Goal: Task Accomplishment & Management: Use online tool/utility

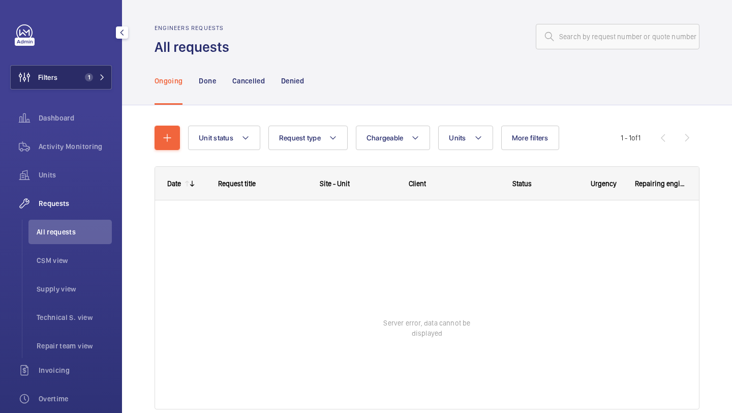
click at [90, 68] on button "Filters 1" at bounding box center [61, 77] width 102 height 24
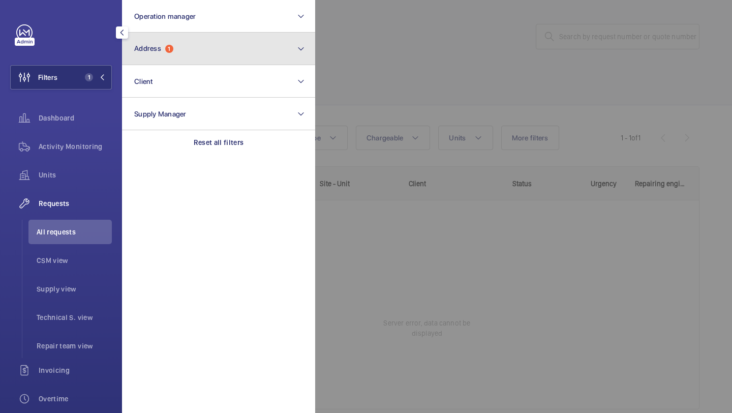
click at [180, 43] on button "Address 1" at bounding box center [218, 49] width 193 height 33
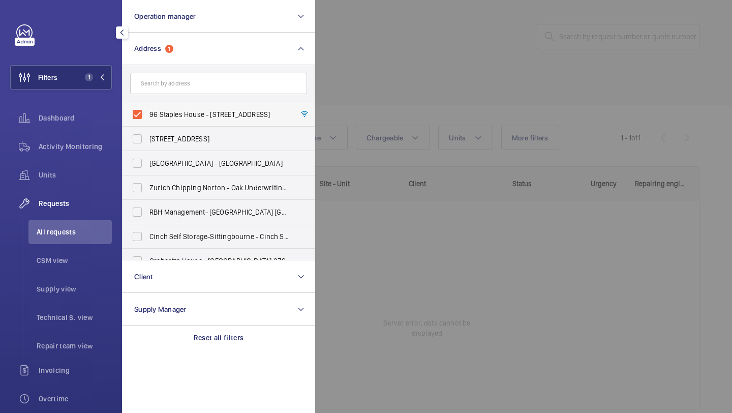
click at [170, 119] on label "96 Staples House - 96 Staples House, LONDON E6 5TY" at bounding box center [210, 114] width 177 height 24
click at [147, 119] on input "96 Staples House - 96 Staples House, LONDON E6 5TY" at bounding box center [137, 114] width 20 height 20
checkbox input "false"
click at [433, 53] on div at bounding box center [681, 206] width 732 height 413
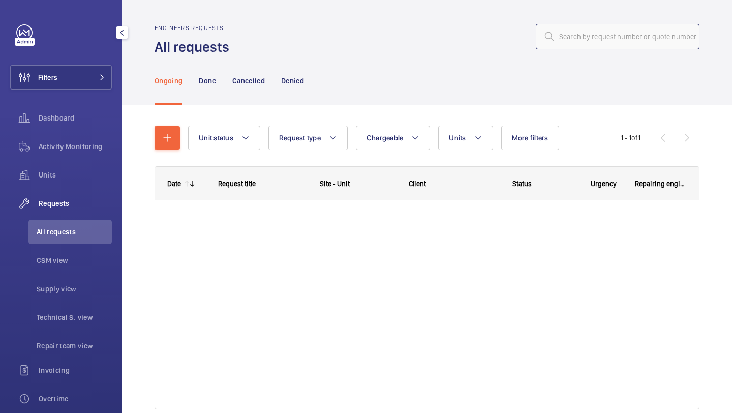
click at [583, 38] on input "text" at bounding box center [618, 36] width 164 height 25
type input "PO-GB-009912"
click at [584, 38] on input "PO-GB-009912" at bounding box center [618, 36] width 164 height 25
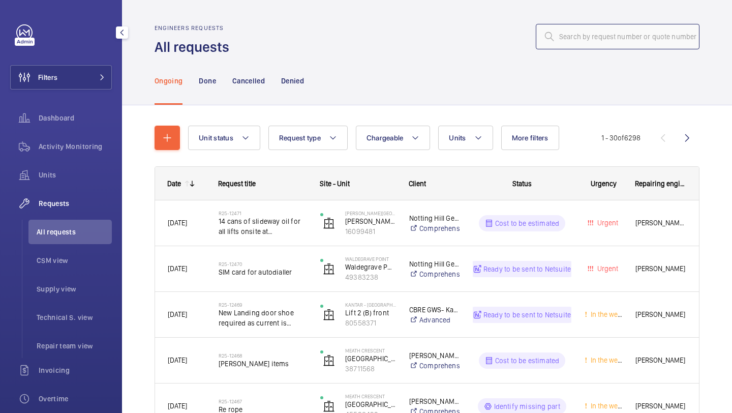
click at [593, 36] on input "text" at bounding box center [618, 36] width 164 height 25
paste input "R25-12363"
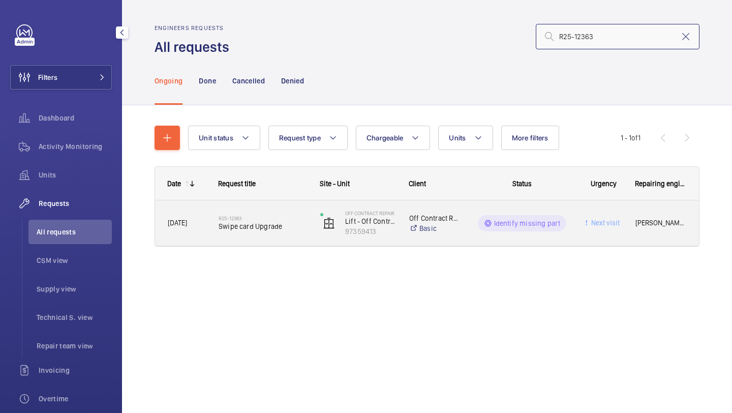
type input "R25-12363"
click at [266, 225] on span "Swipe card Upgrade" at bounding box center [263, 226] width 88 height 10
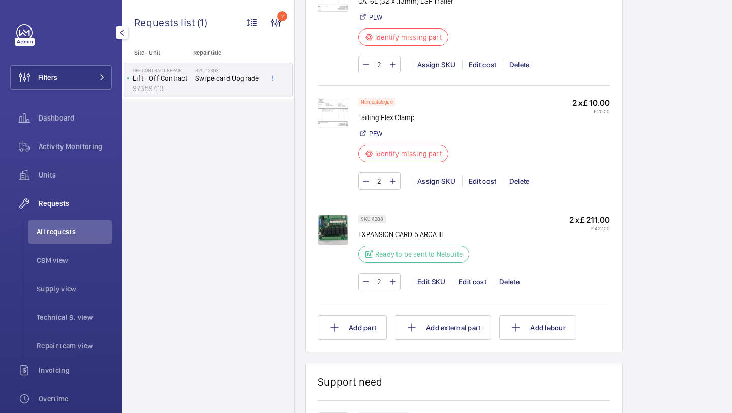
scroll to position [723, 0]
drag, startPoint x: 417, startPoint y: 116, endPoint x: 360, endPoint y: 117, distance: 57.4
click at [360, 117] on p "Tailing Flex Clamp" at bounding box center [406, 118] width 96 height 10
copy p "Tailing Flex Clamp"
click at [332, 124] on img at bounding box center [333, 113] width 30 height 30
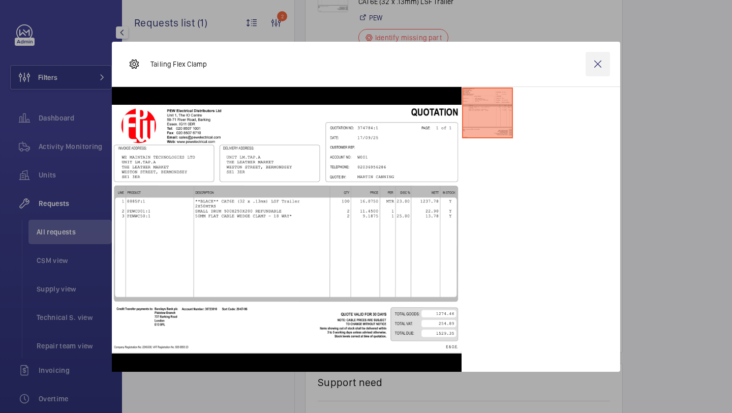
click at [598, 71] on wm-front-icon-button at bounding box center [598, 64] width 24 height 24
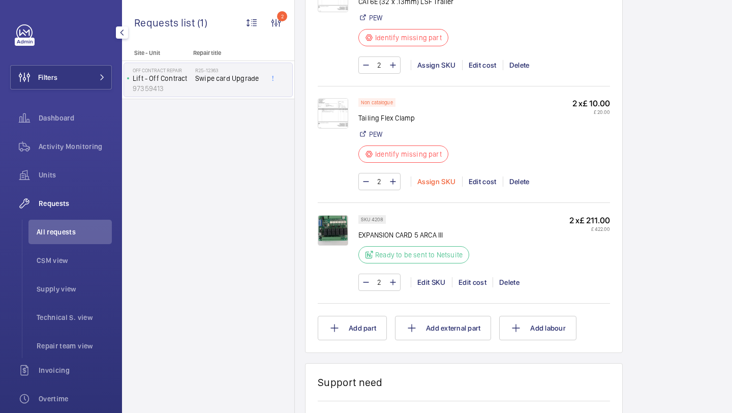
click at [430, 186] on div "Assign SKU" at bounding box center [436, 181] width 51 height 10
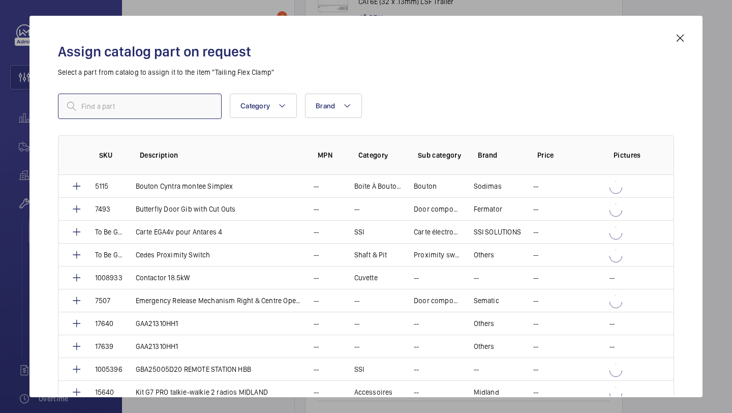
click at [215, 110] on input "text" at bounding box center [140, 106] width 164 height 25
paste input "Tailing Flex Clamp"
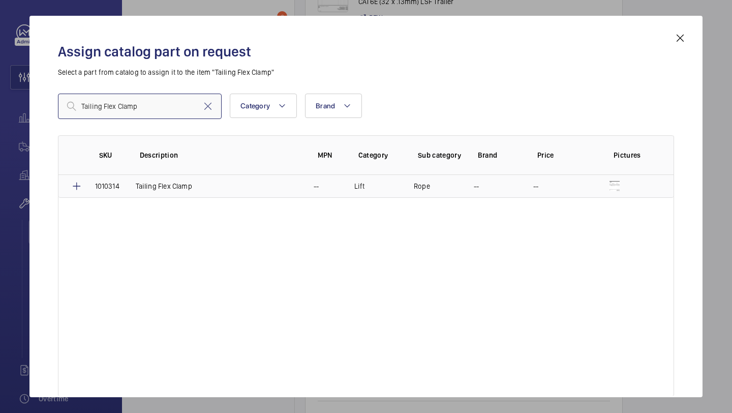
type input "Tailing Flex Clamp"
click at [78, 192] on td at bounding box center [70, 186] width 24 height 23
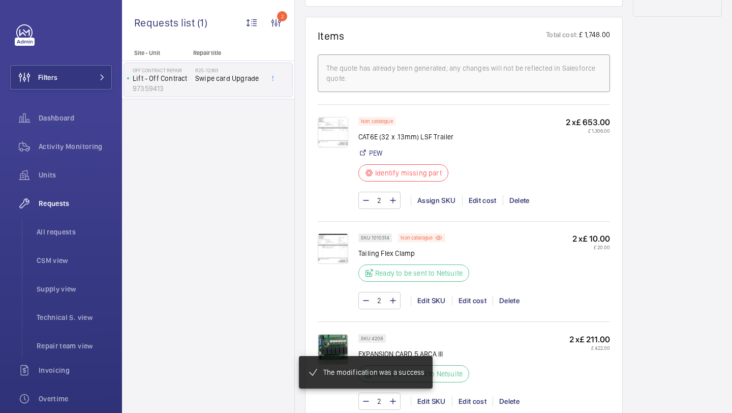
scroll to position [618, 0]
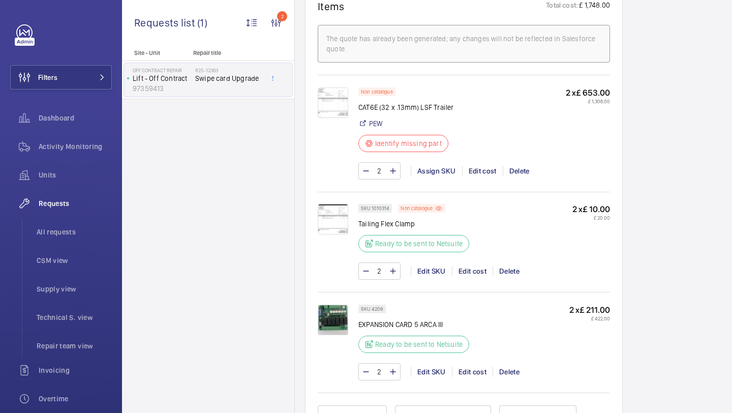
click at [335, 106] on img at bounding box center [333, 102] width 30 height 30
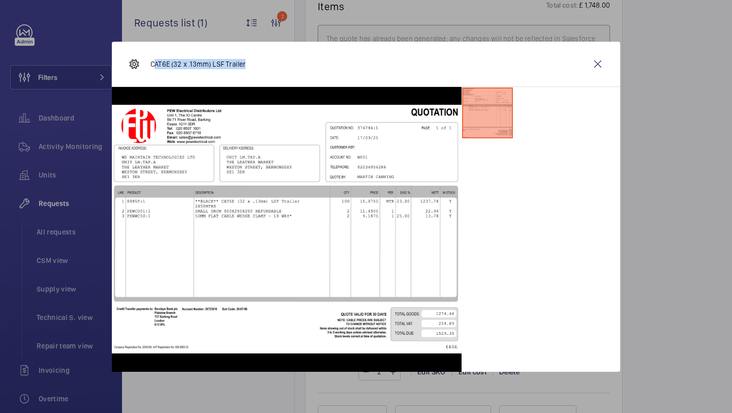
drag, startPoint x: 248, startPoint y: 64, endPoint x: 152, endPoint y: 64, distance: 95.0
click at [152, 64] on div "CAT6E (32 x .13mm) LSF Trailer" at bounding box center [366, 64] width 508 height 45
click at [152, 64] on p "CAT6E (32 x .13mm) LSF Trailer" at bounding box center [197, 64] width 95 height 10
drag, startPoint x: 152, startPoint y: 64, endPoint x: 248, endPoint y: 67, distance: 95.6
click at [248, 67] on div "CAT6E (32 x .13mm) LSF Trailer" at bounding box center [366, 64] width 508 height 45
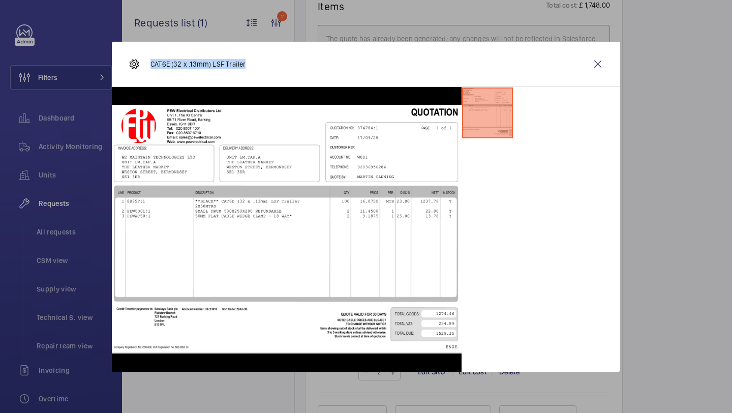
copy p "CAT6E (32 x .13mm) LSF Trailer"
click at [603, 62] on wm-front-icon-button at bounding box center [598, 64] width 24 height 24
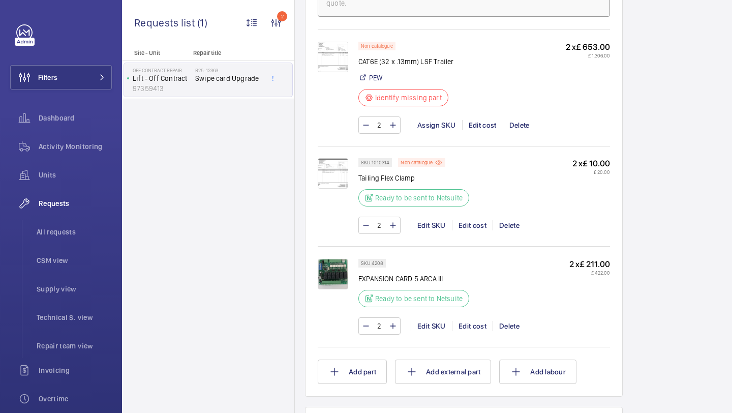
scroll to position [673, 0]
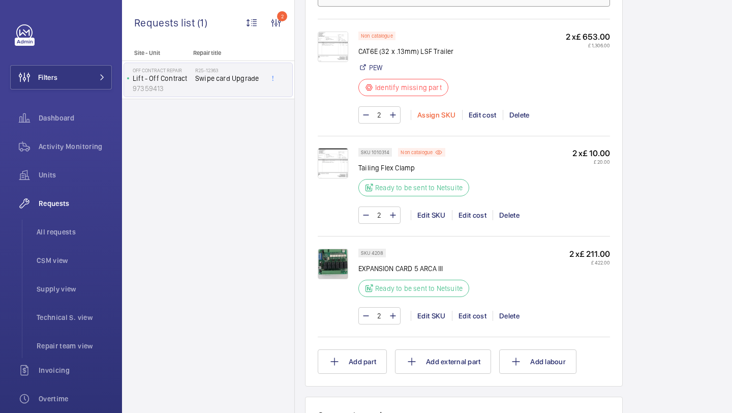
click at [436, 118] on div "Assign SKU" at bounding box center [436, 115] width 51 height 10
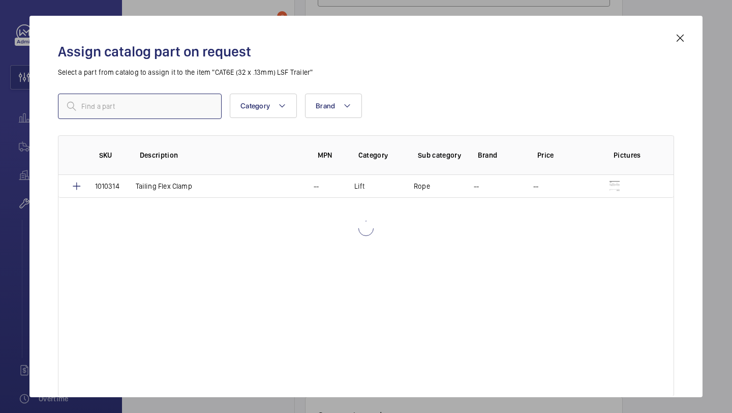
click at [206, 114] on input "text" at bounding box center [140, 106] width 164 height 25
type input "CAT6E (32 x .13mm) LSF Trailer"
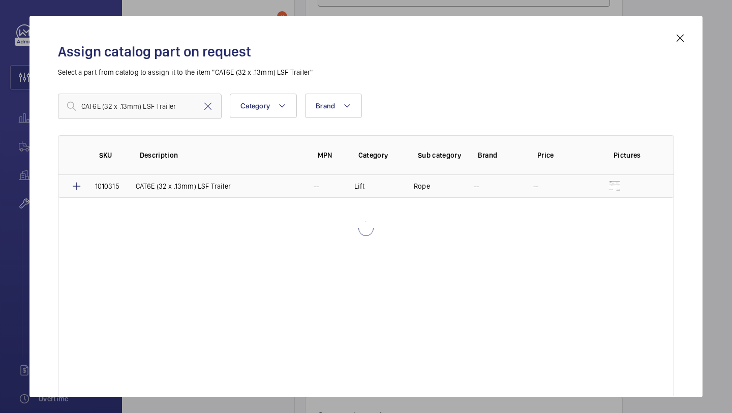
click at [218, 188] on p "CAT6E (32 x .13mm) LSF Trailer" at bounding box center [183, 186] width 95 height 10
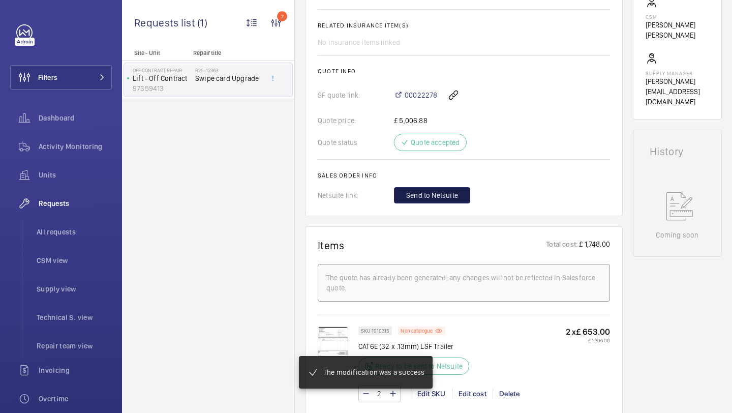
click at [451, 194] on span "Send to Netsuite" at bounding box center [432, 195] width 52 height 10
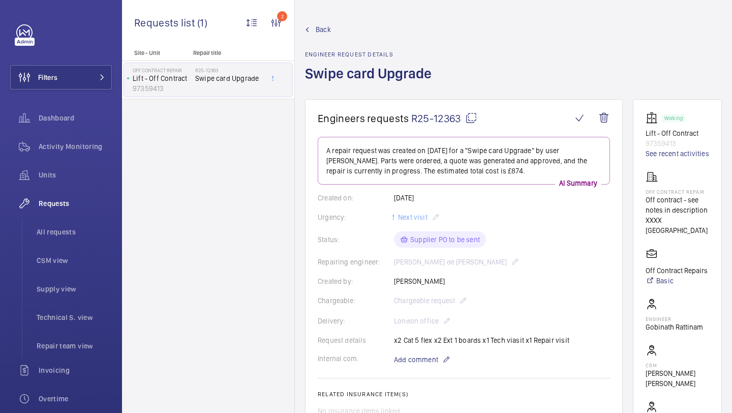
scroll to position [236, 0]
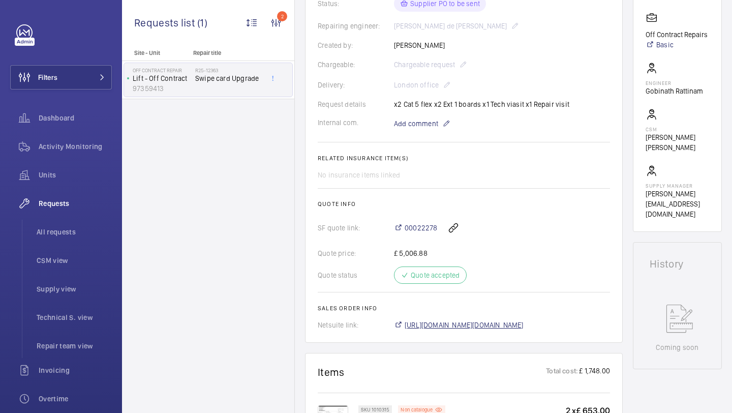
click at [453, 326] on span "https://6461500.app.netsuite.com/app/accounting/transactions/salesord.nl?id=302…" at bounding box center [464, 325] width 119 height 10
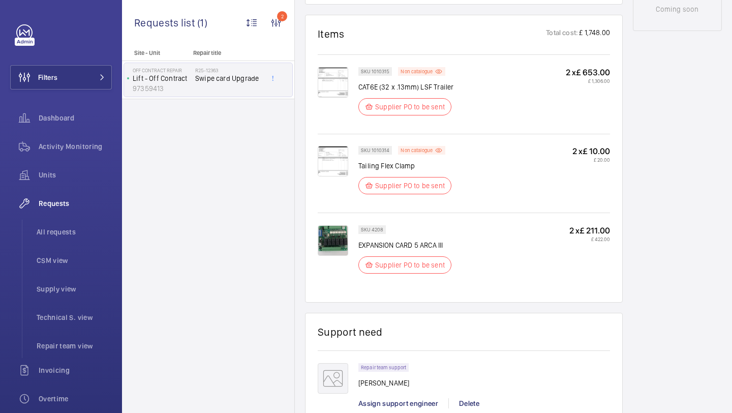
scroll to position [638, 0]
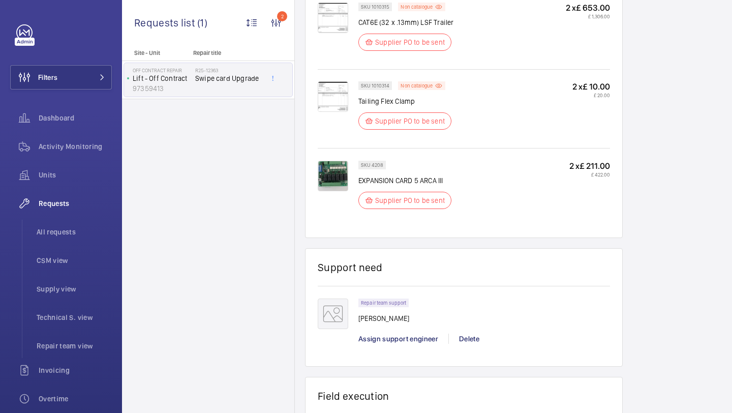
click at [339, 176] on img at bounding box center [333, 176] width 30 height 30
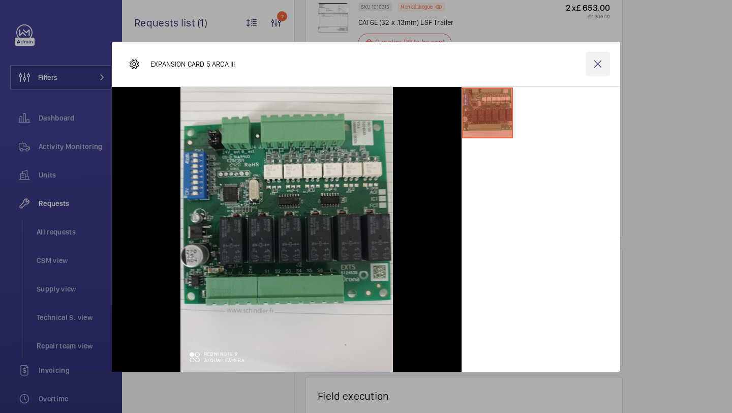
click at [597, 60] on wm-front-icon-button at bounding box center [598, 64] width 24 height 24
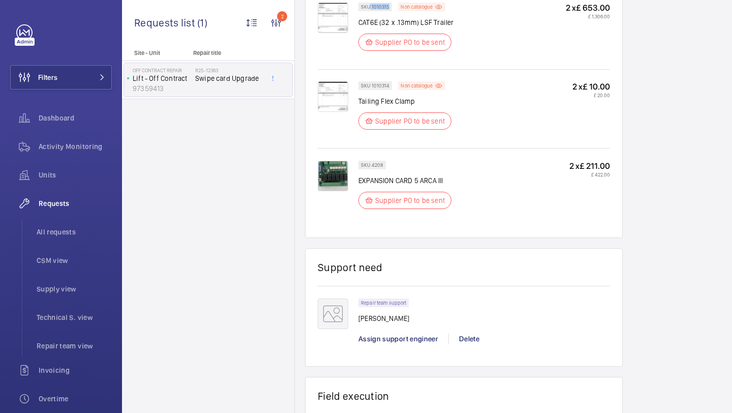
drag, startPoint x: 388, startPoint y: 7, endPoint x: 371, endPoint y: 7, distance: 17.8
click at [371, 8] on p "SKU 1010315" at bounding box center [375, 7] width 28 height 4
click at [389, 5] on div "SKU 1010315" at bounding box center [375, 7] width 34 height 9
drag, startPoint x: 388, startPoint y: 8, endPoint x: 372, endPoint y: 9, distance: 16.3
click at [372, 9] on p "SKU 1010315" at bounding box center [375, 7] width 28 height 4
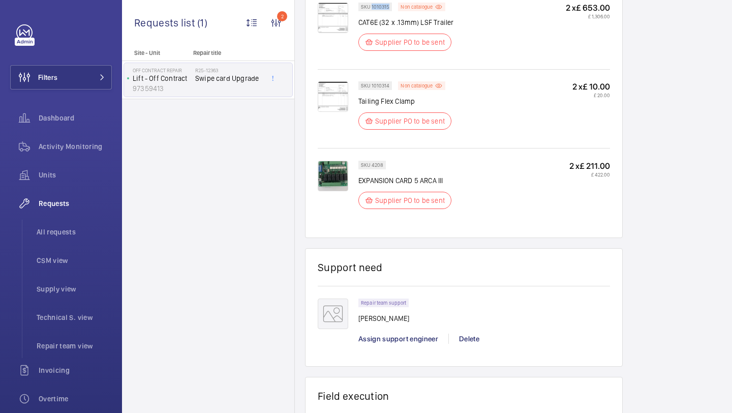
copy p "1010315"
click at [78, 81] on button "Filters" at bounding box center [61, 77] width 102 height 24
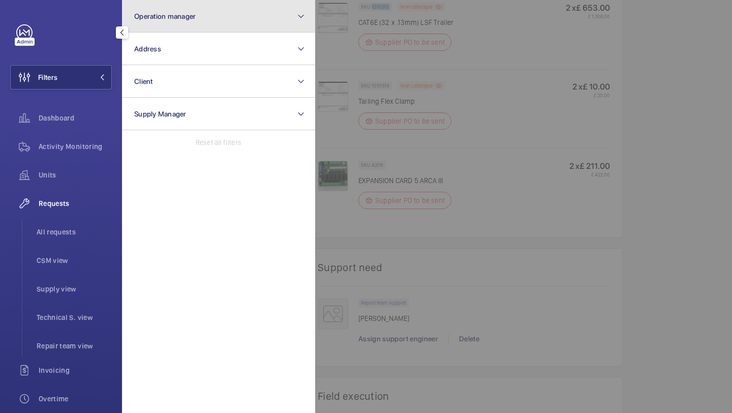
click at [169, 2] on button "Operation manager" at bounding box center [218, 16] width 193 height 33
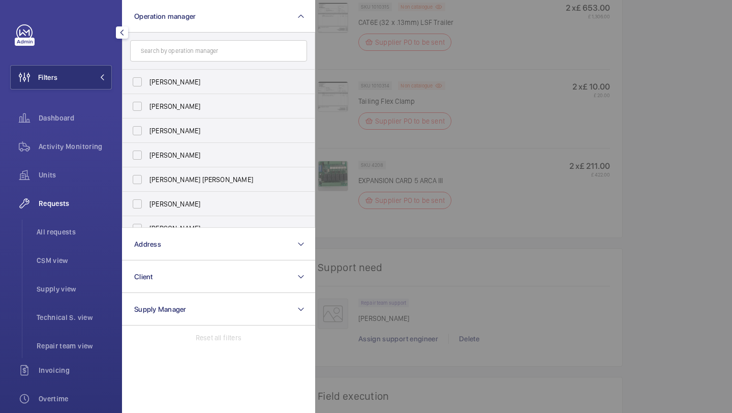
click at [156, 79] on span "Abby Archer" at bounding box center [219, 82] width 140 height 10
click at [147, 79] on input "Abby Archer" at bounding box center [137, 82] width 20 height 20
checkbox input "true"
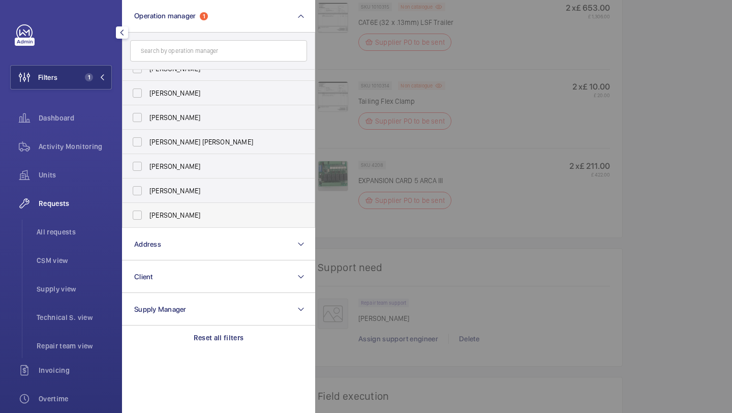
click at [173, 210] on span "Alex Waterman" at bounding box center [219, 215] width 140 height 10
click at [147, 210] on input "Alex Waterman" at bounding box center [137, 215] width 20 height 20
checkbox input "true"
click at [82, 231] on span "All requests" at bounding box center [74, 232] width 75 height 10
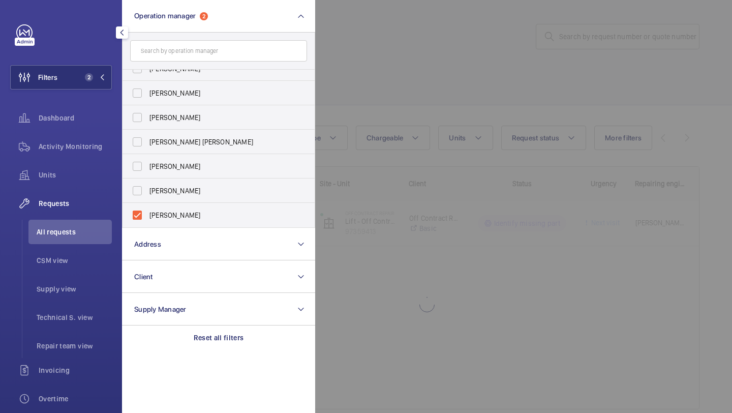
click at [461, 131] on div at bounding box center [681, 206] width 732 height 413
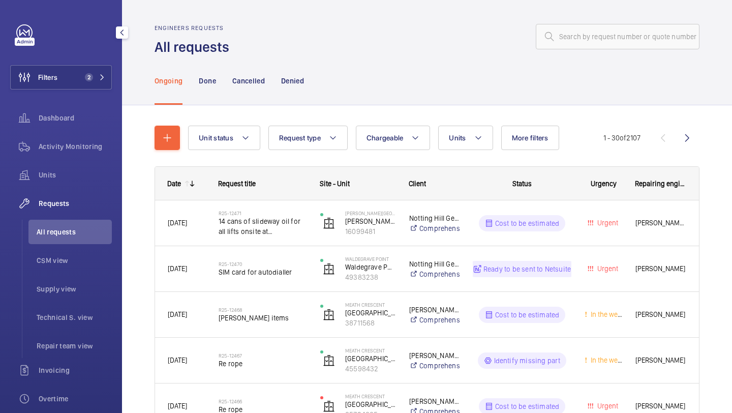
click at [114, 171] on div "Filters 2 Dashboard Activity Monitoring Units Requests All requests CSM view Su…" at bounding box center [61, 206] width 122 height 413
click at [107, 171] on span "Units" at bounding box center [75, 175] width 73 height 10
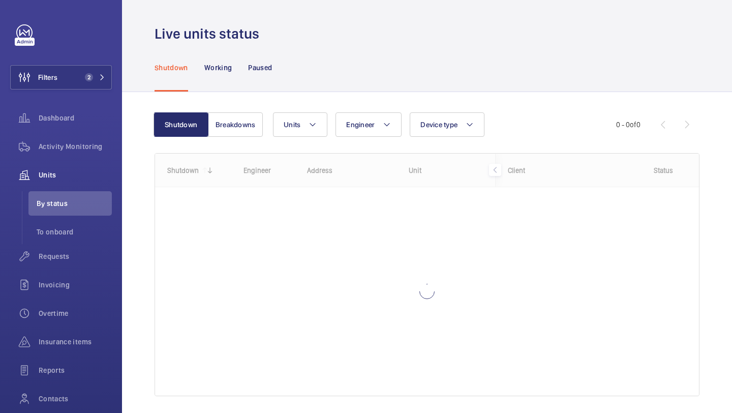
scroll to position [32, 0]
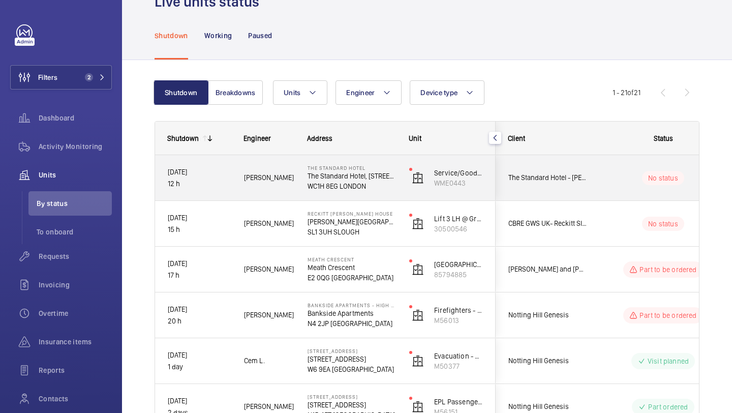
click at [525, 189] on div "The Standard Hotel - Rob Toulson" at bounding box center [541, 178] width 90 height 32
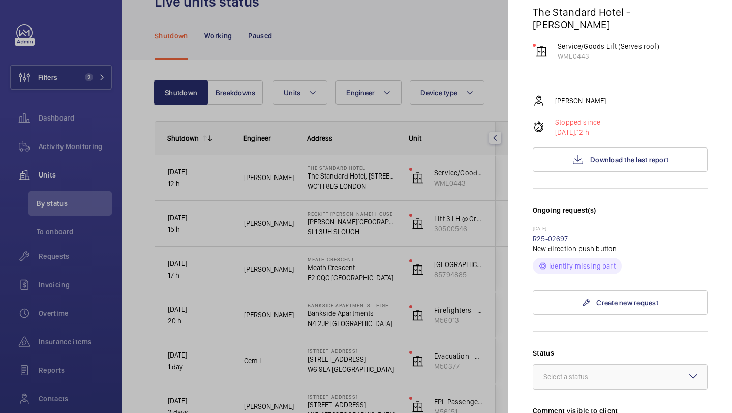
scroll to position [88, 0]
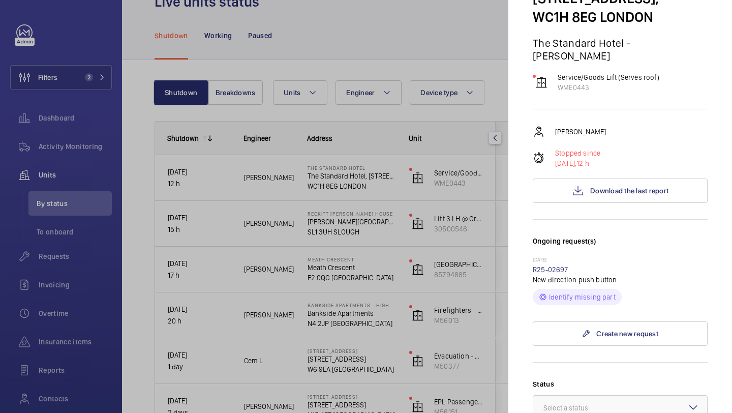
click at [587, 191] on div "Stopped unit The Standard Hotel The Standard Hotel, 10 Argyle Street, WC1H 8EG …" at bounding box center [620, 328] width 175 height 784
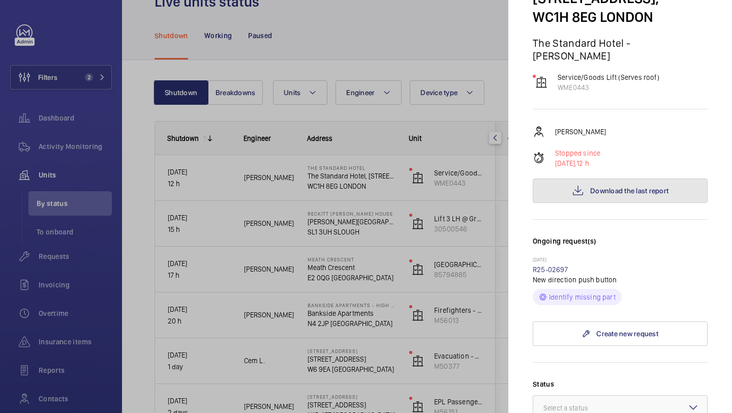
click at [588, 183] on button "Download the last report" at bounding box center [620, 190] width 175 height 24
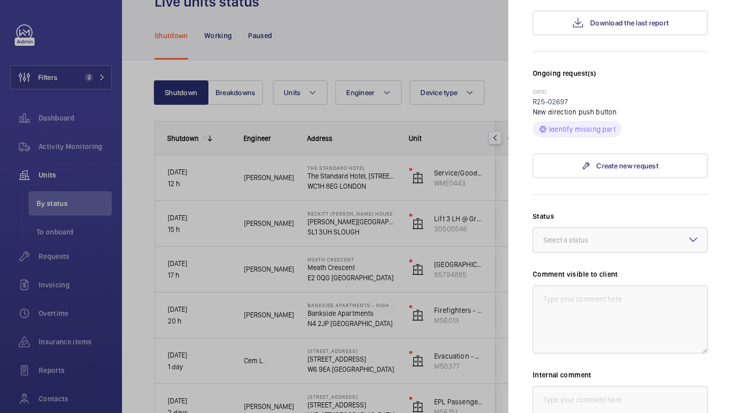
scroll to position [329, 0]
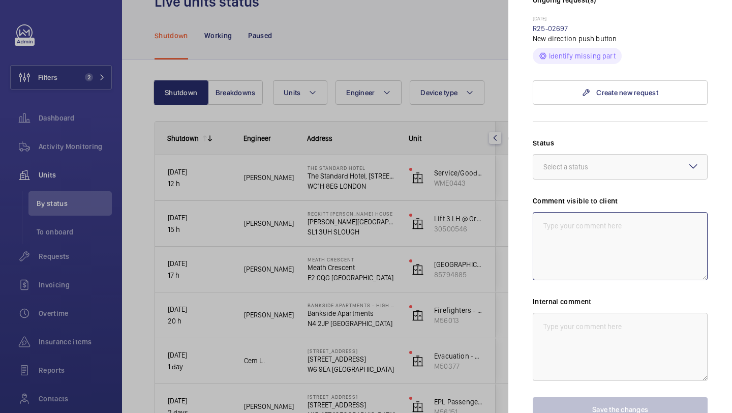
click at [569, 239] on textarea at bounding box center [620, 246] width 175 height 68
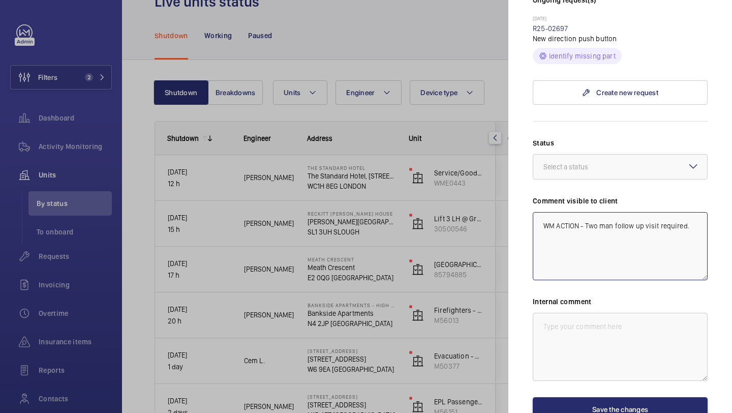
click at [579, 214] on textarea "WM ACTION - Two man follow up visit required." at bounding box center [620, 246] width 175 height 68
click at [590, 231] on textarea "WM ACTION 19.09 - Two man follow up visit required." at bounding box center [620, 246] width 175 height 68
drag, startPoint x: 600, startPoint y: 226, endPoint x: 538, endPoint y: 191, distance: 71.2
click at [538, 196] on div "Comment visible to client WM ACTION 19.09 - Two man follow up visit required - …" at bounding box center [620, 238] width 175 height 84
click at [594, 243] on textarea "WM ACTION 19.09 - Two man follow up visit required - Elle" at bounding box center [620, 246] width 175 height 68
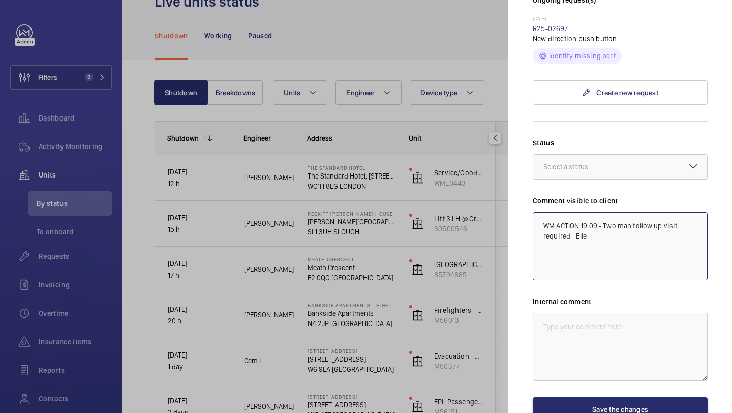
click at [594, 236] on textarea "WM ACTION 19.09 - Two man follow up visit required - Elle" at bounding box center [620, 246] width 175 height 68
drag, startPoint x: 579, startPoint y: 227, endPoint x: 516, endPoint y: 168, distance: 86.6
click at [516, 168] on mat-sidenav "Stopped unit The Standard Hotel The Standard Hotel, 10 Argyle Street, WC1H 8EG …" at bounding box center [620, 206] width 224 height 413
type textarea "WM ACTION 19.09 - Two man follow up visit required"
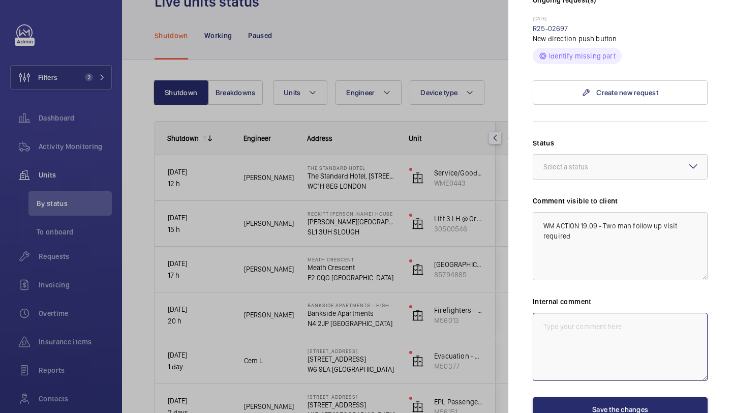
click at [559, 315] on textarea at bounding box center [620, 347] width 175 height 68
paste textarea "WM ACTION 19.09 - Two man follow up visit required"
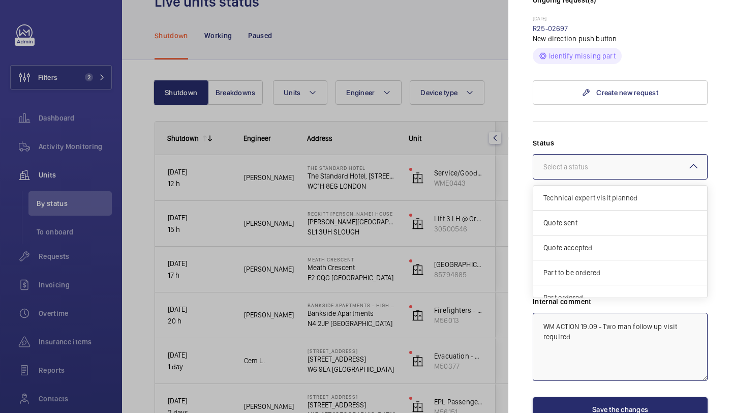
click at [587, 162] on div "Select a status" at bounding box center [578, 167] width 70 height 10
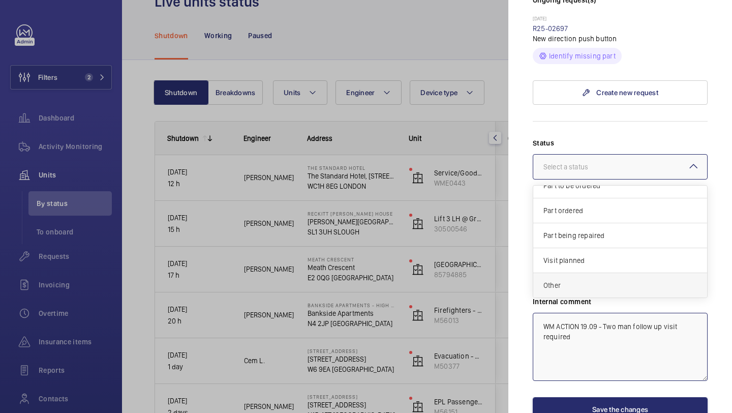
click at [584, 280] on span "Other" at bounding box center [619, 285] width 153 height 10
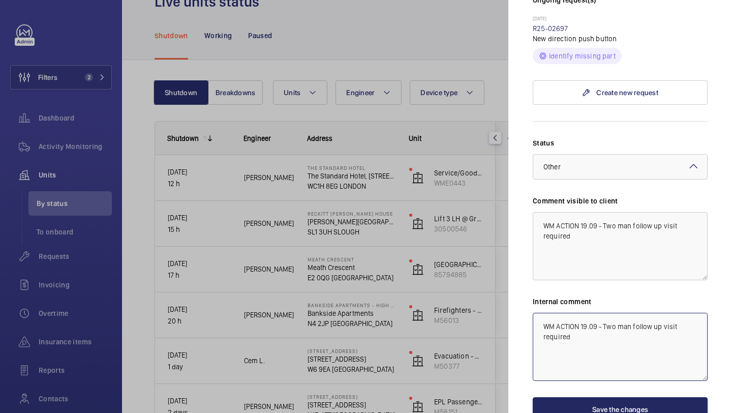
type textarea "WM ACTION 19.09 - Two man follow up visit required"
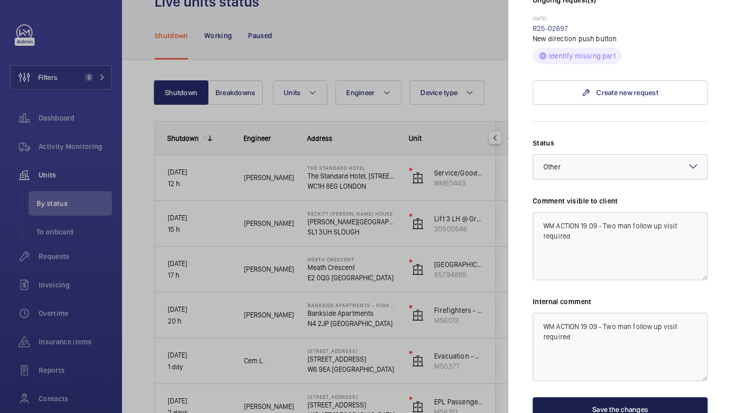
click at [584, 399] on button "Save the changes" at bounding box center [620, 409] width 175 height 24
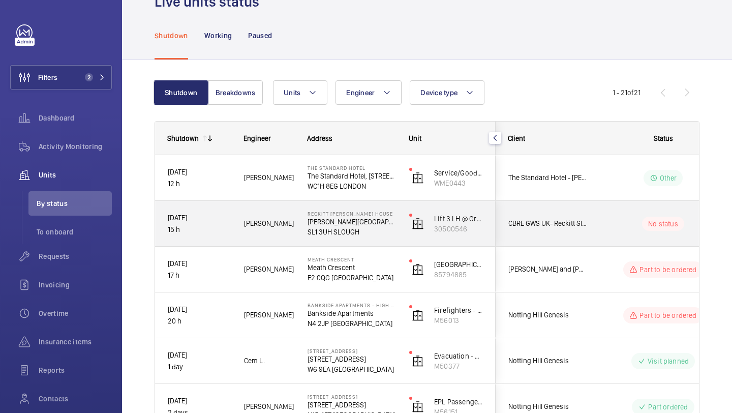
click at [565, 231] on div "CBRE GWS UK- Reckitt Slough" at bounding box center [541, 223] width 90 height 32
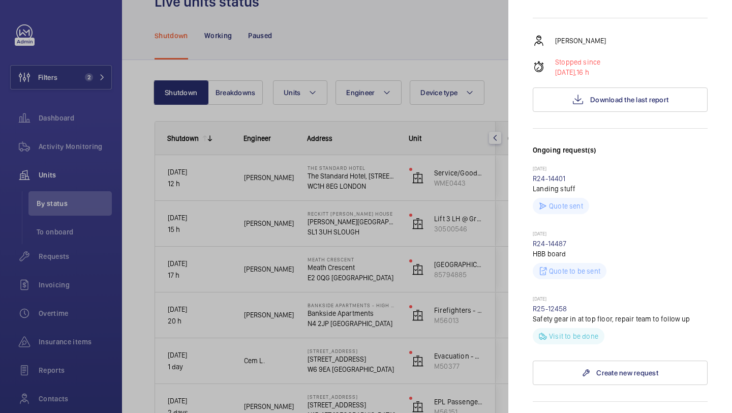
scroll to position [213, 0]
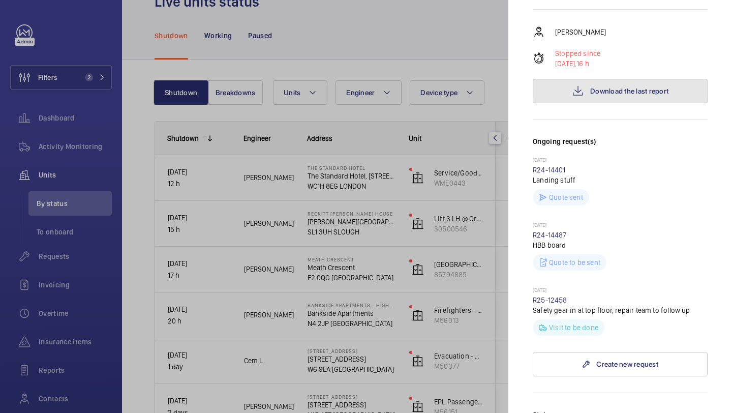
click at [601, 80] on button "Download the last report" at bounding box center [620, 91] width 175 height 24
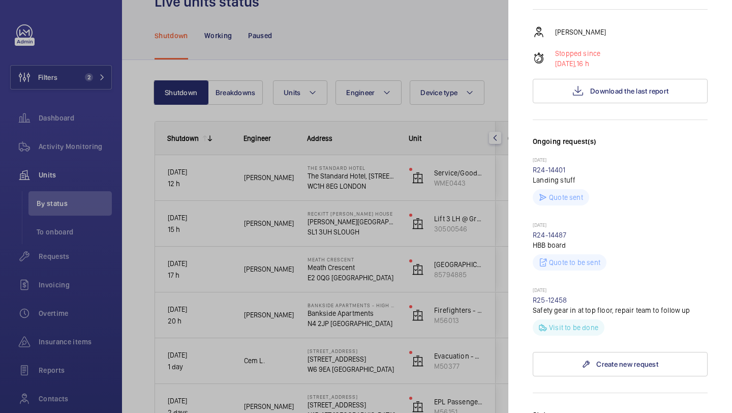
scroll to position [532, 0]
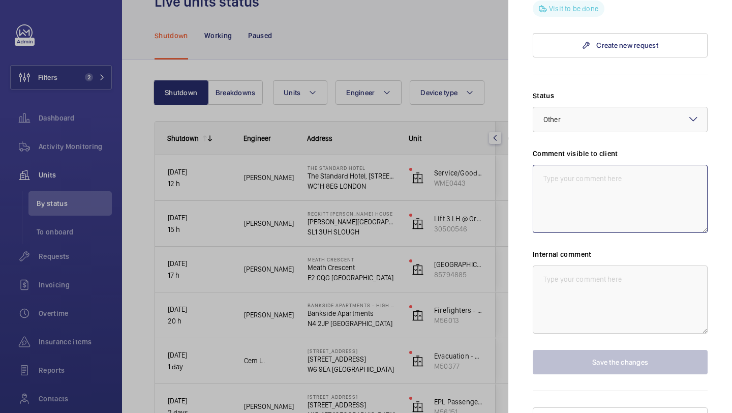
click at [573, 204] on textarea at bounding box center [620, 199] width 175 height 68
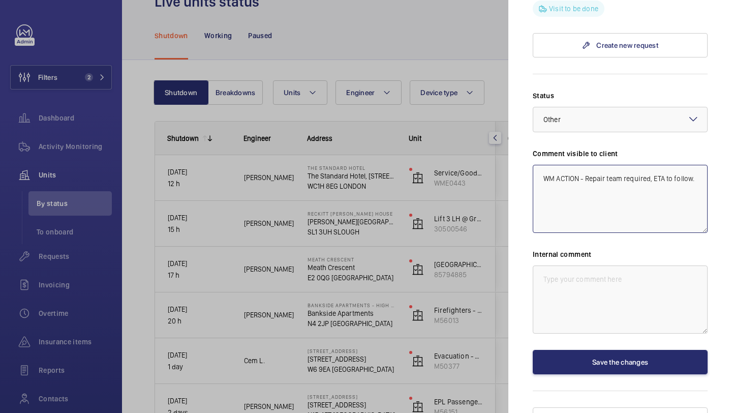
click at [581, 165] on textarea "WM ACTION - Repair team required, ETA to follow." at bounding box center [620, 199] width 175 height 68
drag, startPoint x: 568, startPoint y: 175, endPoint x: 527, endPoint y: 149, distance: 48.2
click at [527, 149] on mat-sidenav "Stopped unit Reckitt Turner House Turner House, 103-105 Bath Road, Slough, Berk…" at bounding box center [620, 206] width 224 height 413
type textarea "WM ACTION 19.09 - Repair team required, ETA to follow."
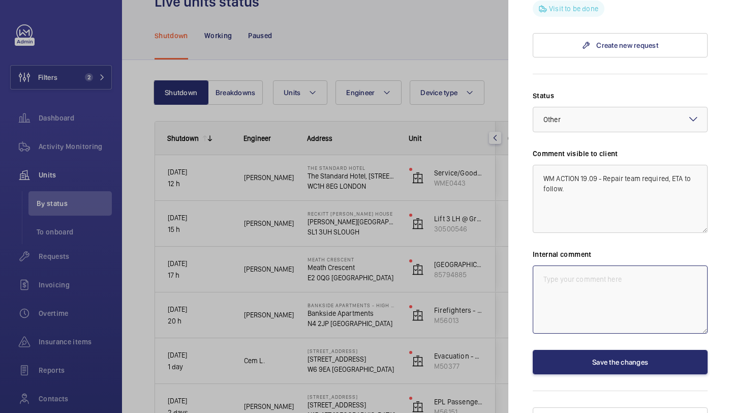
click at [605, 281] on textarea at bounding box center [620, 299] width 175 height 68
paste textarea "WM ACTION 19.09 - Repair team required, ETA to follow."
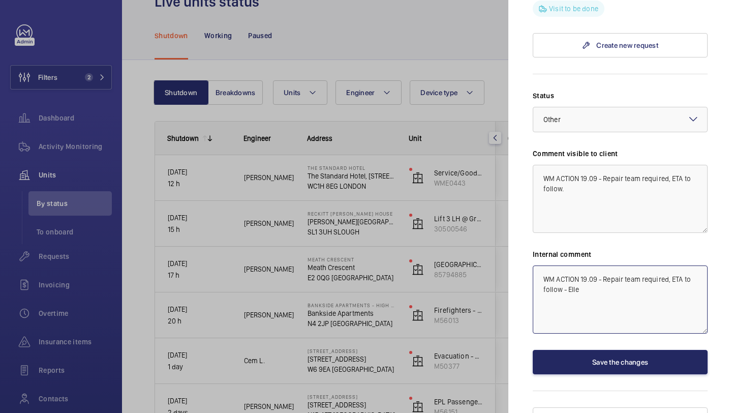
type textarea "WM ACTION 19.09 - Repair team required, ETA to follow - Elle"
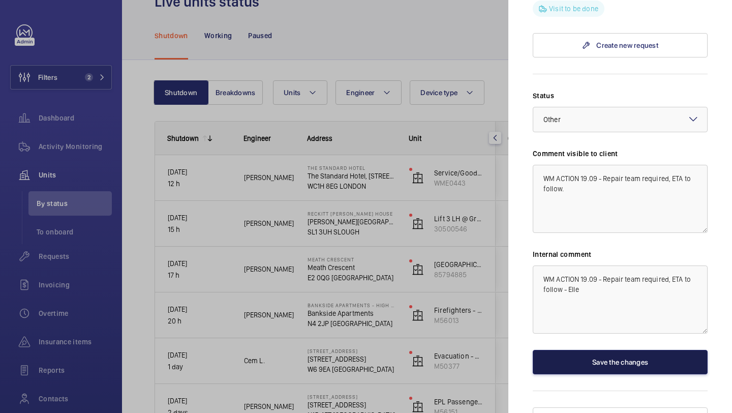
click at [573, 350] on button "Save the changes" at bounding box center [620, 362] width 175 height 24
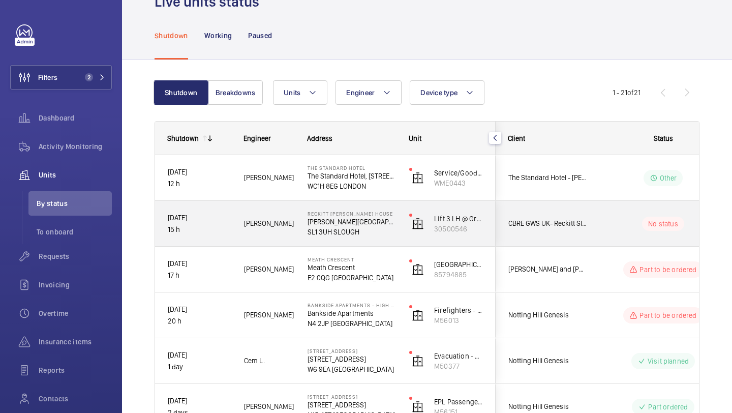
click at [562, 224] on span "CBRE GWS UK- Reckitt Slough" at bounding box center [547, 224] width 78 height 12
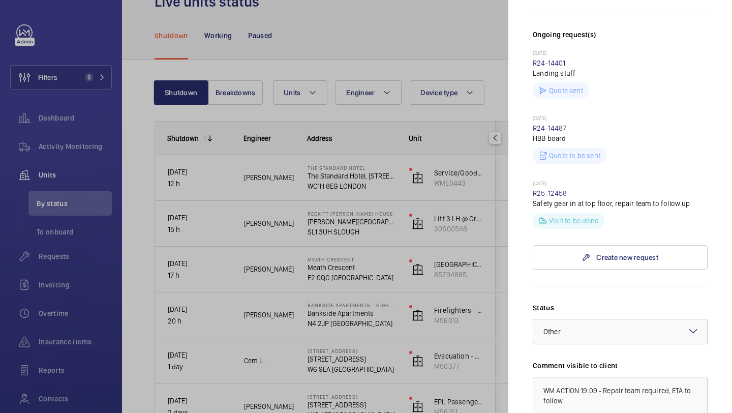
scroll to position [402, 0]
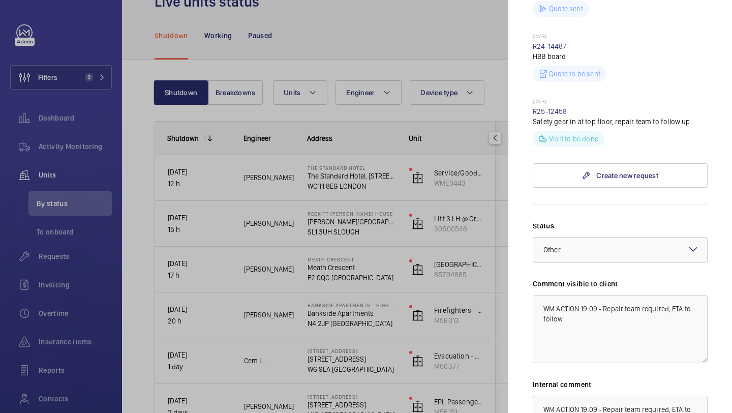
click at [578, 244] on div "× Other" at bounding box center [564, 249] width 43 height 10
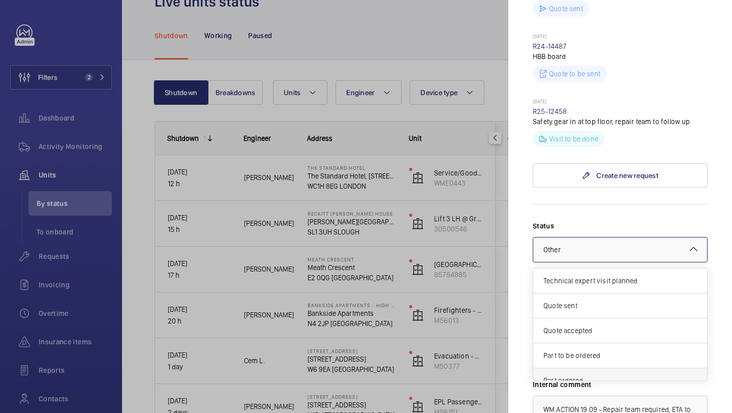
scroll to position [87, 0]
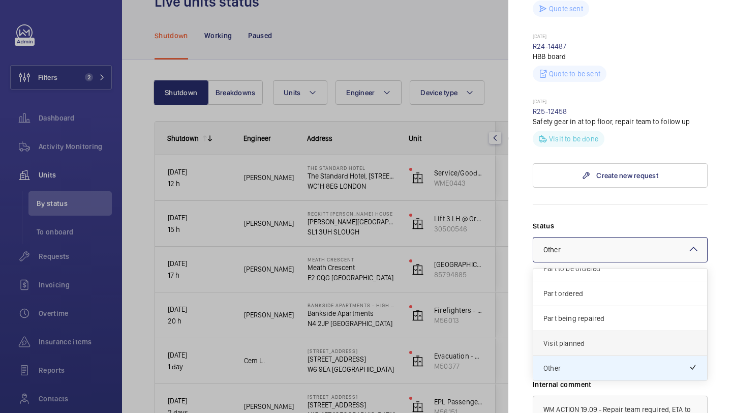
click at [571, 331] on div "Visit planned" at bounding box center [620, 343] width 174 height 25
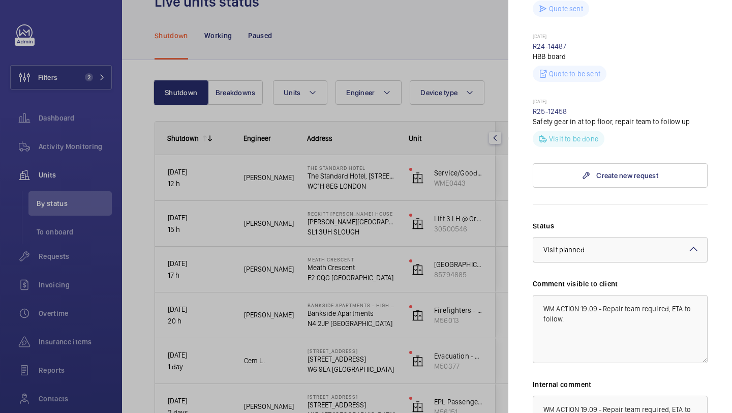
click at [585, 239] on div at bounding box center [620, 249] width 174 height 24
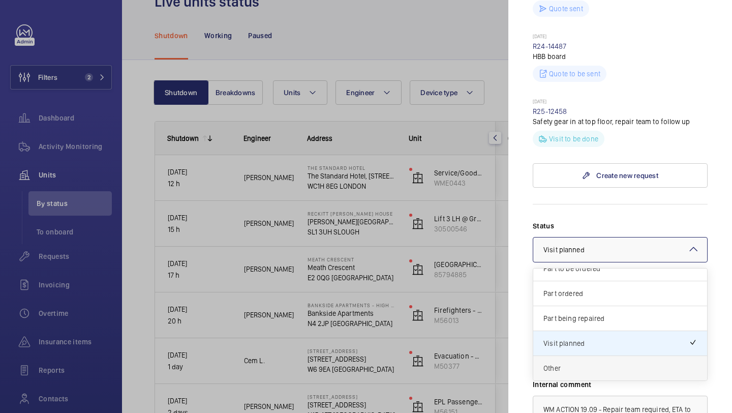
click at [577, 363] on span "Other" at bounding box center [619, 368] width 153 height 10
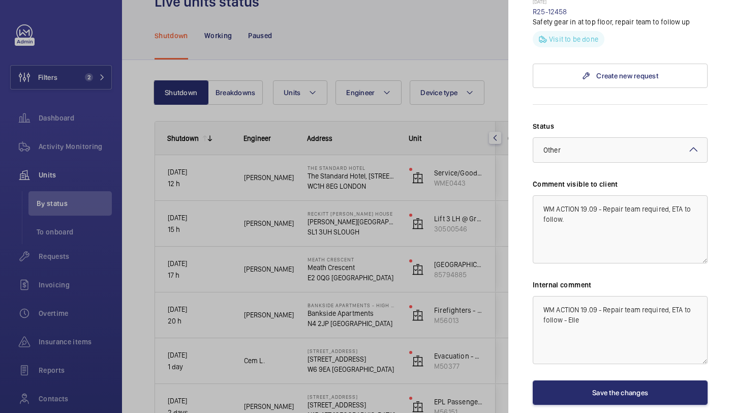
scroll to position [532, 0]
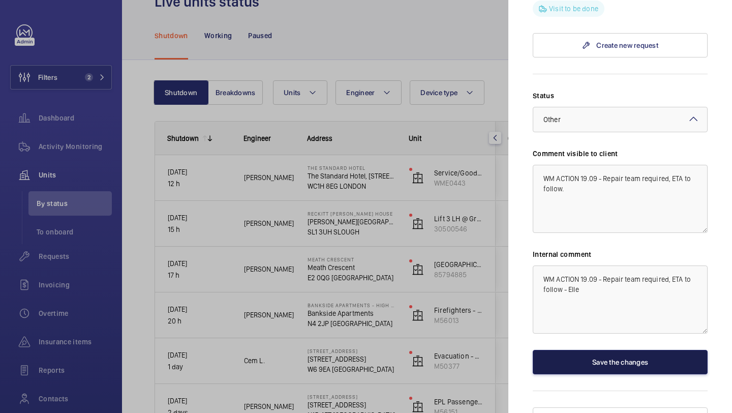
click at [579, 350] on button "Save the changes" at bounding box center [620, 362] width 175 height 24
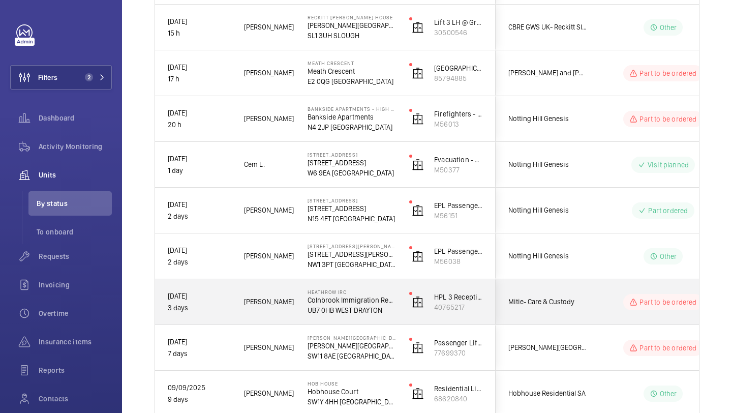
scroll to position [261, 0]
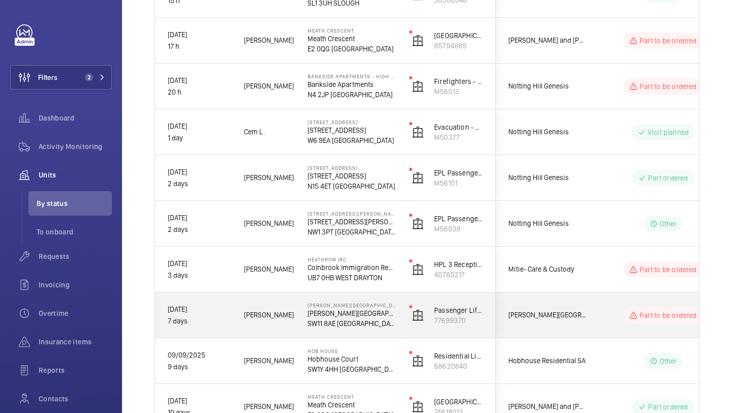
click at [575, 316] on span "Pestana Chelsea Bridge Hotel" at bounding box center [547, 315] width 78 height 12
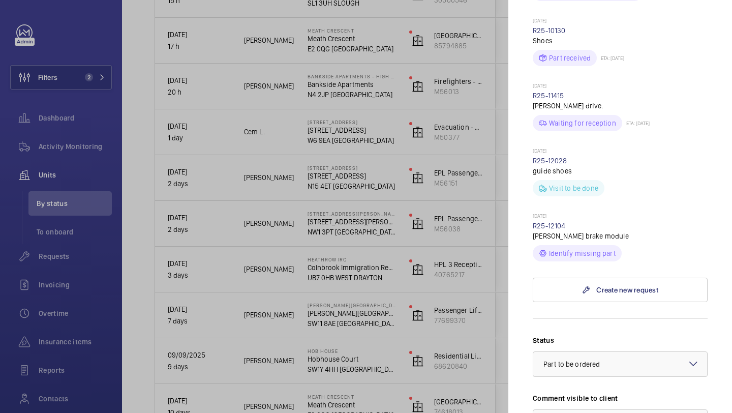
scroll to position [389, 0]
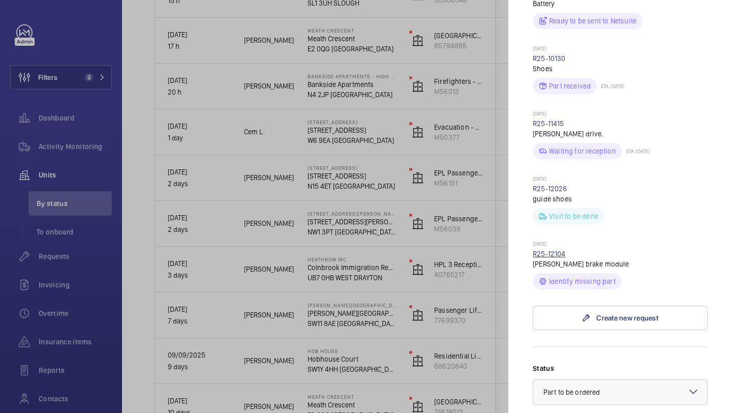
click at [554, 250] on link "R25-12104" at bounding box center [549, 254] width 33 height 8
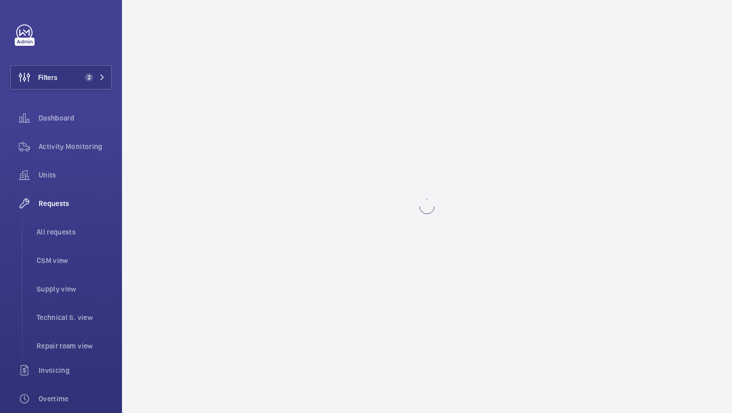
click at [554, 239] on div at bounding box center [366, 206] width 732 height 413
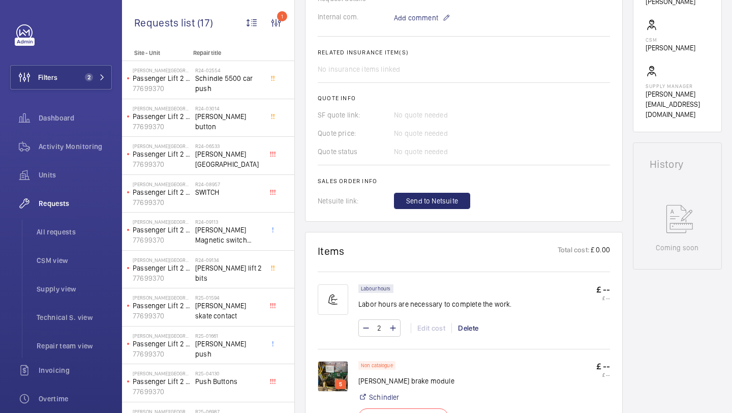
scroll to position [479, 0]
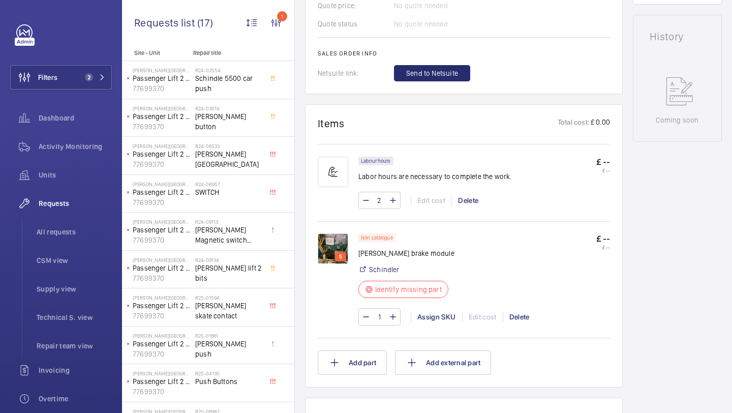
click at [347, 242] on img at bounding box center [333, 248] width 30 height 30
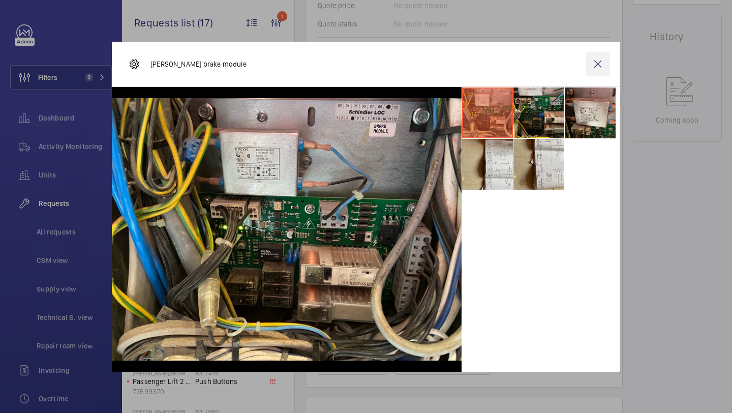
click at [605, 65] on wm-front-icon-button at bounding box center [598, 64] width 24 height 24
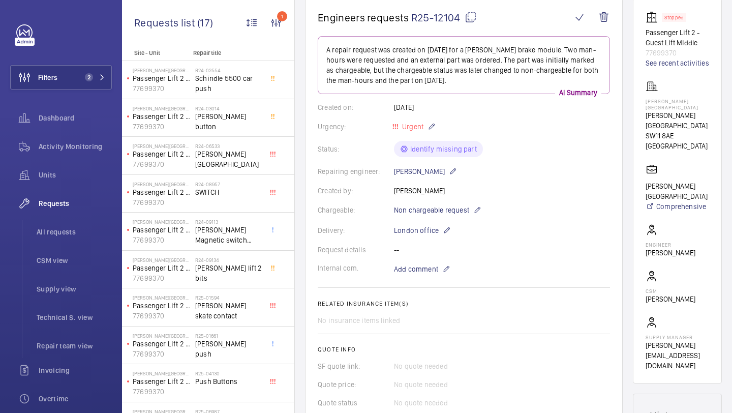
scroll to position [42, 0]
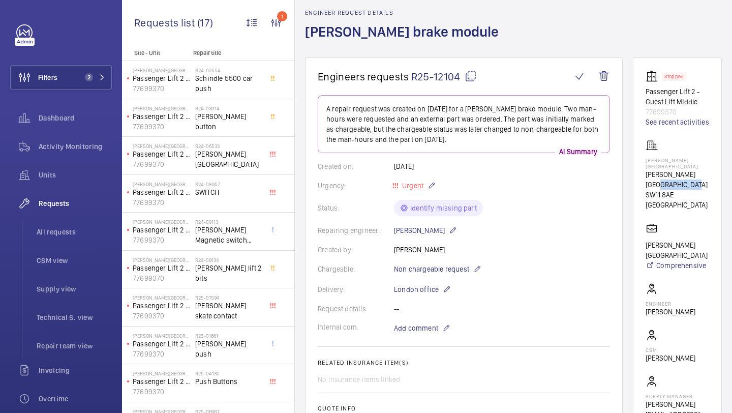
drag, startPoint x: 684, startPoint y: 184, endPoint x: 649, endPoint y: 182, distance: 35.1
click at [649, 182] on p "Pestana Chelsea Bridge Hotel" at bounding box center [677, 179] width 64 height 20
drag, startPoint x: 668, startPoint y: 177, endPoint x: 633, endPoint y: 176, distance: 34.6
click at [633, 176] on wm-front-card "Stopped Passenger Lift 2 - Guest Lift Middle 77699370 See recent activities Pes…" at bounding box center [677, 249] width 89 height 385
drag, startPoint x: 669, startPoint y: 175, endPoint x: 636, endPoint y: 174, distance: 33.0
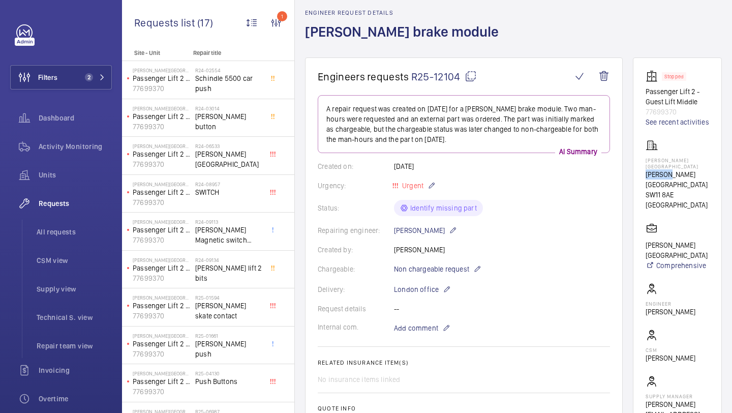
click at [636, 174] on wm-front-card "Stopped Passenger Lift 2 - Guest Lift Middle 77699370 See recent activities Pes…" at bounding box center [677, 249] width 89 height 385
copy p "Pestana"
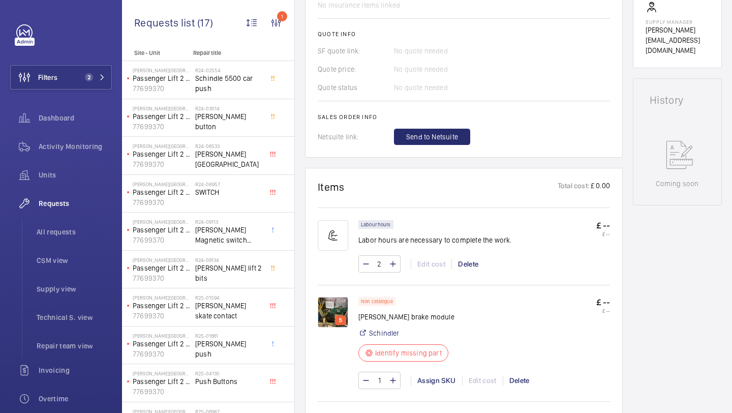
scroll to position [505, 0]
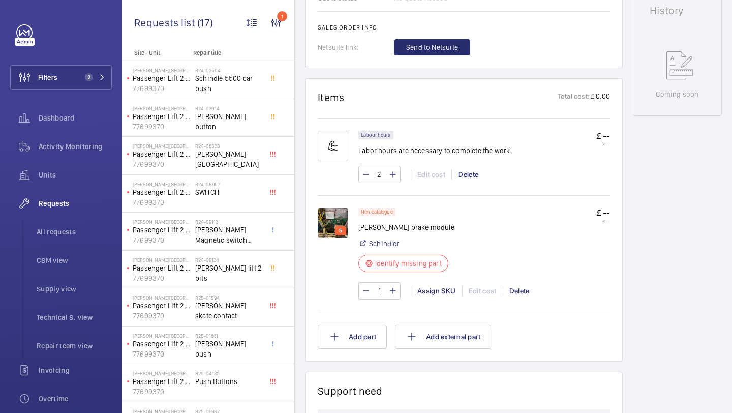
click at [325, 221] on img at bounding box center [333, 222] width 30 height 30
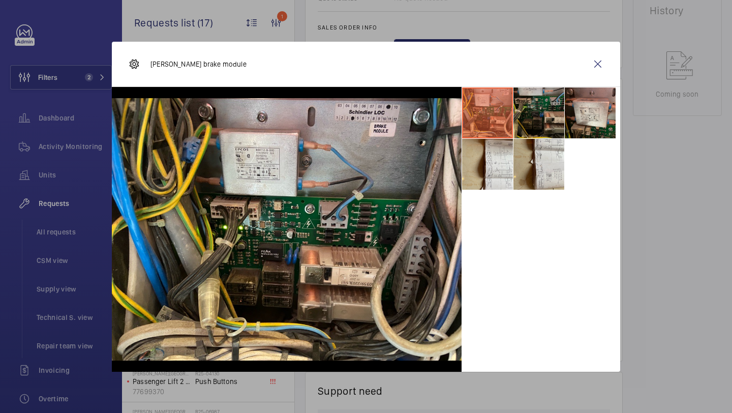
click at [523, 128] on li at bounding box center [538, 112] width 51 height 51
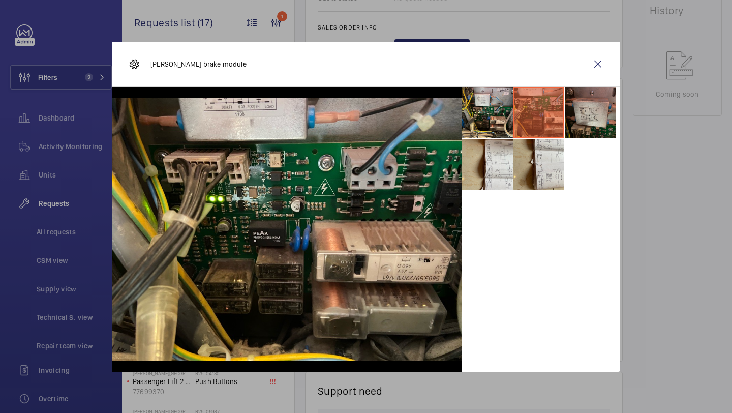
click at [582, 129] on li at bounding box center [590, 112] width 51 height 51
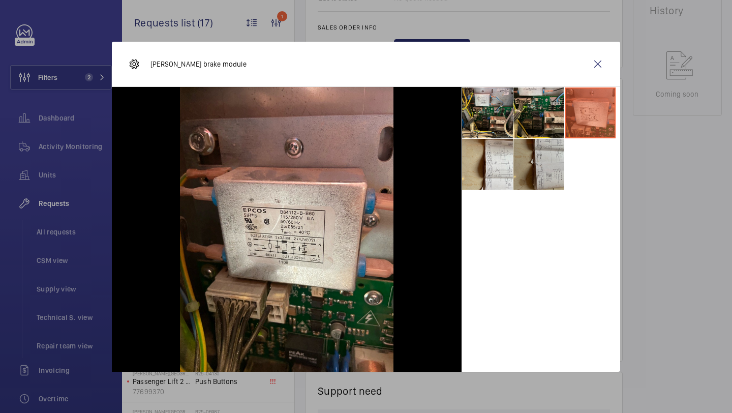
click at [563, 165] on li at bounding box center [538, 164] width 51 height 51
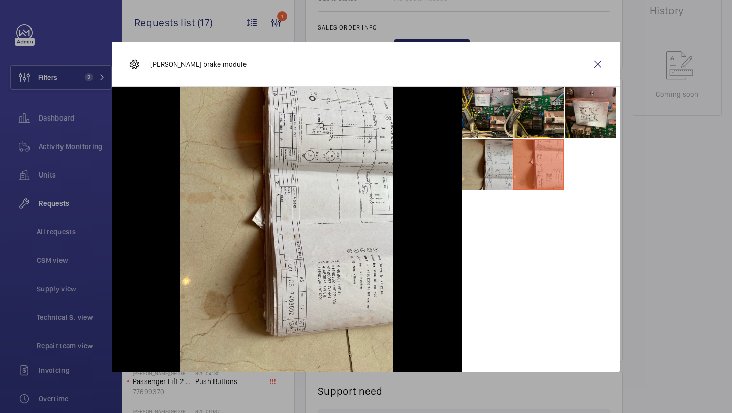
click at [504, 165] on li at bounding box center [487, 164] width 51 height 51
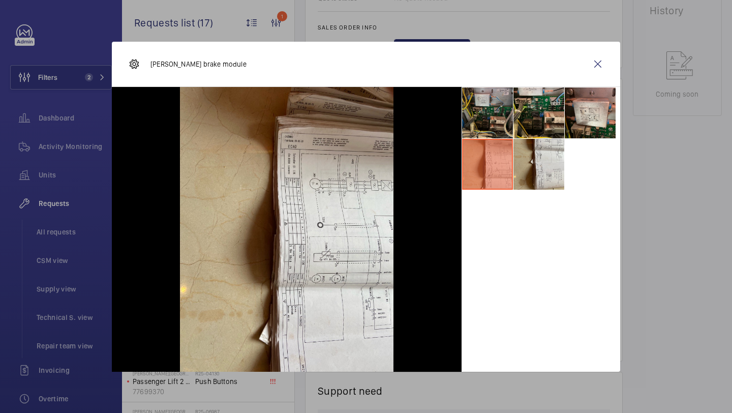
click at [495, 121] on li at bounding box center [487, 112] width 51 height 51
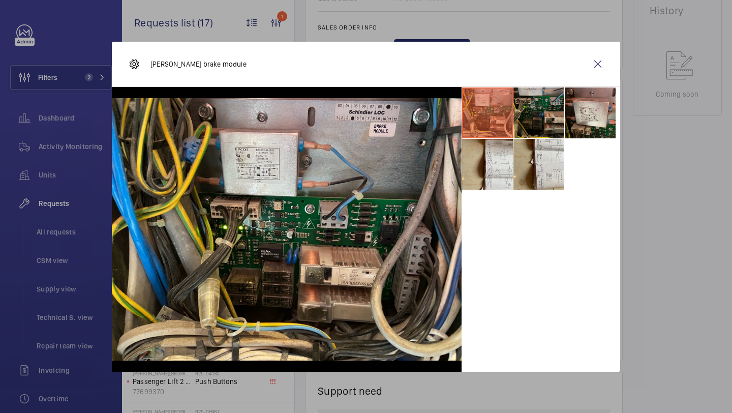
click at [552, 111] on li at bounding box center [538, 112] width 51 height 51
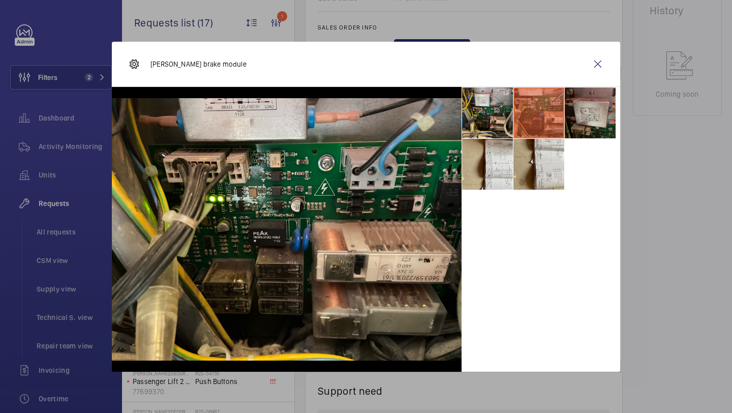
click at [594, 114] on li at bounding box center [590, 112] width 51 height 51
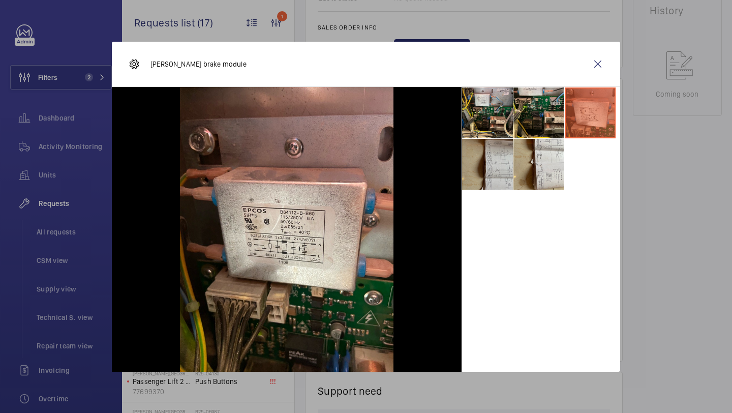
click at [478, 176] on li at bounding box center [487, 164] width 51 height 51
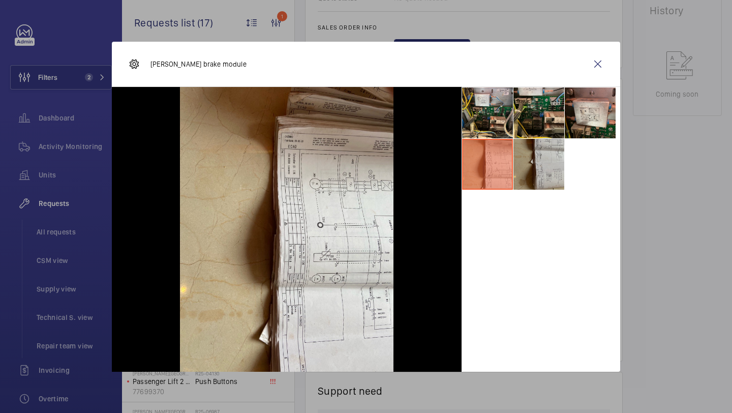
click at [523, 164] on li at bounding box center [538, 164] width 51 height 51
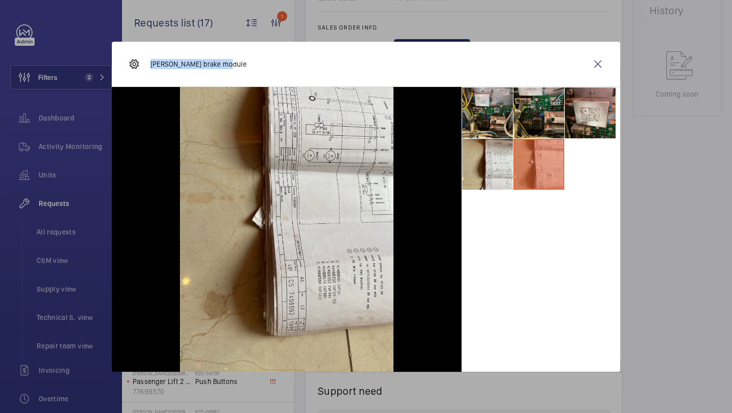
drag, startPoint x: 229, startPoint y: 69, endPoint x: 148, endPoint y: 66, distance: 81.4
click at [146, 64] on div "Schindler brake module" at bounding box center [366, 64] width 508 height 45
copy p "Schindler brake module"
click at [595, 54] on wm-front-icon-button at bounding box center [598, 64] width 24 height 24
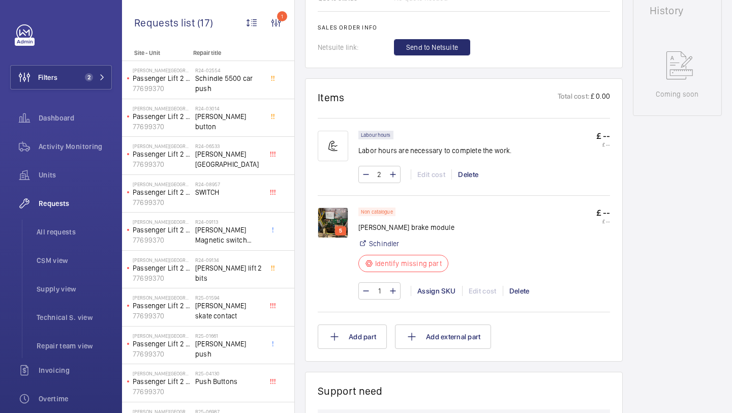
scroll to position [222, 0]
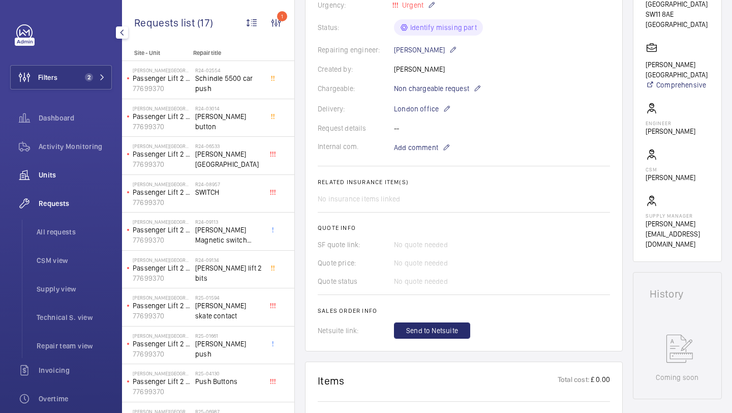
click at [81, 180] on div "Units" at bounding box center [61, 175] width 102 height 24
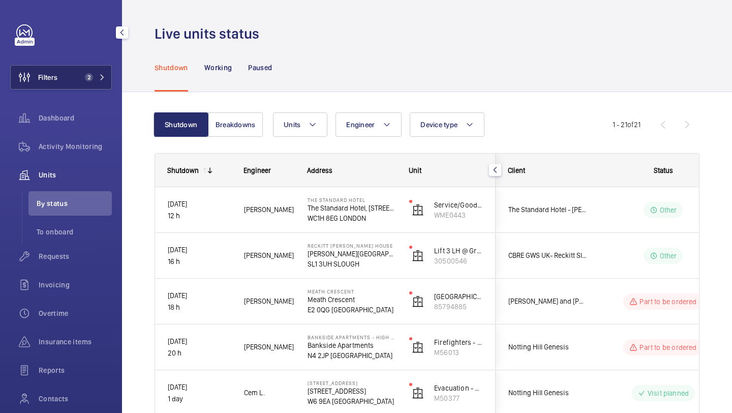
click at [63, 83] on button "Filters 2" at bounding box center [61, 77] width 102 height 24
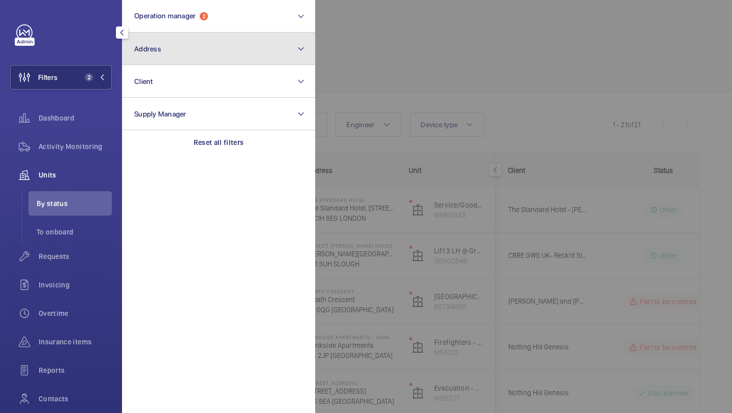
click at [160, 52] on span "Address" at bounding box center [147, 49] width 27 height 8
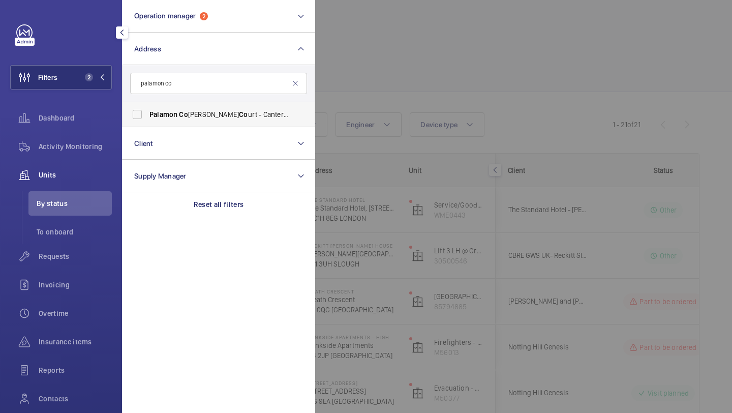
type input "palamon co"
click at [196, 110] on span "Palamon Co urt - Rhodaus Co urt - Canterbury Student Ac co mmodation, CANTERBUR…" at bounding box center [219, 114] width 140 height 10
click at [147, 110] on input "Palamon Co urt - Rhodaus Co urt - Canterbury Student Ac co mmodation, CANTERBUR…" at bounding box center [137, 114] width 20 height 20
checkbox input "true"
click at [386, 52] on div at bounding box center [681, 206] width 732 height 413
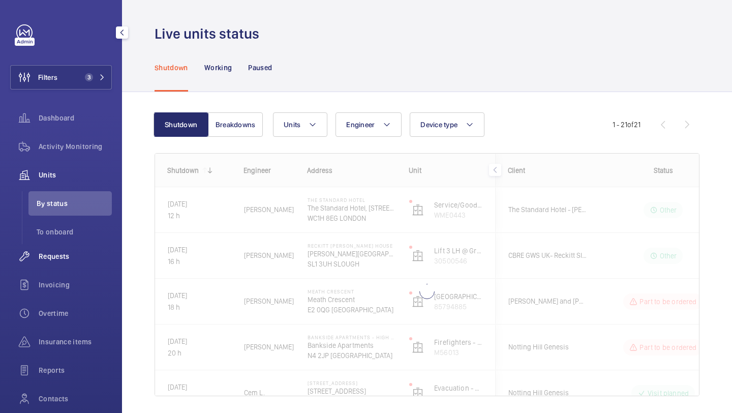
click at [90, 264] on div "Requests" at bounding box center [61, 256] width 102 height 24
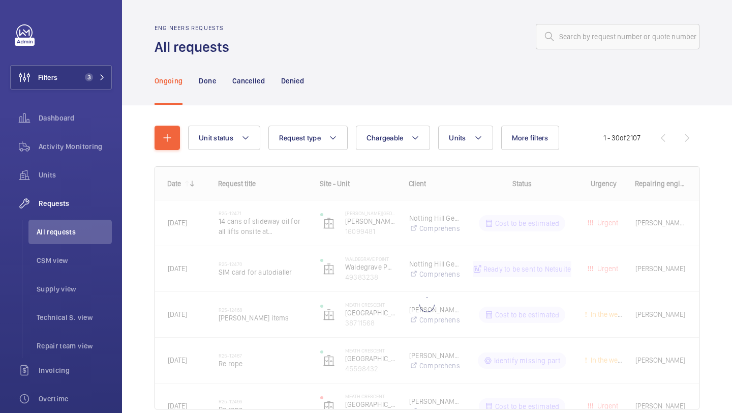
click at [418, 61] on div "Ongoing Done Cancelled Denied" at bounding box center [427, 80] width 545 height 48
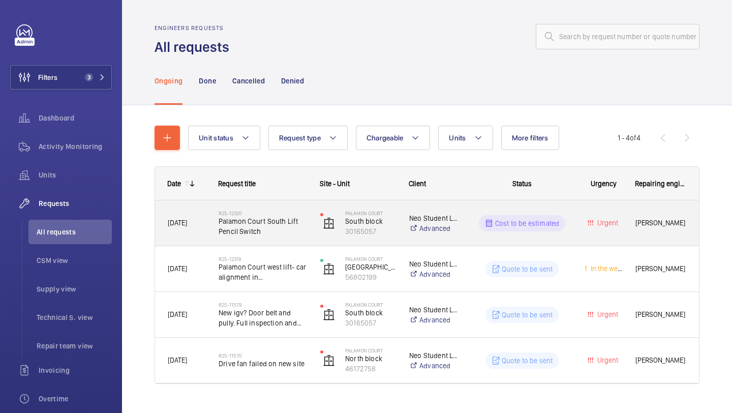
click at [273, 203] on div "R25-12320 Palamon Court South Lift Pencil Switch" at bounding box center [256, 223] width 101 height 46
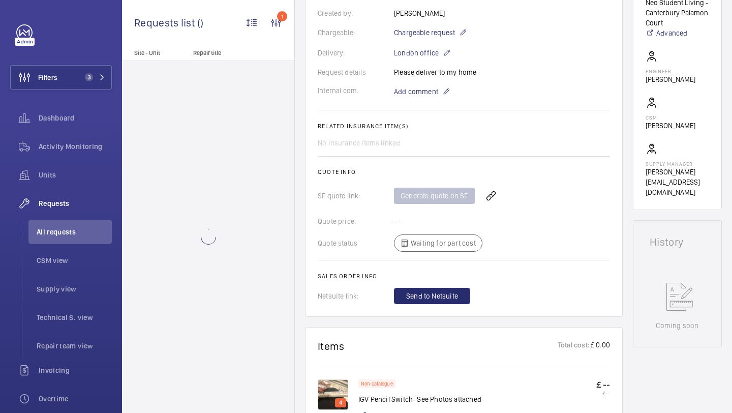
scroll to position [479, 0]
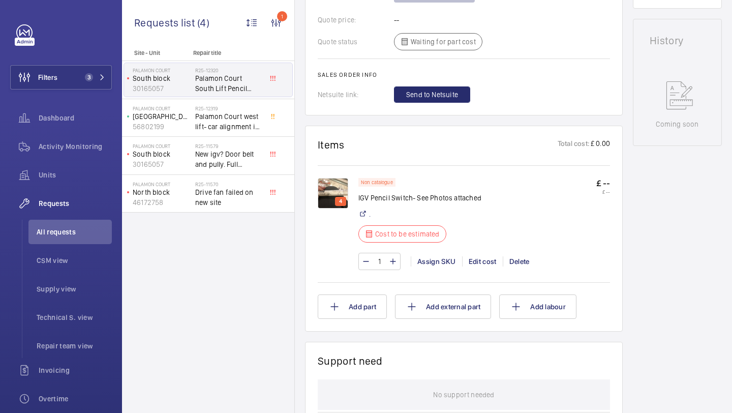
click at [330, 185] on img at bounding box center [333, 193] width 30 height 30
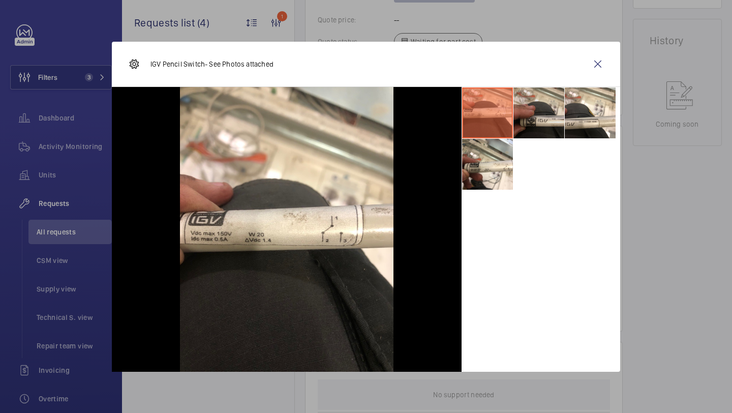
click at [520, 108] on li at bounding box center [538, 112] width 51 height 51
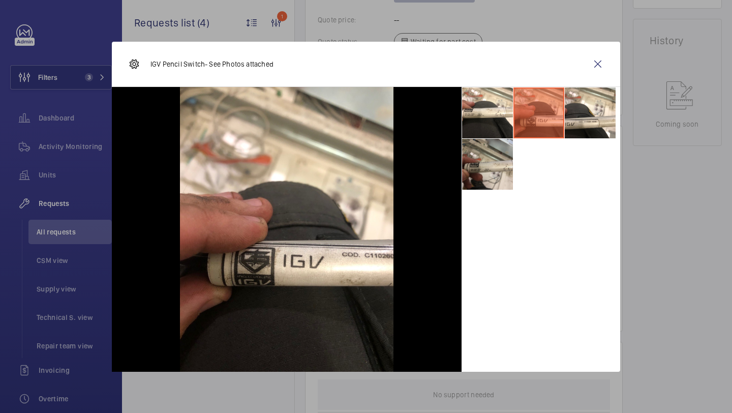
click at [488, 158] on li at bounding box center [487, 164] width 51 height 51
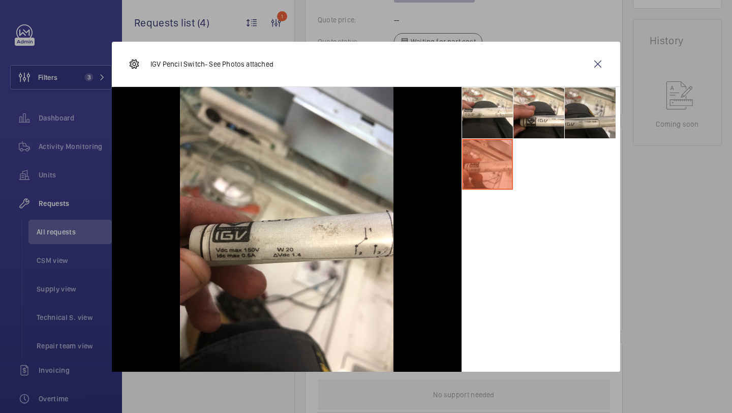
click at [590, 120] on li at bounding box center [590, 112] width 51 height 51
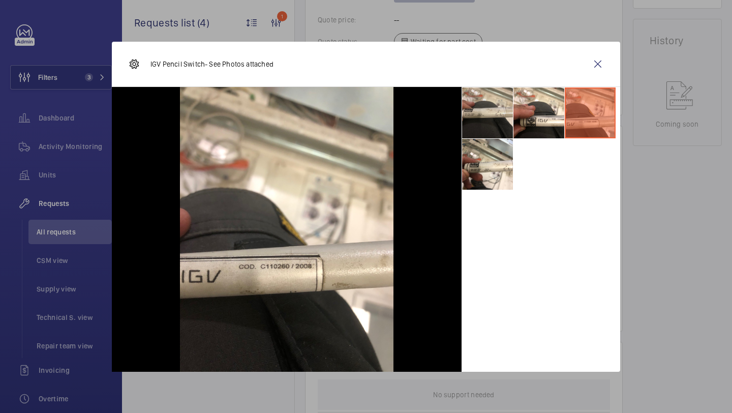
click at [503, 119] on li at bounding box center [487, 112] width 51 height 51
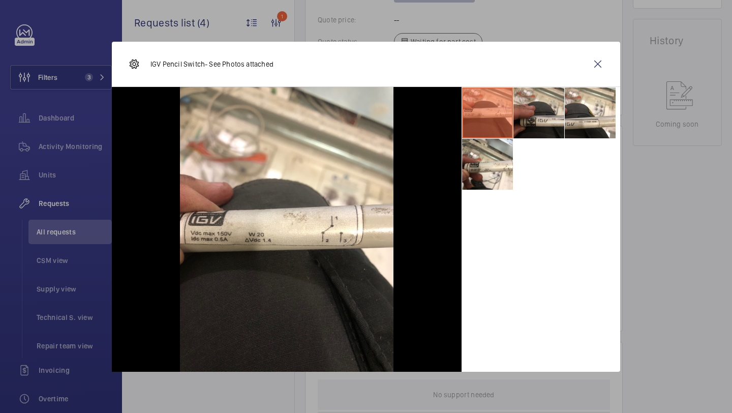
click at [514, 111] on li at bounding box center [538, 112] width 51 height 51
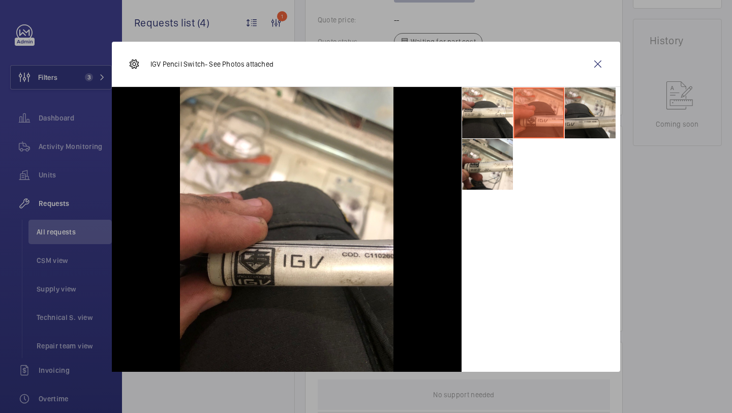
click at [593, 125] on li at bounding box center [590, 112] width 51 height 51
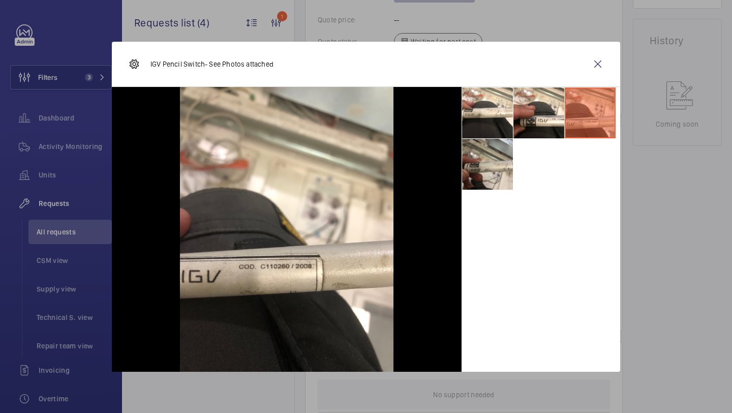
click at [484, 176] on li at bounding box center [487, 164] width 51 height 51
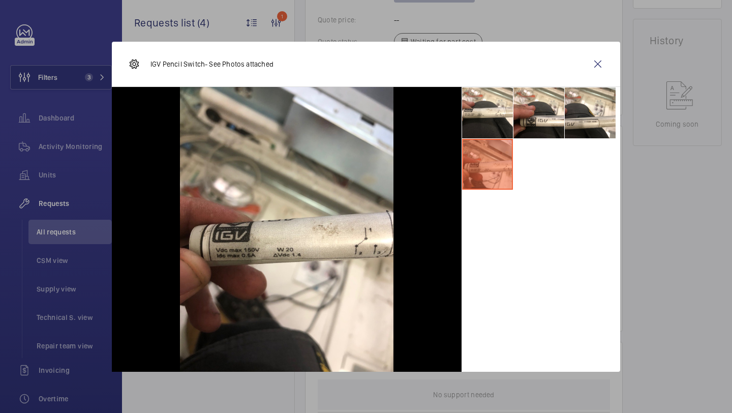
click at [611, 56] on div "IGV Pencil Switch- See Photos attached" at bounding box center [366, 64] width 508 height 45
click at [603, 60] on wm-front-icon-button at bounding box center [598, 64] width 24 height 24
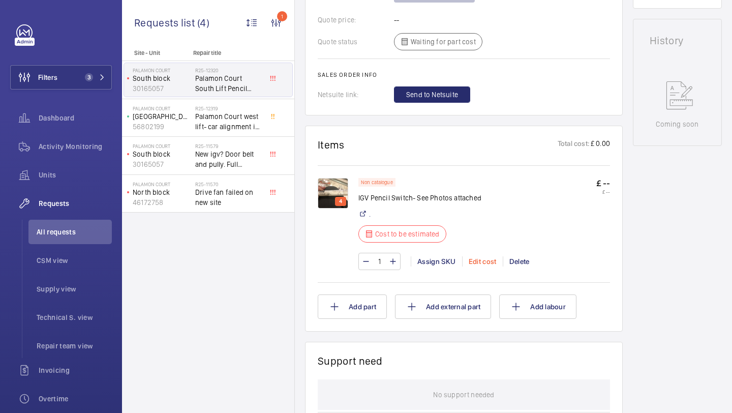
click at [478, 258] on div "Edit cost" at bounding box center [482, 261] width 41 height 10
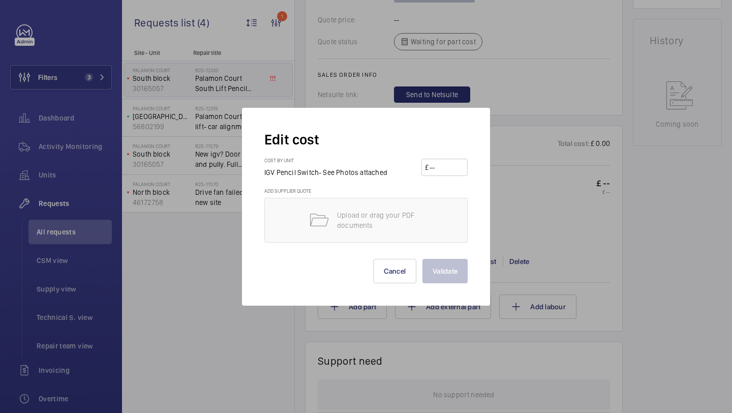
click at [434, 172] on input "number" at bounding box center [446, 167] width 36 height 16
type input "85"
click at [422, 259] on button "Validate" at bounding box center [444, 271] width 45 height 24
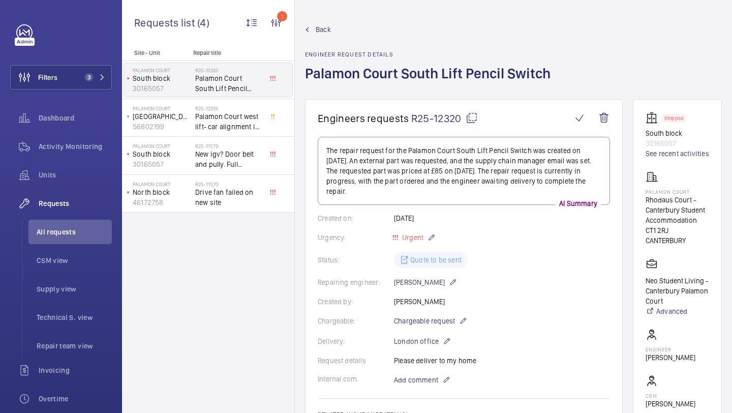
scroll to position [457, 0]
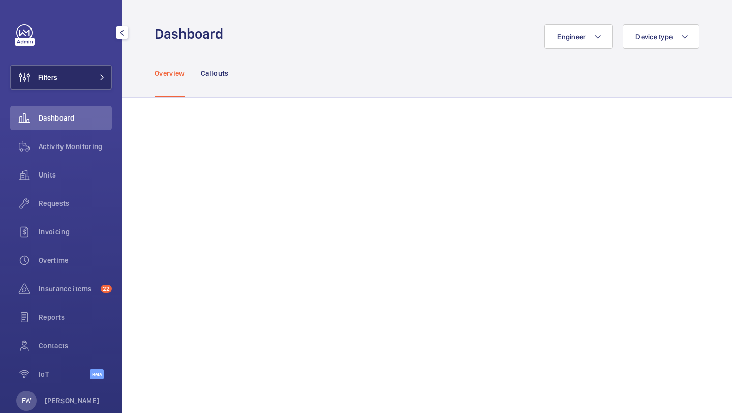
click at [96, 82] on button "Filters" at bounding box center [61, 77] width 102 height 24
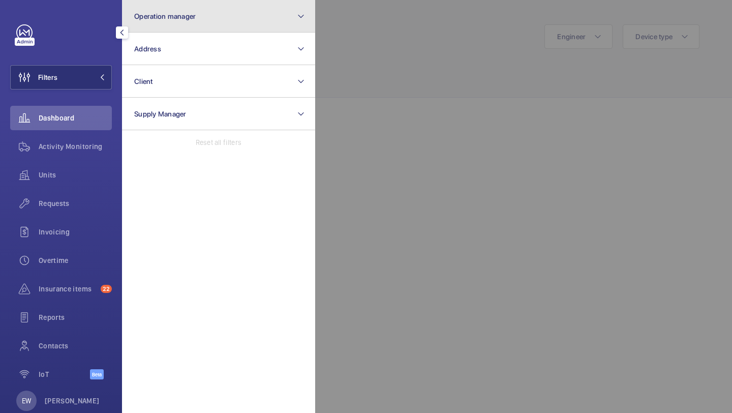
click at [170, 26] on button "Operation manager" at bounding box center [218, 16] width 193 height 33
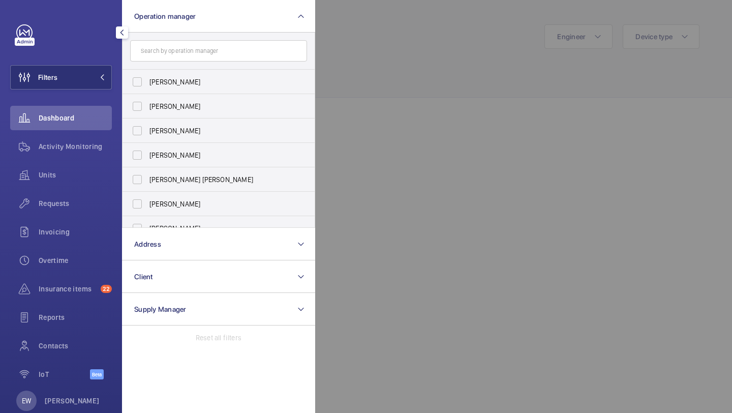
click at [164, 85] on span "Abby Archer" at bounding box center [219, 82] width 140 height 10
click at [147, 85] on input "Abby Archer" at bounding box center [137, 82] width 20 height 20
checkbox input "true"
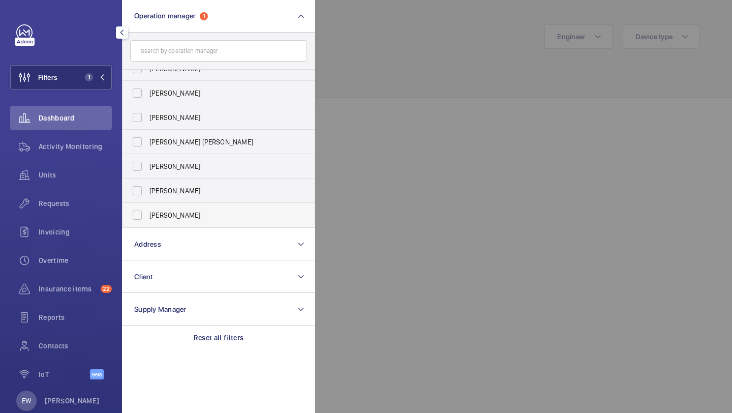
click at [157, 213] on span "Alex Waterman" at bounding box center [219, 215] width 140 height 10
click at [147, 213] on input "Alex Waterman" at bounding box center [137, 215] width 20 height 20
checkbox input "true"
click at [91, 164] on div "Units" at bounding box center [61, 175] width 102 height 24
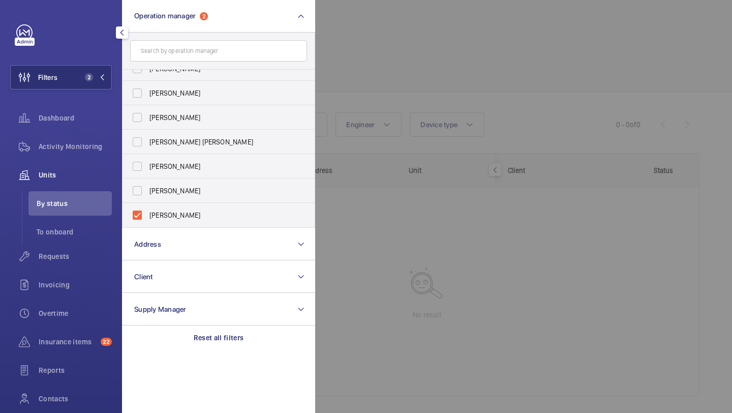
click at [344, 101] on div at bounding box center [681, 206] width 732 height 413
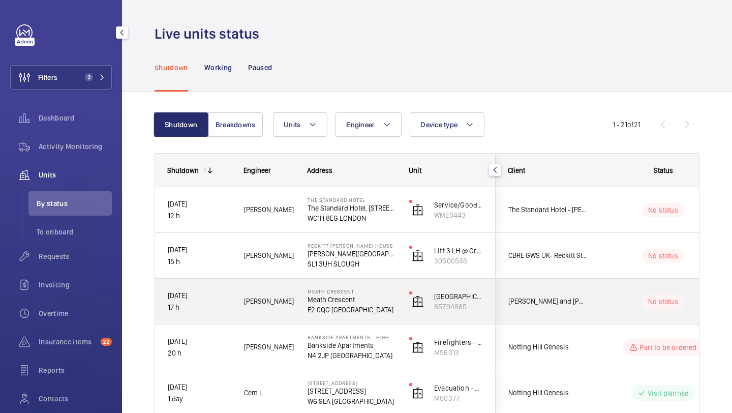
click at [544, 291] on div "[PERSON_NAME] and [PERSON_NAME] National Lift Contract" at bounding box center [541, 301] width 90 height 32
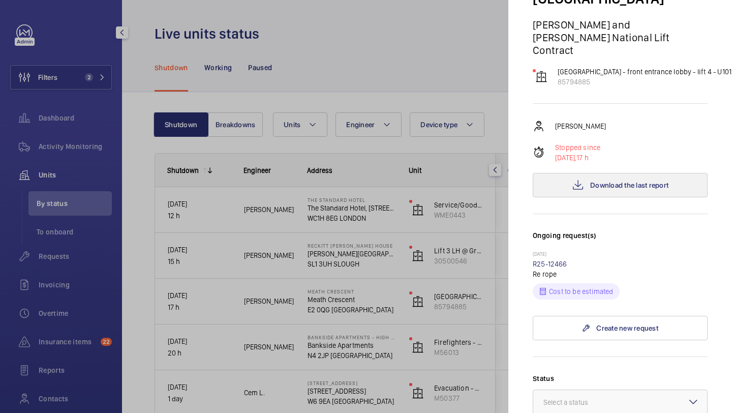
scroll to position [118, 0]
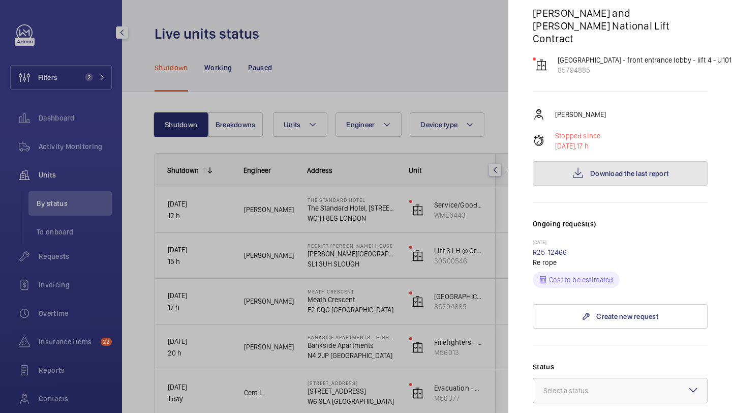
click at [605, 161] on button "Download the last report" at bounding box center [620, 173] width 175 height 24
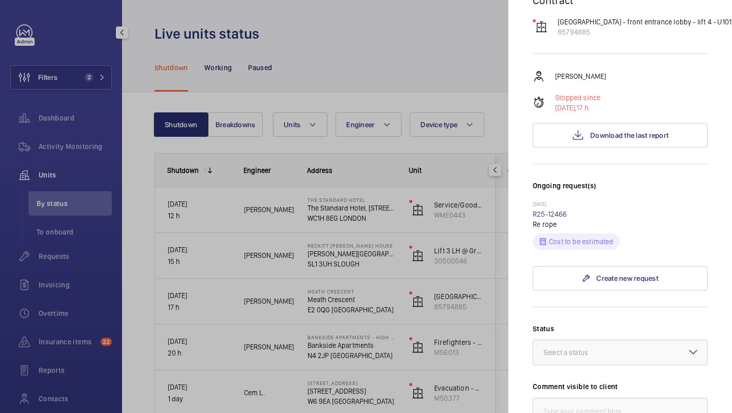
scroll to position [314, 0]
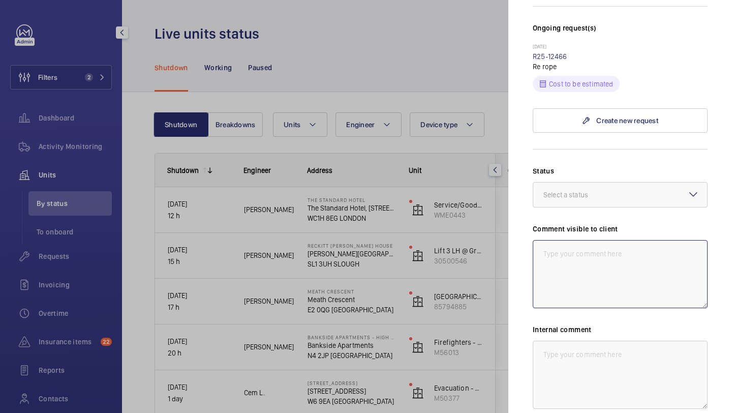
click at [627, 240] on textarea at bounding box center [620, 274] width 175 height 68
drag, startPoint x: 637, startPoint y: 236, endPoint x: 553, endPoint y: 210, distance: 87.8
click at [553, 240] on textarea "WM ACTION - Parts required, supply chain currently sourcing - Elle" at bounding box center [620, 274] width 175 height 68
type textarea "WM ACTION - Parts required, supply chain currently sourcing - Elle"
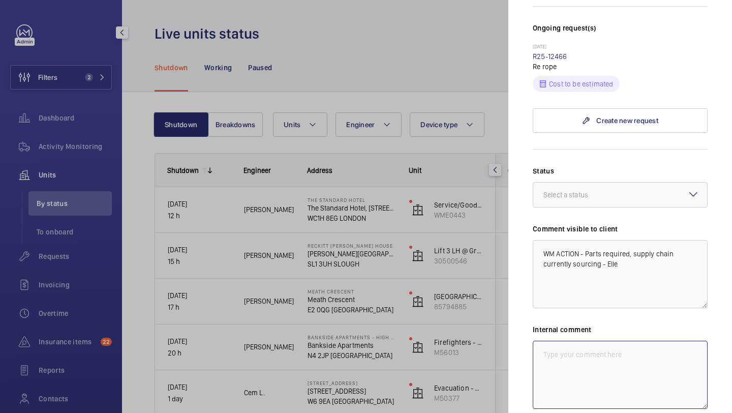
click at [553, 341] on textarea at bounding box center [620, 375] width 175 height 68
paste textarea "WM ACTION - Parts required, supply chain currently sourcing - Elle"
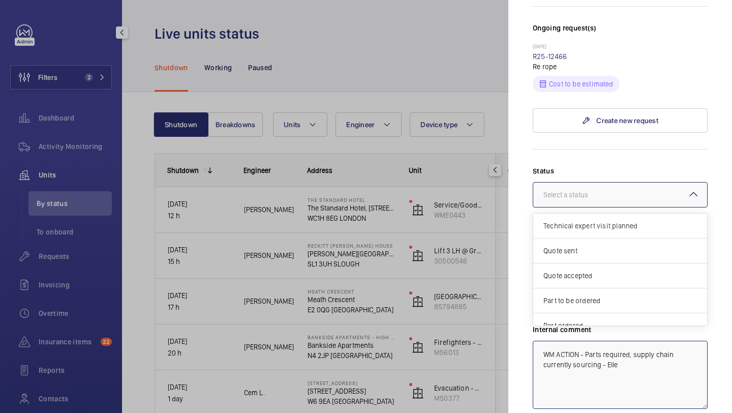
click at [555, 182] on div at bounding box center [620, 194] width 174 height 24
click at [553, 295] on span "Part to be ordered" at bounding box center [619, 300] width 153 height 10
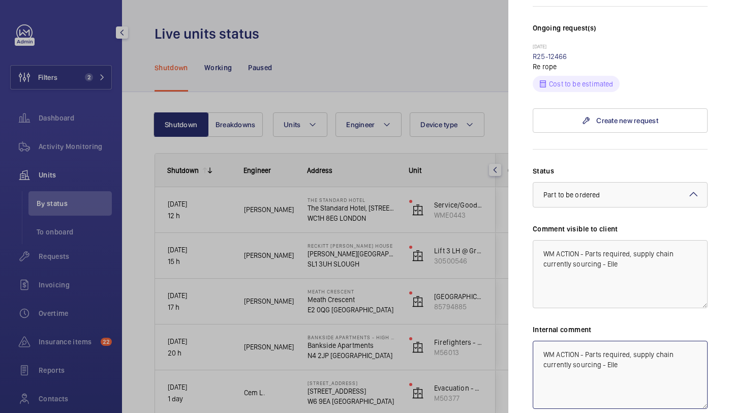
scroll to position [377, 0]
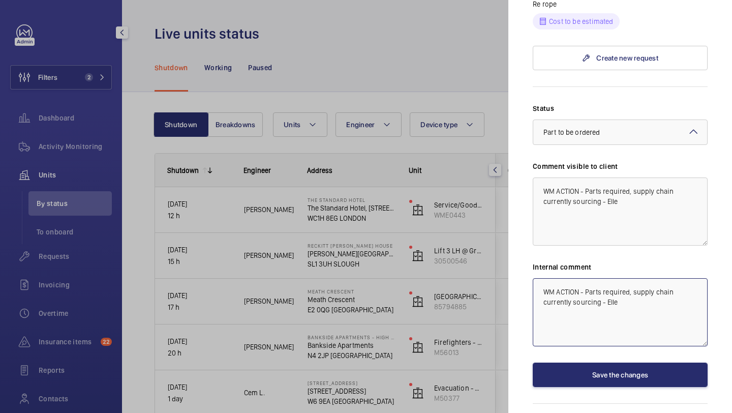
type textarea "WM ACTION - Parts required, supply chain currently sourcing - Elle"
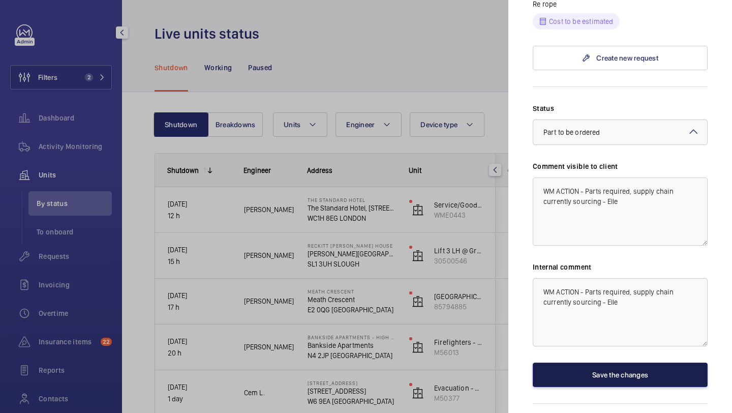
click at [572, 362] on button "Save the changes" at bounding box center [620, 374] width 175 height 24
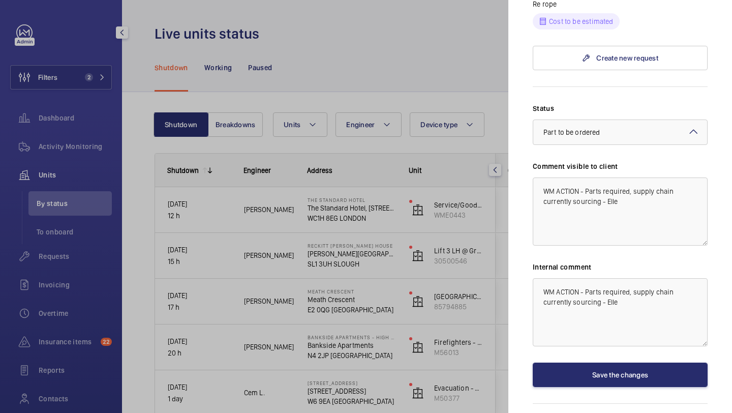
scroll to position [0, 0]
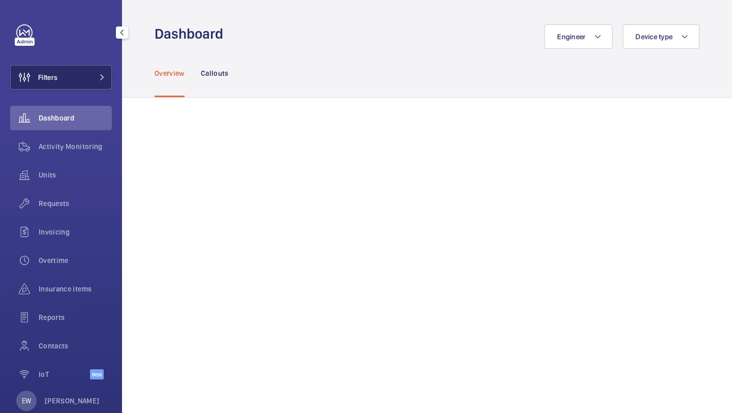
click at [86, 70] on button "Filters" at bounding box center [61, 77] width 102 height 24
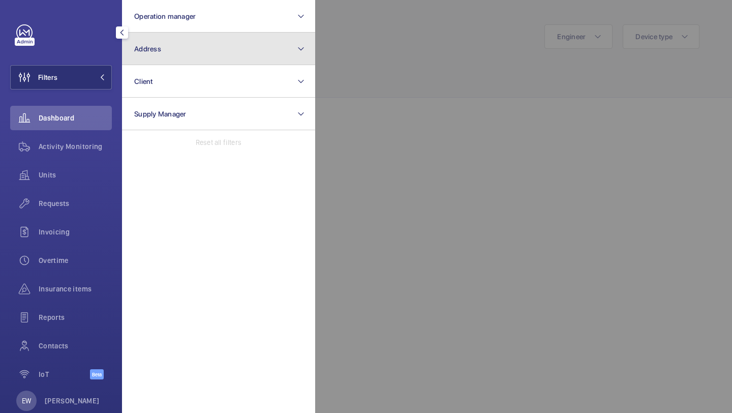
click at [160, 52] on span "Address" at bounding box center [147, 49] width 27 height 8
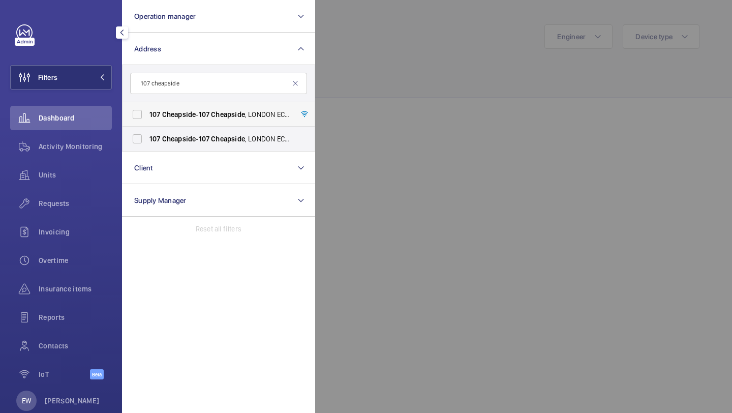
type input "107 cheapside"
click at [196, 117] on span "107 Cheapside - 107 Cheapside , LONDON EC2V 6DN" at bounding box center [219, 114] width 140 height 10
click at [147, 117] on input "107 Cheapside - 107 Cheapside , LONDON EC2V 6DN" at bounding box center [137, 114] width 20 height 20
checkbox input "true"
click at [188, 135] on span "Cheapside" at bounding box center [179, 139] width 34 height 8
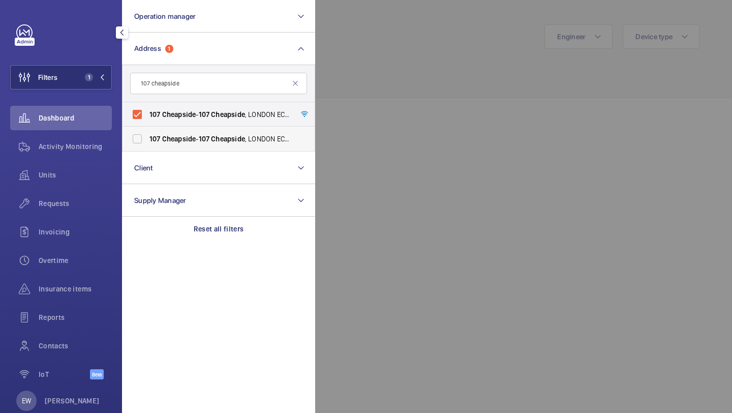
click at [147, 134] on input "107 Cheapside - 107 Cheapside , LONDON EC2V 6DN" at bounding box center [137, 139] width 20 height 20
checkbox input "true"
click at [70, 176] on span "Units" at bounding box center [75, 175] width 73 height 10
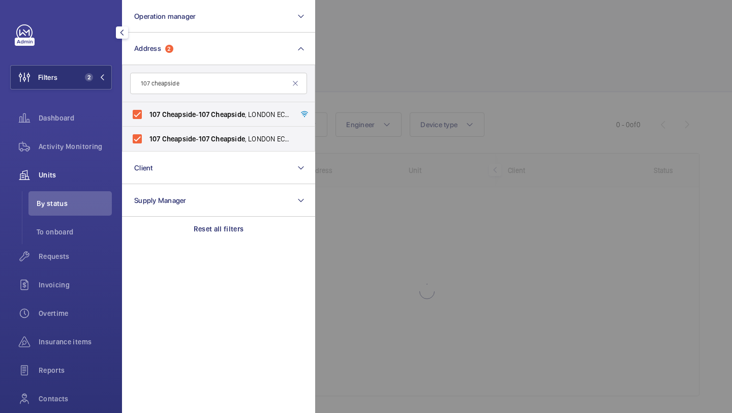
click at [403, 98] on div at bounding box center [681, 206] width 732 height 413
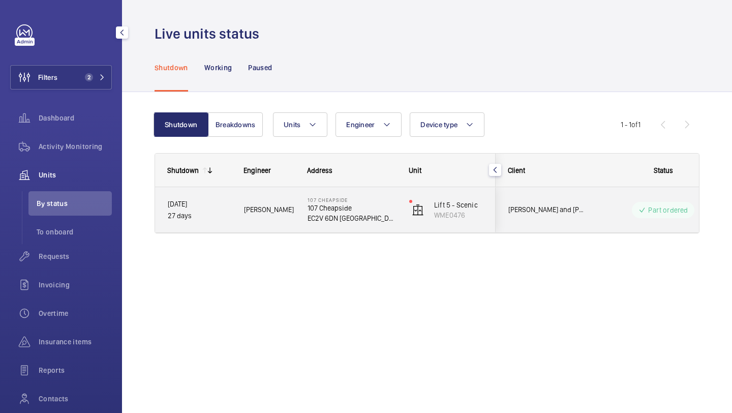
click at [605, 199] on div "Part ordered" at bounding box center [657, 210] width 139 height 37
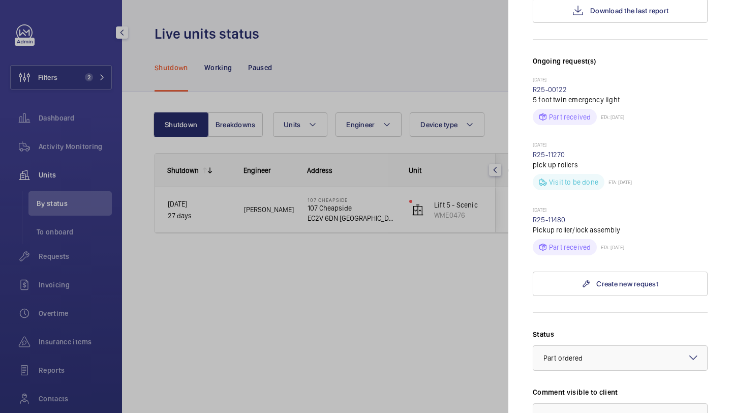
scroll to position [269, 0]
click at [563, 215] on link "R25-11480" at bounding box center [549, 219] width 33 height 8
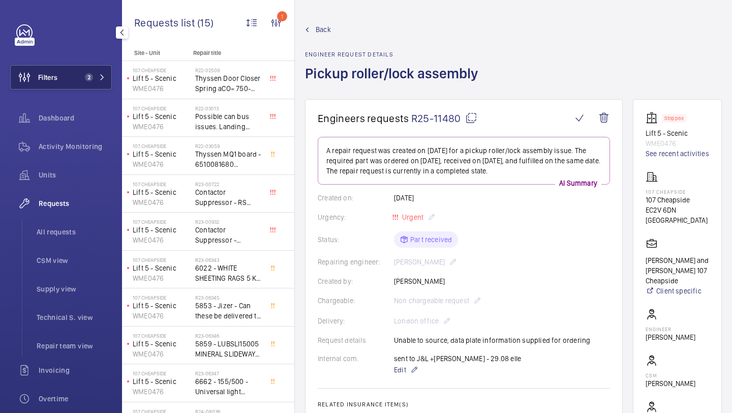
click at [76, 72] on button "Filters 2" at bounding box center [61, 77] width 102 height 24
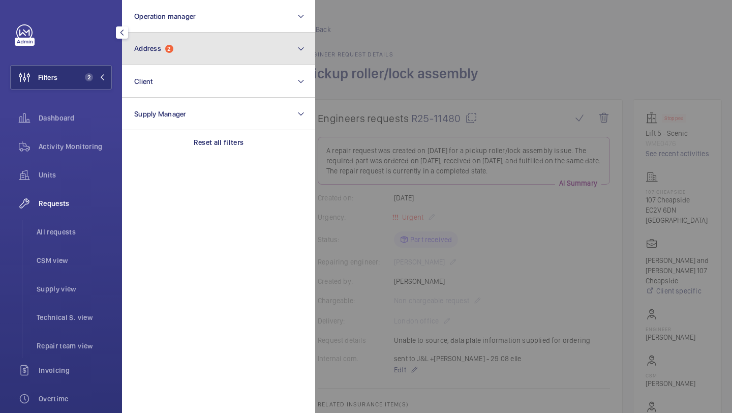
click at [158, 53] on button "Address 2" at bounding box center [218, 49] width 193 height 33
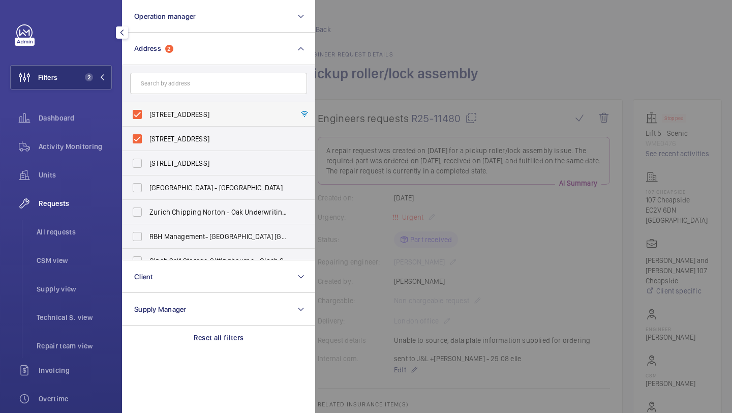
click at [180, 111] on span "107 Cheapside - 107 Cheapside, LONDON EC2V 6DN" at bounding box center [219, 114] width 140 height 10
click at [147, 111] on input "107 Cheapside - 107 Cheapside, LONDON EC2V 6DN" at bounding box center [137, 114] width 20 height 20
click at [180, 111] on span "107 Cheapside - 107 Cheapside, LONDON EC2V 6DN" at bounding box center [219, 114] width 140 height 10
click at [147, 111] on input "107 Cheapside - 107 Cheapside, LONDON EC2V 6DN" at bounding box center [137, 114] width 20 height 20
checkbox input "true"
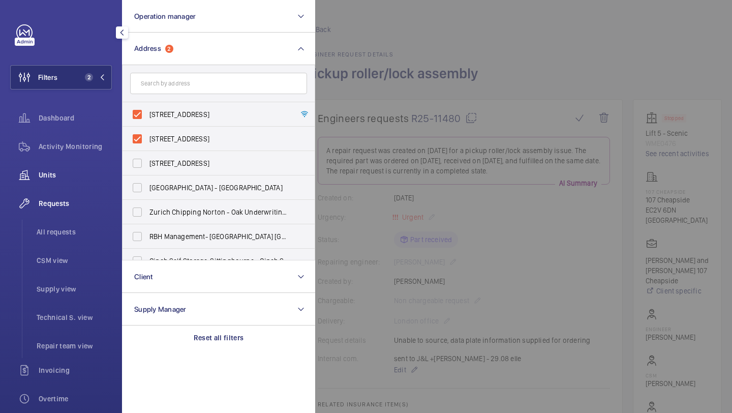
click at [81, 182] on div "Units" at bounding box center [61, 175] width 102 height 24
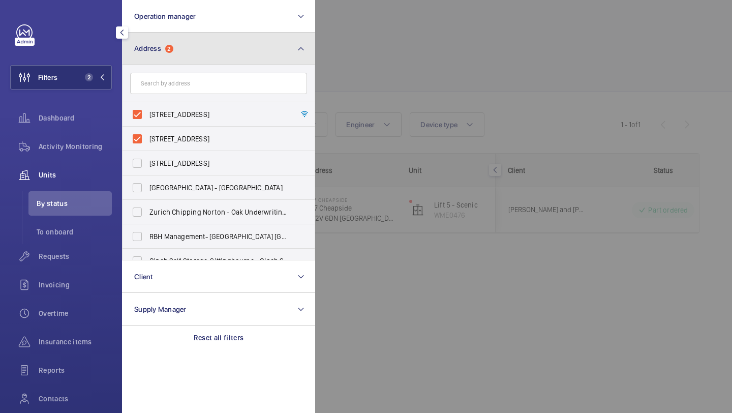
click at [183, 48] on button "Address 2" at bounding box center [218, 49] width 193 height 33
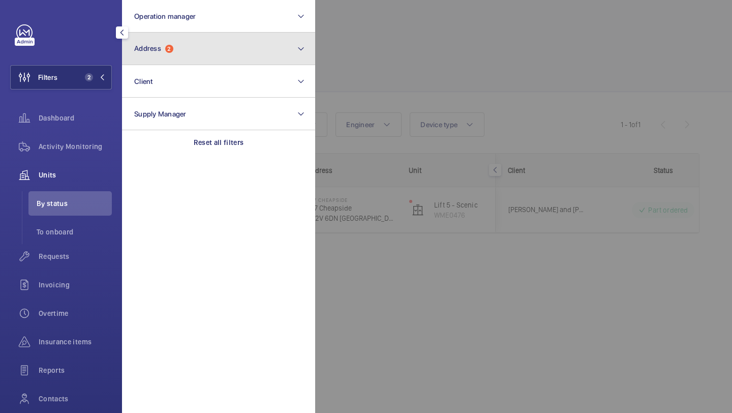
click at [185, 45] on button "Address 2" at bounding box center [218, 49] width 193 height 33
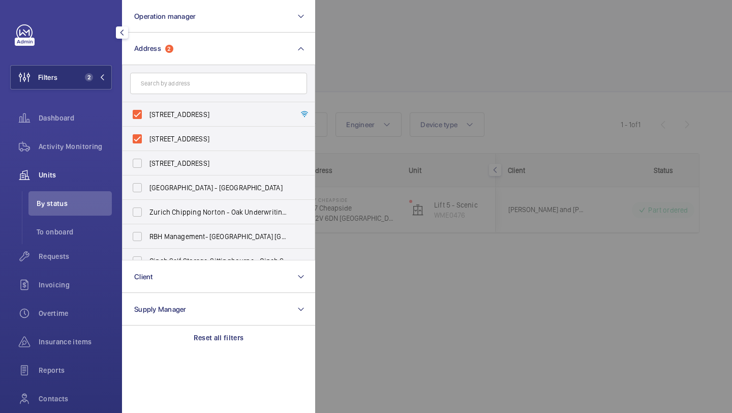
click at [178, 98] on form at bounding box center [218, 83] width 192 height 37
click at [178, 110] on span "107 Cheapside - 107 Cheapside, LONDON EC2V 6DN" at bounding box center [219, 114] width 140 height 10
click at [147, 110] on input "107 Cheapside - 107 Cheapside, LONDON EC2V 6DN" at bounding box center [137, 114] width 20 height 20
checkbox input "false"
click at [173, 136] on span "107 Cheapside - 107 Cheapside, LONDON EC2V 6DN" at bounding box center [219, 139] width 140 height 10
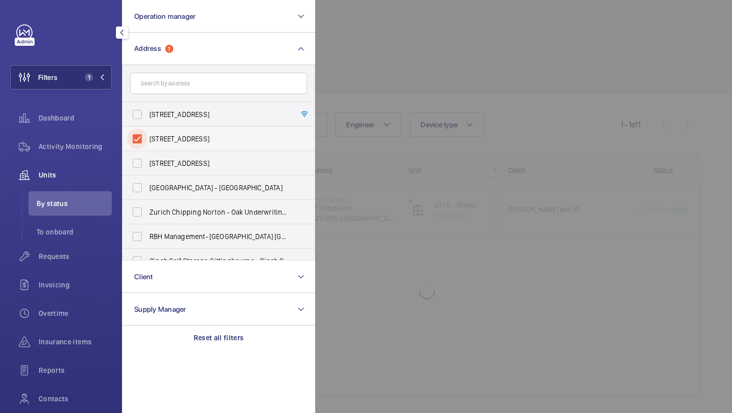
click at [147, 136] on input "107 Cheapside - 107 Cheapside, LONDON EC2V 6DN" at bounding box center [137, 139] width 20 height 20
checkbox input "false"
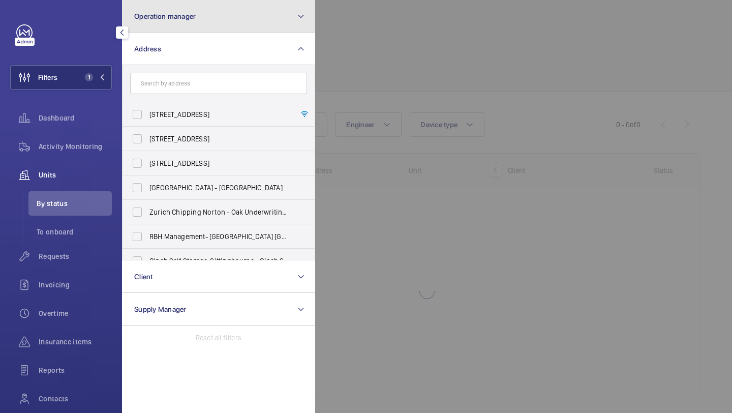
click at [196, 28] on button "Operation manager" at bounding box center [218, 16] width 193 height 33
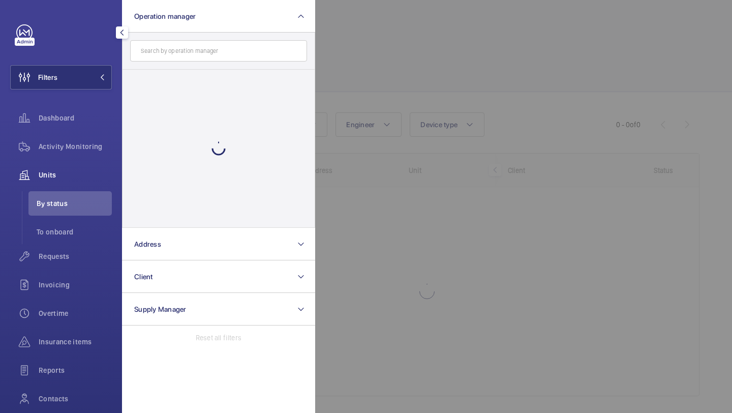
click at [176, 78] on div at bounding box center [218, 149] width 192 height 158
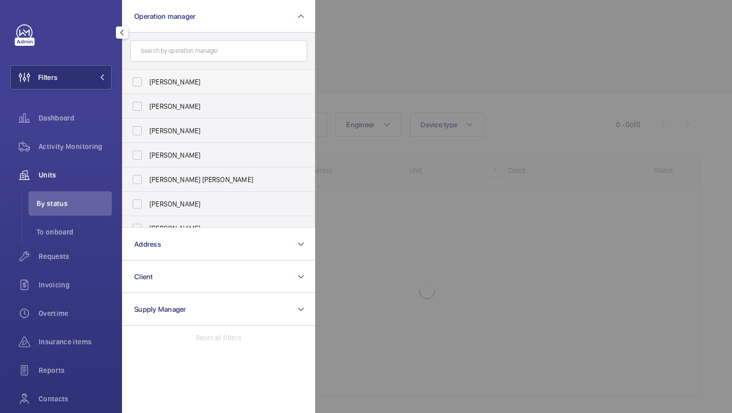
click at [176, 81] on span "[PERSON_NAME]" at bounding box center [219, 82] width 140 height 10
click at [147, 81] on input "[PERSON_NAME]" at bounding box center [137, 82] width 20 height 20
checkbox input "true"
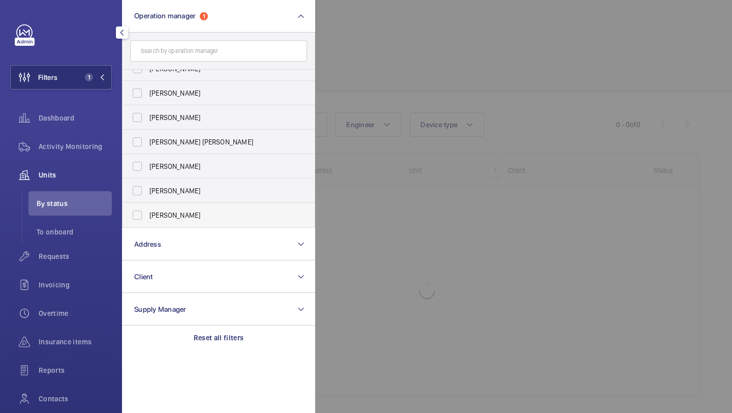
click at [172, 223] on label "Alex Waterman" at bounding box center [210, 215] width 177 height 24
click at [147, 223] on input "Alex Waterman" at bounding box center [137, 215] width 20 height 20
checkbox input "true"
click at [415, 54] on div at bounding box center [681, 206] width 732 height 413
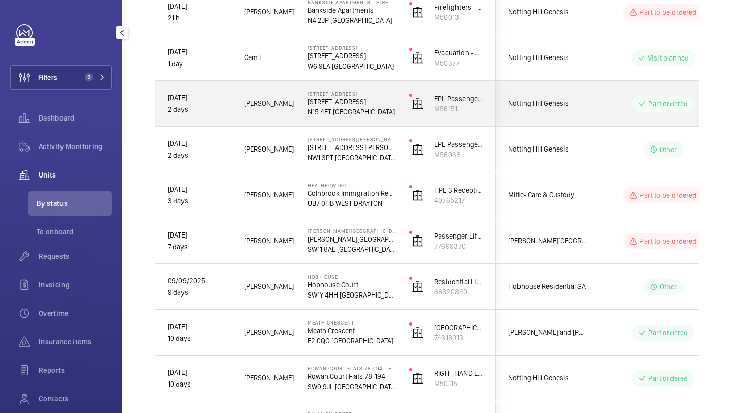
scroll to position [376, 0]
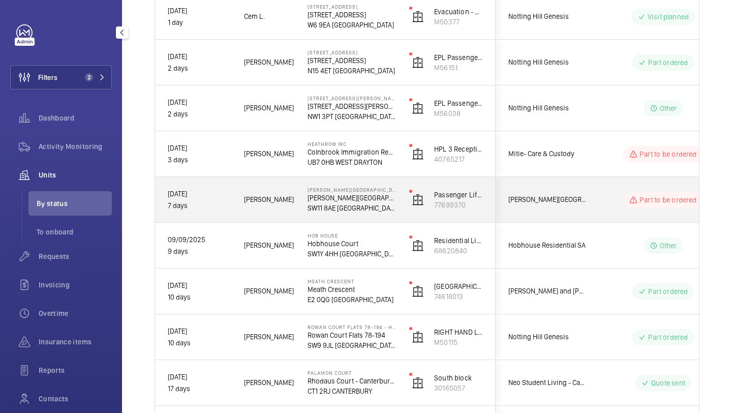
click at [540, 204] on span "Pestana Chelsea Bridge Hotel" at bounding box center [547, 200] width 78 height 12
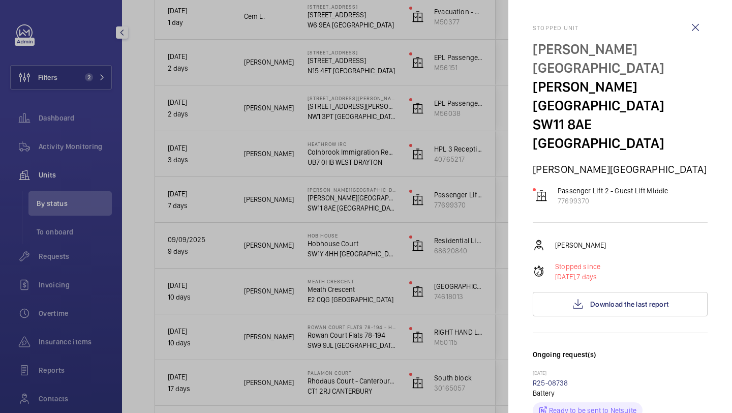
scroll to position [131, 0]
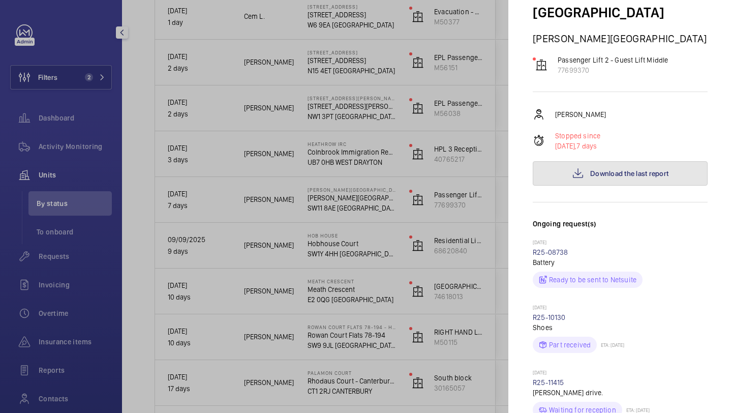
click at [570, 165] on button "Download the last report" at bounding box center [620, 173] width 175 height 24
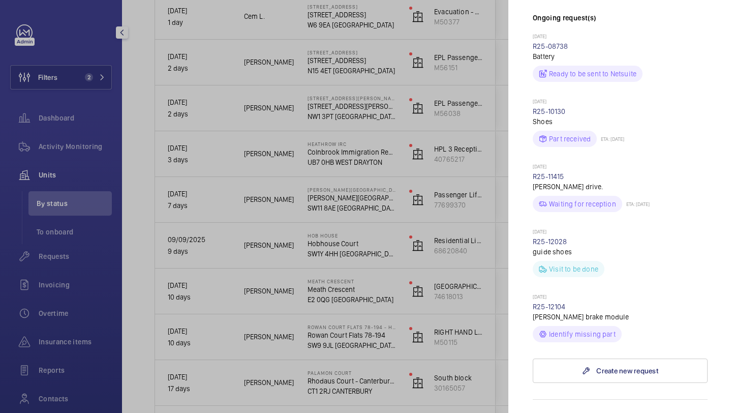
scroll to position [374, 0]
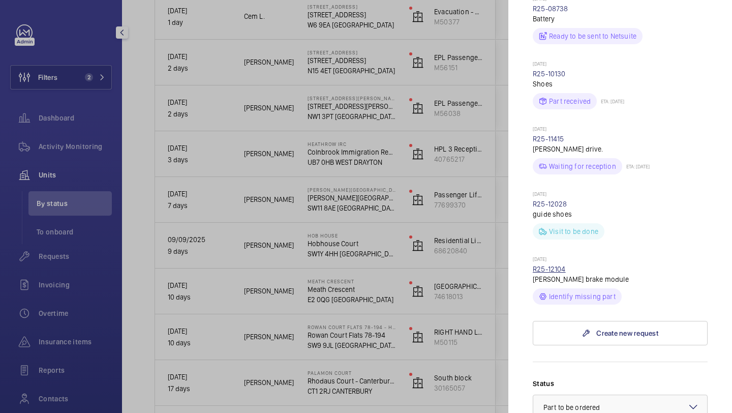
click at [560, 265] on link "R25-12104" at bounding box center [549, 269] width 33 height 8
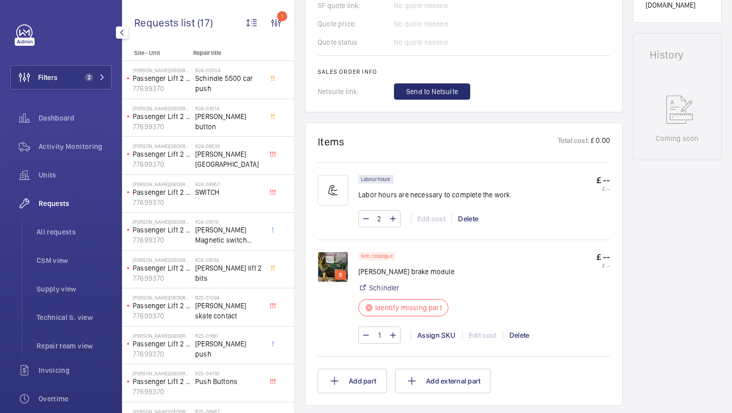
scroll to position [464, 0]
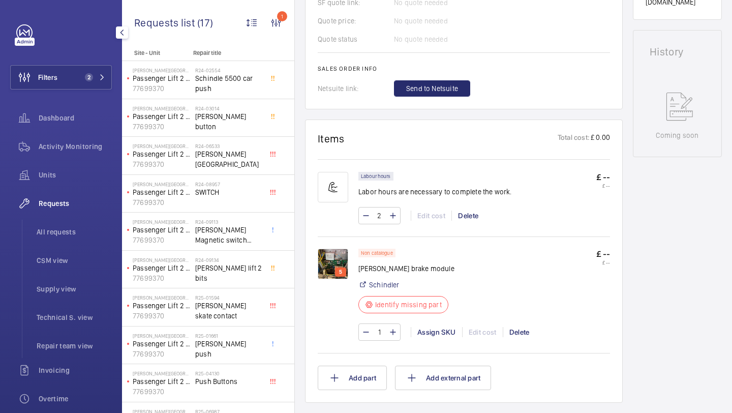
click at [338, 252] on img at bounding box center [333, 264] width 30 height 30
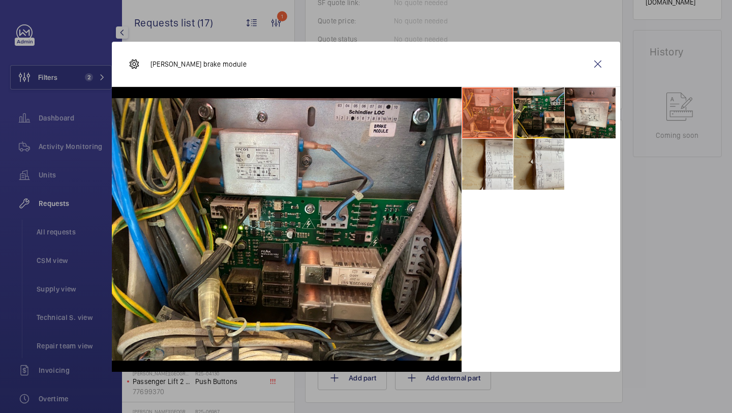
click at [592, 77] on div "Schindler brake module" at bounding box center [366, 64] width 508 height 45
click at [592, 68] on wm-front-icon-button at bounding box center [598, 64] width 24 height 24
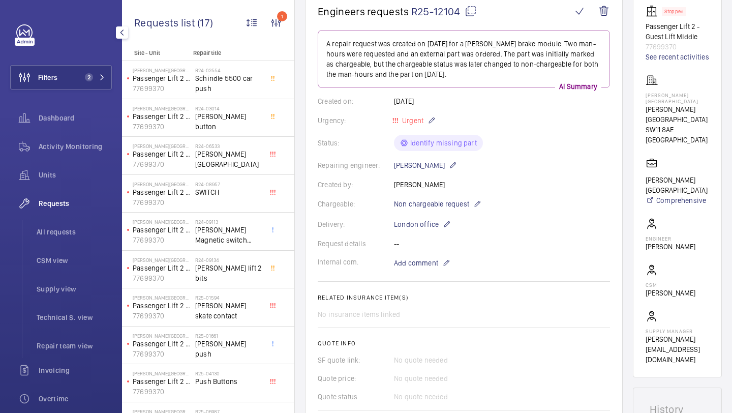
scroll to position [481, 0]
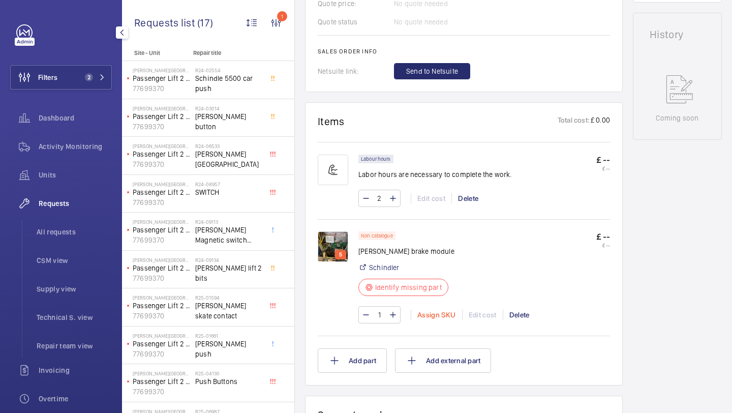
click at [429, 312] on div "Assign SKU" at bounding box center [436, 315] width 51 height 10
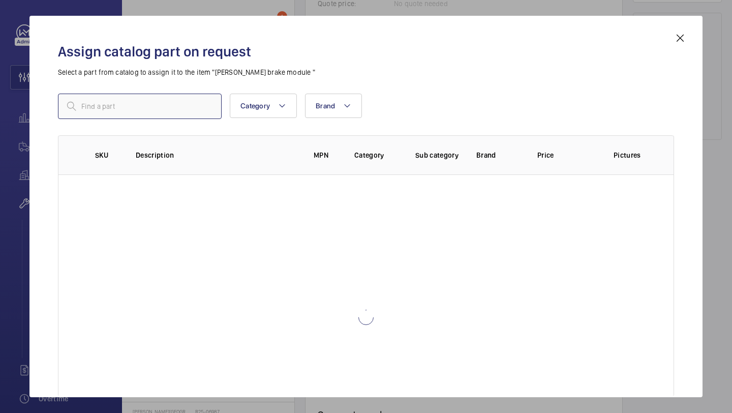
click at [196, 109] on input "text" at bounding box center [140, 106] width 164 height 25
paste input "Schindler Brake module BCM4201.Q"
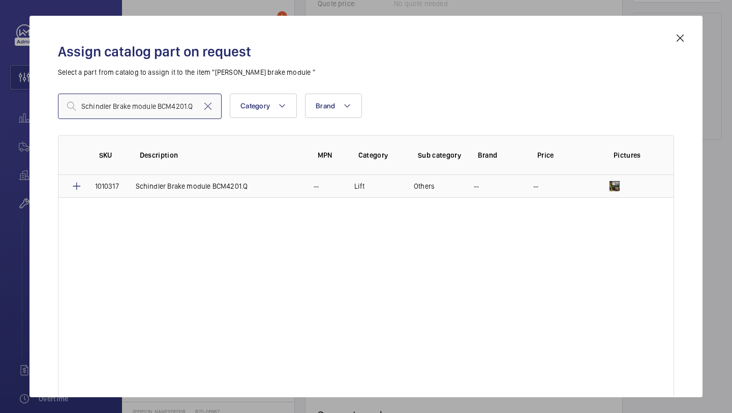
type input "Schindler Brake module BCM4201.Q"
click at [199, 190] on p "Schindler Brake module BCM4201.Q" at bounding box center [192, 186] width 112 height 10
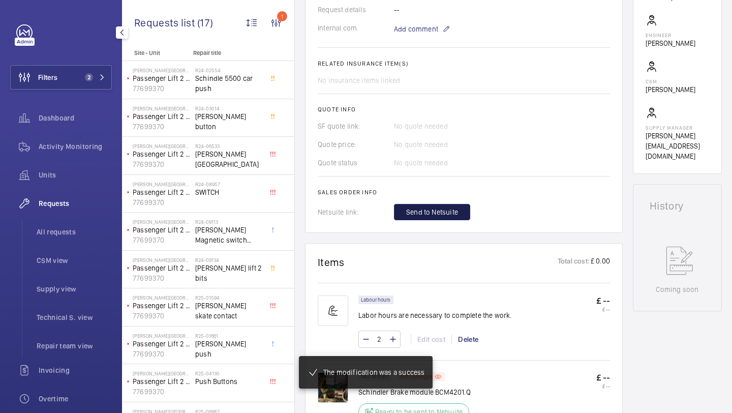
click at [417, 217] on span "Send to Netsuite" at bounding box center [432, 212] width 52 height 10
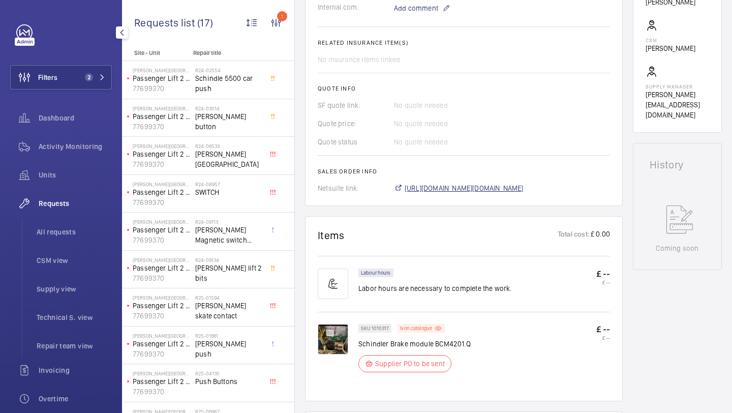
scroll to position [361, 0]
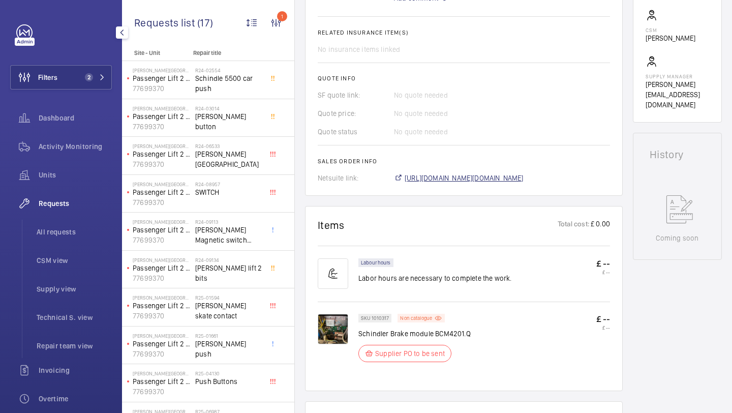
click at [444, 175] on span "https://6461500.app.netsuite.com/app/accounting/transactions/salesord.nl?id=302…" at bounding box center [464, 178] width 119 height 10
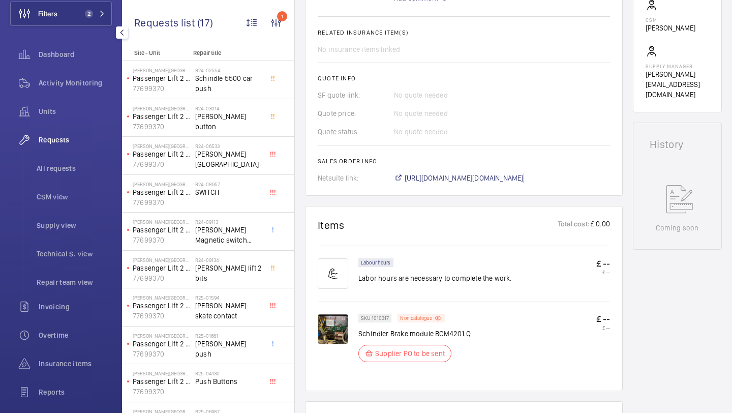
scroll to position [74, 0]
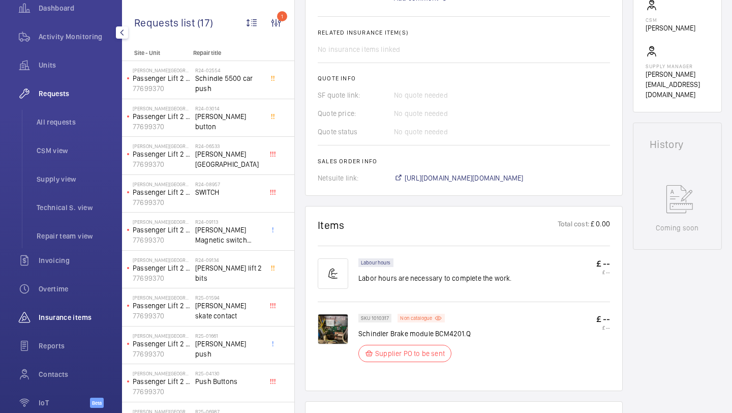
click at [73, 314] on span "Insurance items" at bounding box center [75, 317] width 73 height 10
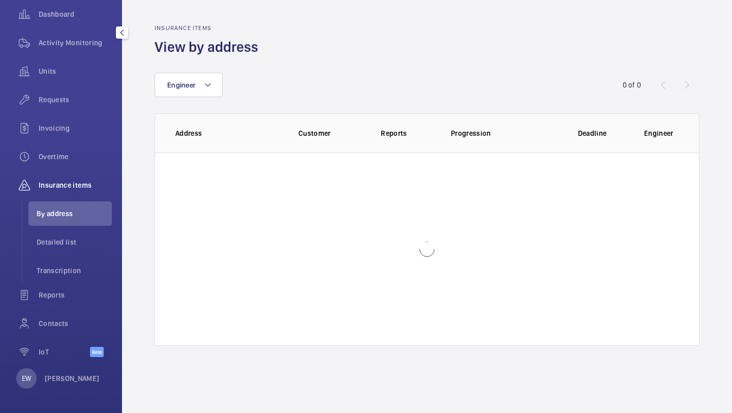
scroll to position [104, 0]
click at [86, 265] on span "Transcription" at bounding box center [74, 270] width 75 height 10
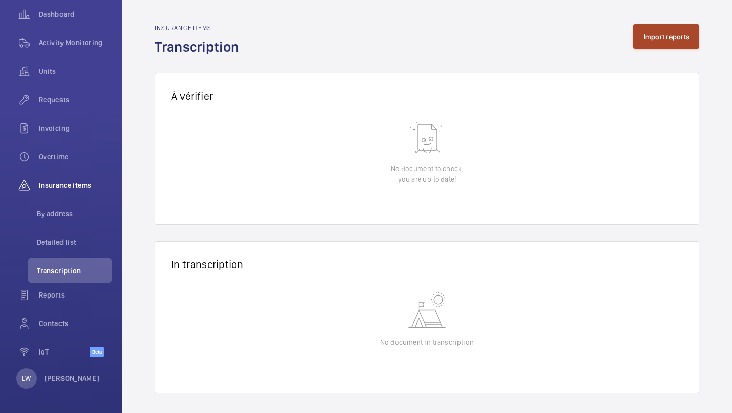
click at [653, 37] on button "Import reports" at bounding box center [666, 36] width 67 height 24
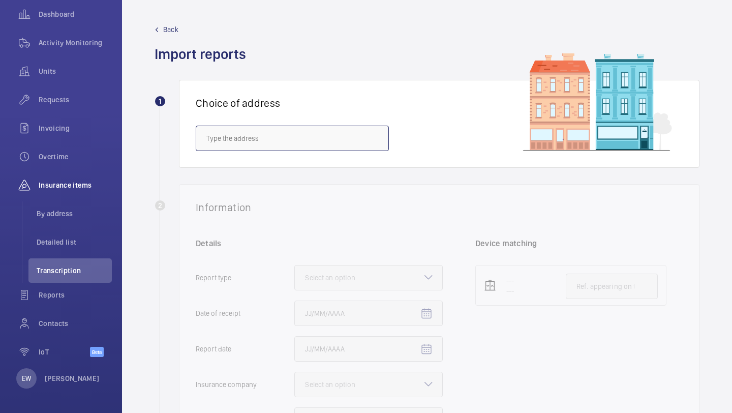
click at [304, 147] on input "text" at bounding box center [292, 138] width 193 height 25
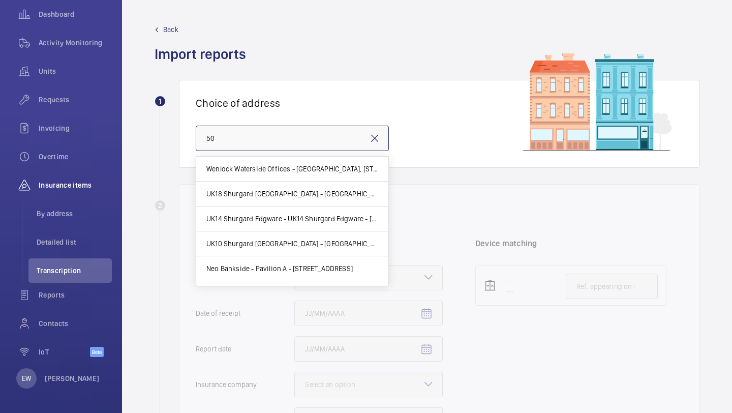
type input "5"
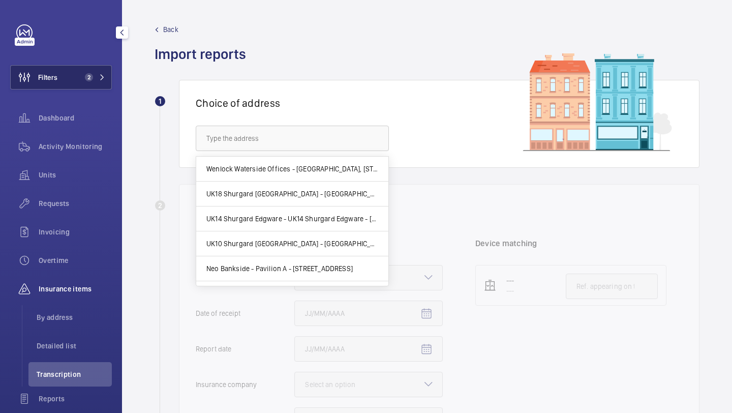
click at [56, 69] on span "Filters" at bounding box center [34, 77] width 47 height 24
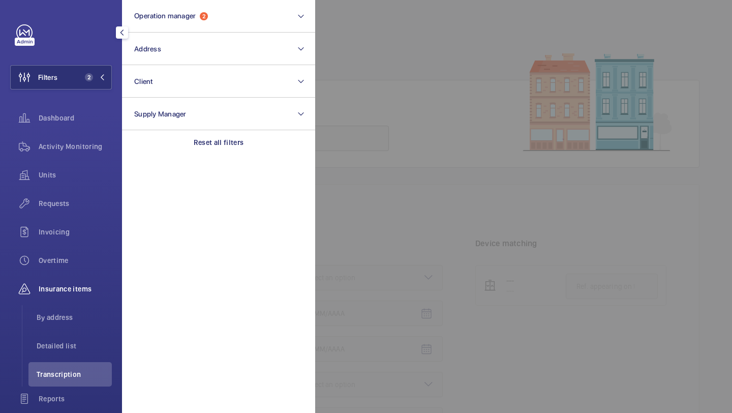
click at [388, 145] on div at bounding box center [681, 206] width 732 height 413
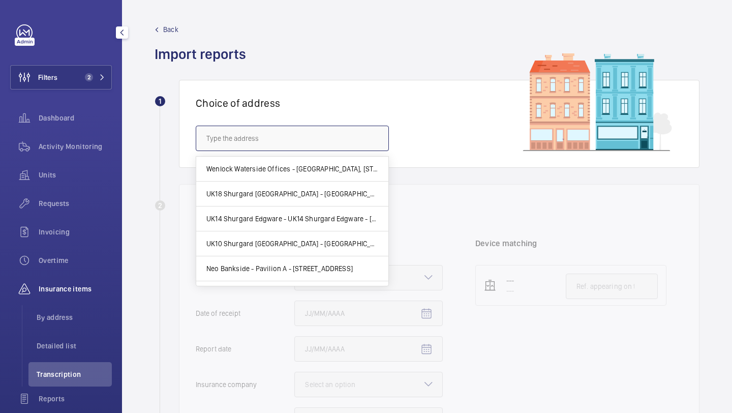
click at [362, 145] on input "text" at bounding box center [292, 138] width 193 height 25
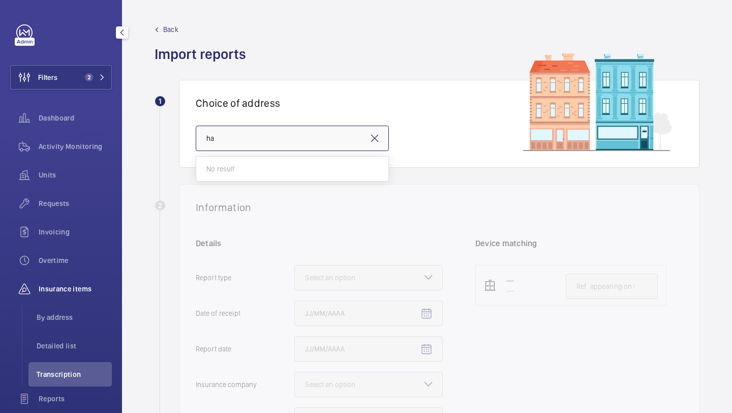
type input "h"
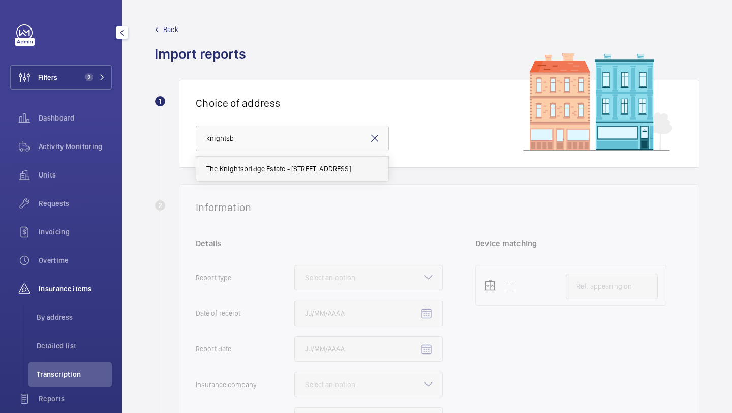
click at [345, 165] on span "The Knightsbridge Estate - 55-57 Brompton Road, LONDON SW3 1DP" at bounding box center [278, 169] width 145 height 10
type input "The Knightsbridge Estate - 55-57 Brompton Road, LONDON SW3 1DP"
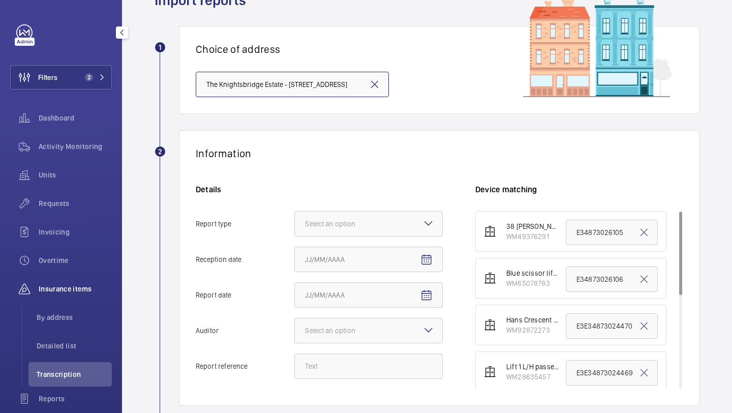
scroll to position [64, 0]
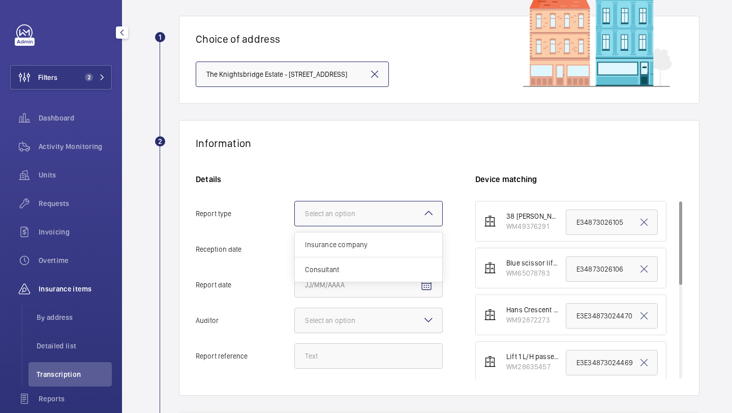
click at [337, 210] on div "Select an option" at bounding box center [343, 213] width 76 height 10
click at [295, 210] on input "Report type Select an option Insurance company Consultant" at bounding box center [295, 213] width 0 height 24
click at [335, 238] on div "Insurance company" at bounding box center [368, 244] width 147 height 25
click at [295, 226] on input "Report type Select an option Insurance company Consultant" at bounding box center [295, 213] width 0 height 24
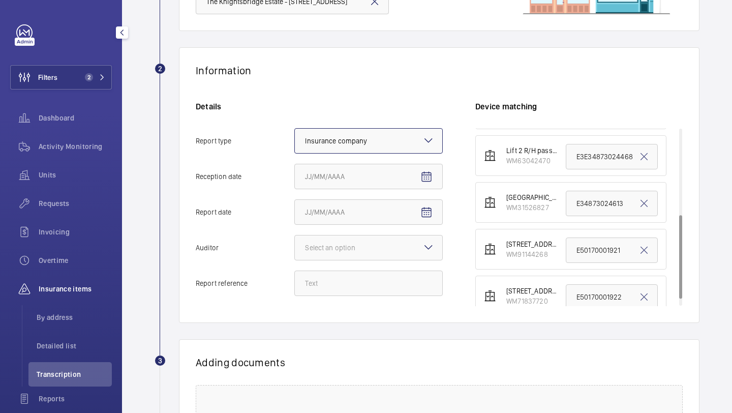
scroll to position [178, 0]
click at [434, 176] on span "Open calendar" at bounding box center [426, 177] width 24 height 24
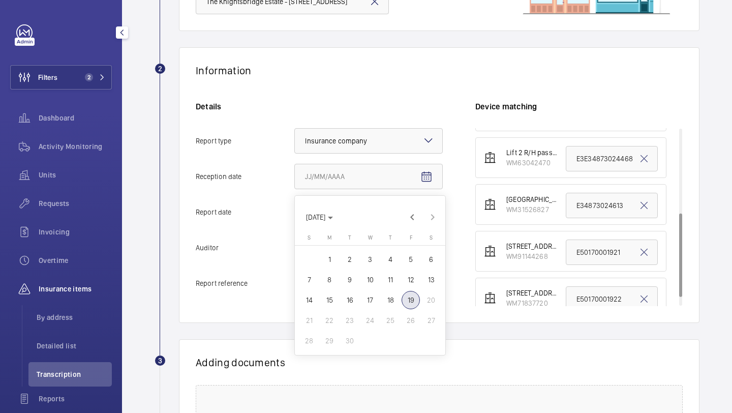
click at [390, 298] on span "18" at bounding box center [390, 300] width 18 height 18
type input "9/18/2025"
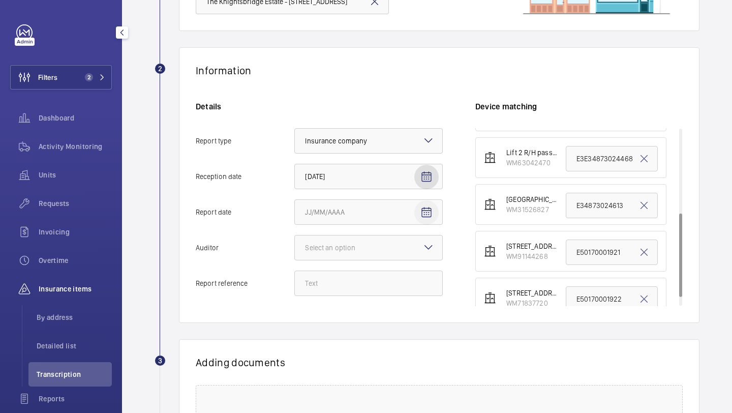
click at [432, 218] on mat-icon "Open calendar" at bounding box center [426, 212] width 12 height 12
click at [388, 338] on span "18" at bounding box center [390, 335] width 18 height 18
type input "9/18/2025"
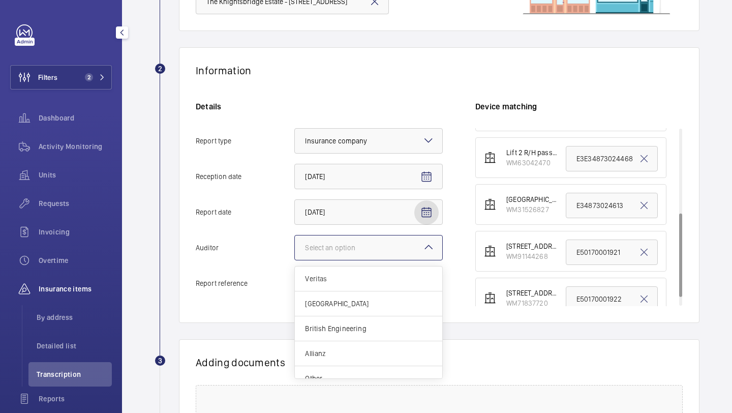
click at [403, 245] on div at bounding box center [368, 247] width 147 height 24
click at [295, 245] on input "Auditor Select an option Veritas Zurich British Engineering Allianz Other" at bounding box center [295, 247] width 0 height 24
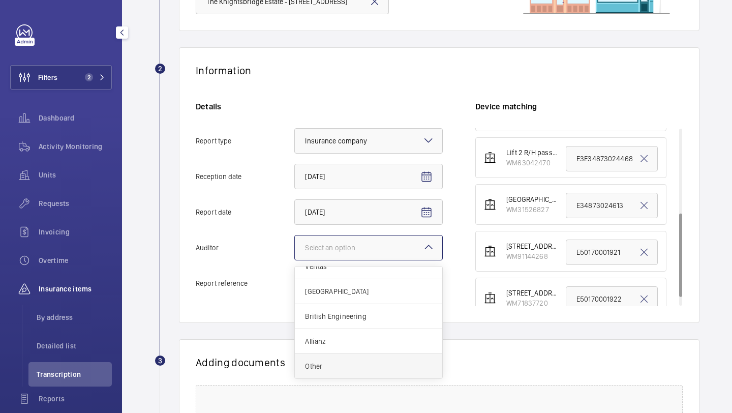
click at [348, 361] on span "Other" at bounding box center [368, 366] width 127 height 10
click at [295, 260] on input "Auditor Select an option Veritas Zurich British Engineering Allianz Other" at bounding box center [295, 247] width 0 height 24
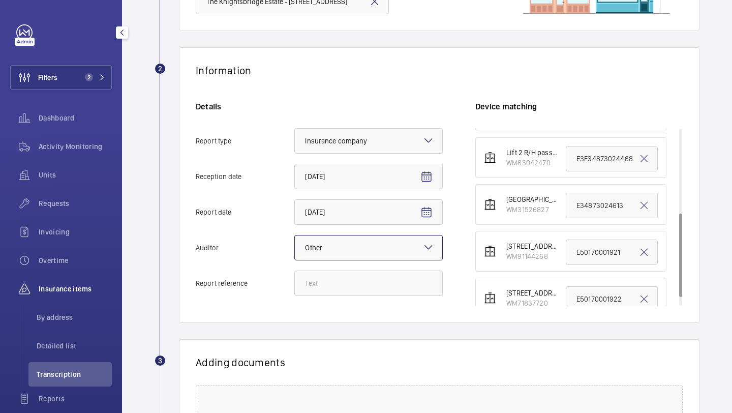
click at [378, 249] on div at bounding box center [368, 247] width 147 height 24
click at [295, 249] on input "Auditor Select an option × Other ×" at bounding box center [295, 247] width 0 height 24
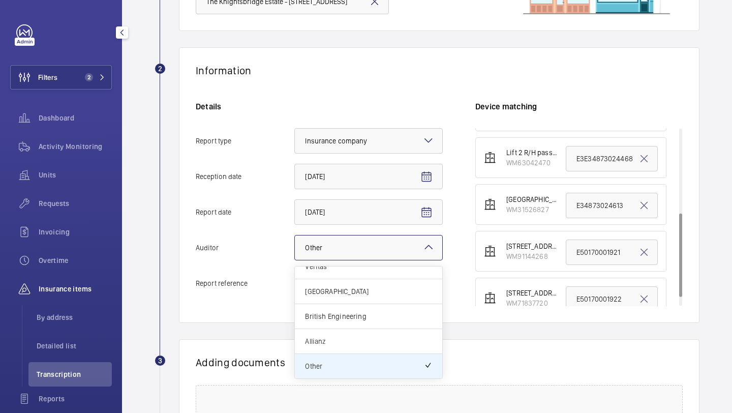
click at [349, 337] on span "Allianz" at bounding box center [368, 341] width 127 height 10
click at [295, 260] on input "Auditor Select an option × Other × Veritas Zurich British Engineering Allianz O…" at bounding box center [295, 247] width 0 height 24
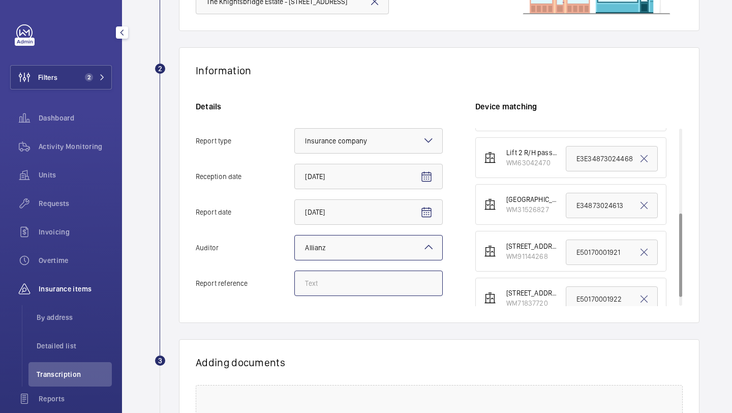
click at [358, 273] on input "Report reference" at bounding box center [368, 282] width 148 height 25
paste input "E34873028430"
type input "E34873028430"
click at [578, 157] on input "E3E34873024468" at bounding box center [612, 158] width 92 height 25
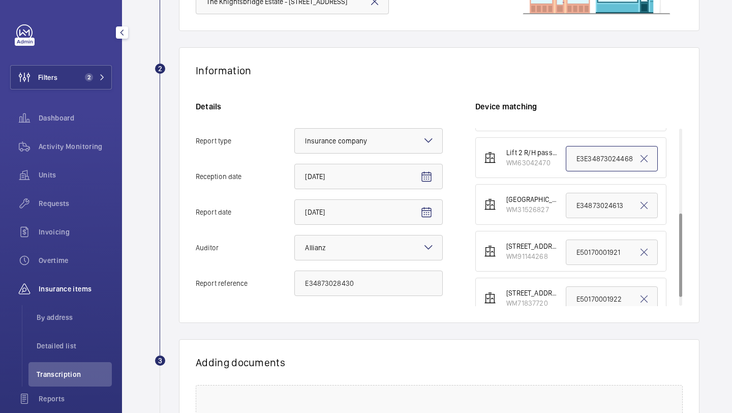
paste input "4873028430"
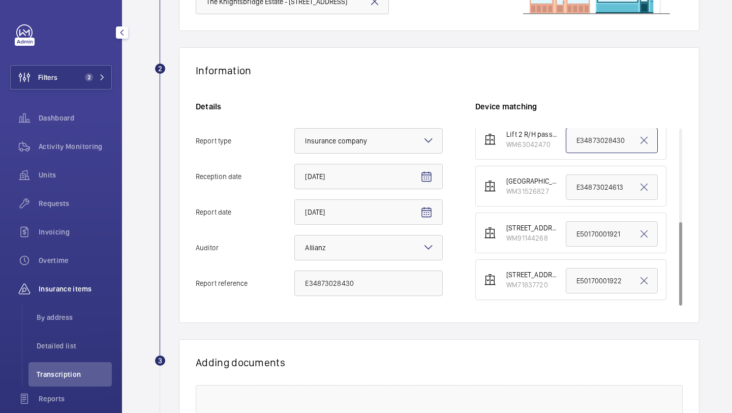
scroll to position [282, 0]
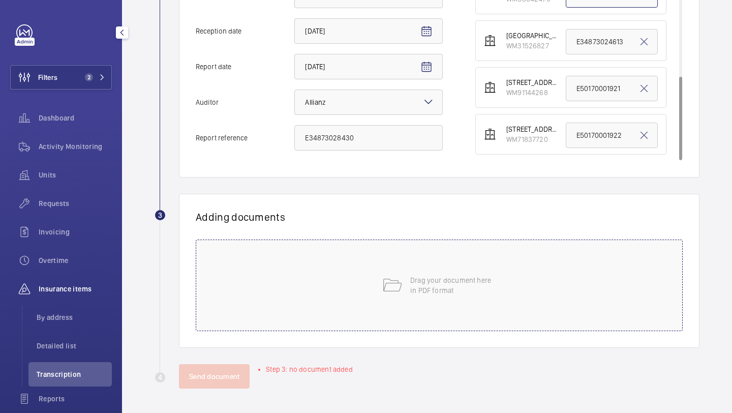
type input "E34873028430"
click at [404, 261] on div "Drag your document here in PDF format" at bounding box center [439, 284] width 487 height 91
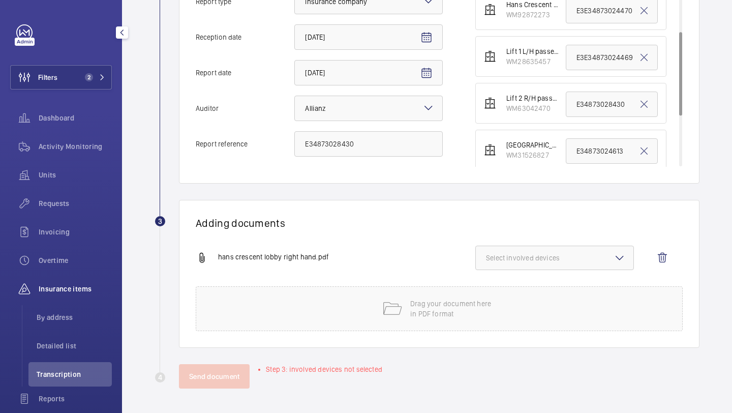
scroll to position [95, 0]
click at [528, 259] on span "Select involved devices" at bounding box center [554, 258] width 137 height 10
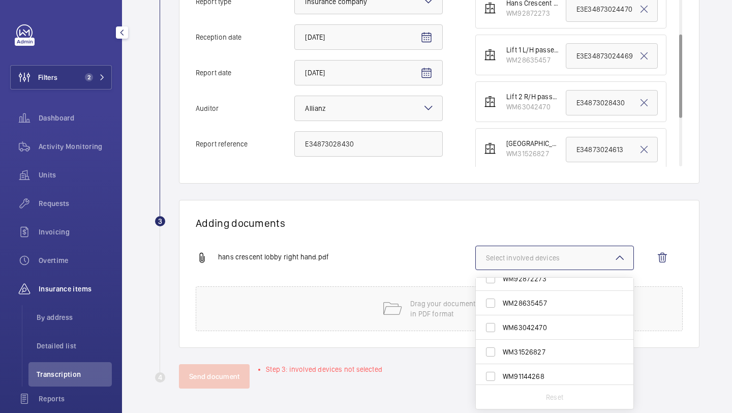
scroll to position [60, 0]
click at [544, 328] on span "WM63042470" at bounding box center [555, 327] width 105 height 10
click at [501, 328] on input "WM63042470" at bounding box center [490, 327] width 20 height 20
checkbox input "true"
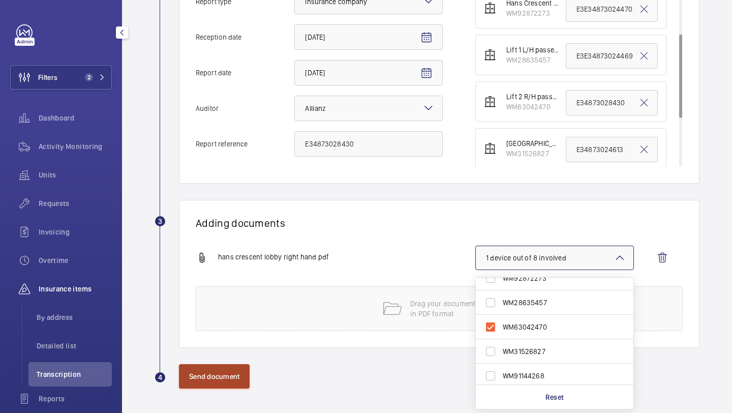
click at [226, 381] on button "Send document" at bounding box center [214, 376] width 71 height 24
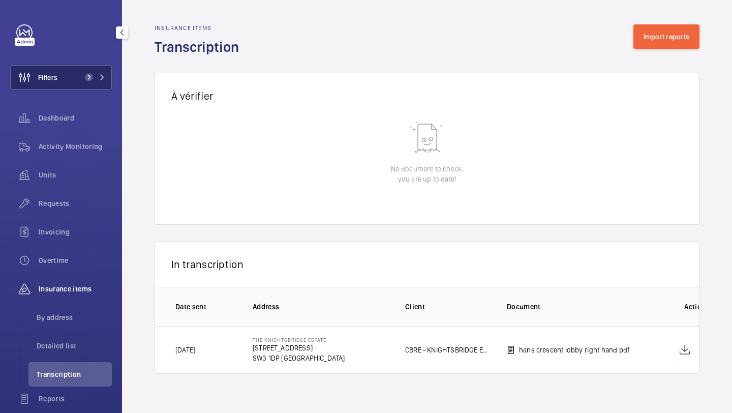
click at [80, 79] on button "Filters 2" at bounding box center [61, 77] width 102 height 24
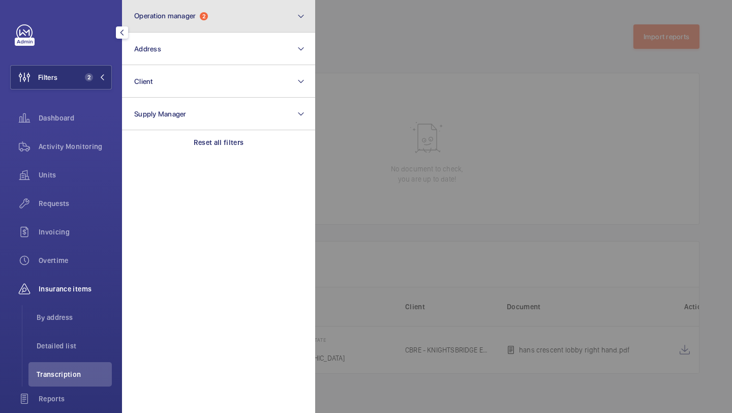
click at [183, 21] on button "Operation manager 2" at bounding box center [218, 16] width 193 height 33
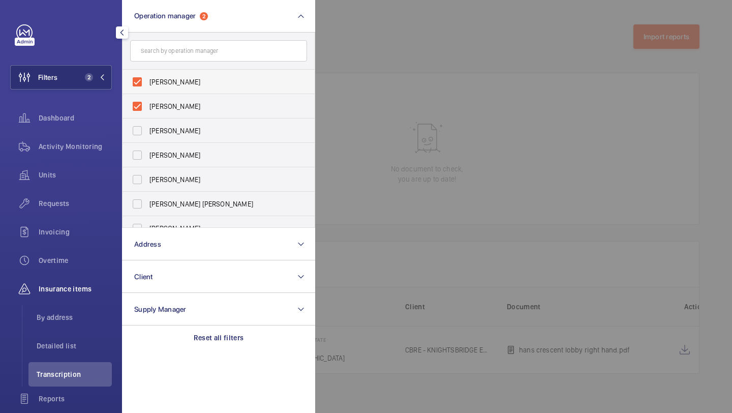
click at [164, 80] on span "[PERSON_NAME]" at bounding box center [219, 82] width 140 height 10
click at [147, 80] on input "[PERSON_NAME]" at bounding box center [137, 82] width 20 height 20
checkbox input "false"
click at [164, 80] on span "Alex Waterman" at bounding box center [219, 82] width 140 height 10
click at [147, 80] on input "Alex Waterman" at bounding box center [137, 82] width 20 height 20
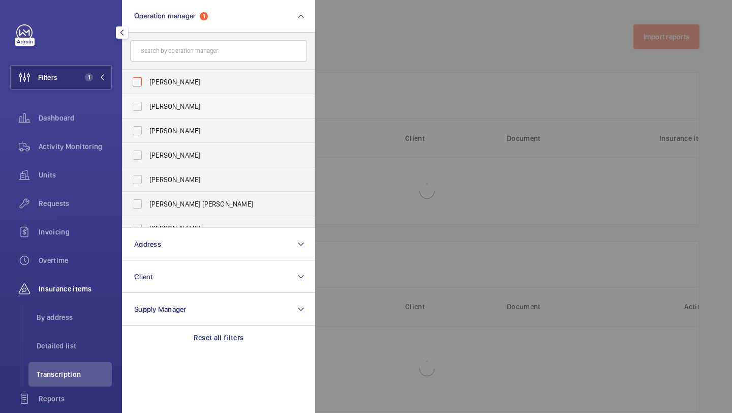
checkbox input "false"
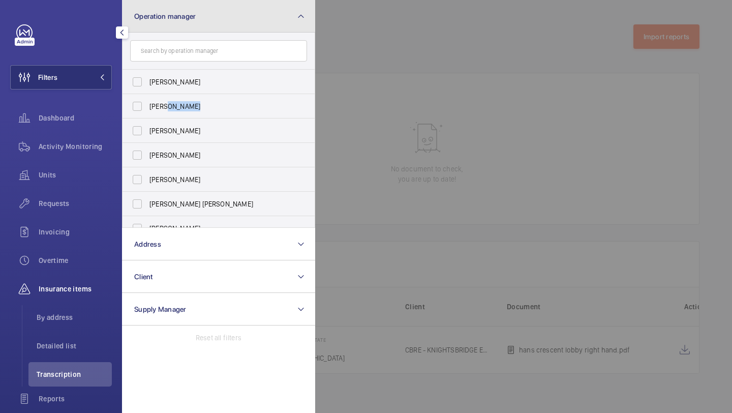
click at [172, 26] on button "Operation manager" at bounding box center [218, 16] width 193 height 33
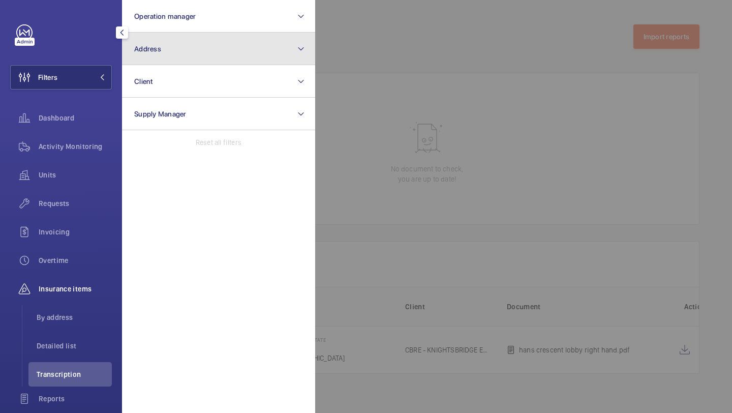
click at [172, 52] on button "Address" at bounding box center [218, 49] width 193 height 33
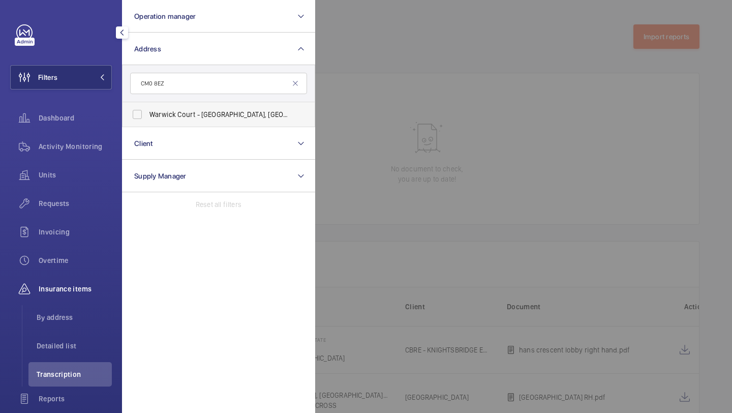
type input "CM0 8EZ"
click at [174, 112] on span "Warwick Court - Warwick Court, BURNHAM-ON-CROUCH CM0 8EZ" at bounding box center [219, 114] width 140 height 10
click at [147, 112] on input "Warwick Court - Warwick Court, BURNHAM-ON-CROUCH CM0 8EZ" at bounding box center [137, 114] width 20 height 20
checkbox input "true"
click at [86, 160] on div "Activity Monitoring" at bounding box center [61, 148] width 102 height 28
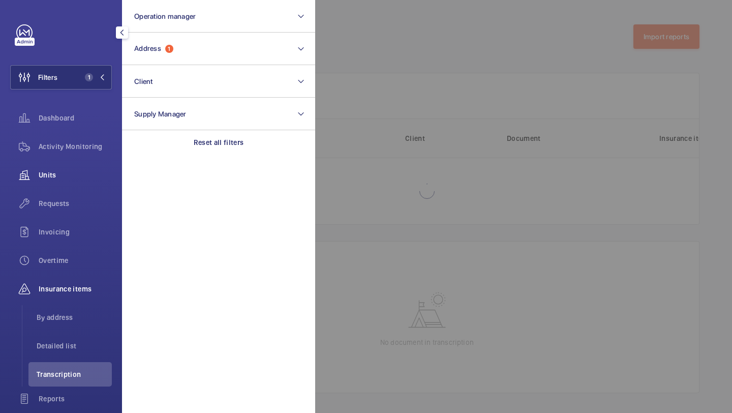
click at [104, 173] on span "Units" at bounding box center [75, 175] width 73 height 10
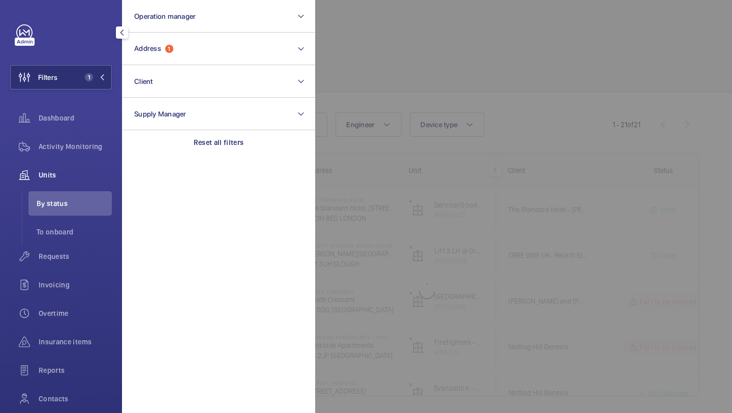
click at [415, 85] on div at bounding box center [681, 206] width 732 height 413
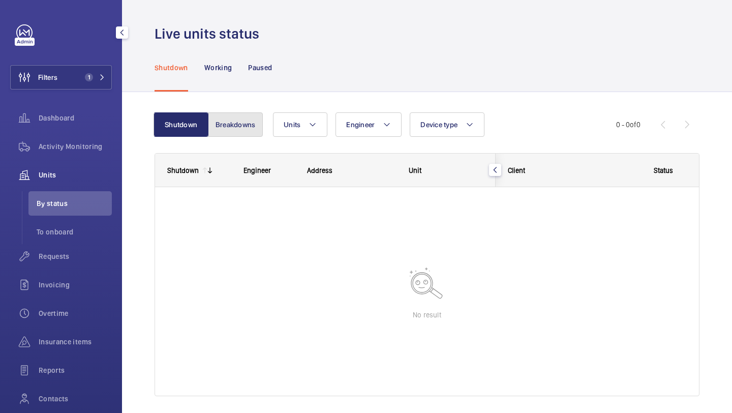
click at [243, 118] on button "Breakdowns" at bounding box center [235, 124] width 55 height 24
click at [193, 128] on button "Shutdown" at bounding box center [182, 124] width 55 height 24
click at [62, 258] on span "Requests" at bounding box center [75, 256] width 73 height 10
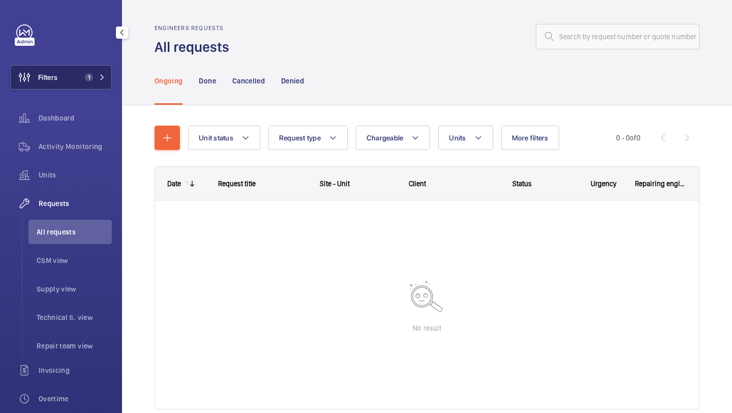
click at [79, 84] on button "Filters 1" at bounding box center [61, 77] width 102 height 24
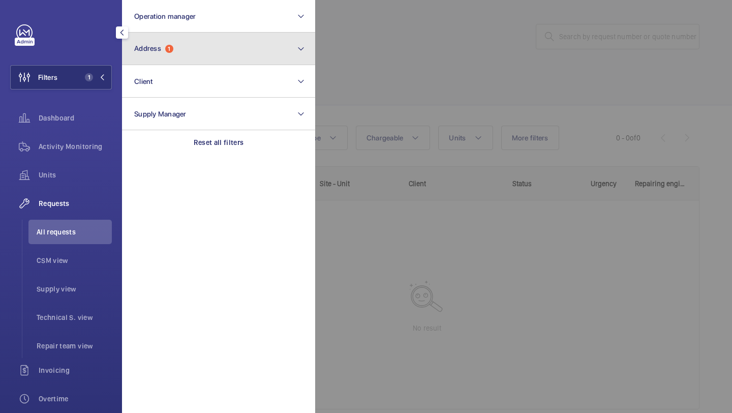
click at [159, 40] on button "Address 1" at bounding box center [218, 49] width 193 height 33
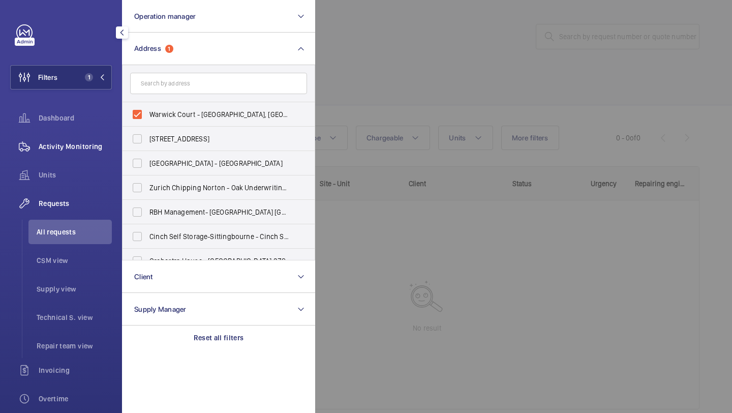
click at [82, 142] on span "Activity Monitoring" at bounding box center [75, 146] width 73 height 10
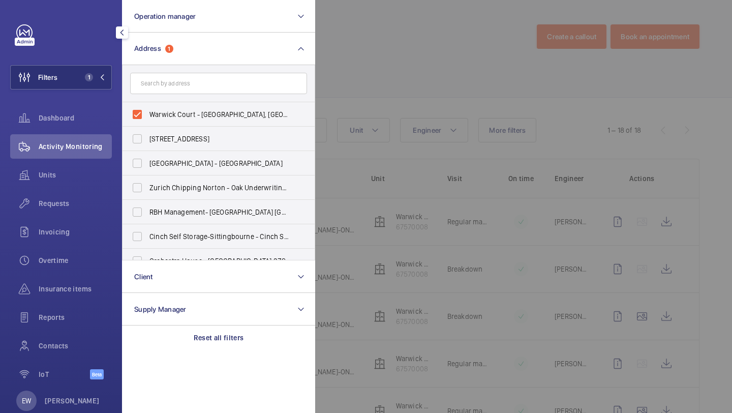
click at [378, 74] on div at bounding box center [681, 206] width 732 height 413
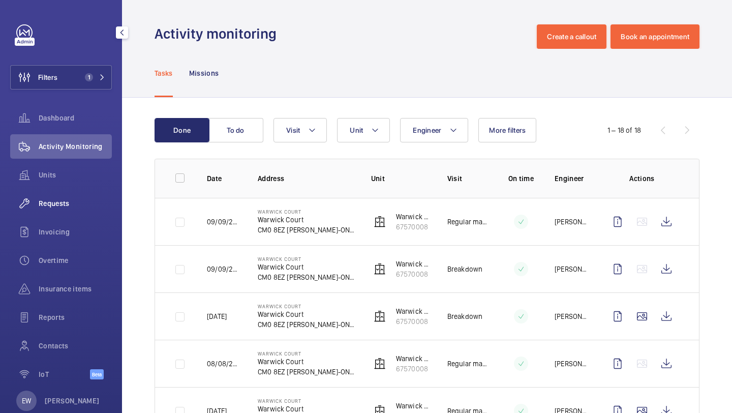
click at [82, 202] on span "Requests" at bounding box center [75, 203] width 73 height 10
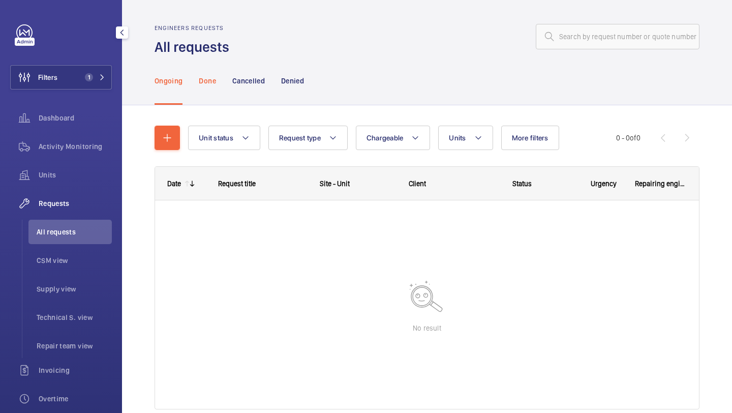
click at [207, 88] on div "Done" at bounding box center [207, 80] width 17 height 48
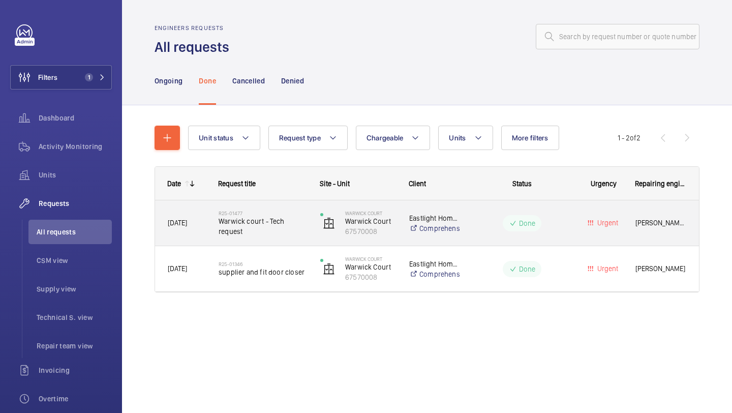
click at [267, 224] on span "Warwick court - Tech request" at bounding box center [263, 226] width 88 height 20
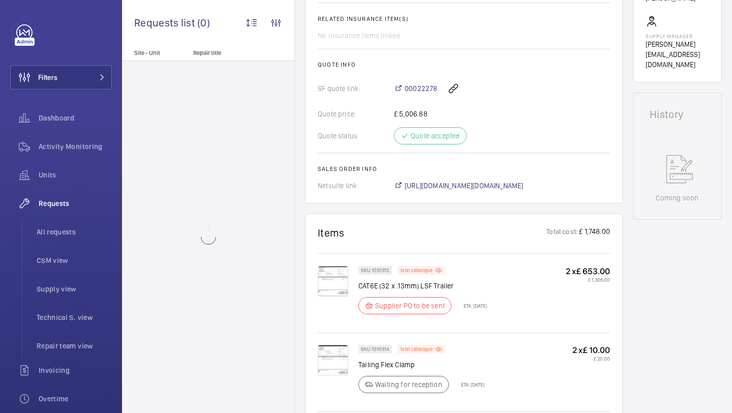
scroll to position [480, 0]
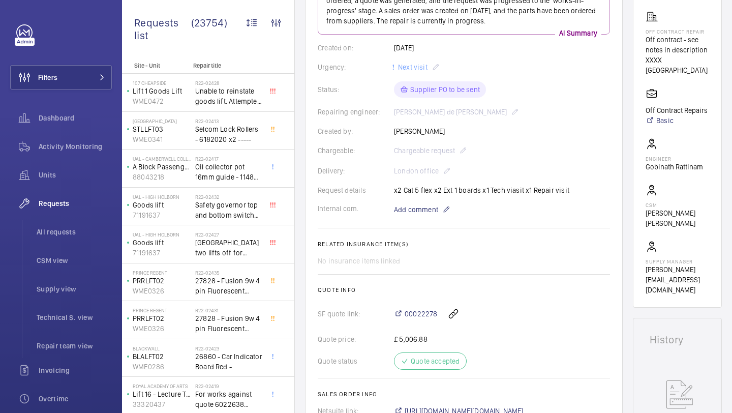
scroll to position [493, 0]
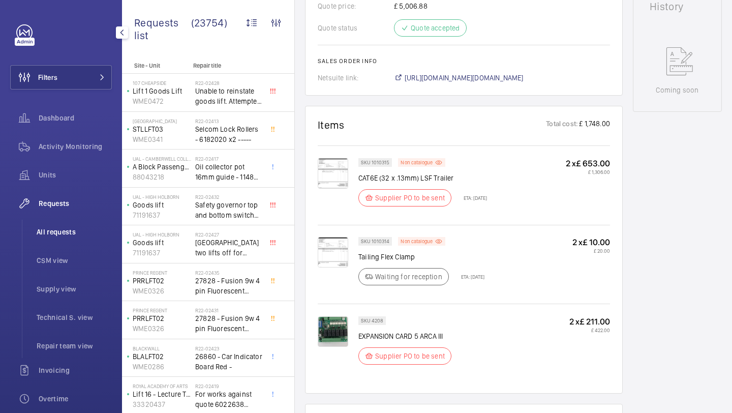
click at [89, 222] on li "All requests" at bounding box center [69, 232] width 83 height 24
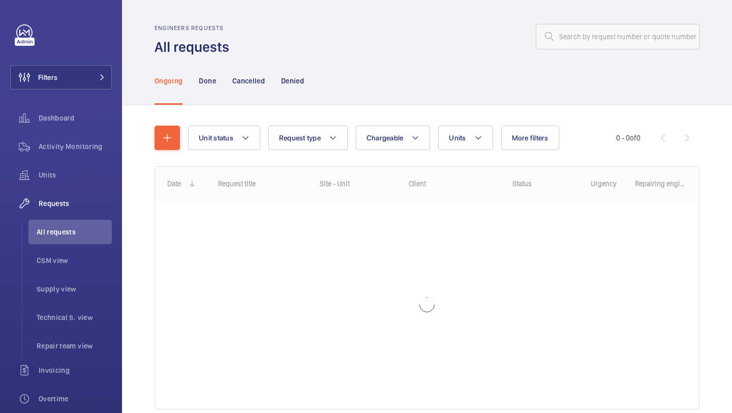
click at [600, 53] on div "Engineers requests All requests" at bounding box center [427, 40] width 545 height 32
click at [599, 42] on input "text" at bounding box center [618, 36] width 164 height 25
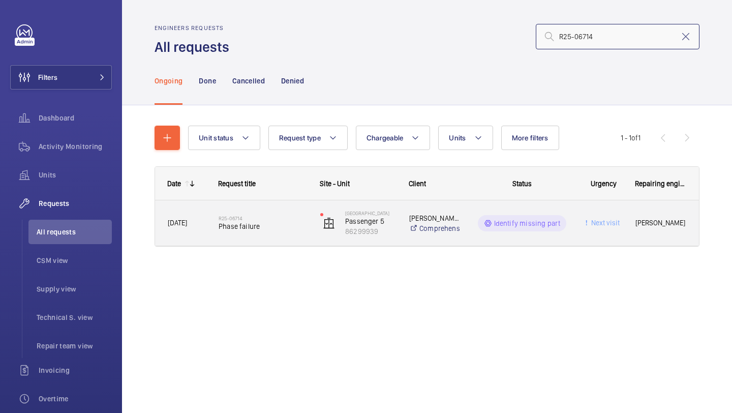
type input "R25-06714"
click at [285, 208] on div "R25-06714 Phase failure" at bounding box center [256, 223] width 101 height 46
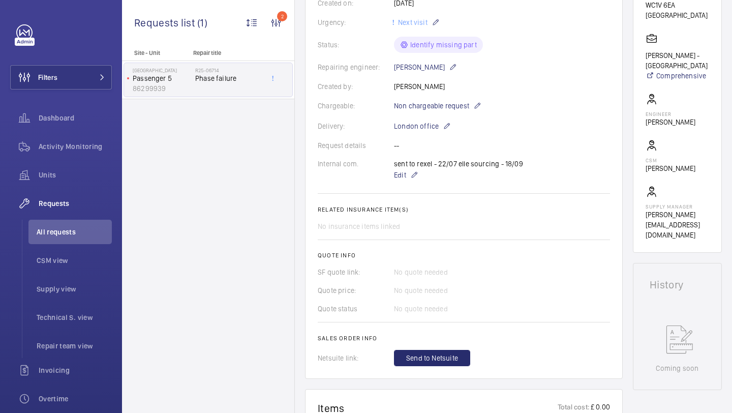
scroll to position [404, 0]
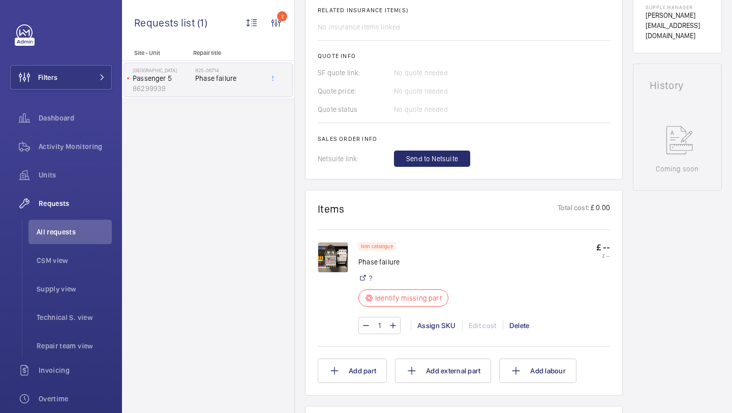
click at [341, 251] on img at bounding box center [333, 257] width 30 height 30
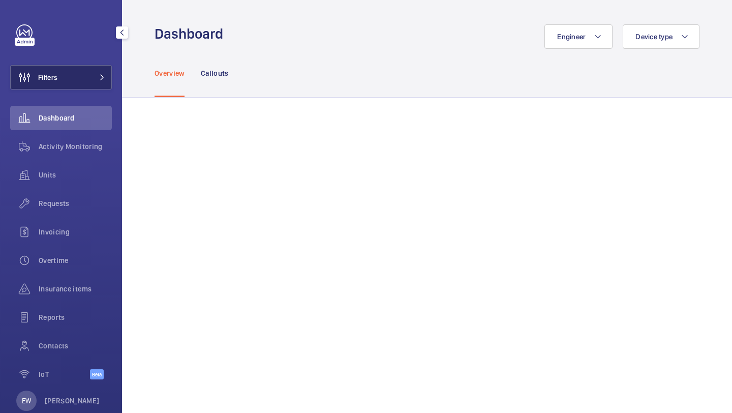
click at [83, 71] on button "Filters" at bounding box center [61, 77] width 102 height 24
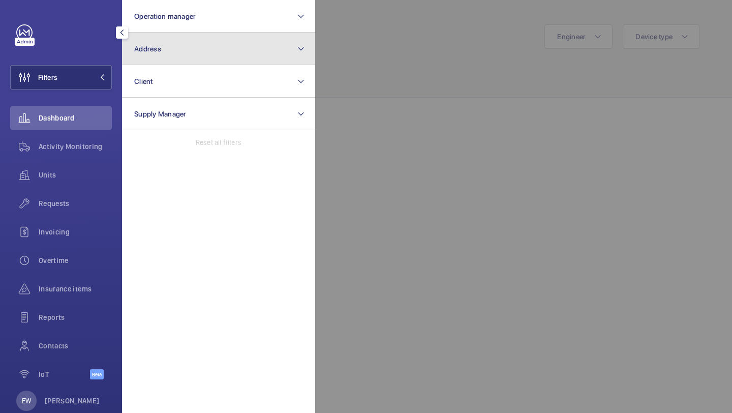
click at [152, 57] on button "Address" at bounding box center [218, 49] width 193 height 33
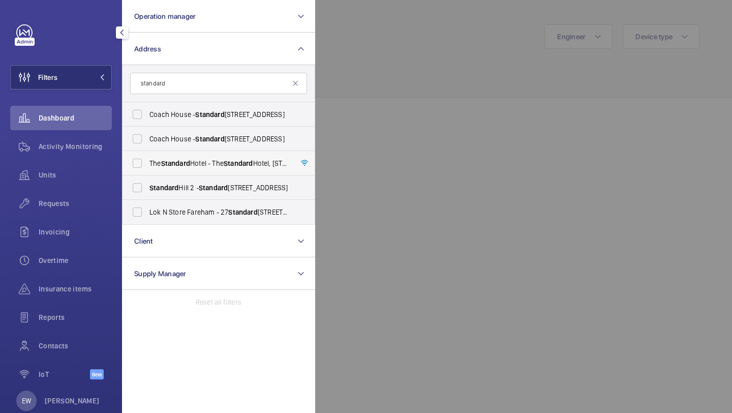
type input "standard"
click at [189, 169] on label "The Standard Hotel - The Standard Hotel, [STREET_ADDRESS]" at bounding box center [210, 163] width 177 height 24
click at [147, 169] on input "The Standard Hotel - The Standard Hotel, [STREET_ADDRESS]" at bounding box center [137, 163] width 20 height 20
checkbox input "true"
click at [63, 224] on div "Invoicing" at bounding box center [61, 232] width 102 height 24
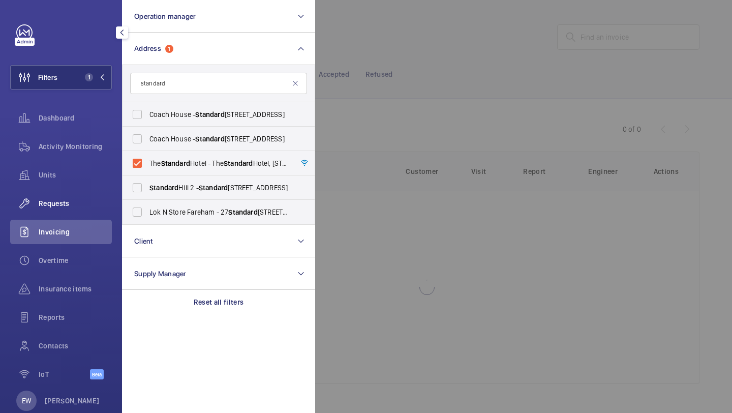
click at [63, 208] on div "Requests" at bounding box center [61, 203] width 102 height 24
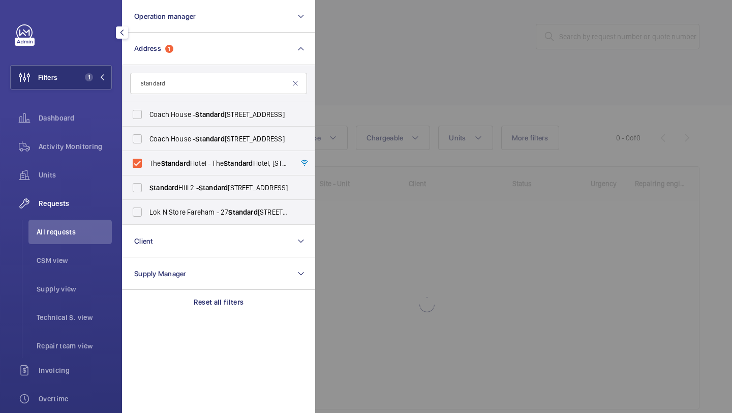
click at [435, 111] on div at bounding box center [681, 206] width 732 height 413
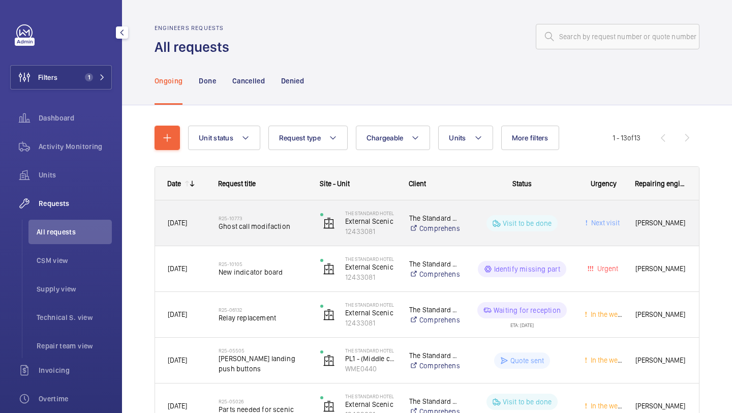
click at [276, 218] on h2 "R25-10773" at bounding box center [263, 218] width 88 height 6
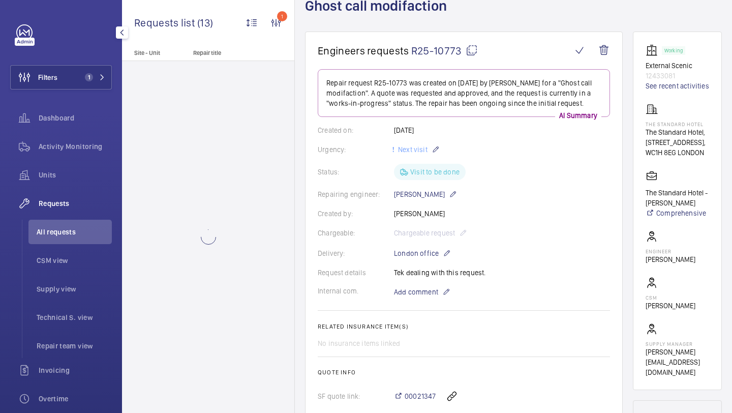
scroll to position [82, 0]
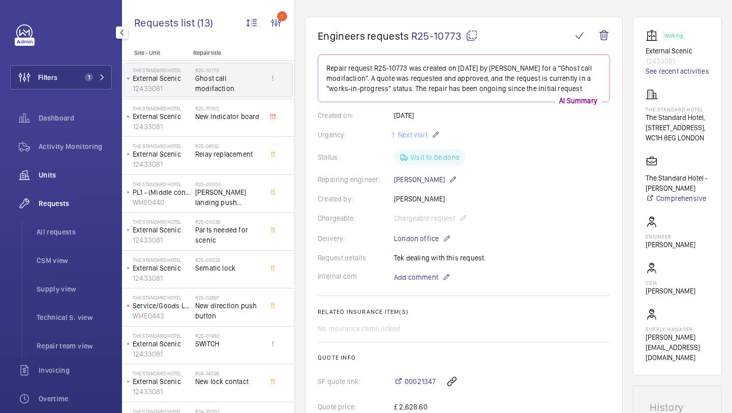
click at [77, 165] on div "Units" at bounding box center [61, 175] width 102 height 24
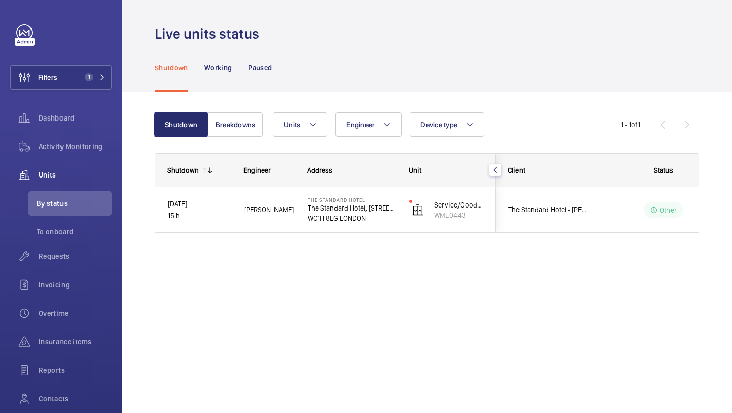
click at [524, 182] on div "Client" at bounding box center [541, 170] width 91 height 33
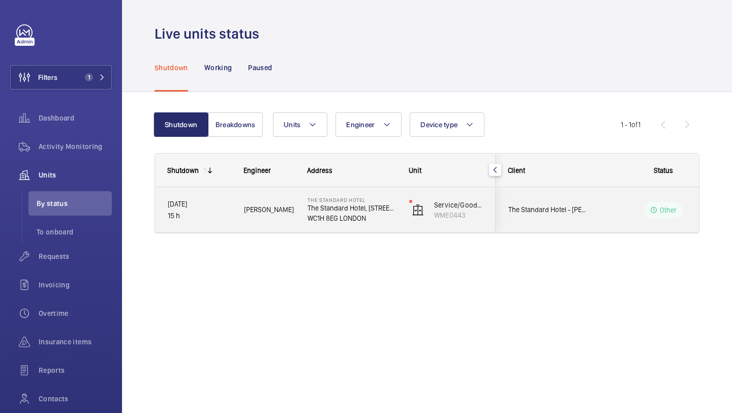
click at [528, 193] on div "The Standard Hotel - [PERSON_NAME]" at bounding box center [541, 209] width 91 height 45
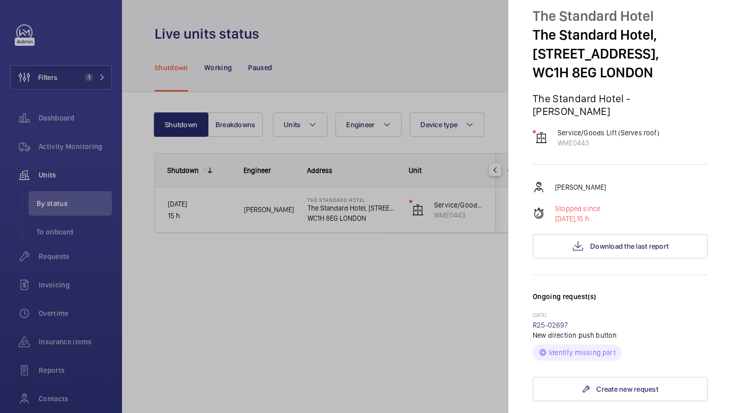
scroll to position [38, 0]
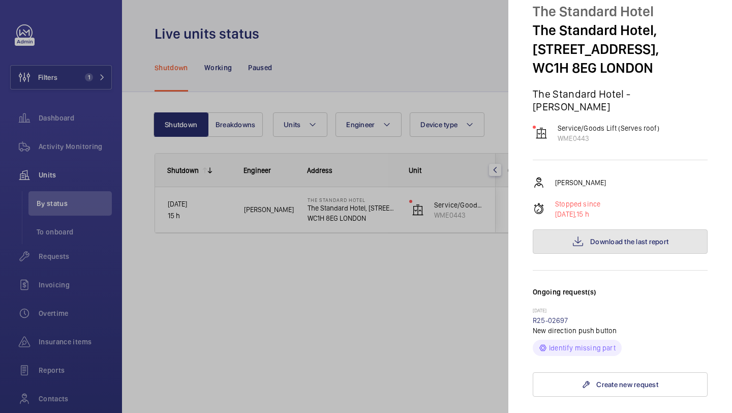
click at [573, 235] on mat-icon at bounding box center [578, 241] width 12 height 12
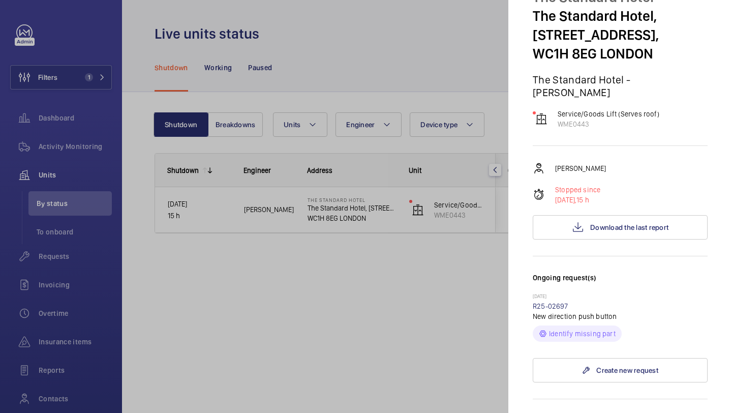
scroll to position [0, 0]
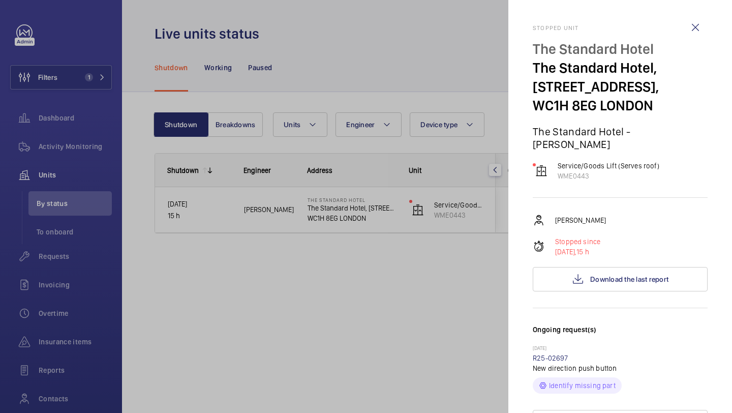
click at [158, 104] on div at bounding box center [366, 206] width 732 height 413
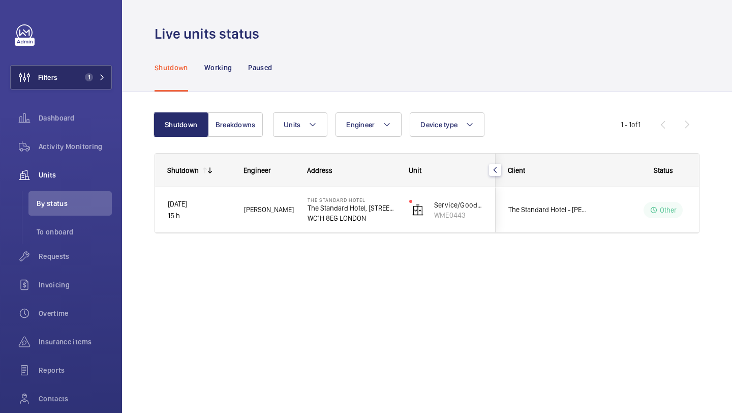
click at [90, 79] on mat-sidenav-container "Filters 1 Dashboard Activity Monitoring Units By status To onboard Requests Inv…" at bounding box center [366, 206] width 732 height 413
click at [89, 79] on span "1" at bounding box center [89, 77] width 8 height 8
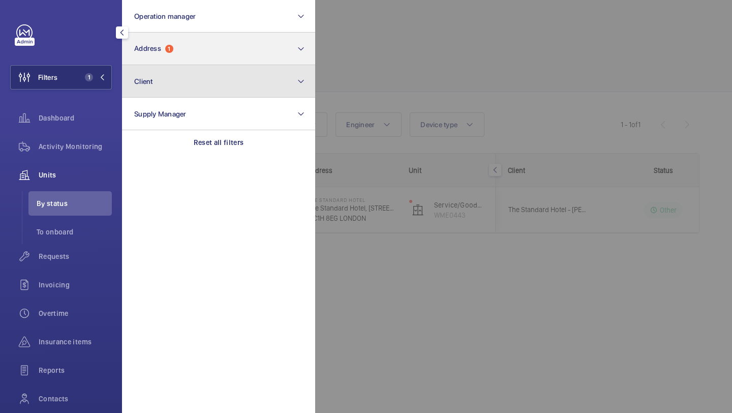
click at [145, 65] on section "Operation manager Address 1 Client Supply Manager Reset all filters" at bounding box center [218, 206] width 193 height 413
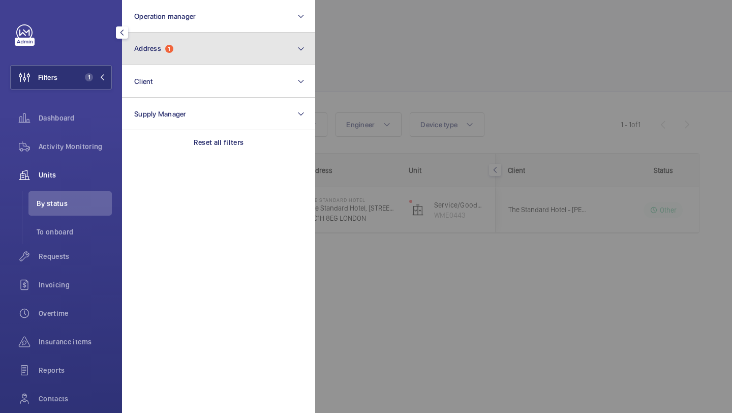
click at [145, 62] on button "Address 1" at bounding box center [218, 49] width 193 height 33
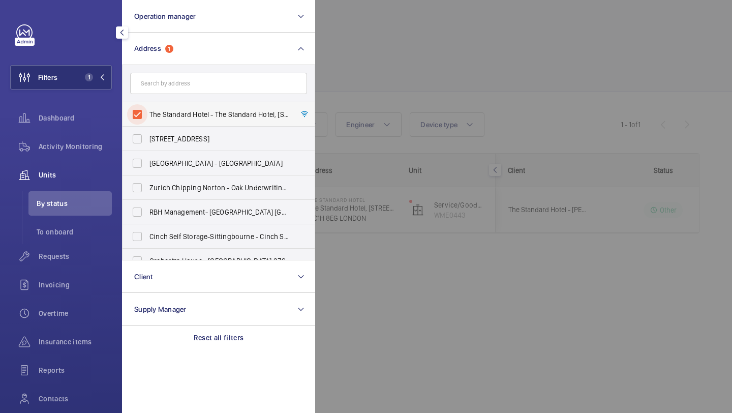
click at [146, 107] on input "The Standard Hotel - The Standard Hotel, 10 Argyle Street,, LONDON WC1H 8EG" at bounding box center [137, 114] width 20 height 20
checkbox input "false"
click at [68, 264] on div "Requests" at bounding box center [61, 256] width 102 height 24
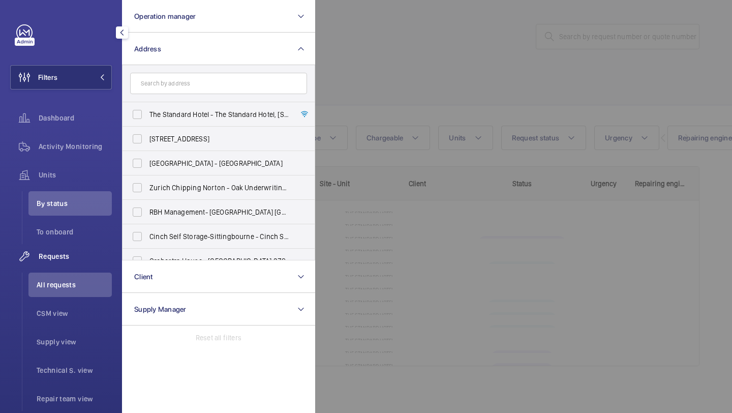
click at [337, 111] on div at bounding box center [681, 206] width 732 height 413
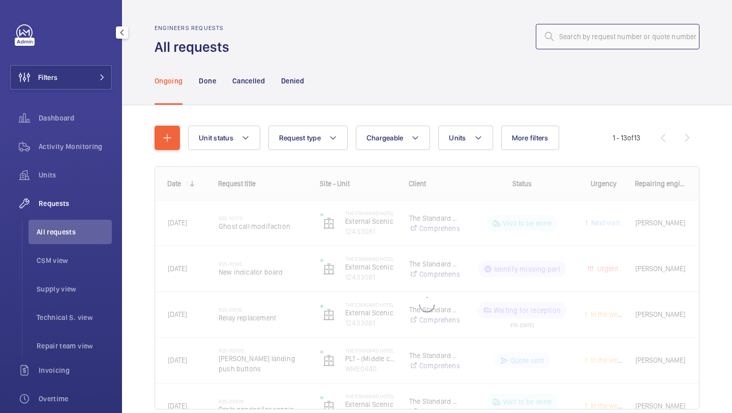
click at [567, 49] on input "text" at bounding box center [618, 36] width 164 height 25
paste input "R25-06714"
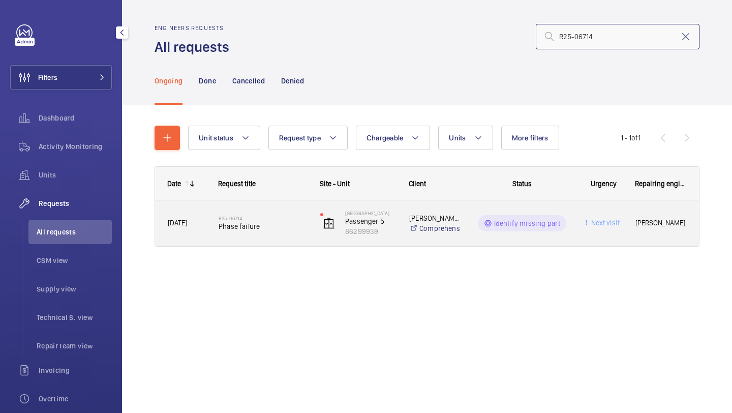
type input "R25-06714"
click at [266, 215] on h2 "R25-06714" at bounding box center [263, 218] width 88 height 6
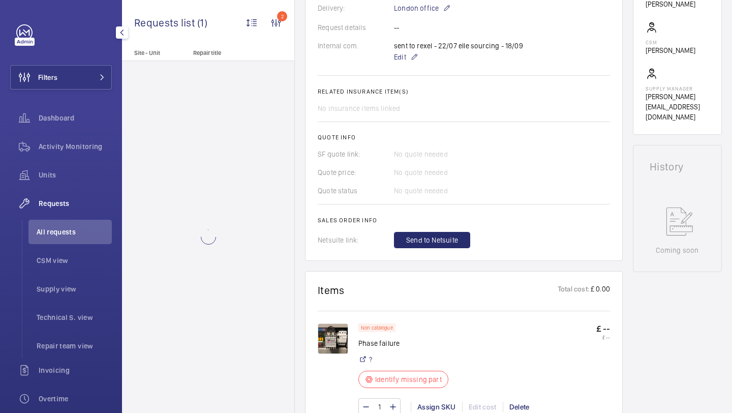
scroll to position [400, 0]
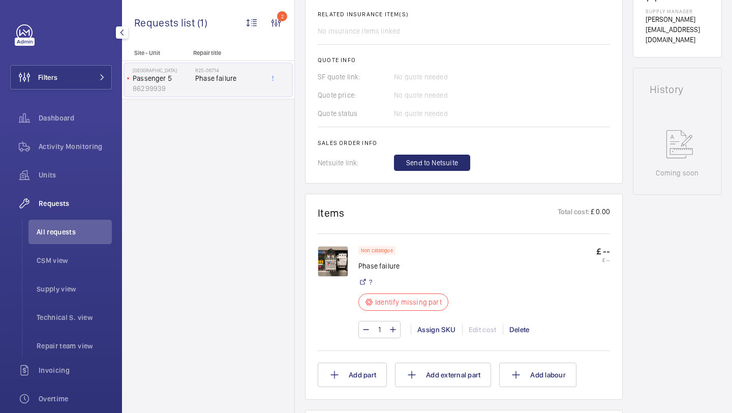
click at [331, 260] on img at bounding box center [333, 261] width 30 height 30
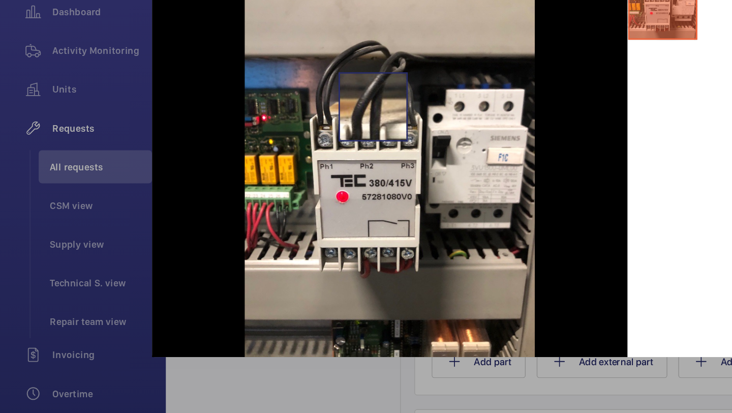
scroll to position [0, 0]
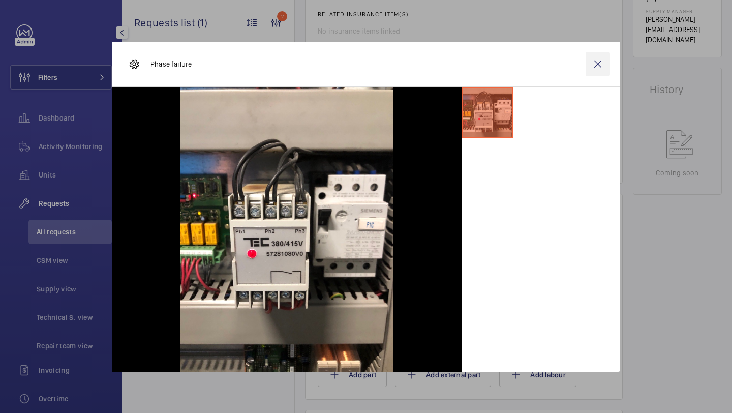
click at [596, 58] on wm-front-icon-button at bounding box center [598, 64] width 24 height 24
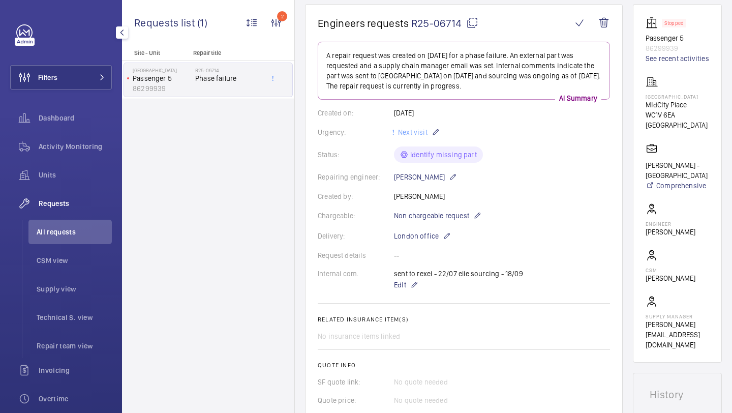
scroll to position [93, 0]
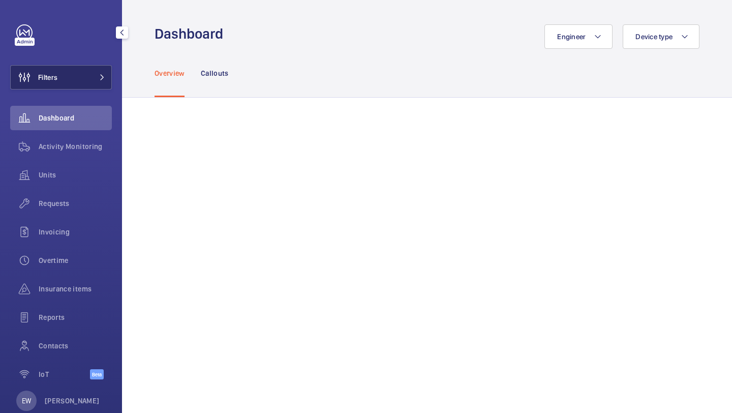
click at [80, 80] on button "Filters" at bounding box center [61, 77] width 102 height 24
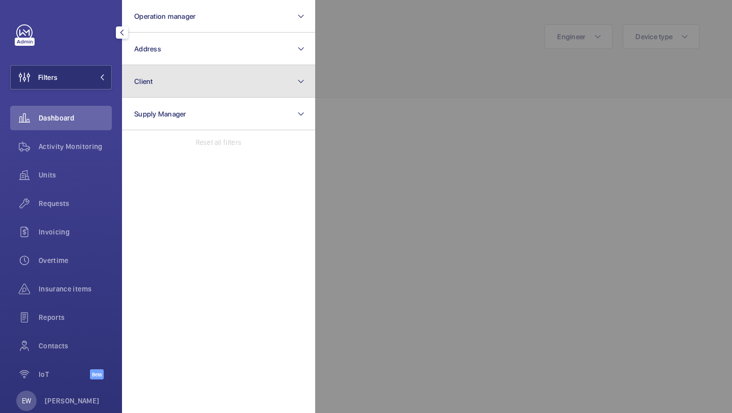
click at [166, 71] on button "Client" at bounding box center [218, 81] width 193 height 33
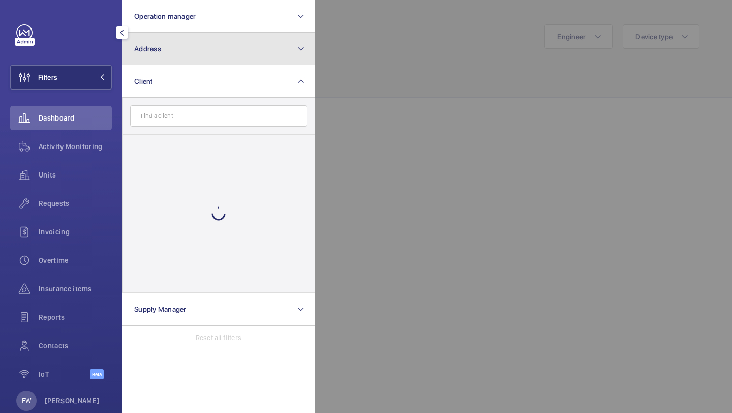
click at [170, 59] on button "Address" at bounding box center [218, 49] width 193 height 33
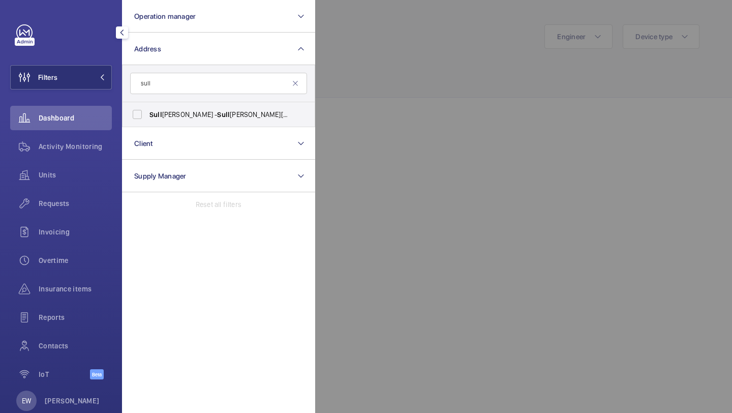
type input "sull"
click at [167, 100] on form "sull" at bounding box center [218, 83] width 192 height 37
click at [165, 109] on label "Sull [STREET_ADDRESS][PERSON_NAME]" at bounding box center [210, 114] width 177 height 24
click at [147, 109] on input "Sull [STREET_ADDRESS][PERSON_NAME]" at bounding box center [137, 114] width 20 height 20
checkbox input "true"
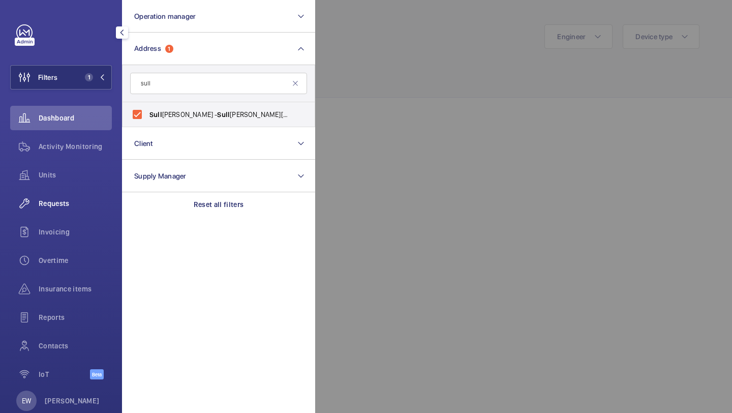
click at [94, 206] on span "Requests" at bounding box center [75, 203] width 73 height 10
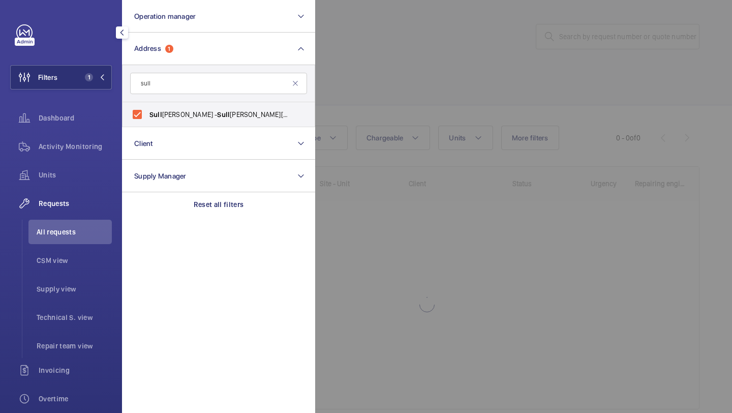
drag, startPoint x: 405, startPoint y: 51, endPoint x: 415, endPoint y: 48, distance: 11.0
click at [415, 48] on div at bounding box center [681, 206] width 732 height 413
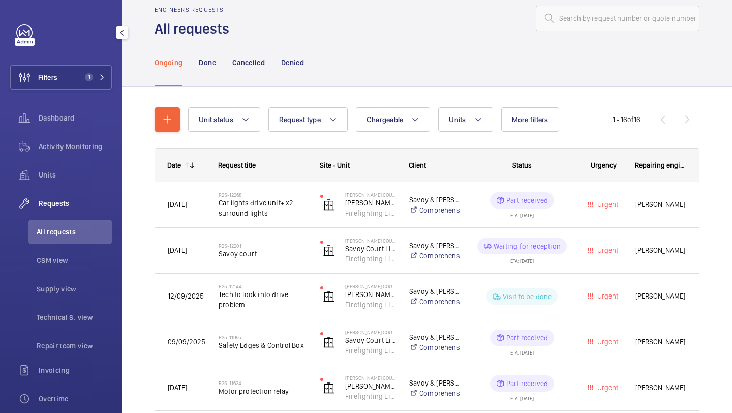
scroll to position [21, 0]
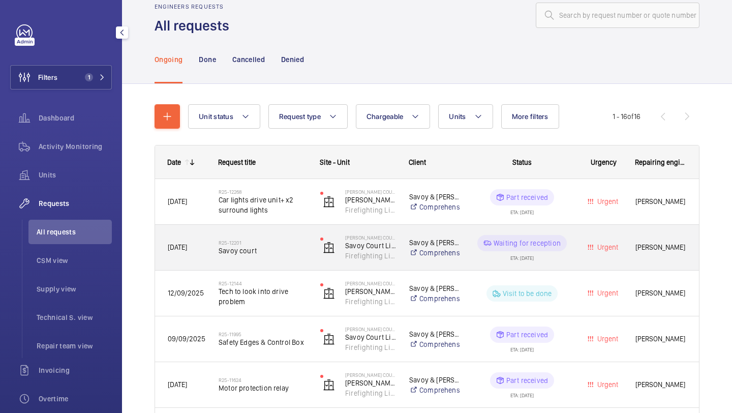
click at [272, 245] on span "Savoy court" at bounding box center [263, 250] width 88 height 10
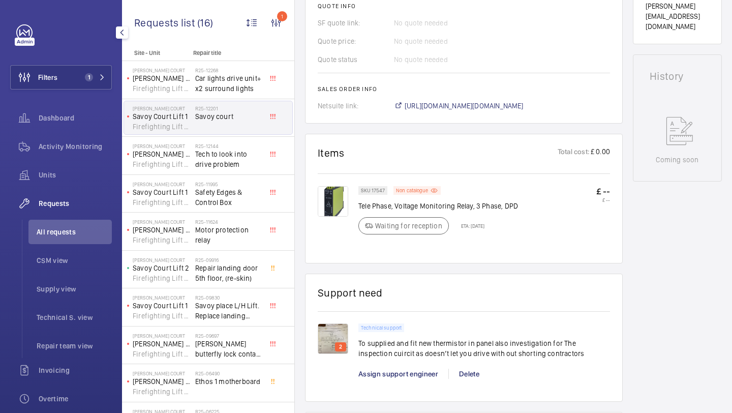
scroll to position [420, 0]
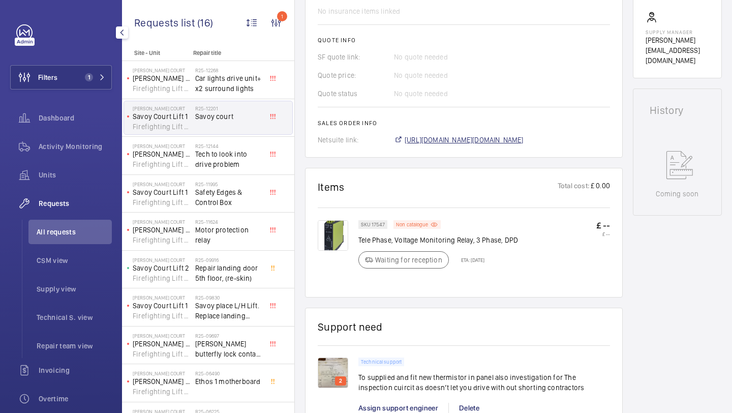
click at [425, 145] on span "[URL][DOMAIN_NAME][DOMAIN_NAME]" at bounding box center [464, 140] width 119 height 10
drag, startPoint x: 514, startPoint y: 261, endPoint x: 360, endPoint y: 263, distance: 154.5
click at [360, 245] on p "Tele Phase, Voltage Monitoring Relay, 3 Phase, DPD" at bounding box center [438, 240] width 160 height 10
drag, startPoint x: 358, startPoint y: 262, endPoint x: 522, endPoint y: 261, distance: 163.7
click at [522, 261] on div "SKU 17547 Non catalogue Tele Phase, Voltage Monitoring Relay, 3 Phase, DPD Wait…" at bounding box center [484, 247] width 252 height 54
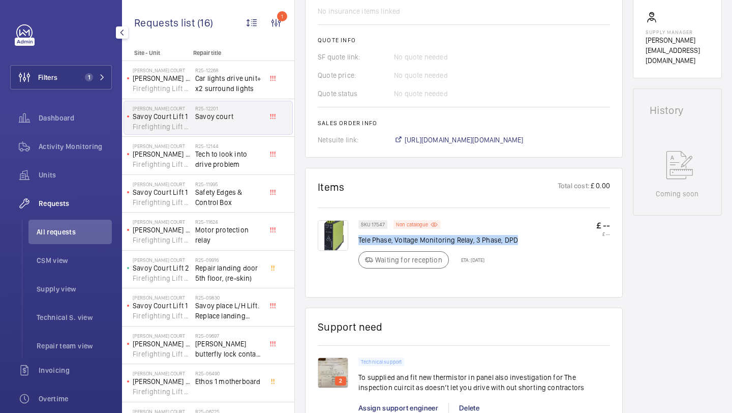
copy p "Tele Phase, Voltage Monitoring Relay, 3 Phase, DPD"
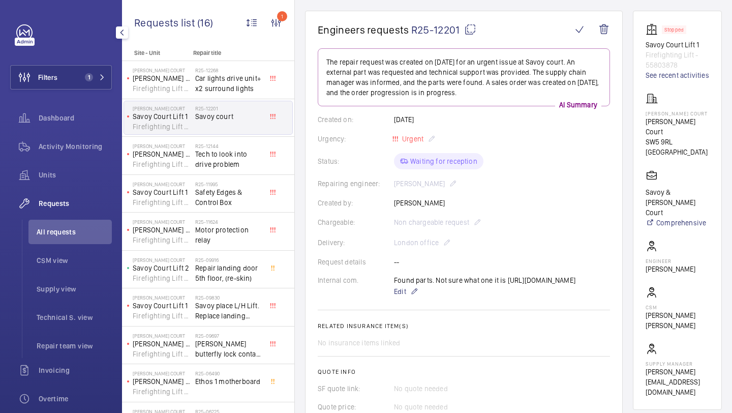
scroll to position [39, 0]
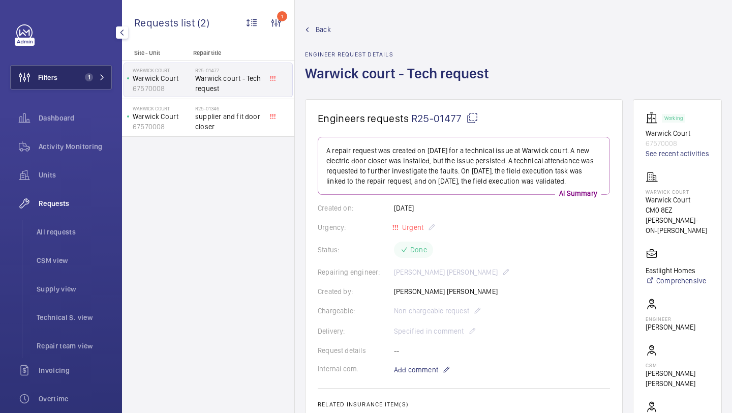
click at [76, 73] on button "Filters 1" at bounding box center [61, 77] width 102 height 24
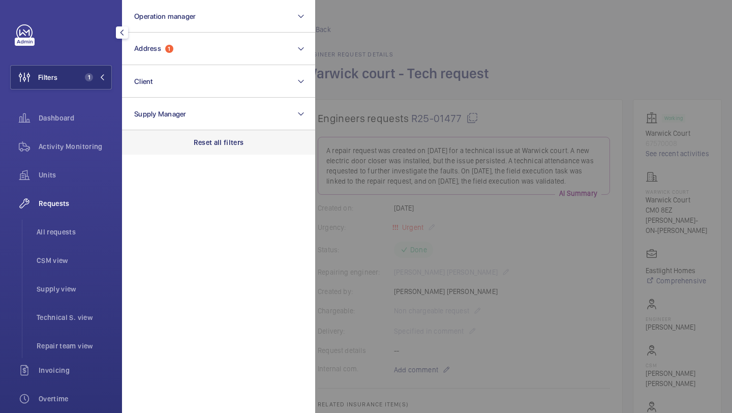
click at [198, 136] on div "Reset all filters" at bounding box center [218, 142] width 193 height 24
click at [390, 56] on div at bounding box center [681, 206] width 732 height 413
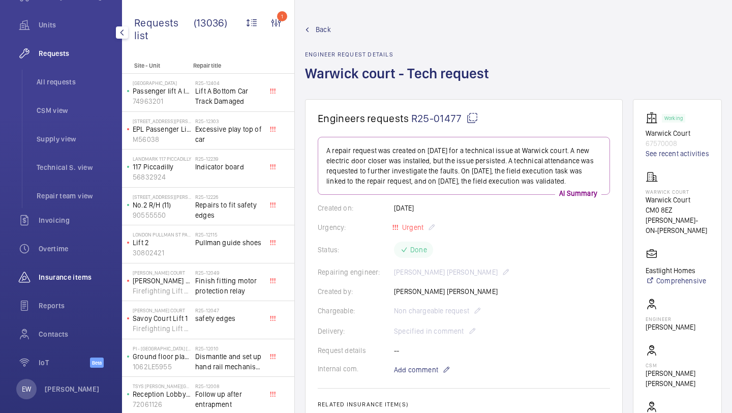
click at [80, 282] on span "Insurance items" at bounding box center [75, 277] width 73 height 10
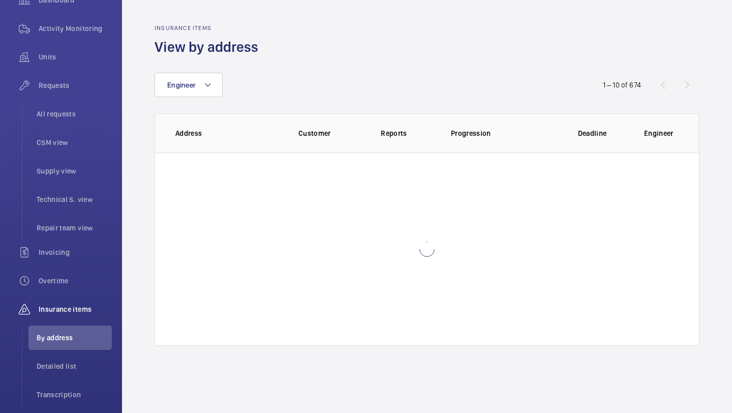
scroll to position [104, 0]
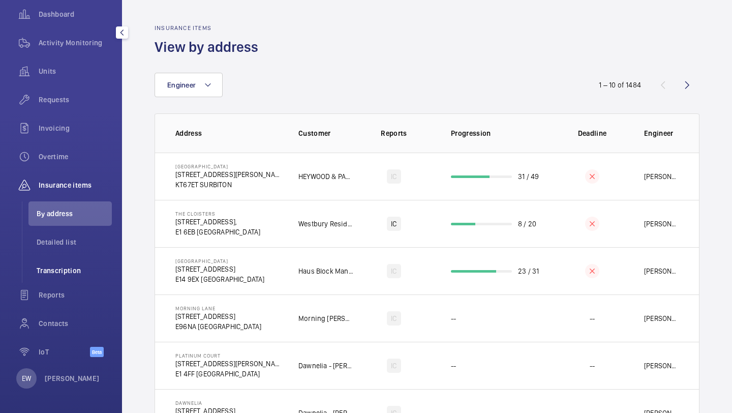
click at [68, 276] on li "Transcription" at bounding box center [69, 270] width 83 height 24
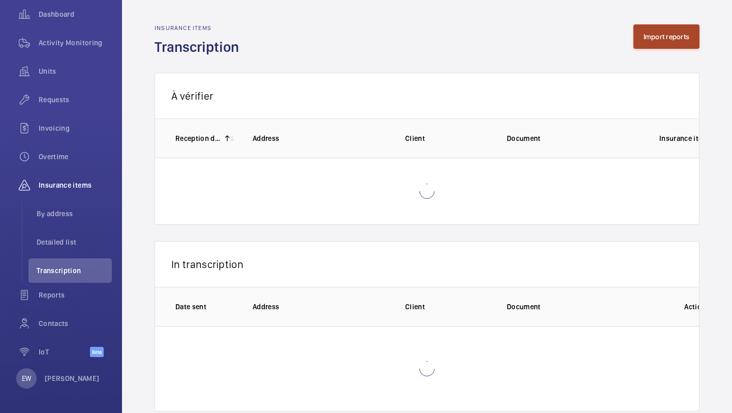
click at [667, 39] on button "Import reports" at bounding box center [666, 36] width 67 height 24
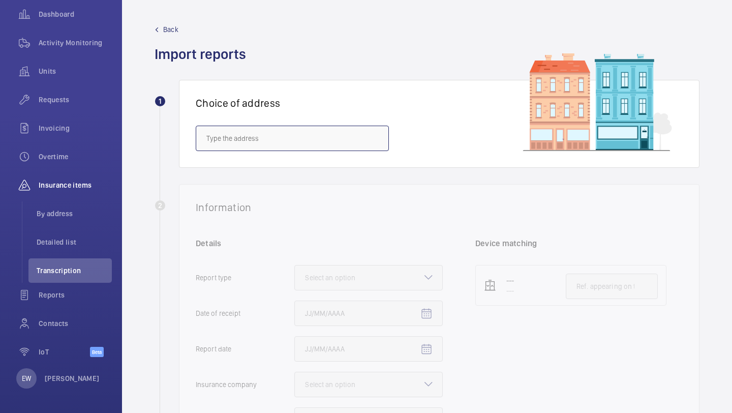
click at [304, 149] on input "text" at bounding box center [292, 138] width 193 height 25
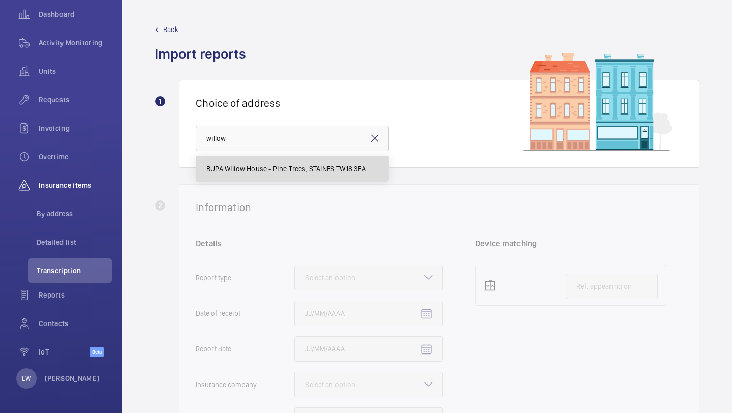
click at [314, 175] on mat-option "BUPA Willow House - Pine Trees, STAINES TW18 3EA" at bounding box center [292, 169] width 192 height 24
type input "BUPA Willow House - Pine Trees, STAINES TW18 3EA"
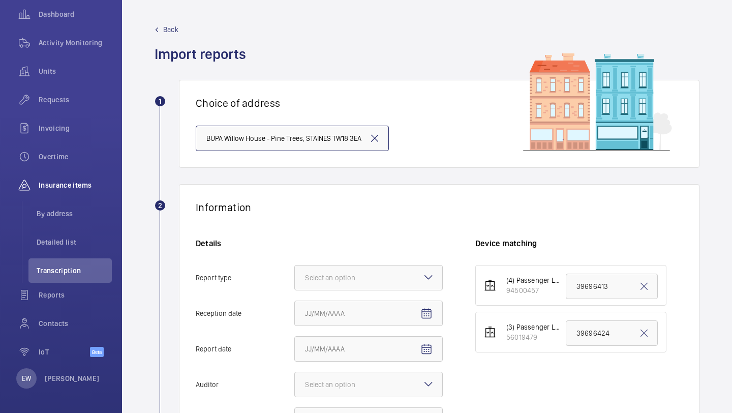
scroll to position [23, 0]
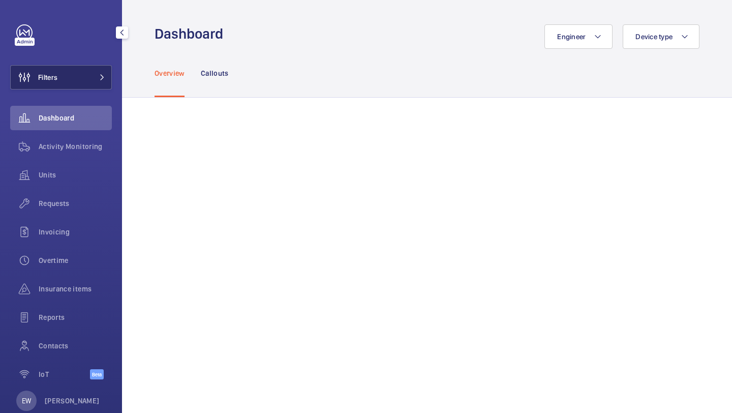
click at [91, 72] on button "Filters" at bounding box center [61, 77] width 102 height 24
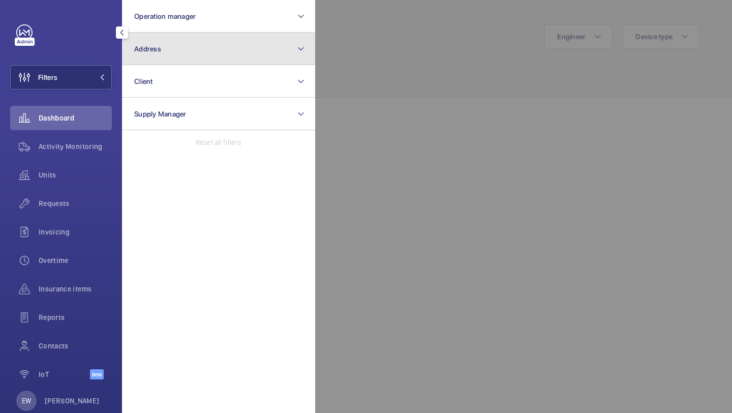
click at [152, 42] on button "Address" at bounding box center [218, 49] width 193 height 33
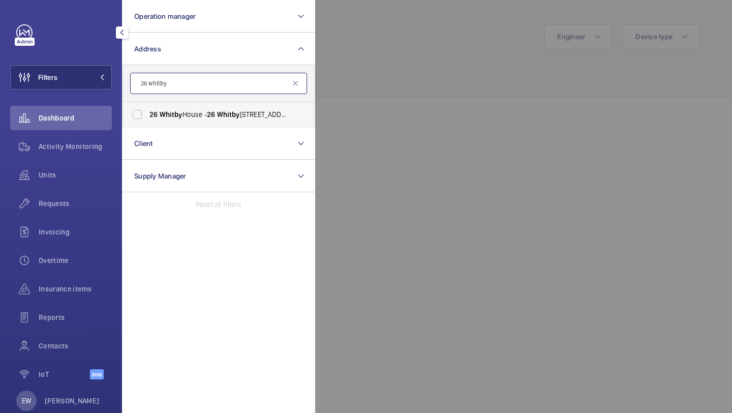
type input "26 whitby"
click at [208, 116] on span "[STREET_ADDRESS]" at bounding box center [219, 114] width 140 height 10
click at [147, 116] on input "[STREET_ADDRESS]" at bounding box center [137, 114] width 20 height 20
checkbox input "true"
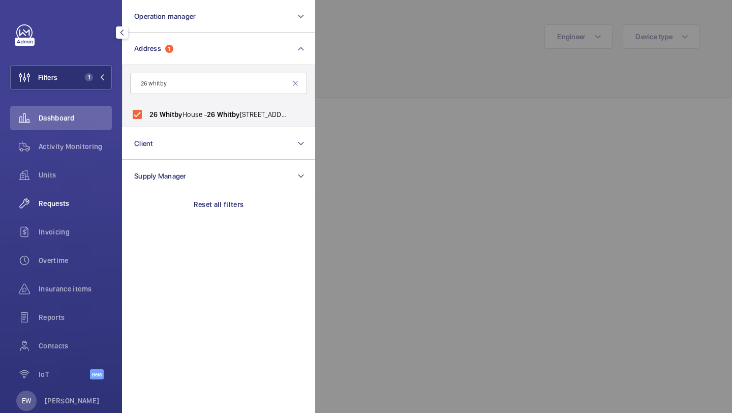
click at [68, 205] on span "Requests" at bounding box center [75, 203] width 73 height 10
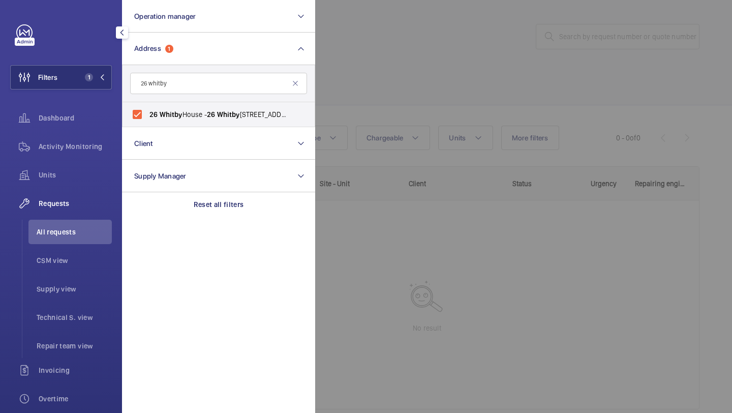
click at [389, 66] on div at bounding box center [681, 206] width 732 height 413
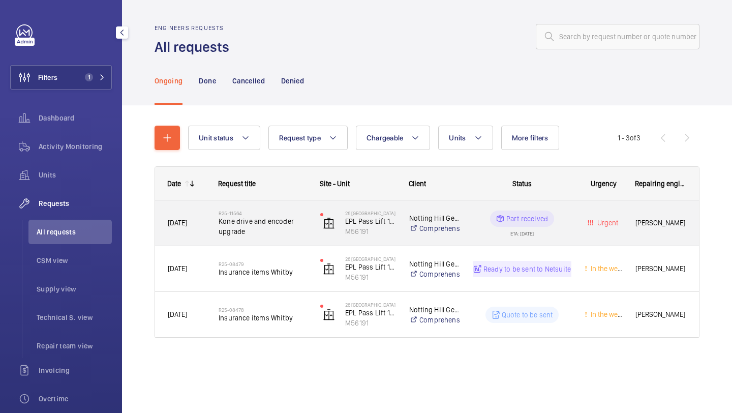
click at [260, 228] on span "Kone drive and encoder upgrade" at bounding box center [263, 226] width 88 height 20
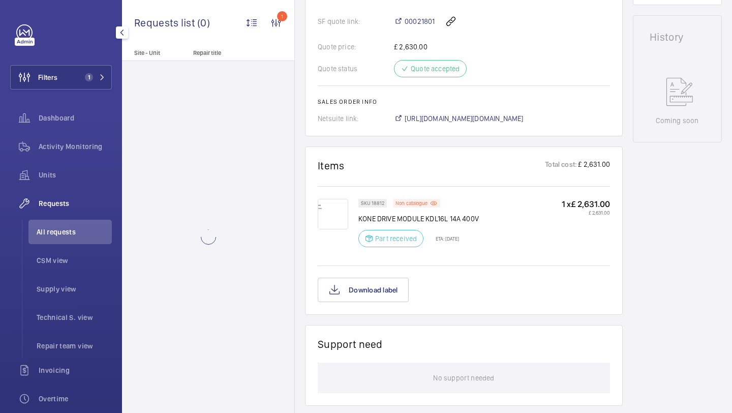
scroll to position [508, 0]
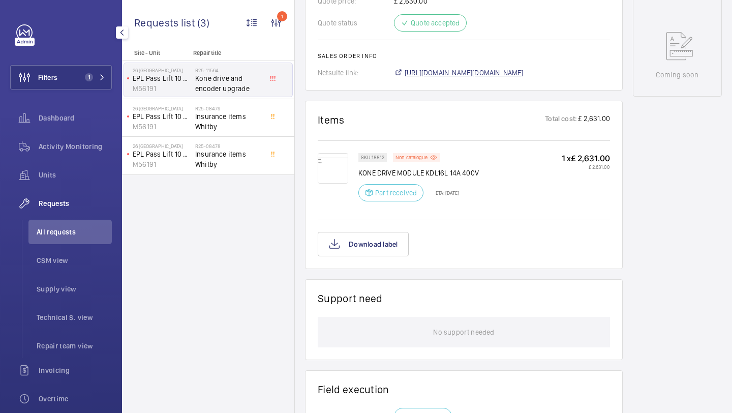
click at [514, 78] on span "https://6461500.app.netsuite.com/app/accounting/transactions/salesord.nl?id=298…" at bounding box center [464, 73] width 119 height 10
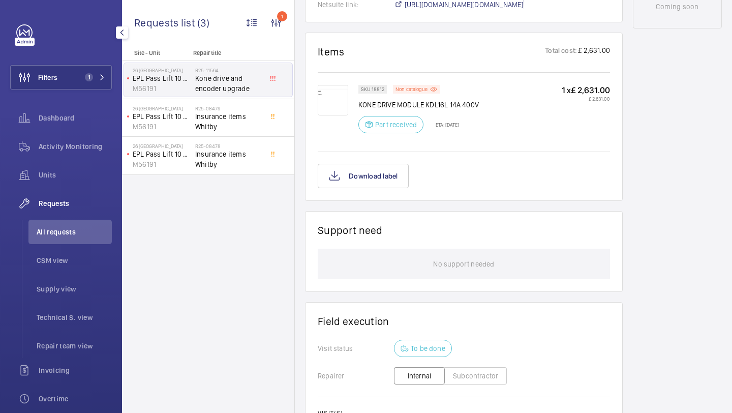
scroll to position [624, 0]
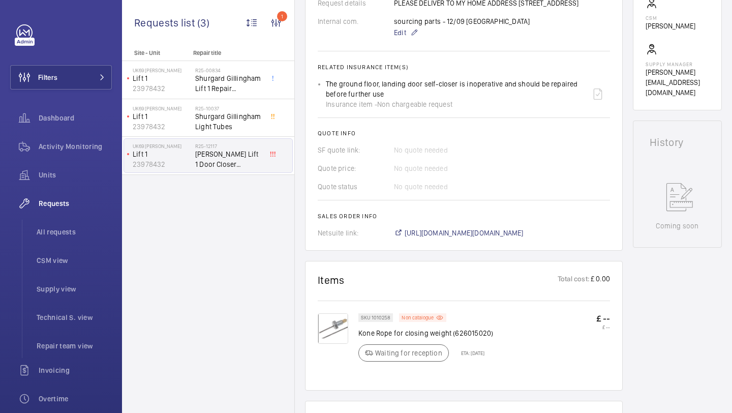
scroll to position [364, 0]
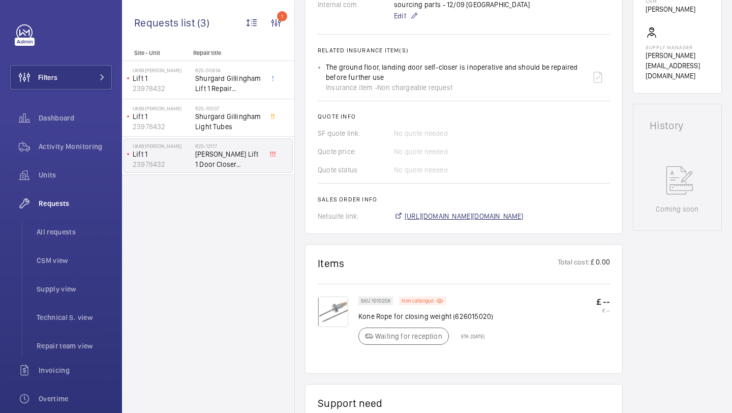
click at [438, 220] on span "[URL][DOMAIN_NAME][DOMAIN_NAME]" at bounding box center [464, 216] width 119 height 10
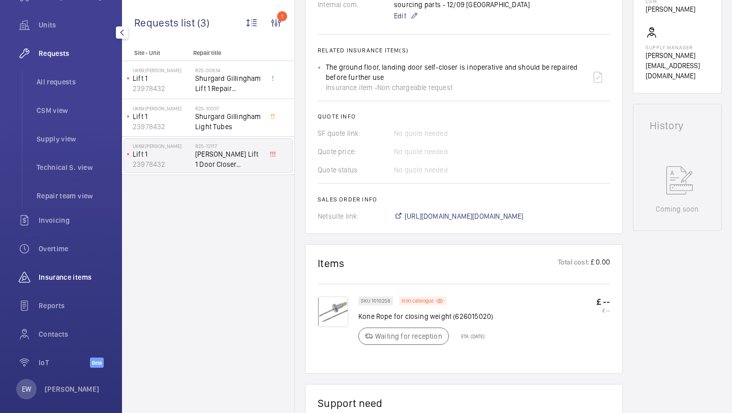
click at [75, 285] on div "Insurance items" at bounding box center [61, 277] width 102 height 24
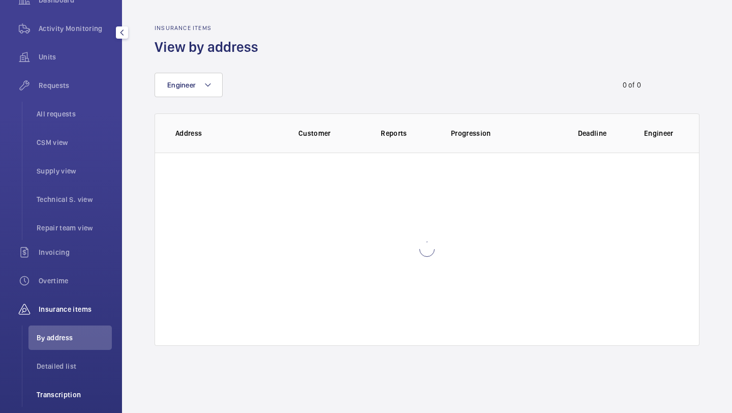
scroll to position [104, 0]
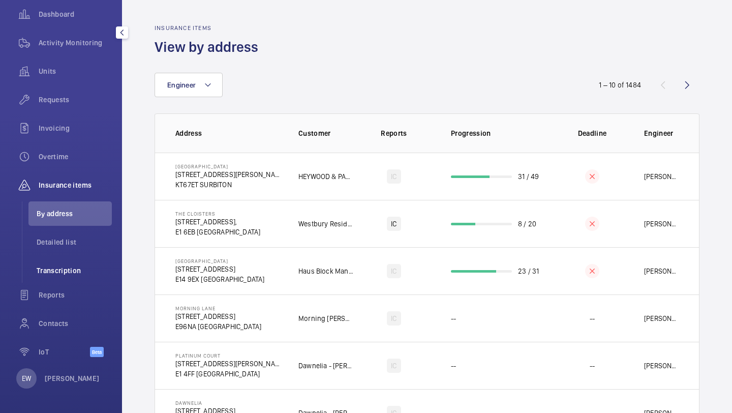
click at [72, 281] on li "Transcription" at bounding box center [69, 270] width 83 height 24
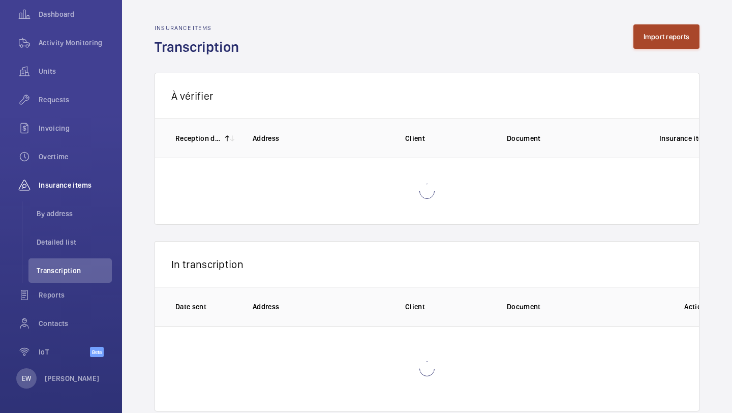
click at [680, 41] on button "Import reports" at bounding box center [666, 36] width 67 height 24
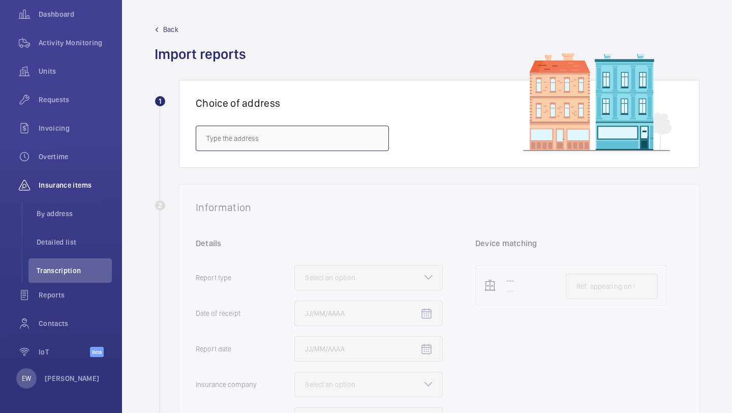
click at [337, 142] on input "text" at bounding box center [292, 138] width 193 height 25
click at [329, 170] on span "BUPA Willow House - Pine Trees, STAINES TW18 3EA" at bounding box center [286, 169] width 160 height 10
type input "BUPA Willow House - Pine Trees, STAINES TW18 3EA"
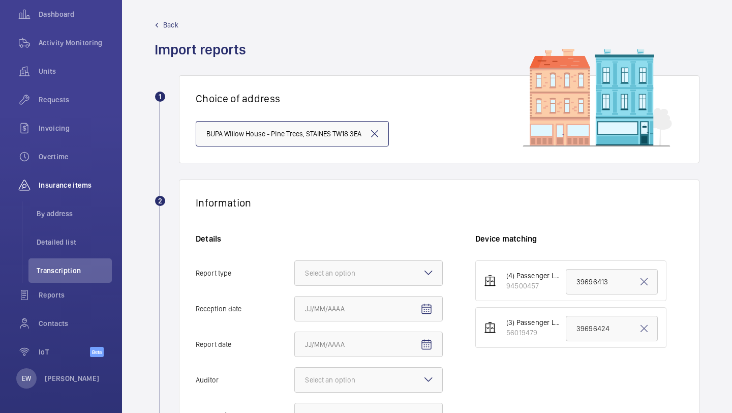
scroll to position [7, 0]
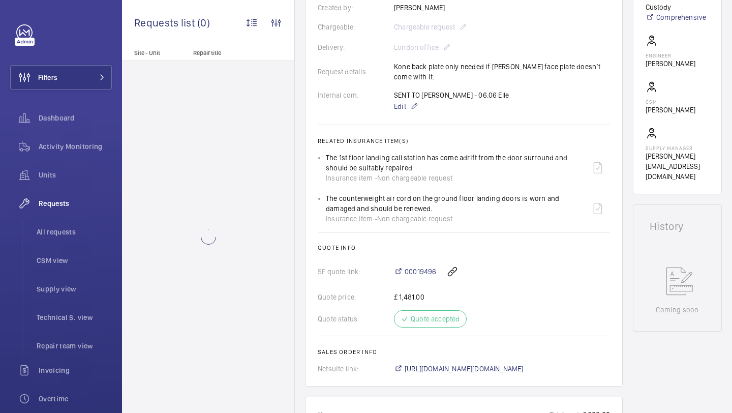
scroll to position [333, 0]
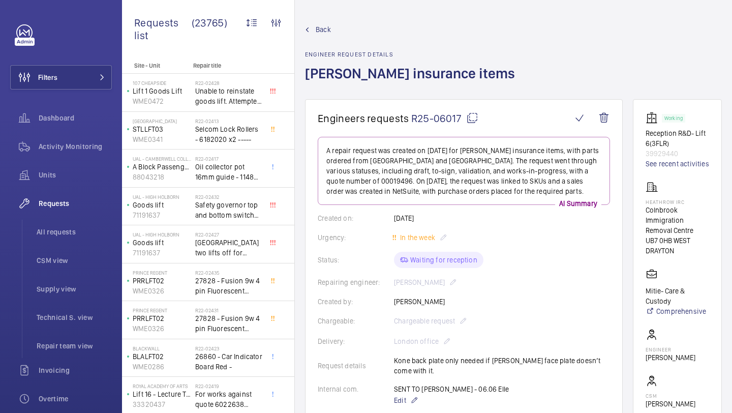
drag, startPoint x: 460, startPoint y: 119, endPoint x: 414, endPoint y: 119, distance: 46.3
click at [414, 119] on span "R25-06017" at bounding box center [444, 118] width 67 height 13
copy span "R25-06017"
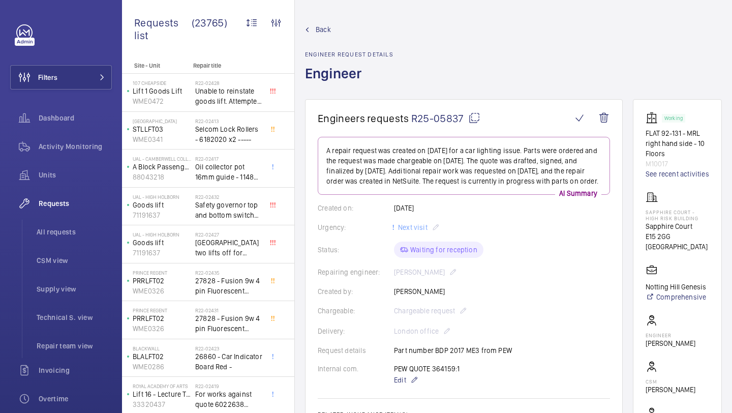
drag, startPoint x: 464, startPoint y: 122, endPoint x: 413, endPoint y: 119, distance: 50.4
click at [413, 119] on span "R25-05837" at bounding box center [445, 118] width 69 height 13
copy span "R25-05837"
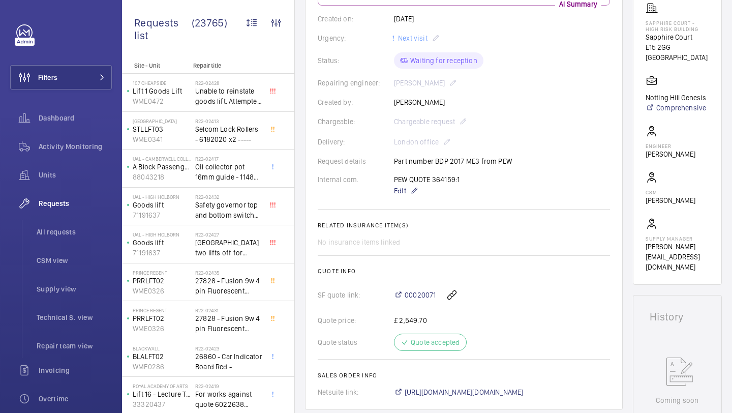
scroll to position [82, 0]
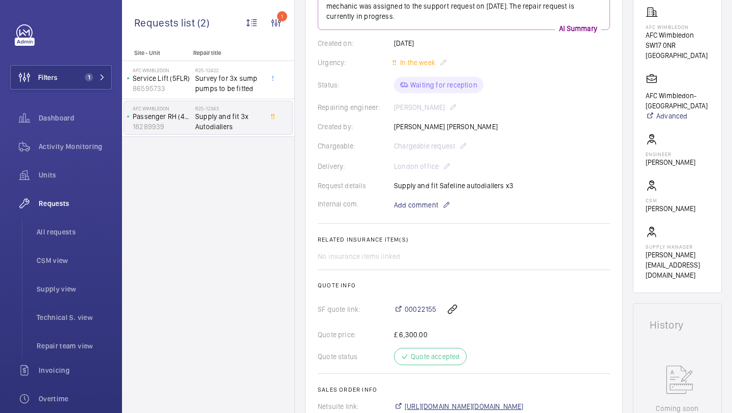
scroll to position [109, 0]
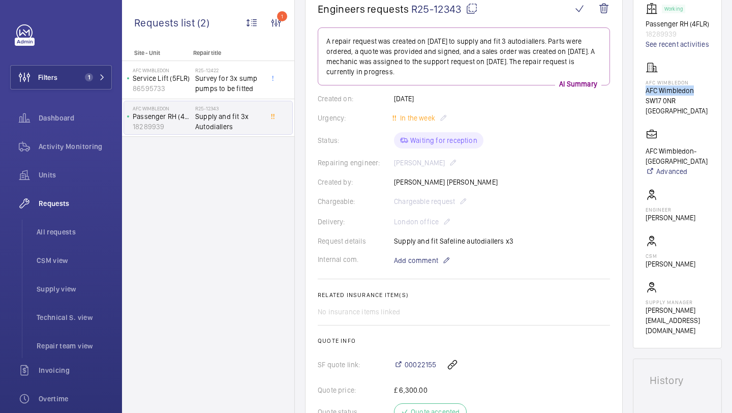
drag, startPoint x: 694, startPoint y: 113, endPoint x: 649, endPoint y: 114, distance: 44.7
click at [649, 96] on p "AFC Wimbledon" at bounding box center [677, 90] width 64 height 10
copy p "AFC Wimbledon"
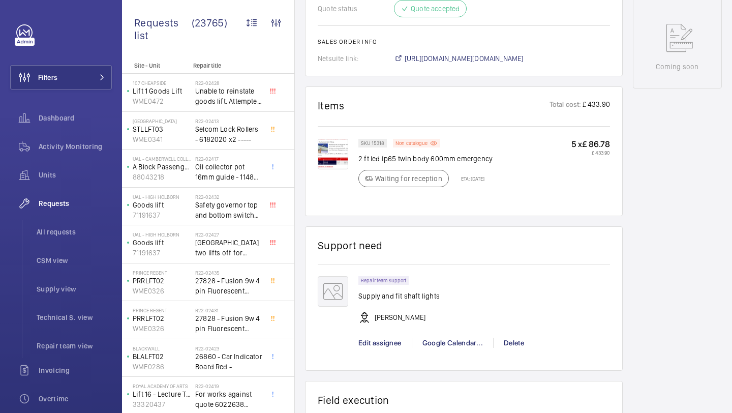
scroll to position [546, 0]
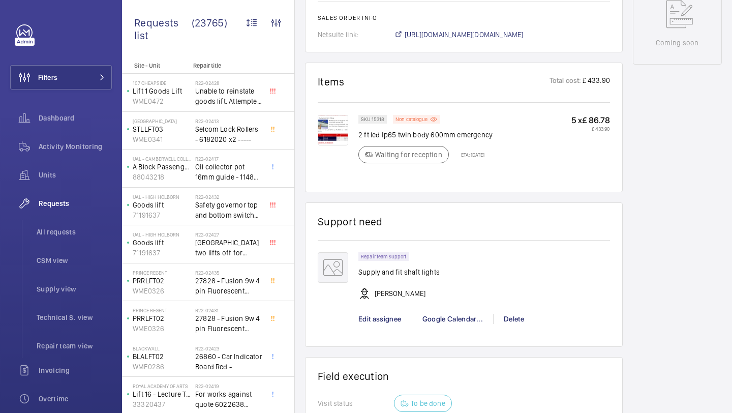
click at [409, 277] on p "Supply and fit shaft lights" at bounding box center [398, 272] width 81 height 10
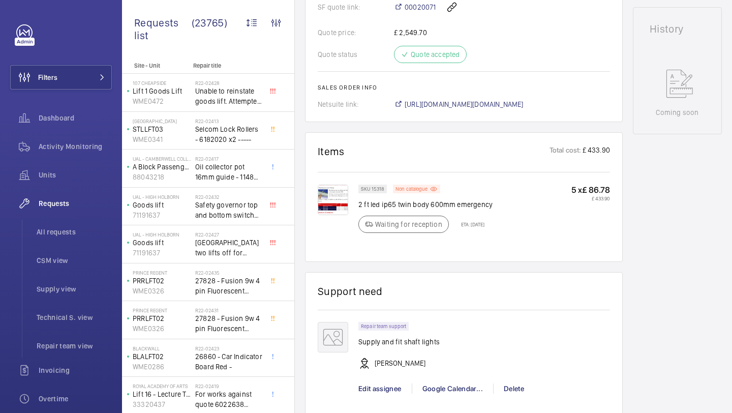
scroll to position [477, 0]
click at [395, 209] on p "2 ft led ip65 twin body 600mm emergency" at bounding box center [425, 204] width 134 height 10
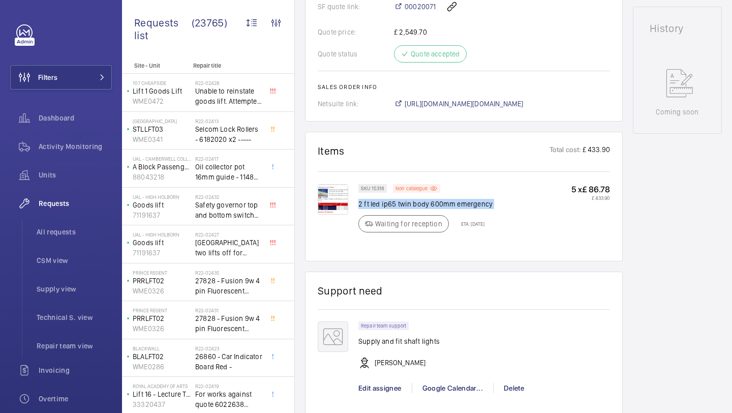
click at [395, 209] on p "2 ft led ip65 twin body 600mm emergency" at bounding box center [425, 204] width 134 height 10
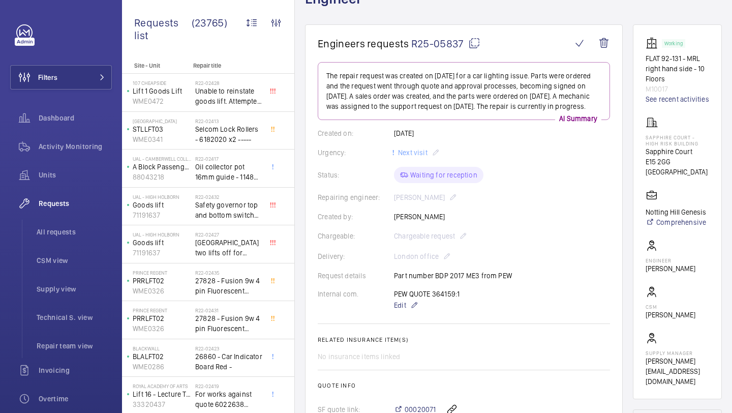
scroll to position [66, 0]
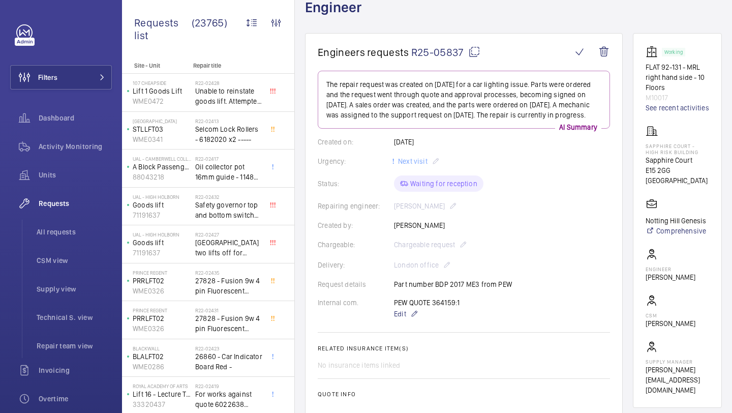
click at [682, 76] on p "FLAT 92-131 - MRL right hand side - 10 Floors" at bounding box center [677, 77] width 64 height 30
click at [651, 82] on p "FLAT 92-131 - MRL right hand side - 10 Floors" at bounding box center [677, 77] width 64 height 30
click at [671, 78] on p "FLAT 92-131 - MRL right hand side - 10 Floors" at bounding box center [677, 77] width 64 height 30
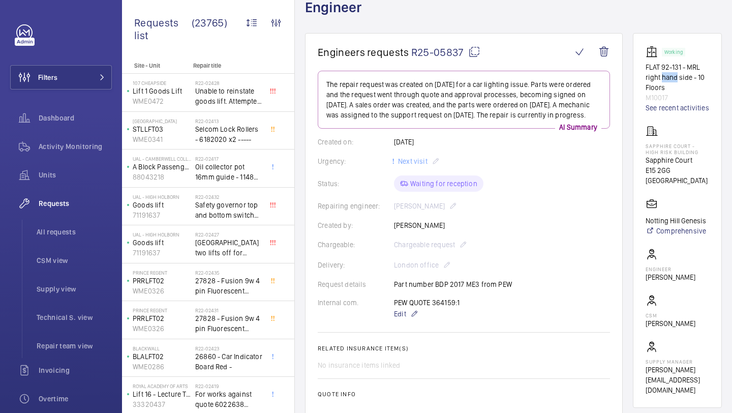
click at [671, 78] on p "FLAT 92-131 - MRL right hand side - 10 Floors" at bounding box center [677, 77] width 64 height 30
click at [670, 78] on p "FLAT 92-131 - MRL right hand side - 10 Floors" at bounding box center [677, 77] width 64 height 30
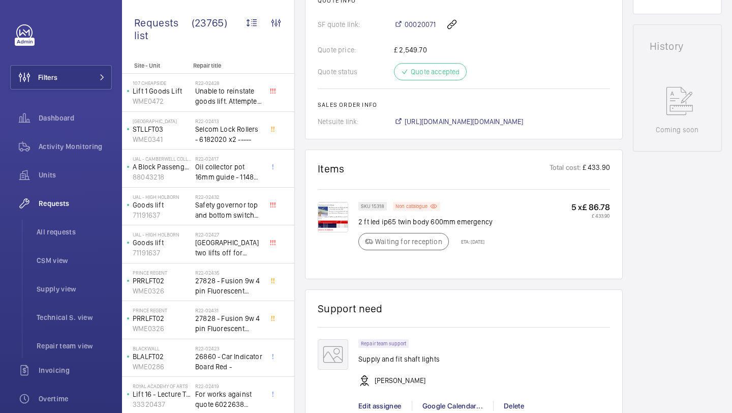
scroll to position [458, 0]
click at [343, 232] on img at bounding box center [333, 218] width 30 height 30
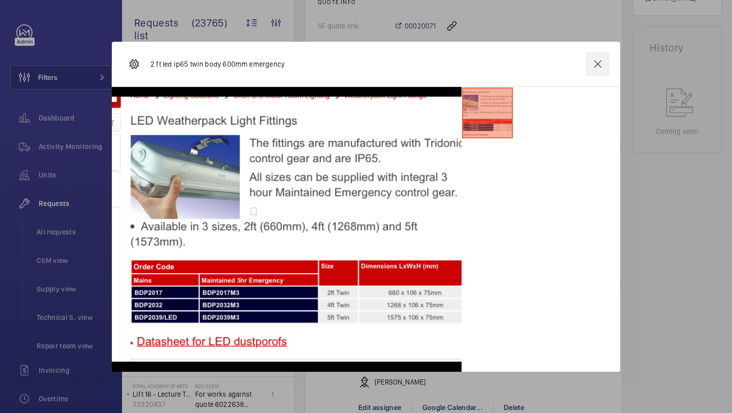
click at [594, 67] on wm-front-icon-button at bounding box center [598, 64] width 24 height 24
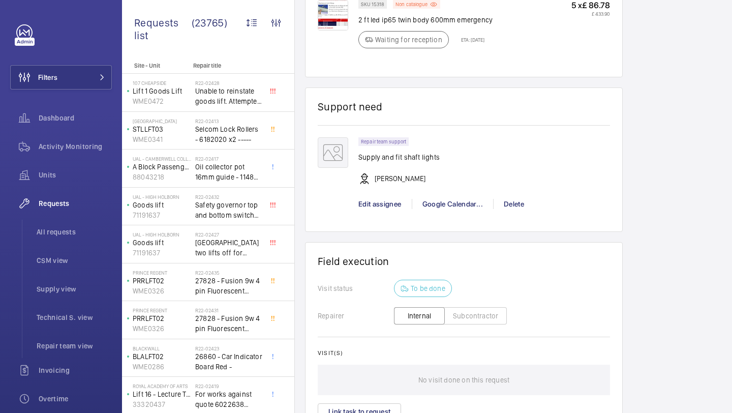
scroll to position [668, 0]
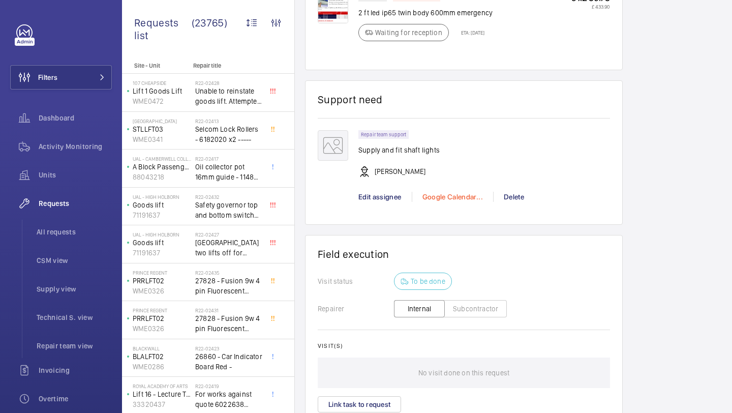
click at [436, 202] on div "Google Calendar..." at bounding box center [452, 197] width 81 height 10
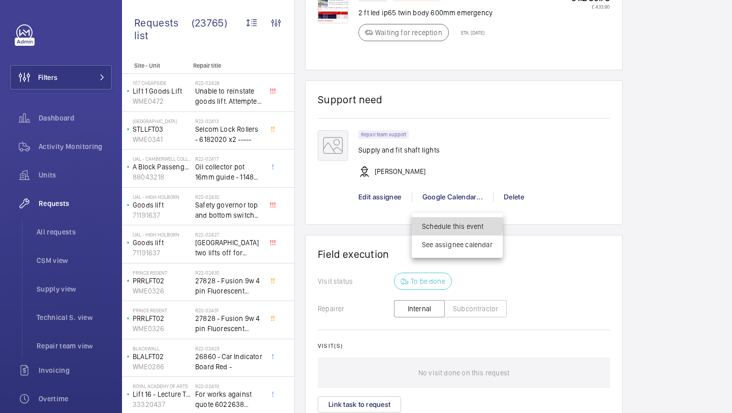
click at [438, 224] on span "Schedule this event" at bounding box center [457, 226] width 71 height 10
drag, startPoint x: 434, startPoint y: 141, endPoint x: 434, endPoint y: 152, distance: 11.2
click at [434, 149] on div at bounding box center [366, 206] width 732 height 413
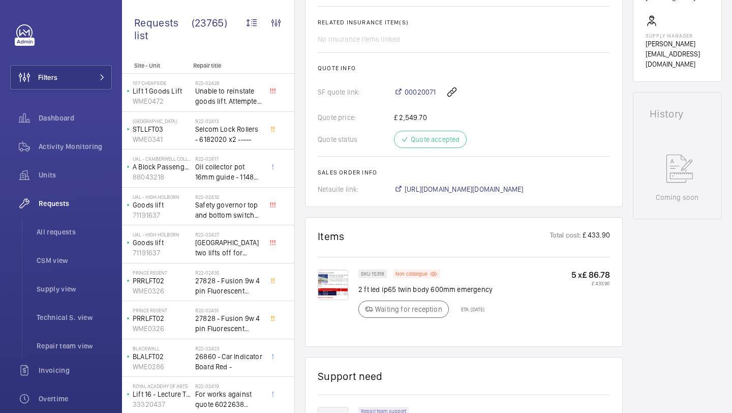
click at [434, 148] on div "Quote status Quote accepted" at bounding box center [464, 139] width 292 height 17
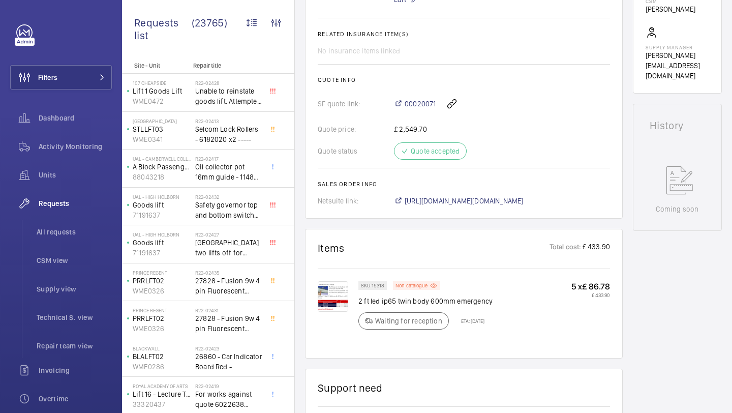
scroll to position [378, 0]
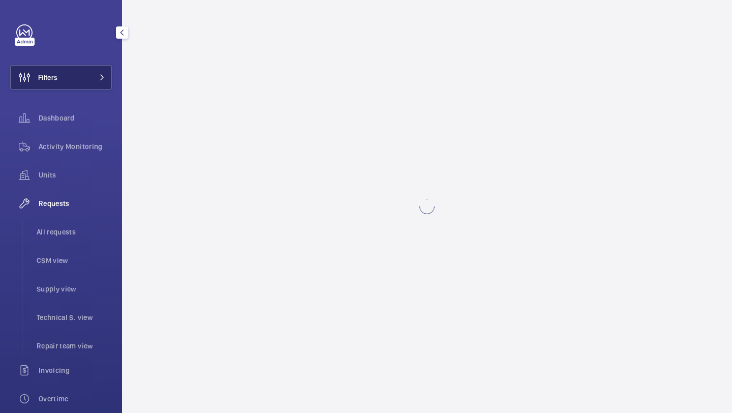
click at [91, 78] on button "Filters" at bounding box center [61, 77] width 102 height 24
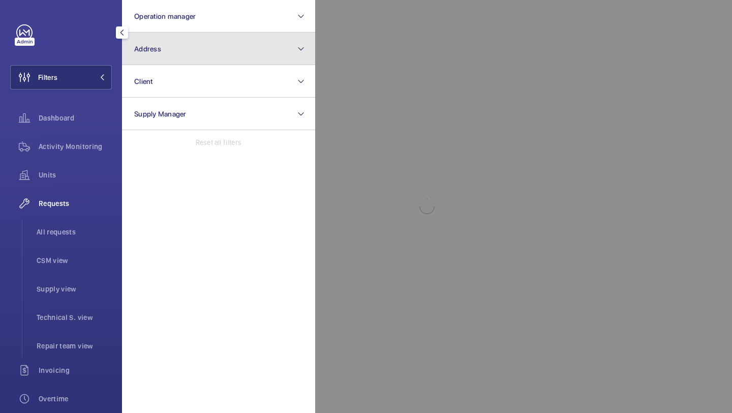
click at [134, 57] on button "Address" at bounding box center [218, 49] width 193 height 33
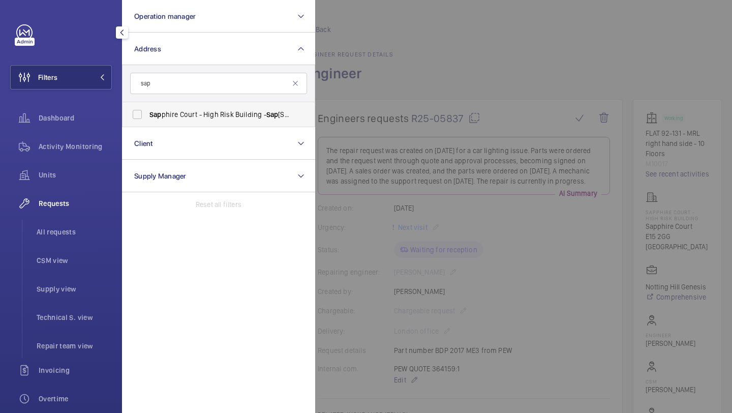
type input "sap"
click at [169, 118] on span "Sap phire Court - High [STREET_ADDRESS]" at bounding box center [219, 114] width 140 height 10
click at [147, 118] on input "Sap phire Court - High [STREET_ADDRESS]" at bounding box center [137, 114] width 20 height 20
checkbox input "true"
click at [75, 226] on li "All requests" at bounding box center [69, 232] width 83 height 24
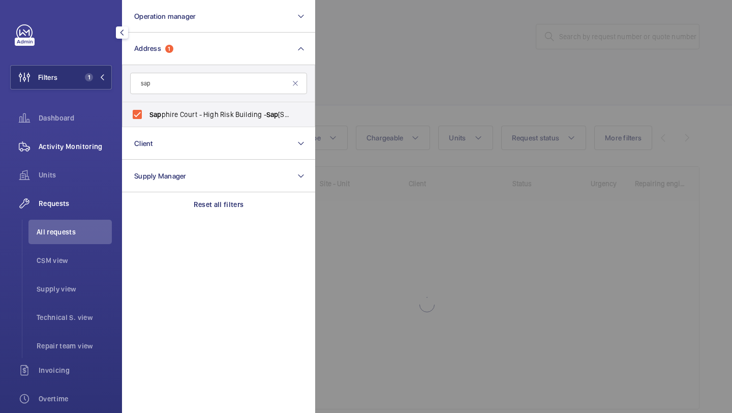
click at [91, 140] on div "Activity Monitoring" at bounding box center [61, 146] width 102 height 24
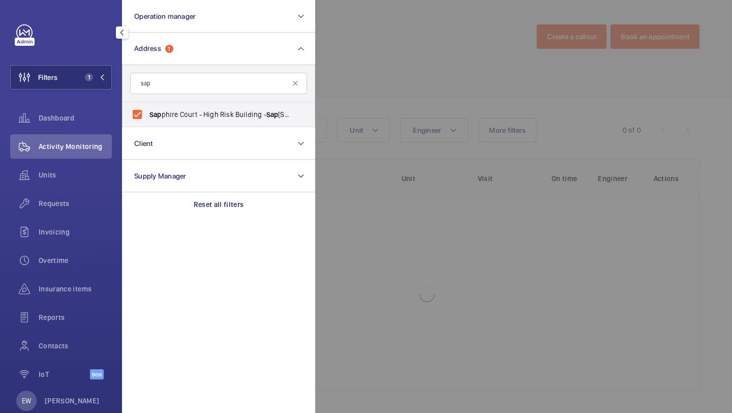
click at [368, 133] on div at bounding box center [681, 206] width 732 height 413
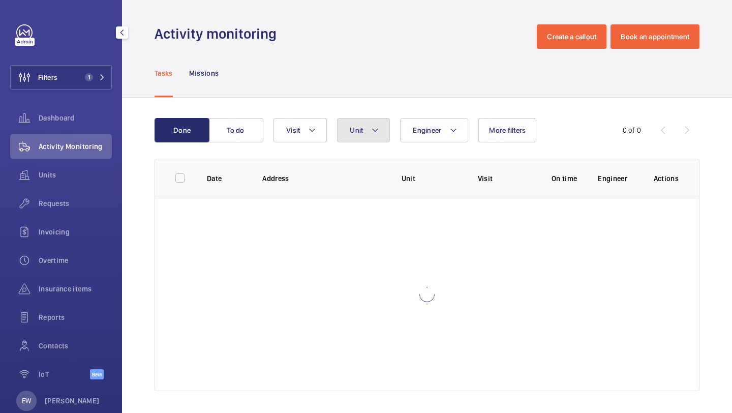
click at [368, 133] on button "Unit" at bounding box center [363, 130] width 53 height 24
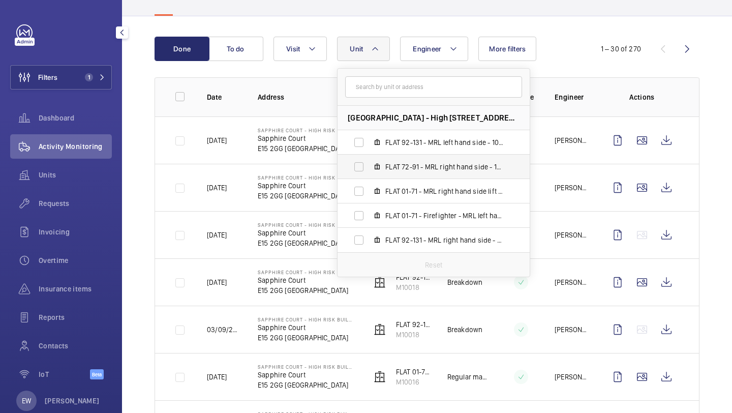
scroll to position [81, 0]
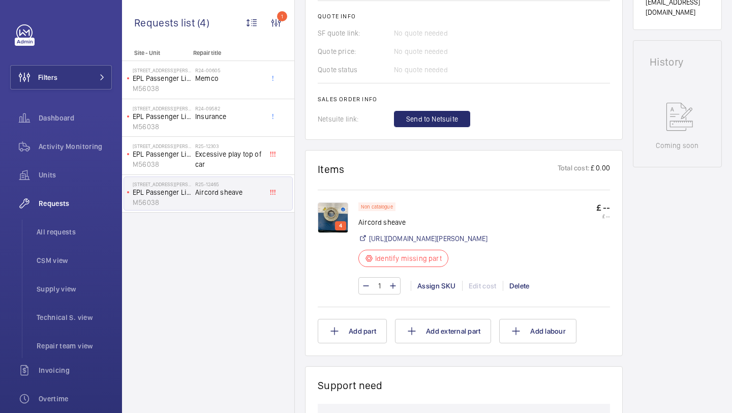
scroll to position [459, 0]
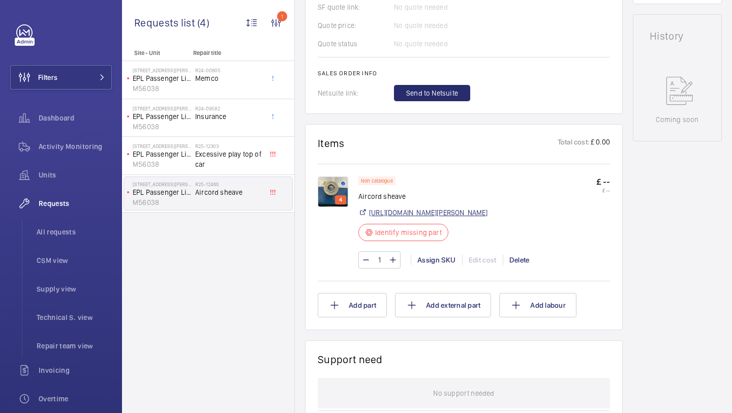
click at [409, 207] on link "[URL][DOMAIN_NAME][PERSON_NAME]" at bounding box center [428, 212] width 119 height 10
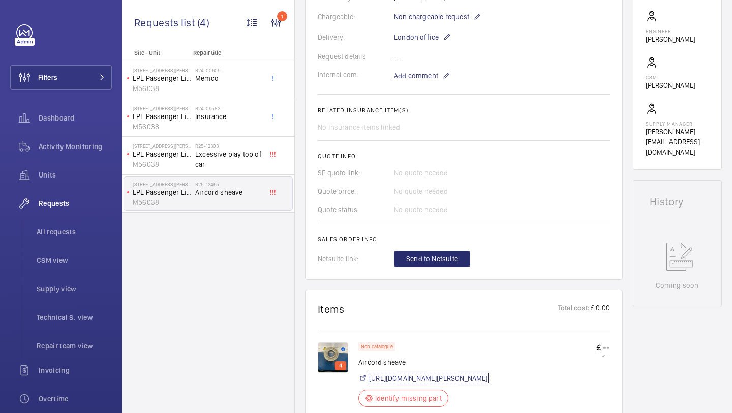
scroll to position [338, 0]
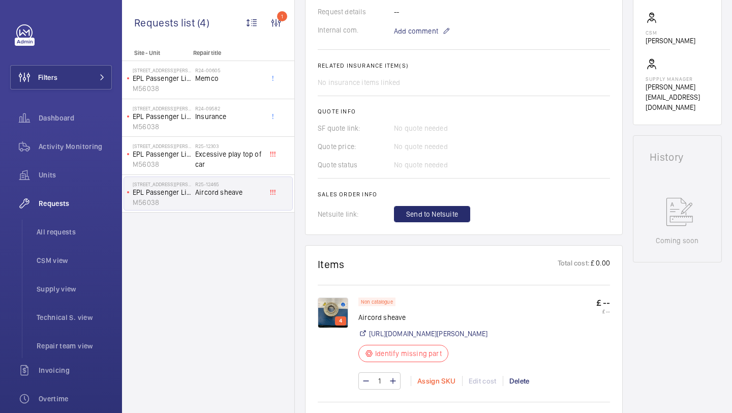
click at [442, 383] on div "Assign SKU" at bounding box center [436, 381] width 51 height 10
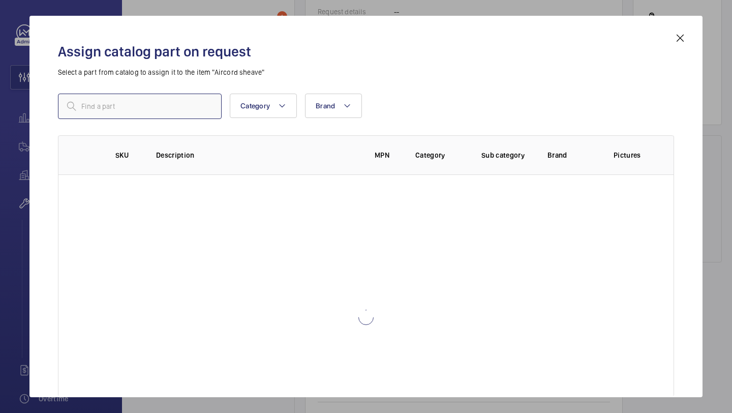
click at [201, 113] on input "text" at bounding box center [140, 106] width 164 height 25
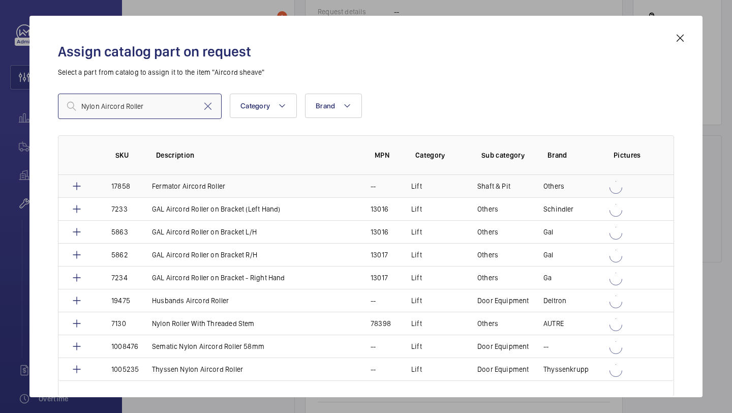
type input "Nylon Aircord Roller"
click at [183, 178] on td "Fermator Aircord Roller" at bounding box center [249, 186] width 219 height 22
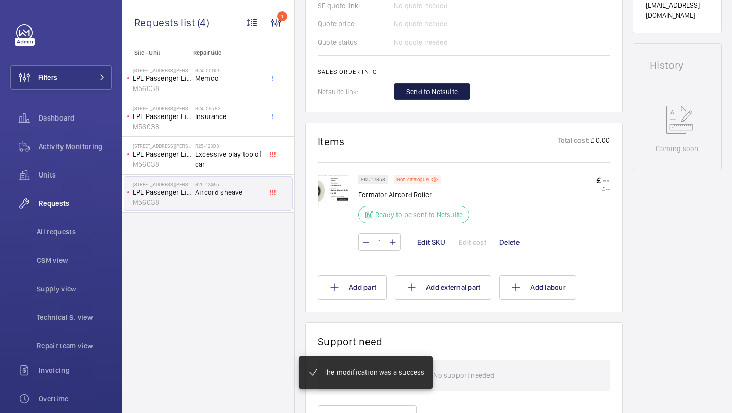
click at [441, 87] on span "Send to Netsuite" at bounding box center [432, 91] width 52 height 10
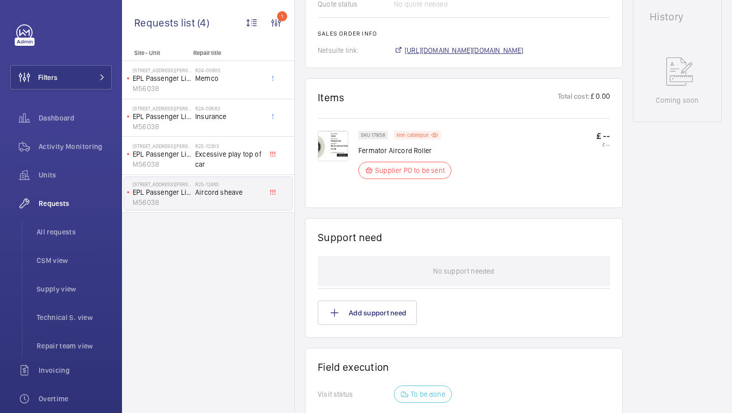
scroll to position [489, 0]
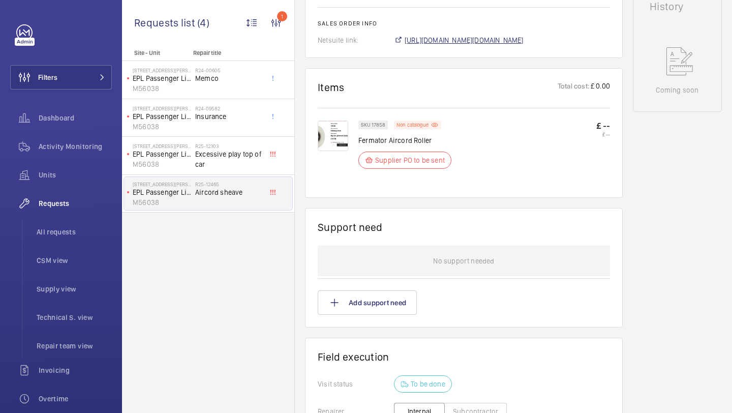
click at [437, 45] on span "https://6461500.app.netsuite.com/app/accounting/transactions/salesord.nl?id=302…" at bounding box center [464, 40] width 119 height 10
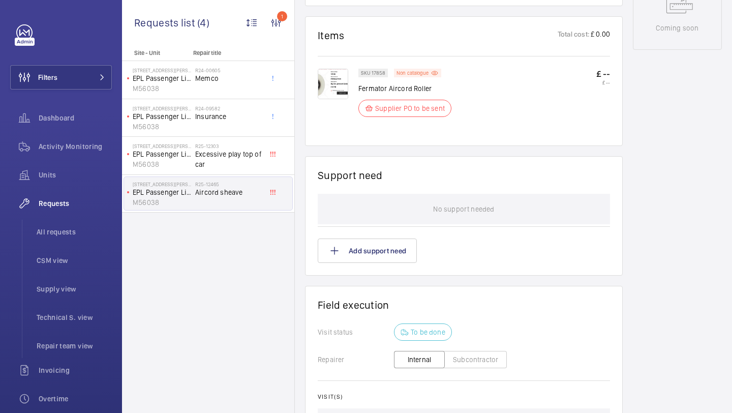
scroll to position [548, 0]
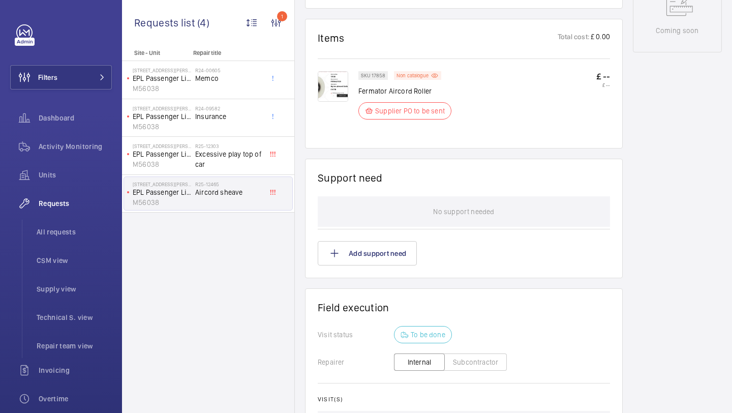
click at [324, 84] on img at bounding box center [333, 86] width 30 height 30
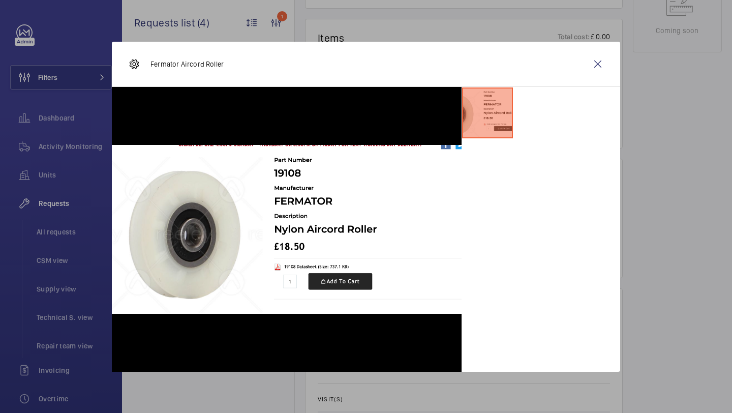
click at [597, 47] on div "Fermator Aircord Roller" at bounding box center [366, 64] width 508 height 45
click at [597, 52] on wm-front-icon-button at bounding box center [598, 64] width 24 height 24
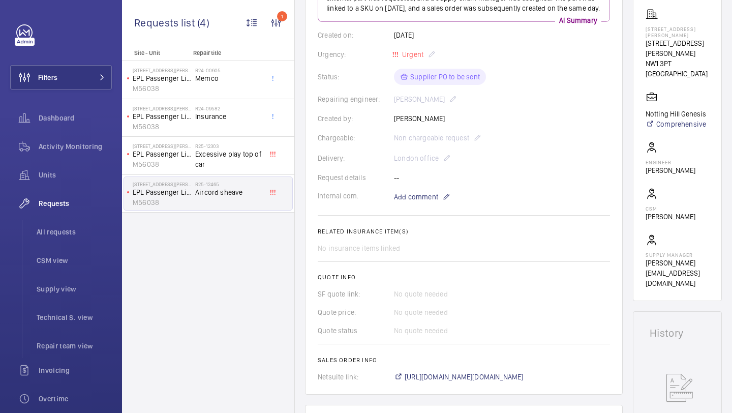
scroll to position [0, 0]
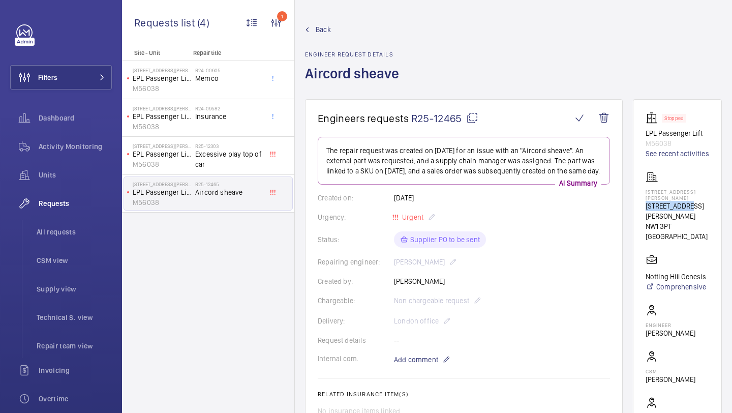
drag, startPoint x: 689, startPoint y: 212, endPoint x: 645, endPoint y: 209, distance: 43.8
click at [645, 209] on wm-front-card "Stopped EPL Passenger Lift M56038 See recent activities 9 Laxton Place 9 Laxton…" at bounding box center [677, 281] width 89 height 364
drag, startPoint x: 691, startPoint y: 210, endPoint x: 647, endPoint y: 210, distance: 43.7
click at [647, 210] on p "[STREET_ADDRESS][PERSON_NAME]" at bounding box center [677, 211] width 64 height 20
copy p "[STREET_ADDRESS][PERSON_NAME]"
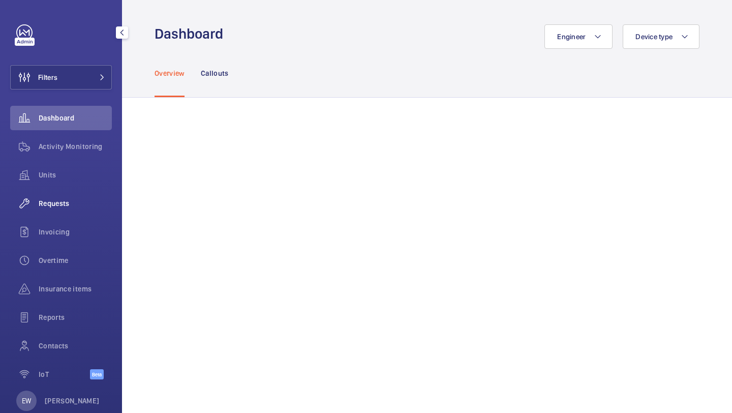
click at [84, 197] on div "Requests" at bounding box center [61, 203] width 102 height 24
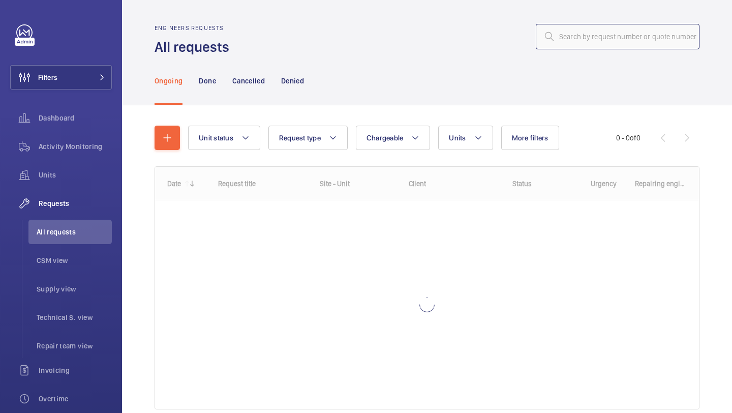
click at [579, 42] on input "text" at bounding box center [618, 36] width 164 height 25
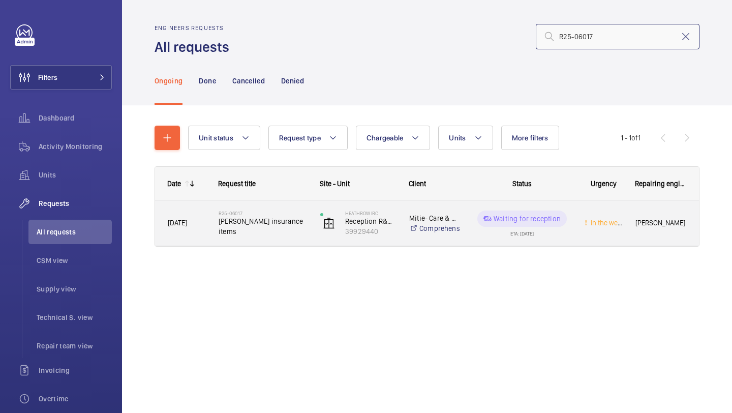
type input "R25-06017"
click at [267, 205] on div "R25-06017 [PERSON_NAME] insurance items" at bounding box center [256, 223] width 101 height 46
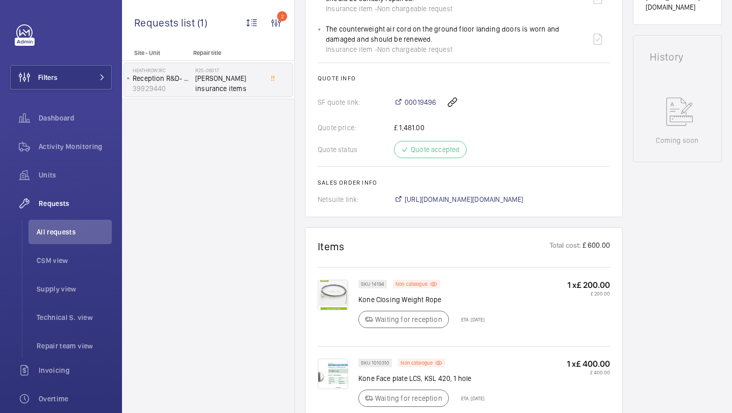
scroll to position [476, 0]
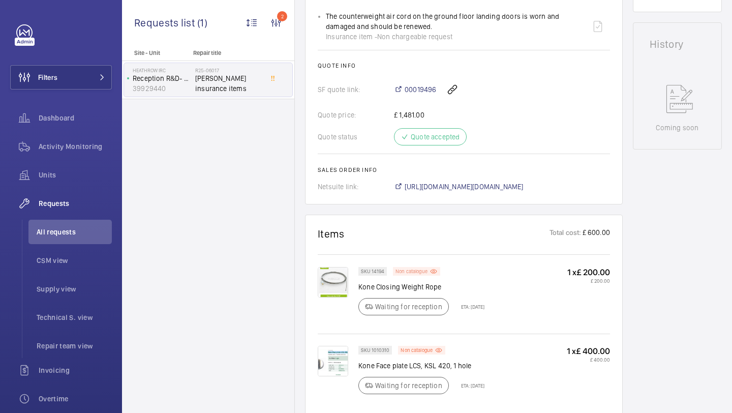
click at [407, 269] on p "Non catalogue" at bounding box center [411, 271] width 32 height 4
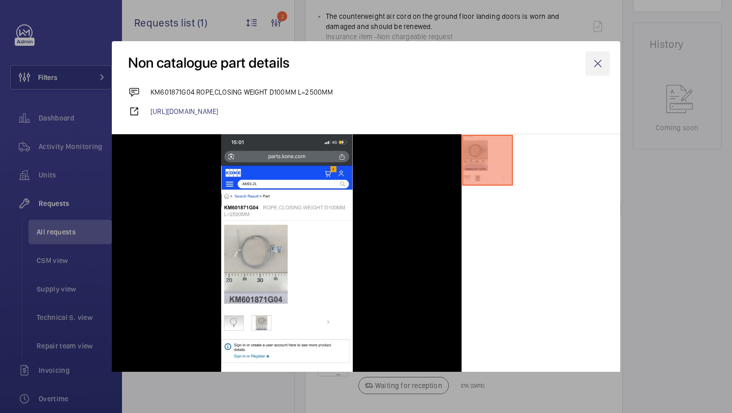
click at [597, 71] on wm-front-icon-button at bounding box center [598, 63] width 24 height 24
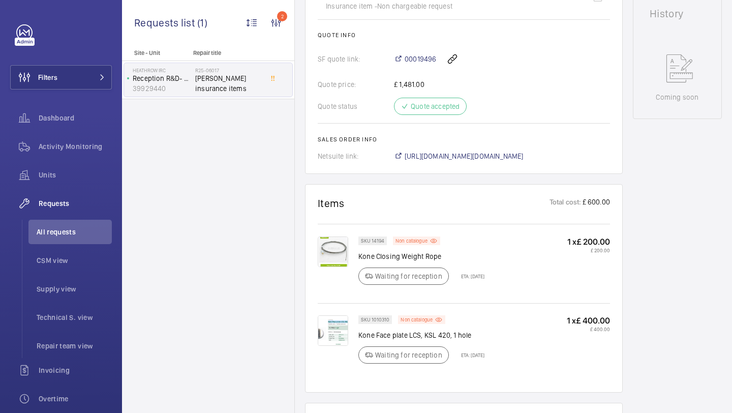
scroll to position [515, 0]
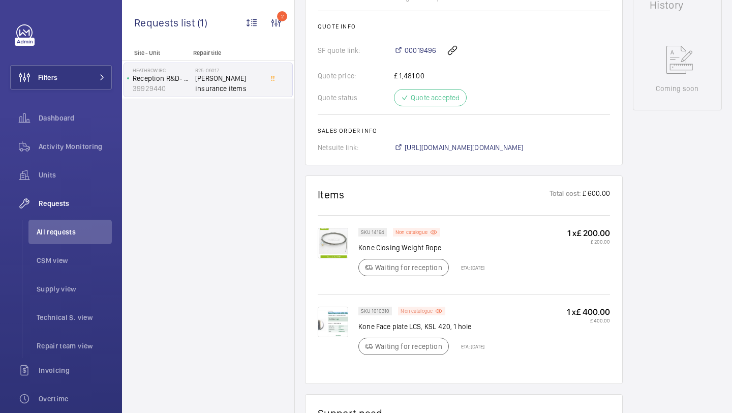
click at [407, 311] on p "Non catalogue" at bounding box center [416, 311] width 32 height 4
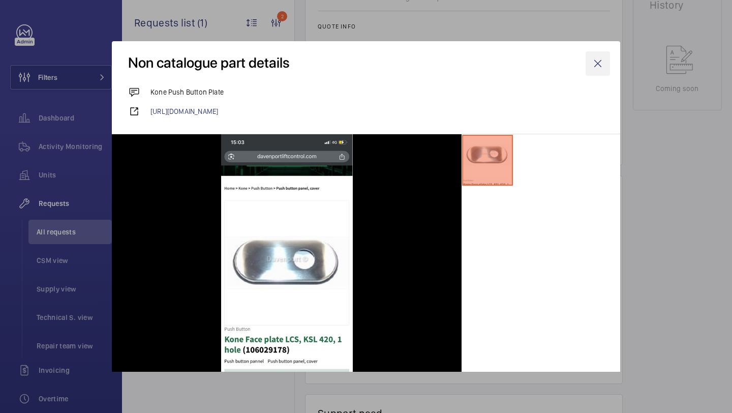
click at [596, 56] on wm-front-icon-button at bounding box center [598, 63] width 24 height 24
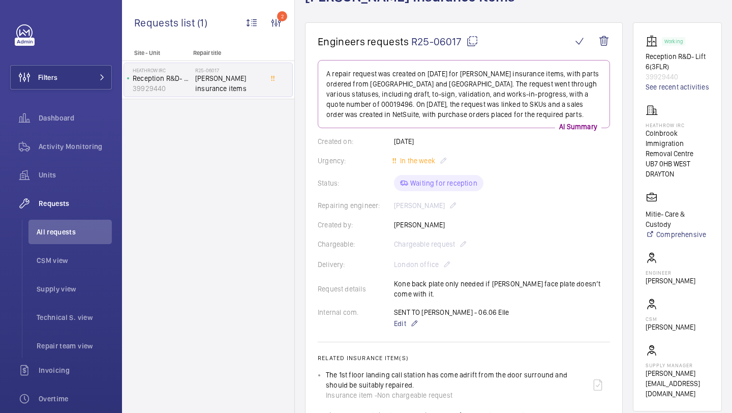
scroll to position [76, 0]
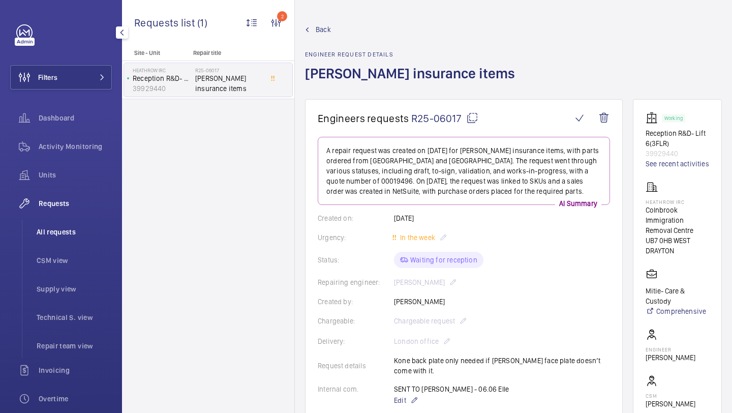
click at [84, 227] on span "All requests" at bounding box center [74, 232] width 75 height 10
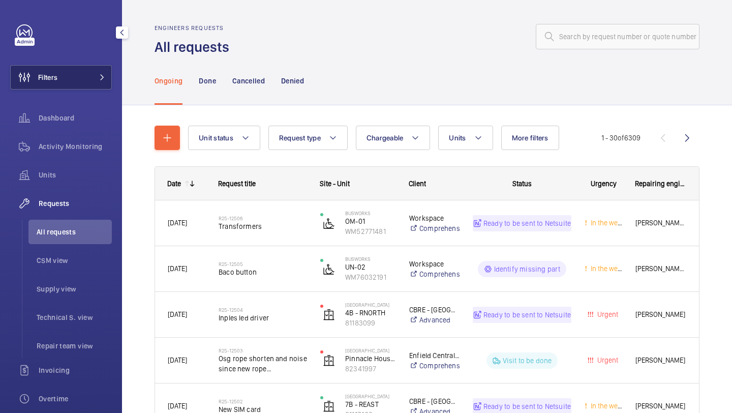
click at [78, 66] on button "Filters" at bounding box center [61, 77] width 102 height 24
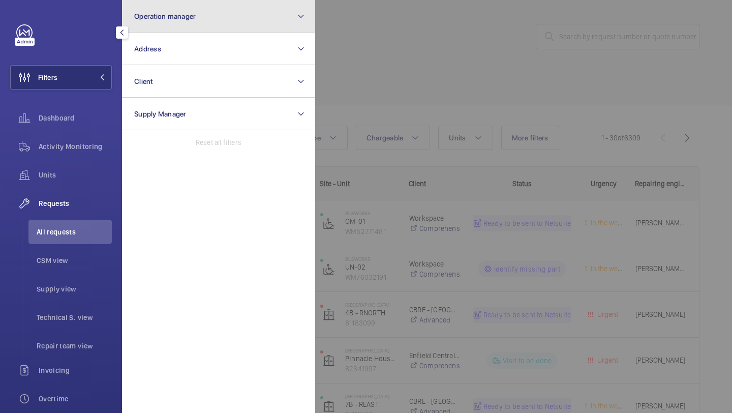
click at [131, 21] on button "Operation manager" at bounding box center [218, 16] width 193 height 33
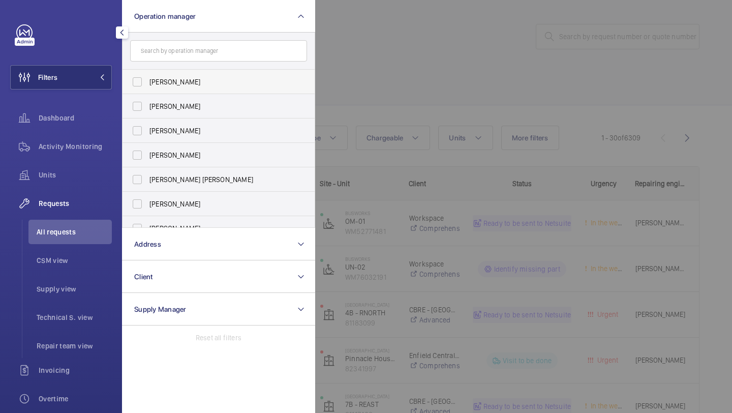
click at [195, 80] on span "Abby Archer" at bounding box center [219, 82] width 140 height 10
click at [147, 80] on input "Abby Archer" at bounding box center [137, 82] width 20 height 20
checkbox input "true"
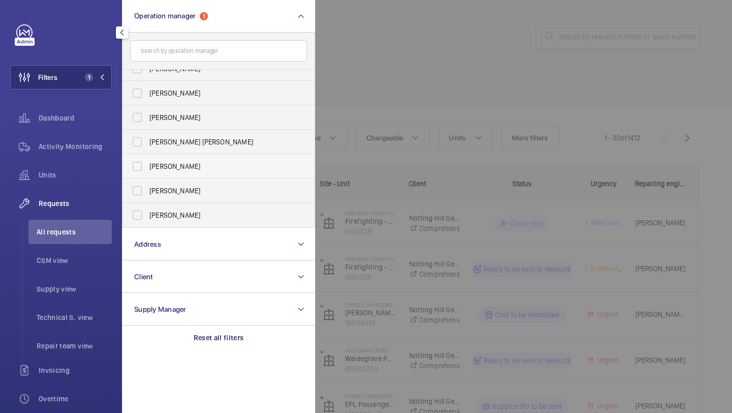
click at [199, 209] on label "Alex Waterman" at bounding box center [210, 215] width 177 height 24
click at [147, 209] on input "Alex Waterman" at bounding box center [137, 215] width 20 height 20
checkbox input "true"
click at [411, 89] on div at bounding box center [681, 206] width 732 height 413
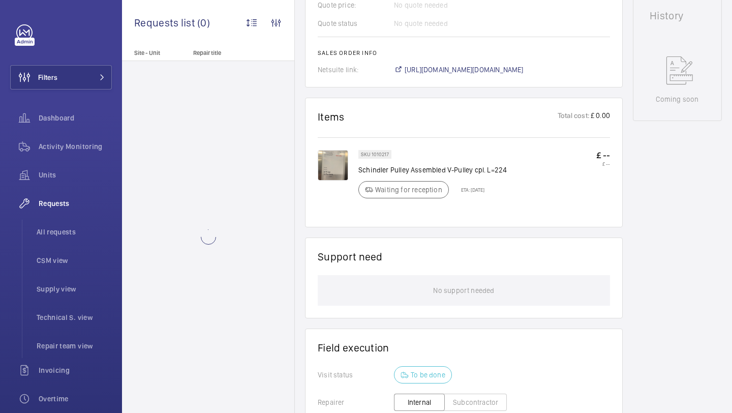
scroll to position [512, 0]
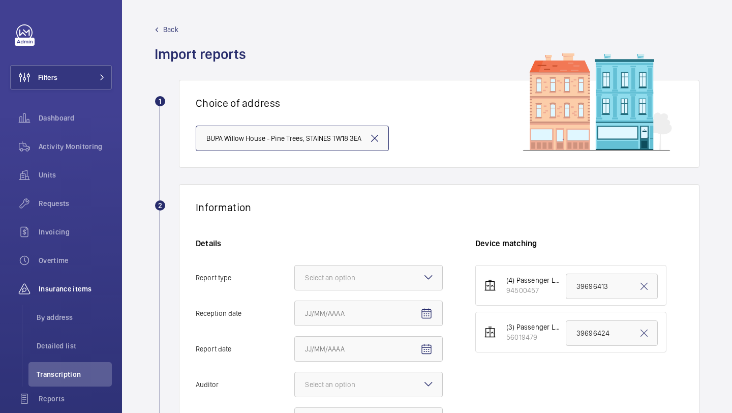
scroll to position [7, 0]
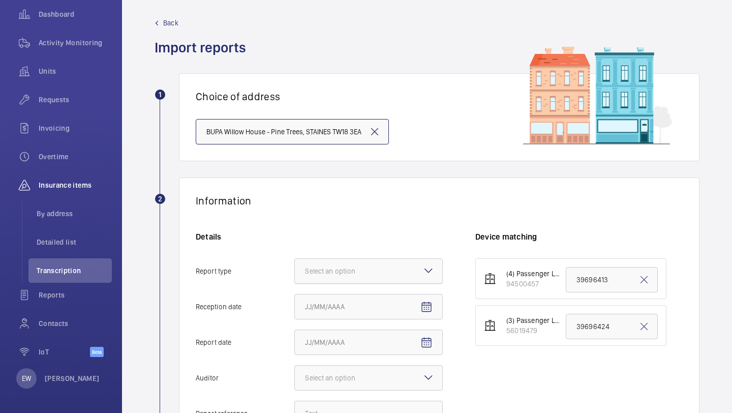
click at [359, 264] on div at bounding box center [368, 271] width 147 height 24
click at [295, 264] on input "Report type Select an option" at bounding box center [295, 271] width 0 height 24
click at [351, 296] on div "Insurance company" at bounding box center [368, 302] width 147 height 25
click at [295, 283] on input "Report type Select an option Insurance company Consultant" at bounding box center [295, 271] width 0 height 24
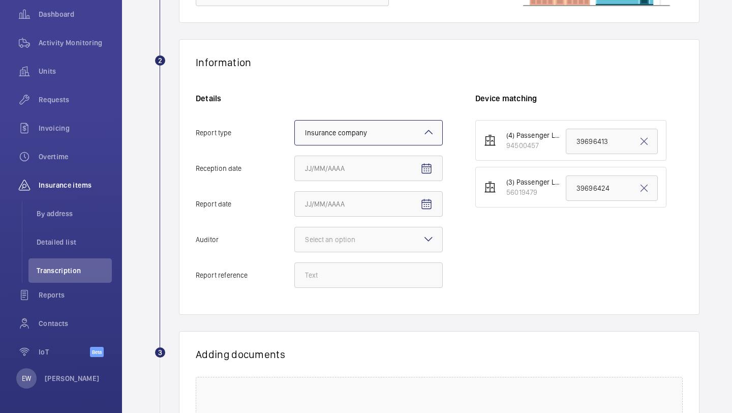
scroll to position [163, 0]
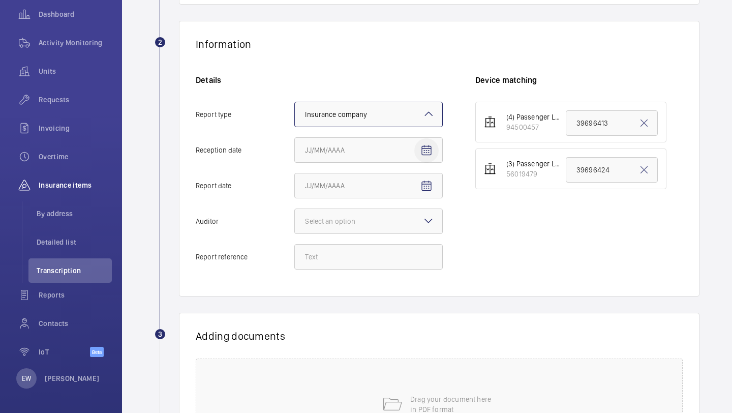
click at [426, 157] on span "Open calendar" at bounding box center [426, 150] width 24 height 24
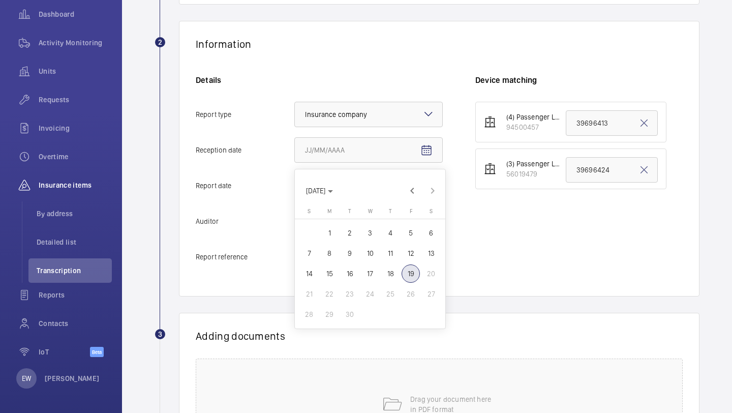
click at [390, 270] on span "18" at bounding box center [390, 273] width 18 height 18
type input "9/18/2025"
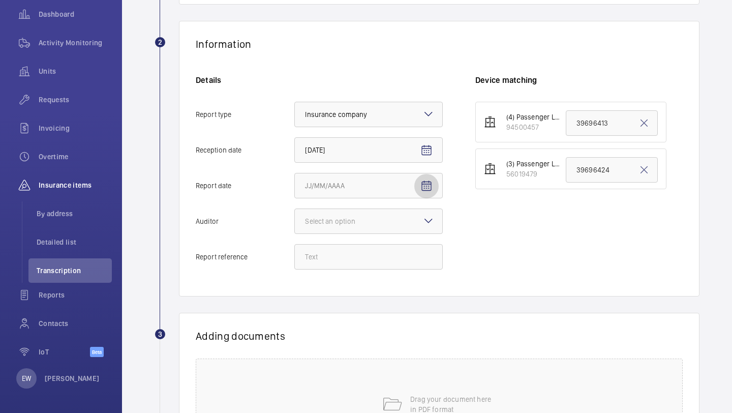
click at [424, 188] on mat-icon "Open calendar" at bounding box center [426, 186] width 12 height 12
click at [375, 306] on span "17" at bounding box center [370, 309] width 18 height 18
type input "9/17/2025"
click at [408, 228] on div at bounding box center [368, 221] width 147 height 24
click at [295, 228] on input "Auditor Select an option" at bounding box center [295, 221] width 0 height 24
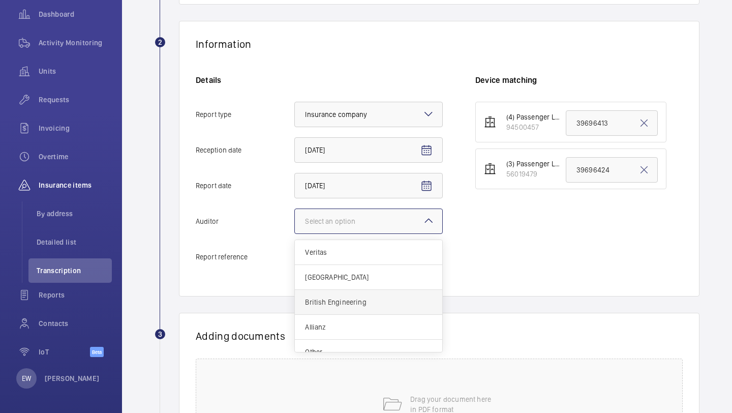
scroll to position [12, 0]
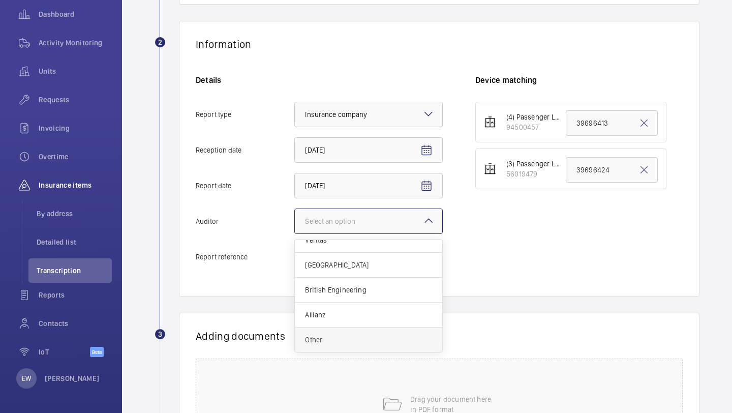
click at [367, 334] on div "Other" at bounding box center [368, 339] width 147 height 24
click at [295, 233] on input "Auditor Select an option Veritas Zurich British Engineering Allianz Other" at bounding box center [295, 221] width 0 height 24
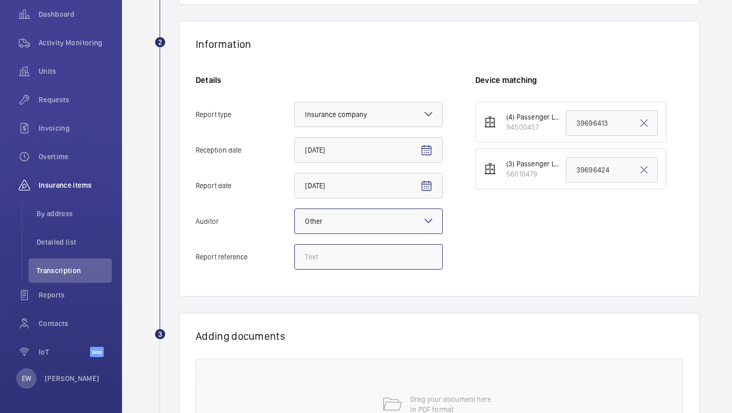
click at [371, 255] on input "Report reference" at bounding box center [368, 256] width 148 height 25
paste input "EIC000543537"
type input "EIC000543537 -"
drag, startPoint x: 612, startPoint y: 172, endPoint x: 544, endPoint y: 171, distance: 68.1
click at [544, 171] on li "(3) Passenger Lift 1 (4FL) 56019479 39696424" at bounding box center [570, 168] width 191 height 41
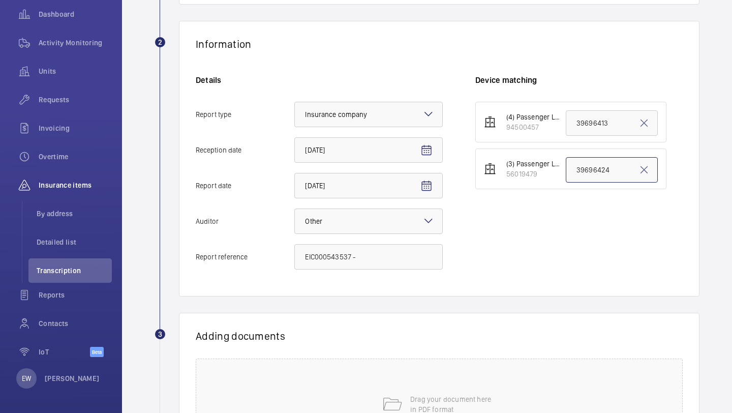
paste input "EIC000543537"
paste input "05CD2150"
type input "EIC000543537 - 05CD2150"
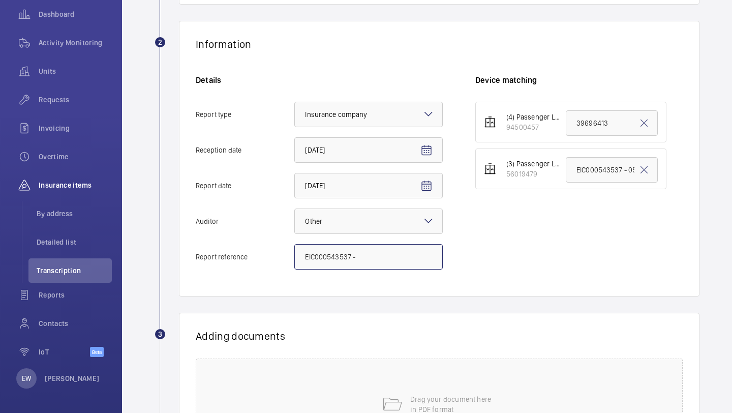
click at [366, 266] on input "EIC000543537 -" at bounding box center [368, 256] width 148 height 25
paste input "05CD2150"
type input "EIC000543537 - 05CD2150"
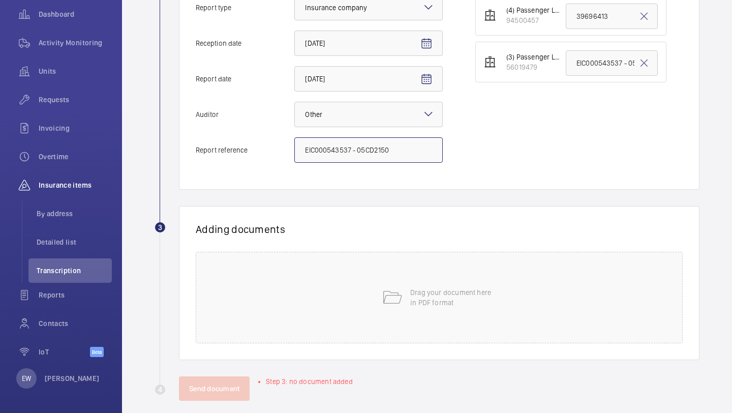
scroll to position [282, 0]
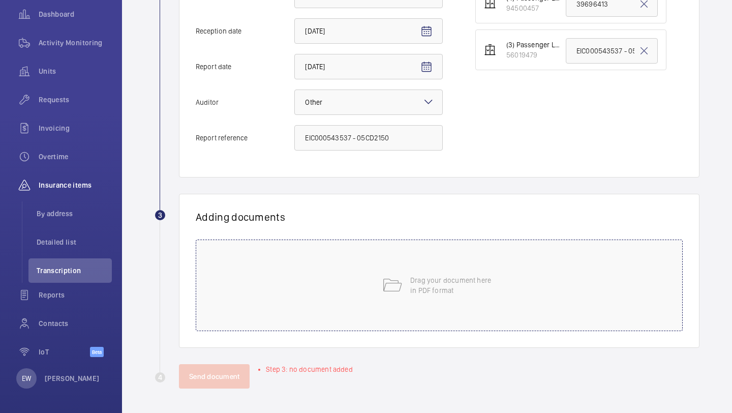
click at [434, 255] on div "Drag your document here in PDF format" at bounding box center [439, 284] width 487 height 91
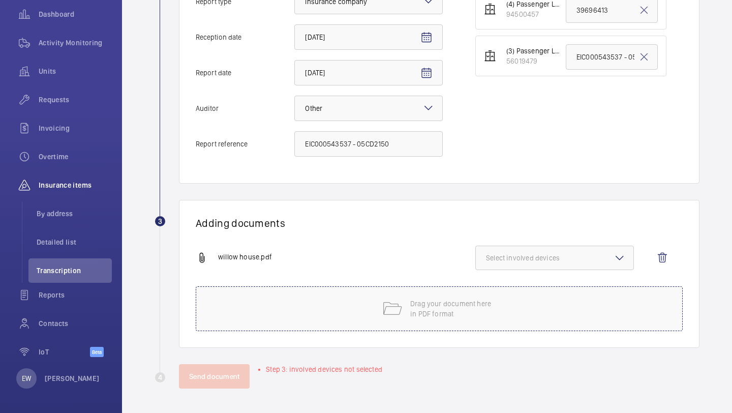
scroll to position [276, 0]
click at [536, 270] on div "willow house.pdf Select involved devices" at bounding box center [435, 265] width 479 height 41
click at [534, 260] on span "Select involved devices" at bounding box center [554, 258] width 137 height 10
click at [531, 319] on label "56019479" at bounding box center [547, 314] width 142 height 24
click at [501, 319] on input "56019479" at bounding box center [490, 314] width 20 height 20
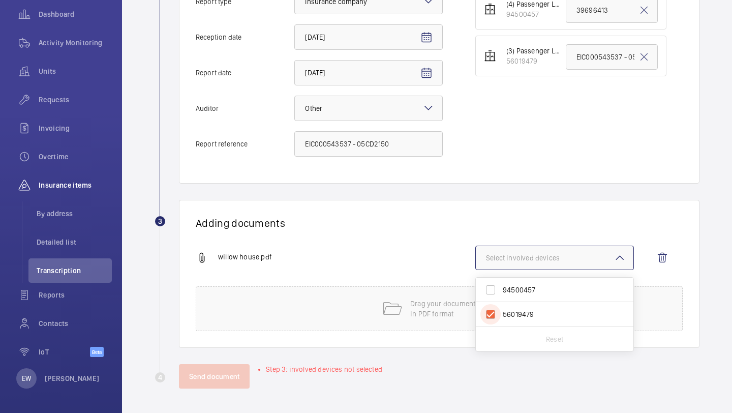
checkbox input "true"
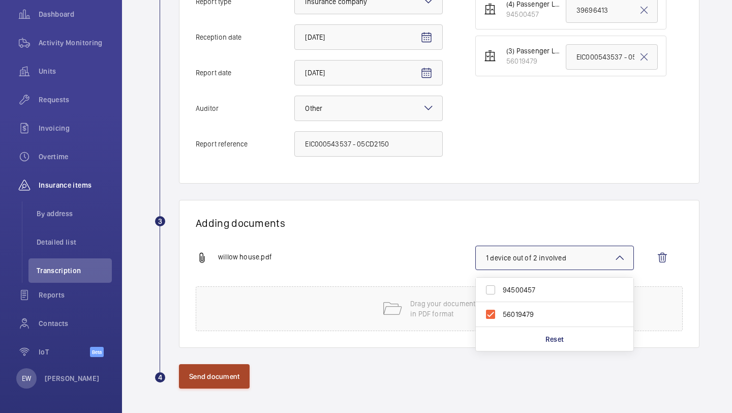
click at [198, 370] on button "Send document" at bounding box center [214, 376] width 71 height 24
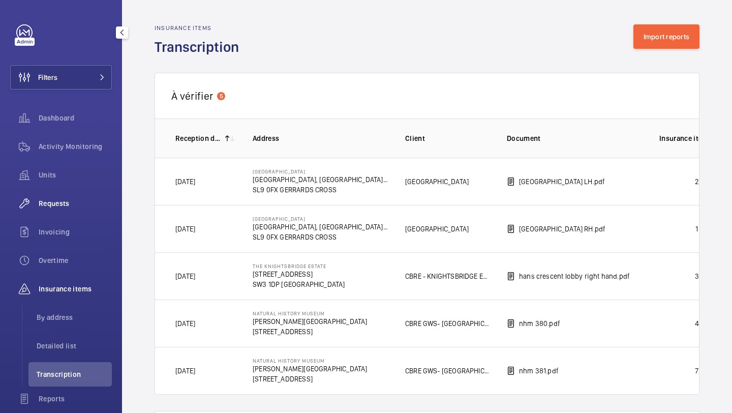
click at [54, 202] on span "Requests" at bounding box center [75, 203] width 73 height 10
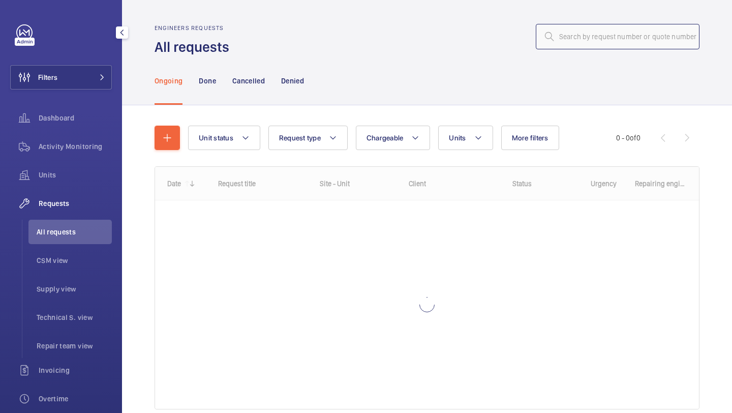
click at [577, 36] on input "text" at bounding box center [618, 36] width 164 height 25
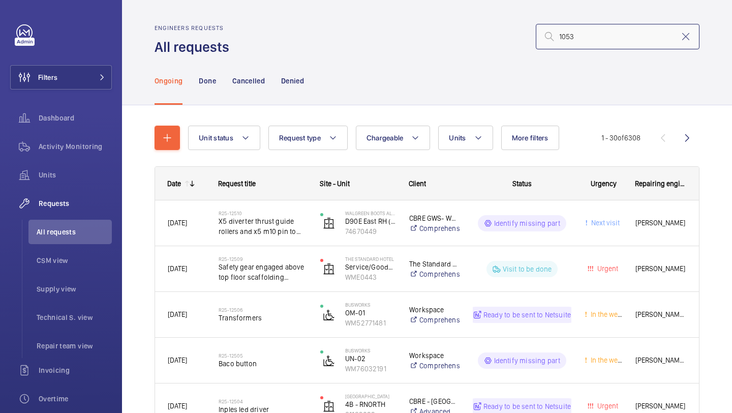
type input "10530"
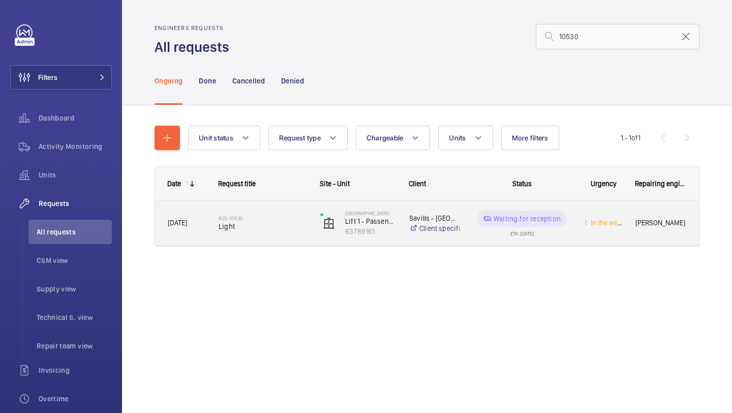
click at [273, 229] on span "Light" at bounding box center [263, 226] width 88 height 10
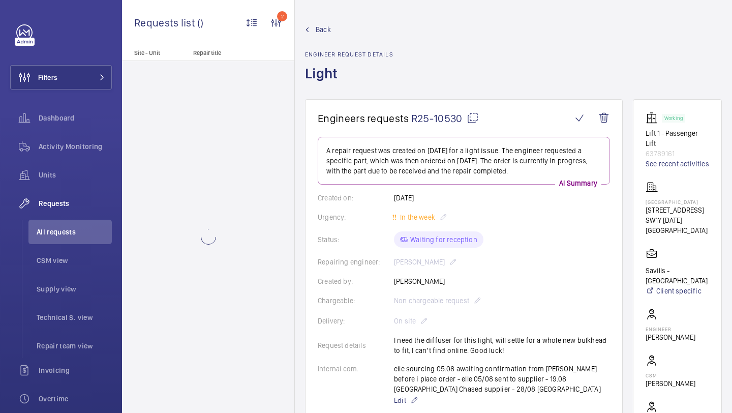
scroll to position [335, 0]
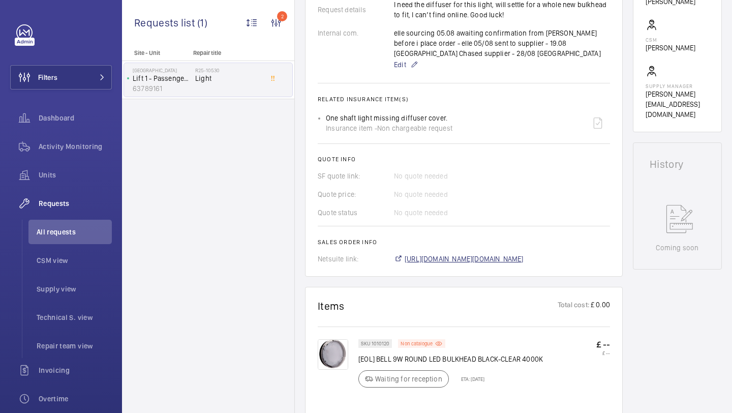
click at [414, 258] on span "https://6461500.app.netsuite.com/app/accounting/transactions/salesord.nl?id=296…" at bounding box center [464, 259] width 119 height 10
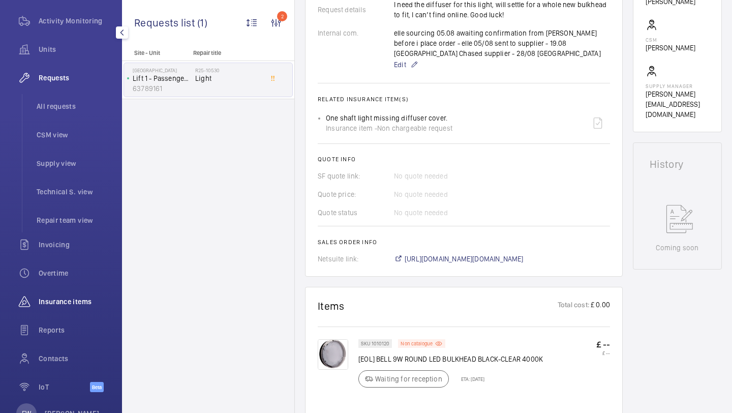
click at [67, 299] on span "Insurance items" at bounding box center [75, 301] width 73 height 10
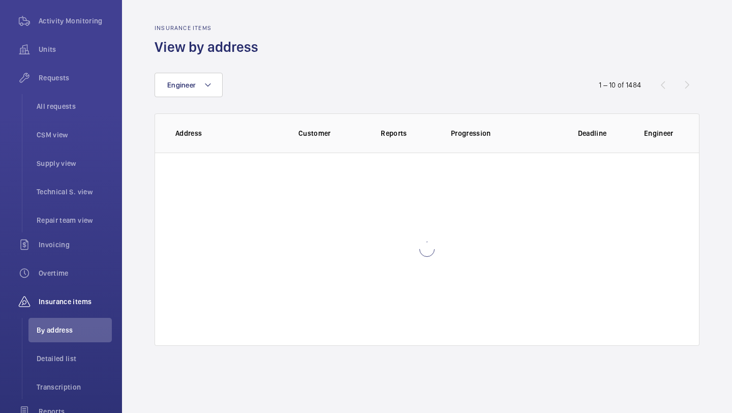
scroll to position [104, 0]
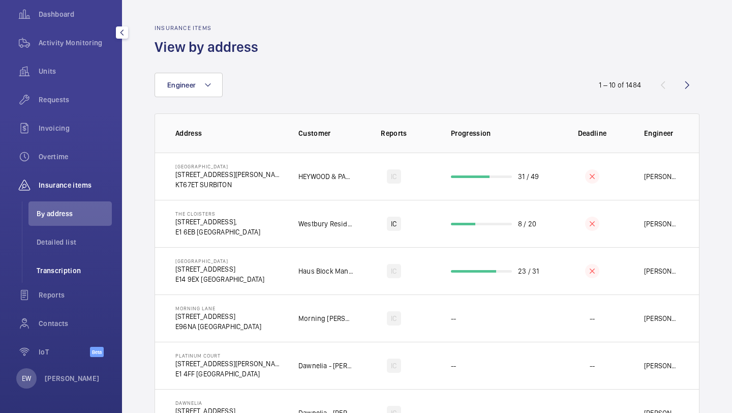
click at [70, 272] on span "Transcription" at bounding box center [74, 270] width 75 height 10
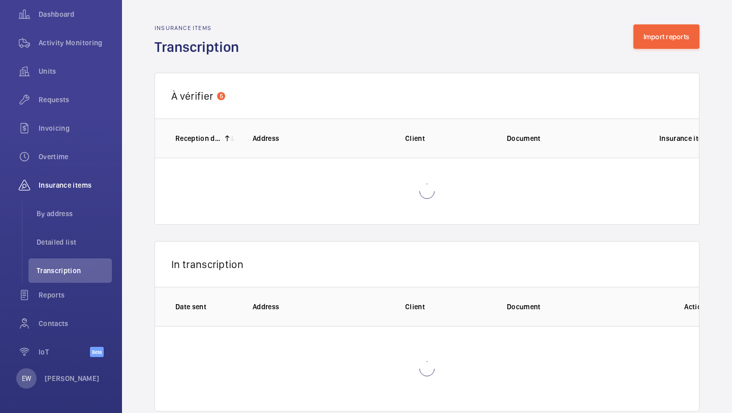
click at [694, 15] on wm-front-admin-audit-in-transcription-table "Insurance items Transcription Import reports À vérifier 5 1 – 5 of 5 Reception …" at bounding box center [427, 218] width 610 height 436
click at [680, 20] on wm-front-admin-audit-in-transcription-table "Insurance items Transcription Import reports À vérifier 5 1 – 5 of 5 Reception …" at bounding box center [427, 218] width 610 height 436
click at [678, 26] on button "Import reports" at bounding box center [666, 36] width 67 height 24
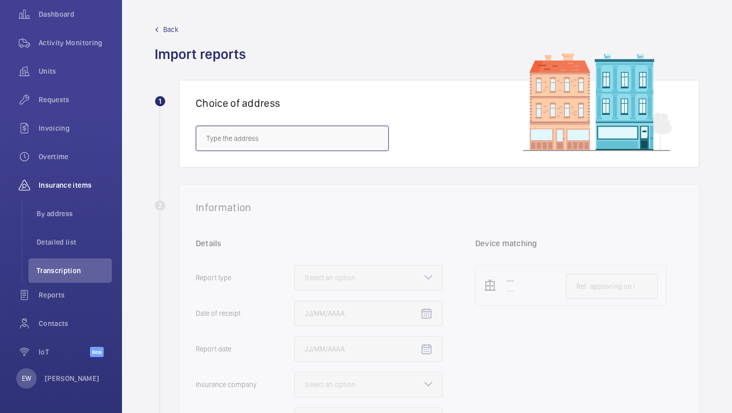
click at [345, 141] on input "text" at bounding box center [292, 138] width 193 height 25
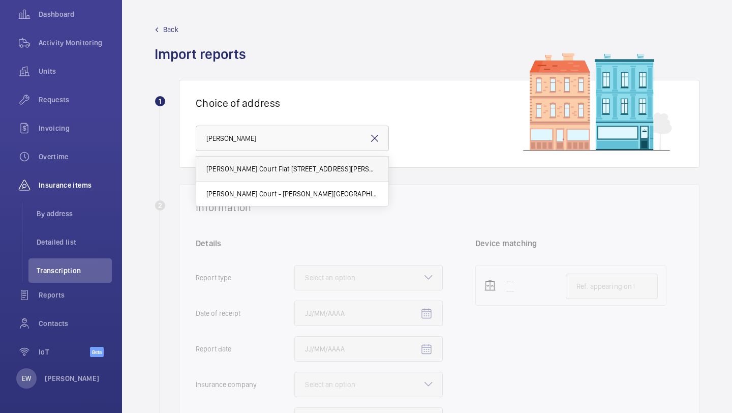
click at [351, 172] on span "Baxter Court Flat 1-15 - Baxter Court Flat 1-15, LONDON E8 1FE" at bounding box center [292, 169] width 172 height 10
type input "Baxter Court Flat 1-15 - Baxter Court Flat 1-15, LONDON E8 1FE"
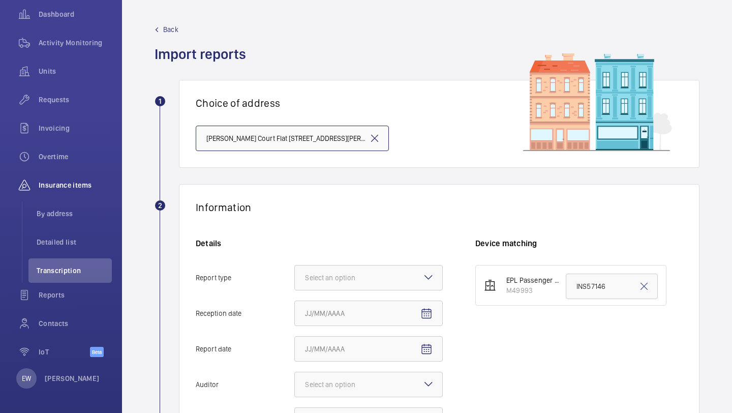
scroll to position [0, 24]
click at [334, 283] on div at bounding box center [368, 277] width 147 height 24
click at [295, 283] on input "Report type Select an option" at bounding box center [295, 277] width 0 height 24
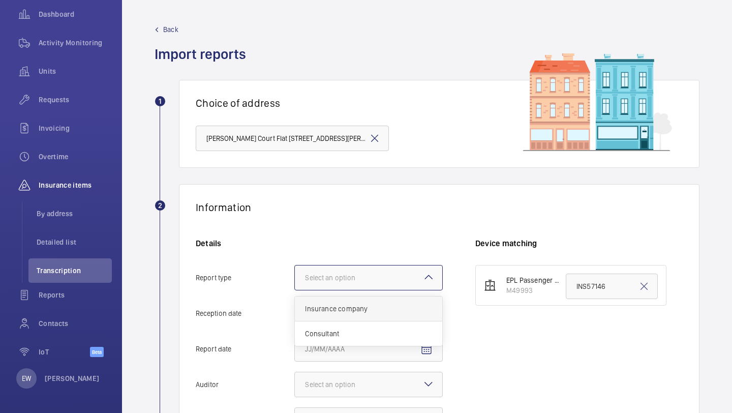
click at [331, 298] on div "Insurance company" at bounding box center [368, 308] width 147 height 25
click at [295, 290] on input "Report type Select an option Insurance company Consultant" at bounding box center [295, 277] width 0 height 24
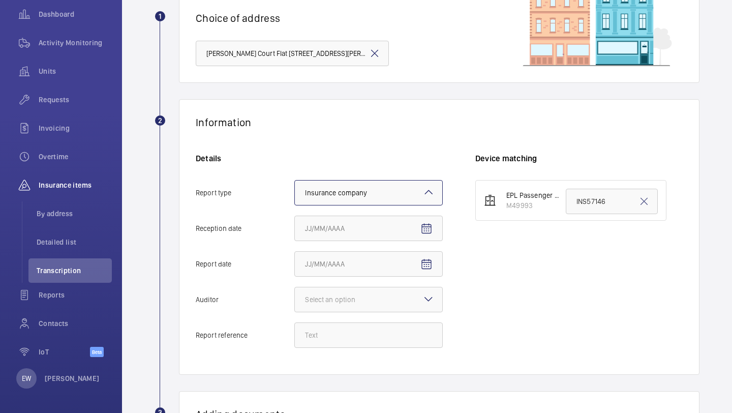
scroll to position [109, 0]
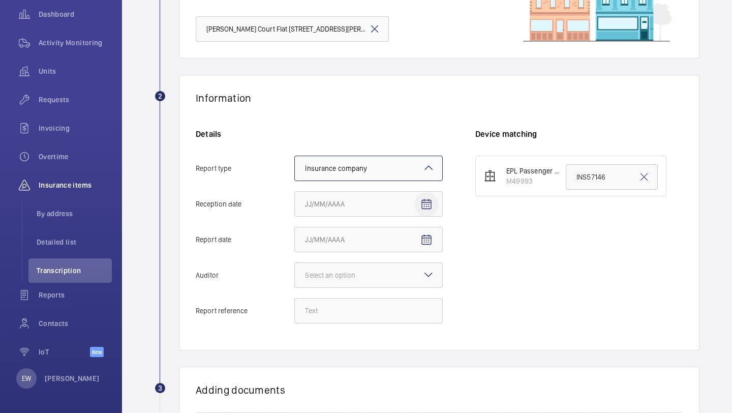
click at [422, 199] on mat-icon "Open calendar" at bounding box center [426, 204] width 12 height 12
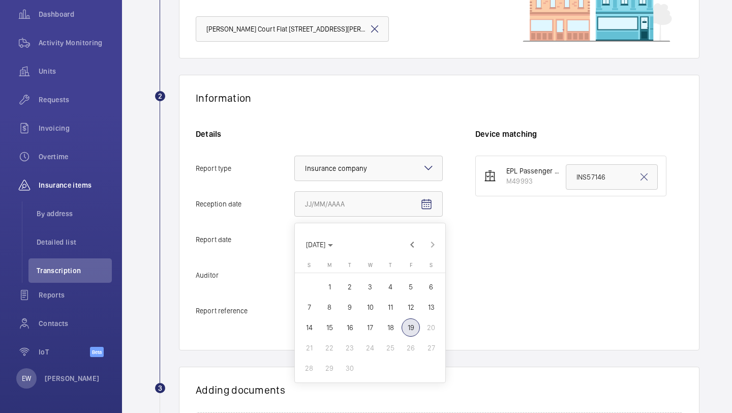
click at [388, 322] on span "18" at bounding box center [390, 327] width 18 height 18
type input "9/18/2025"
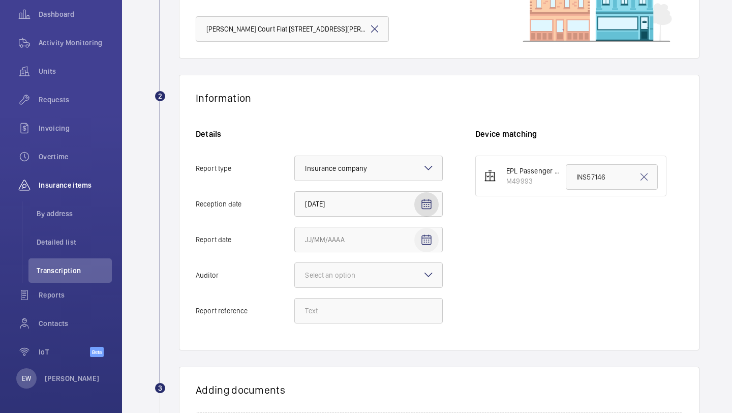
click at [425, 236] on mat-icon "Open calendar" at bounding box center [426, 240] width 12 height 12
click at [388, 175] on span "18" at bounding box center [390, 171] width 18 height 18
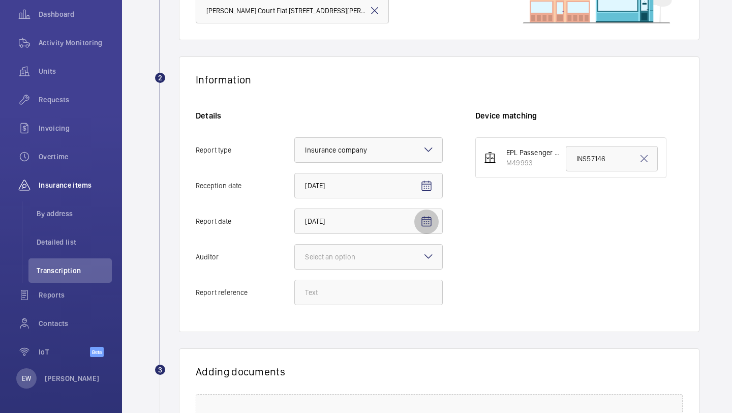
click at [430, 214] on span "Open calendar" at bounding box center [426, 221] width 24 height 24
click at [368, 348] on span "17" at bounding box center [370, 344] width 18 height 18
type input "9/17/2025"
click at [367, 259] on div "Select an option" at bounding box center [343, 257] width 76 height 10
click at [295, 259] on input "Auditor Select an option" at bounding box center [295, 256] width 0 height 24
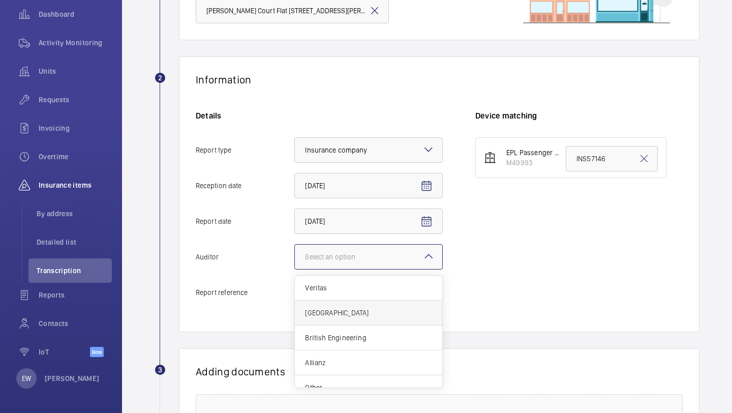
scroll to position [12, 0]
click at [343, 365] on div "Other" at bounding box center [368, 375] width 147 height 24
click at [295, 269] on input "Auditor Select an option Veritas Zurich British Engineering Allianz Other" at bounding box center [295, 256] width 0 height 24
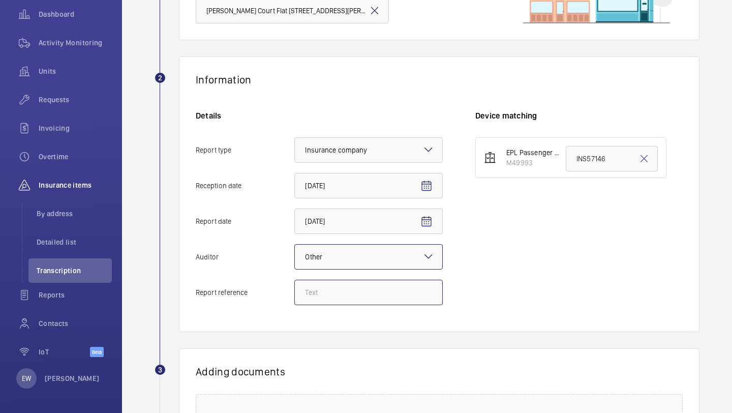
click at [364, 290] on input "Report reference" at bounding box center [368, 292] width 148 height 25
paste input "INS67420"
type input "INS67420"
click at [592, 157] on input "INS57146" at bounding box center [612, 158] width 92 height 25
click at [591, 157] on input "INS57146" at bounding box center [612, 158] width 92 height 25
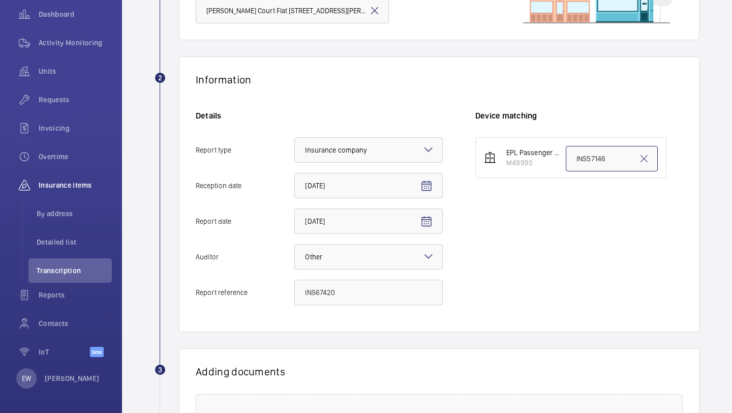
paste input "67420"
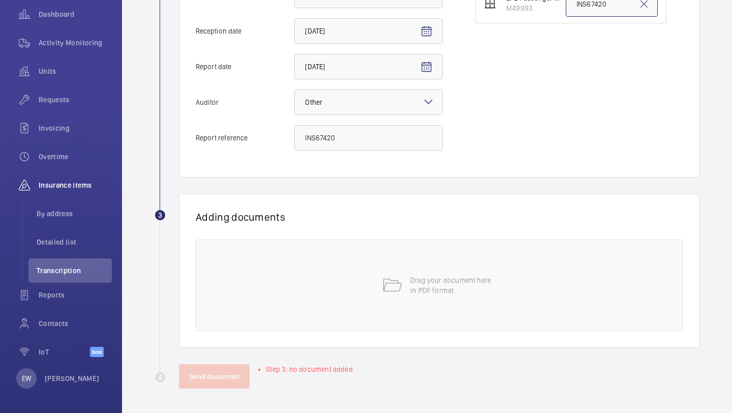
type input "INS67420"
click at [374, 301] on div "Drag your document here in PDF format" at bounding box center [439, 284] width 487 height 91
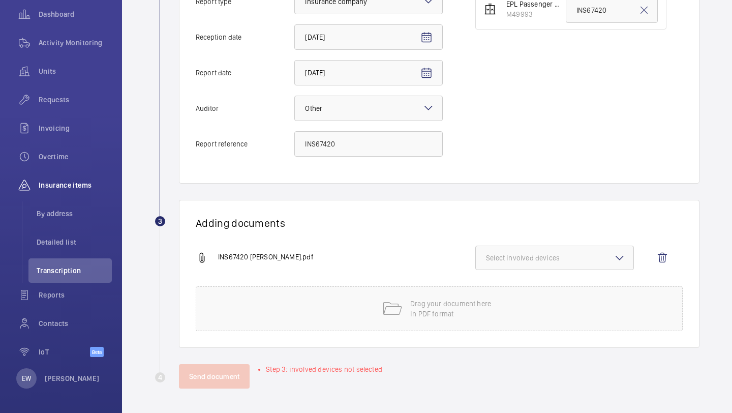
scroll to position [276, 0]
click at [569, 248] on button "Select involved devices" at bounding box center [554, 257] width 159 height 24
click at [548, 283] on label "M49993" at bounding box center [547, 290] width 142 height 24
click at [501, 283] on input "M49993" at bounding box center [490, 290] width 20 height 20
checkbox input "true"
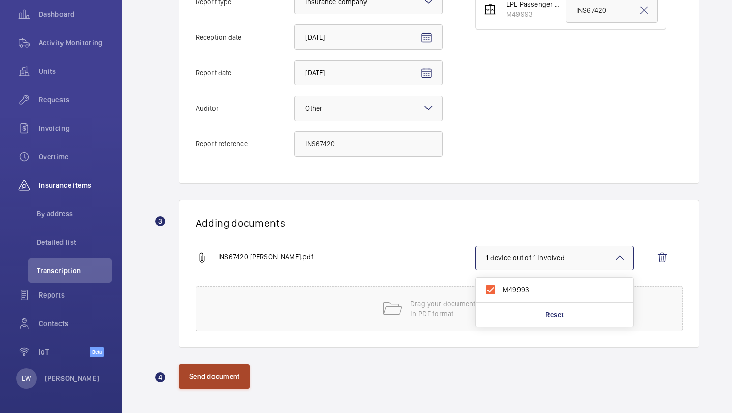
click at [213, 387] on button "Send document" at bounding box center [214, 376] width 71 height 24
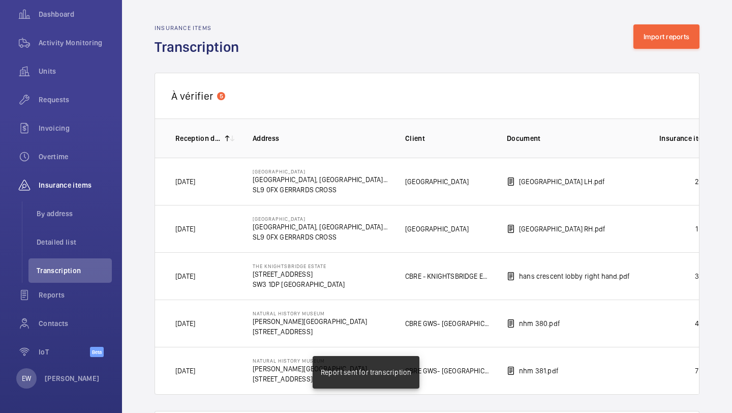
click at [367, 179] on td "River View House Chalfont Park, Chalfont St. Peter SL9 0FX GERRARDS CROSS" at bounding box center [312, 181] width 152 height 47
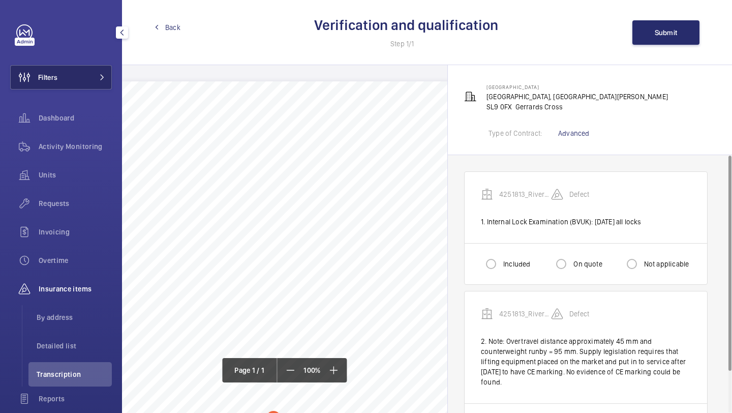
click at [83, 82] on button "Filters" at bounding box center [61, 77] width 102 height 24
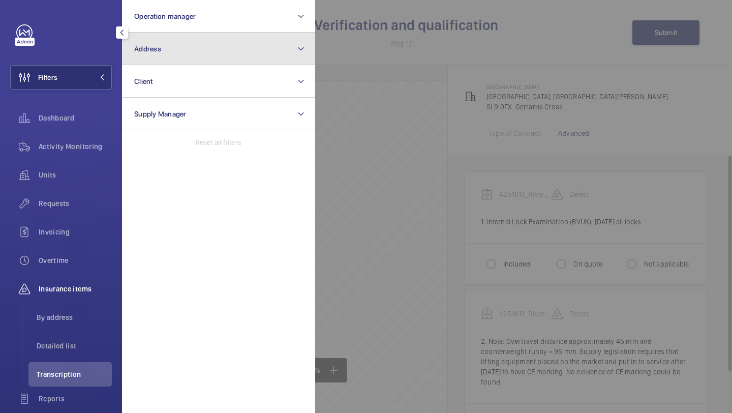
click at [133, 56] on button "Address" at bounding box center [218, 49] width 193 height 33
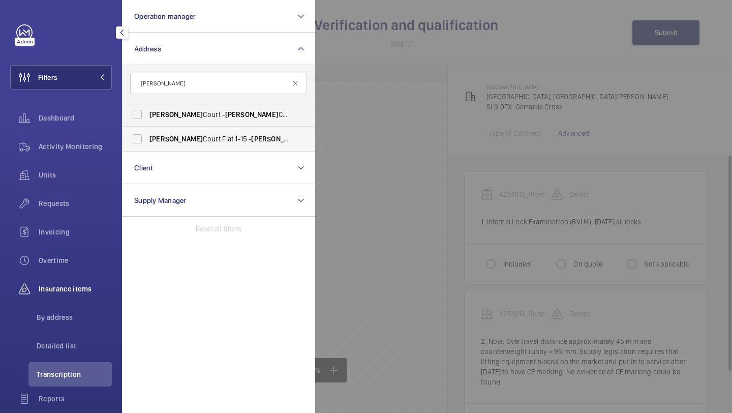
type input "baxter"
click at [172, 150] on label "Baxter Court Flat 1-15 - Baxter Court Flat 1-15, LONDON E8 1FE" at bounding box center [210, 139] width 177 height 24
click at [147, 149] on input "Baxter Court Flat 1-15 - Baxter Court Flat 1-15, LONDON E8 1FE" at bounding box center [137, 139] width 20 height 20
checkbox input "true"
click at [92, 204] on span "Requests" at bounding box center [75, 203] width 73 height 10
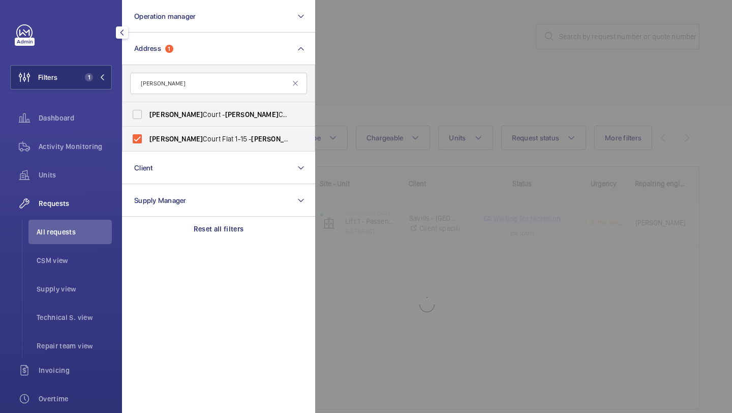
click at [376, 80] on div at bounding box center [681, 206] width 732 height 413
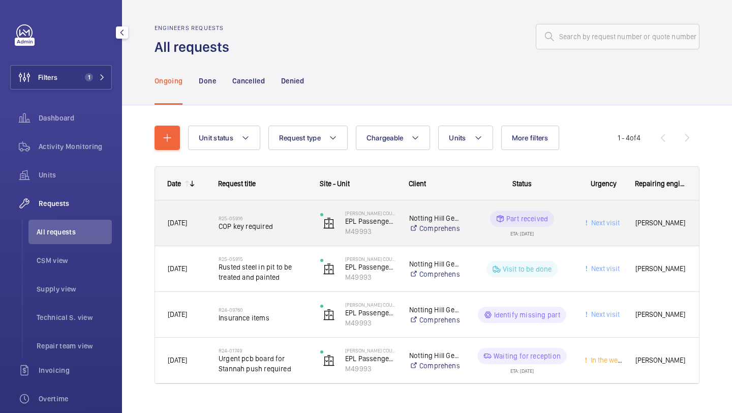
click at [263, 214] on div "R25-05916 COP key required" at bounding box center [263, 222] width 88 height 29
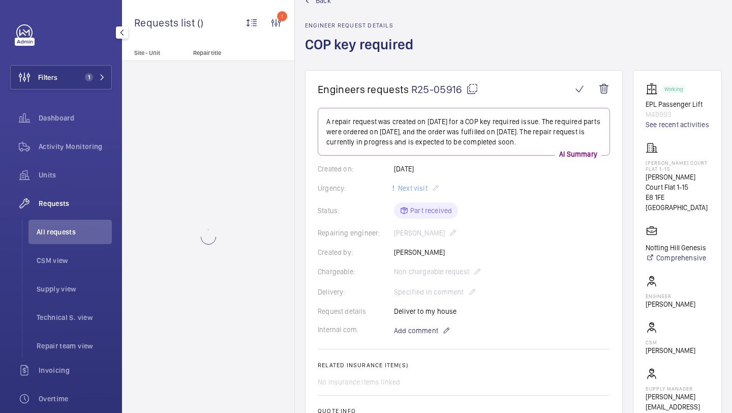
scroll to position [30, 0]
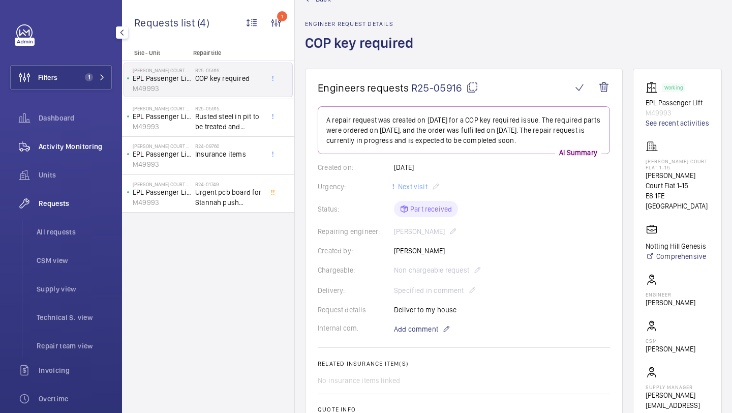
click at [81, 151] on div "Activity Monitoring" at bounding box center [61, 146] width 102 height 24
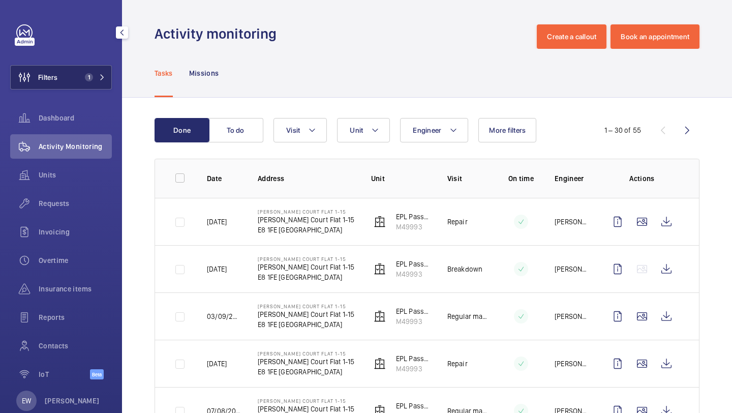
click at [77, 73] on button "Filters 1" at bounding box center [61, 77] width 102 height 24
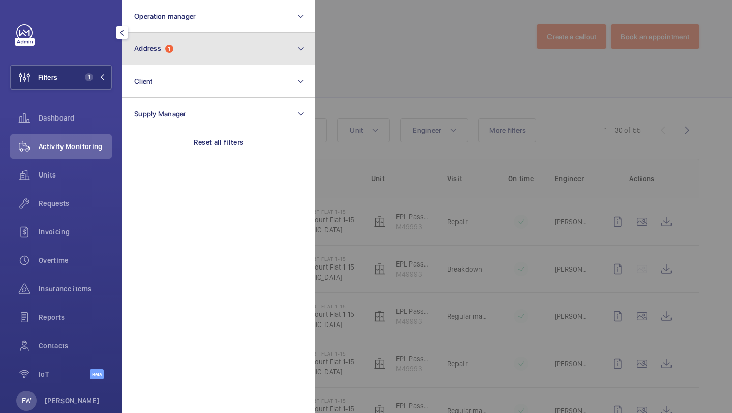
click at [176, 46] on button "Address 1" at bounding box center [218, 49] width 193 height 33
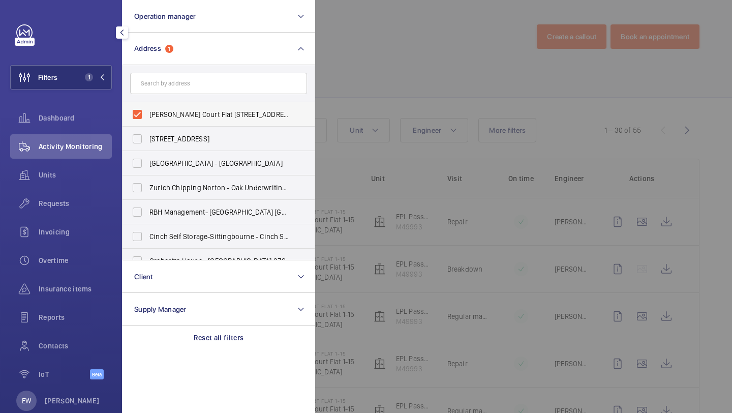
click at [166, 111] on span "Baxter Court Flat 1-15 - Baxter Court Flat 1-15, LONDON E8 1FE" at bounding box center [219, 114] width 140 height 10
click at [147, 111] on input "Baxter Court Flat 1-15 - Baxter Court Flat 1-15, LONDON E8 1FE" at bounding box center [137, 114] width 20 height 20
checkbox input "false"
click at [409, 47] on div at bounding box center [681, 206] width 732 height 413
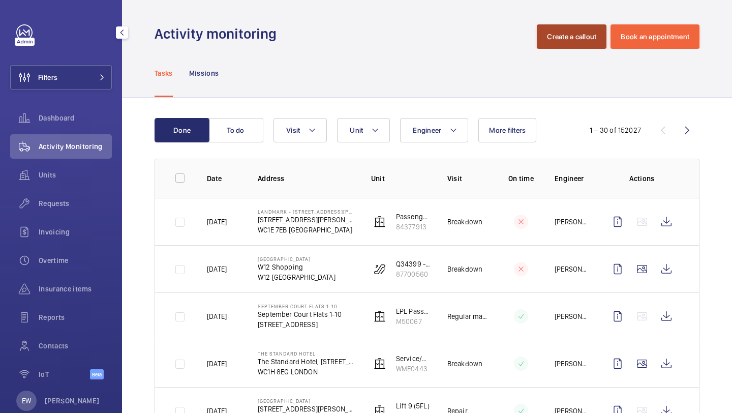
click at [569, 29] on button "Create a callout" at bounding box center [572, 36] width 70 height 24
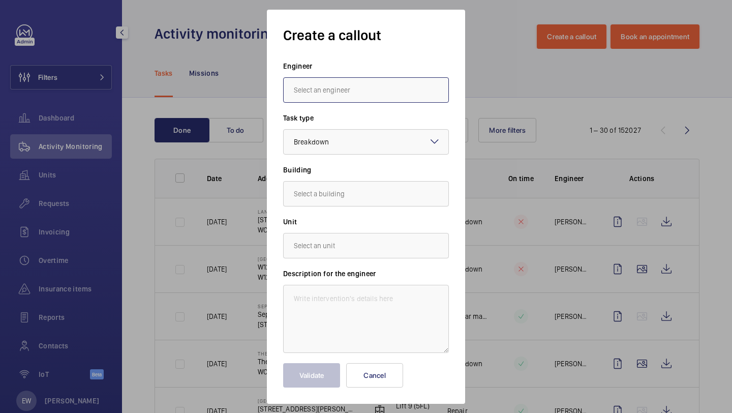
click at [387, 90] on input "text" at bounding box center [366, 89] width 166 height 25
click at [382, 137] on mat-option "David Clifford" at bounding box center [366, 145] width 165 height 24
type input "David Clifford"
click at [382, 137] on div at bounding box center [366, 142] width 165 height 24
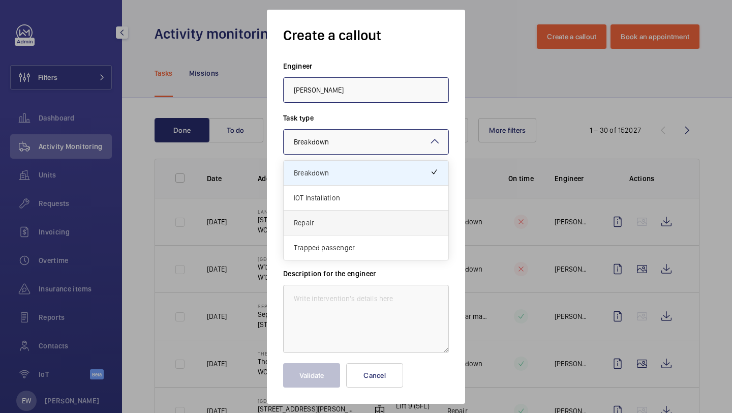
click at [352, 218] on span "Repair" at bounding box center [366, 223] width 144 height 10
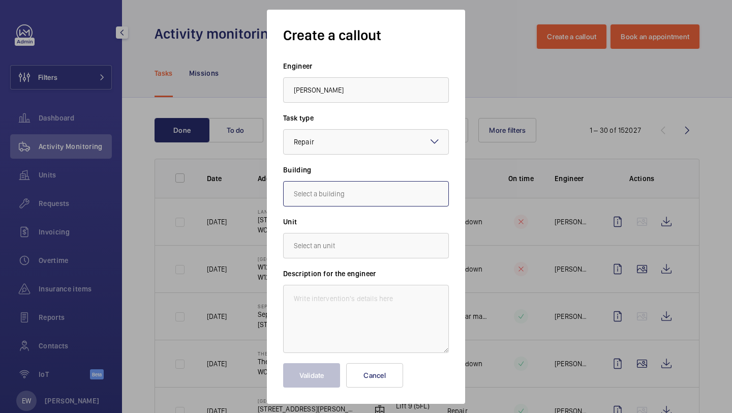
click at [353, 192] on input "text" at bounding box center [366, 193] width 166 height 25
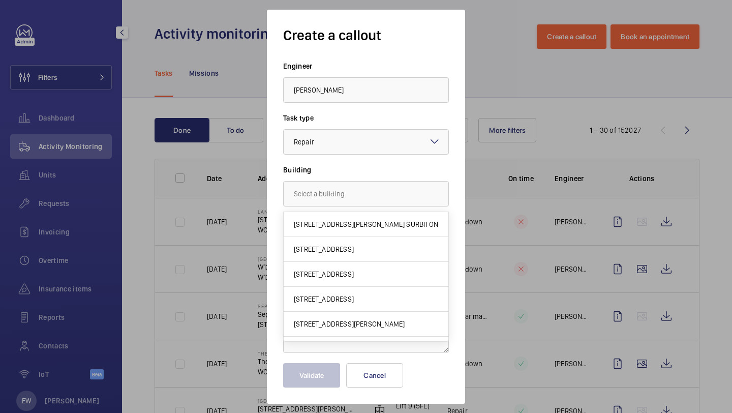
click at [518, 89] on div at bounding box center [366, 206] width 732 height 413
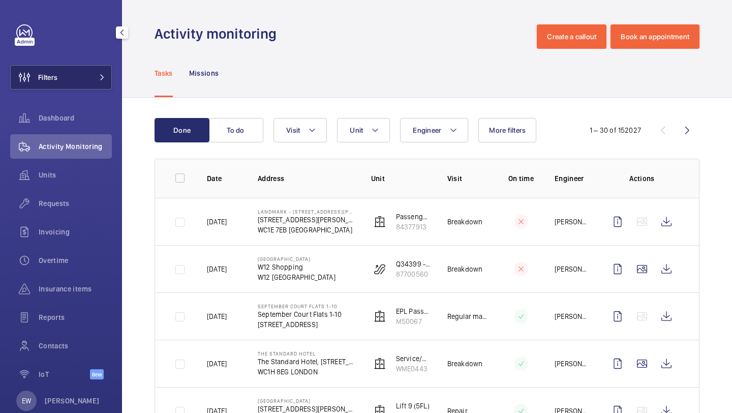
click at [69, 84] on button "Filters" at bounding box center [61, 77] width 102 height 24
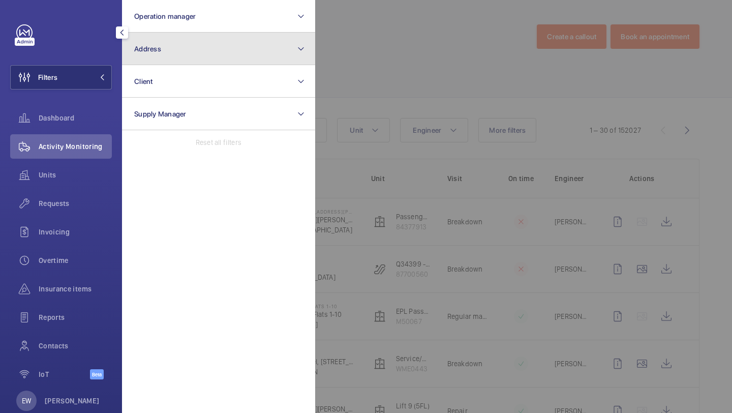
click at [153, 33] on button "Address" at bounding box center [218, 49] width 193 height 33
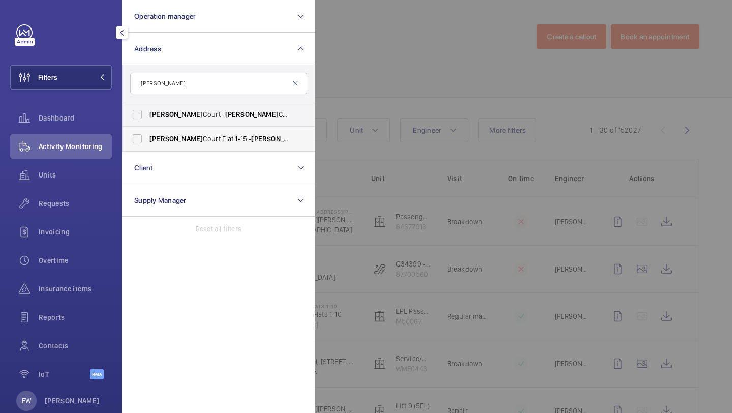
type input "baxter"
click at [167, 131] on label "Baxter Court Flat 1-15 - Baxter Court Flat 1-15, LONDON E8 1FE" at bounding box center [210, 139] width 177 height 24
click at [147, 131] on input "Baxter Court Flat 1-15 - Baxter Court Flat 1-15, LONDON E8 1FE" at bounding box center [137, 139] width 20 height 20
checkbox input "true"
click at [79, 204] on span "Requests" at bounding box center [75, 203] width 73 height 10
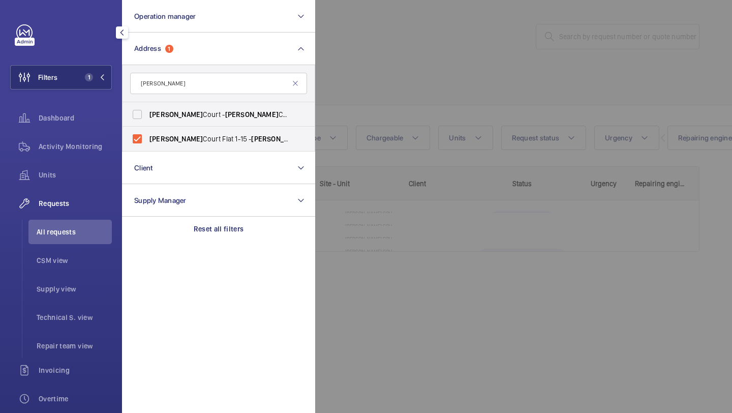
click at [387, 113] on div at bounding box center [681, 206] width 732 height 413
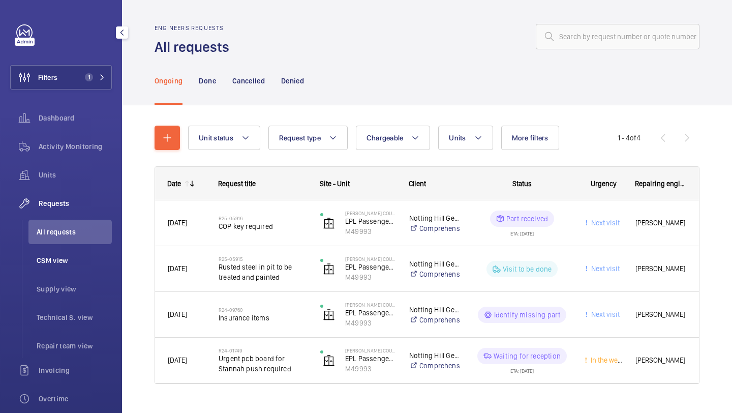
click at [104, 256] on span "CSM view" at bounding box center [74, 260] width 75 height 10
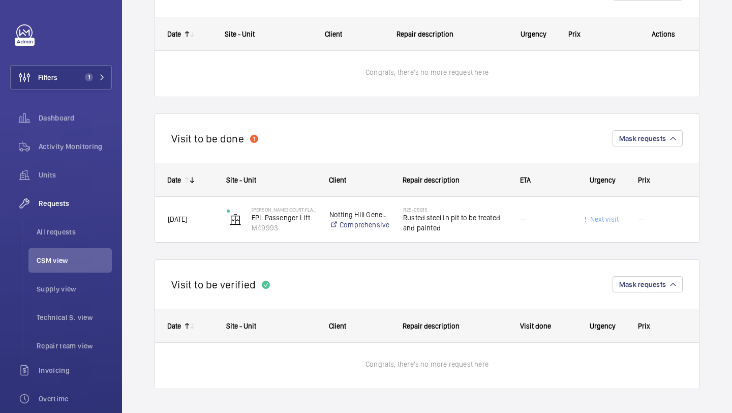
scroll to position [438, 0]
click at [65, 154] on div "Activity Monitoring" at bounding box center [61, 146] width 102 height 24
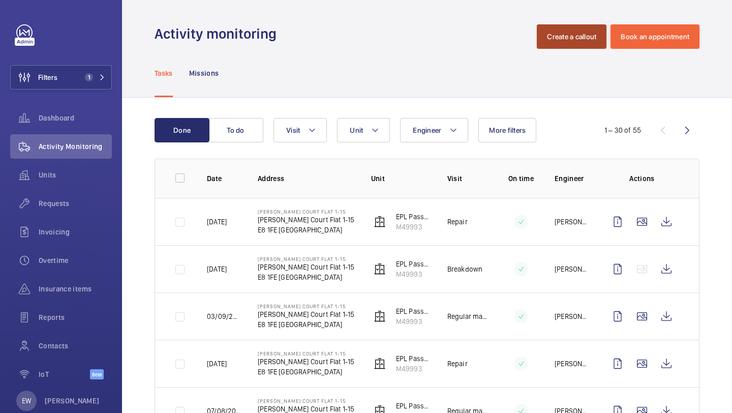
click at [543, 41] on button "Create a callout" at bounding box center [572, 36] width 70 height 24
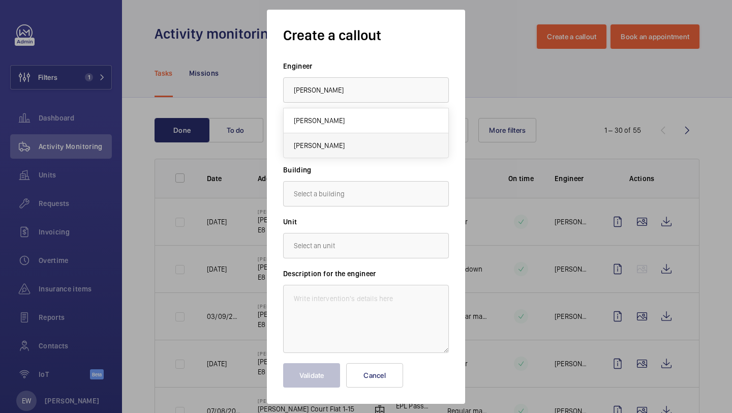
click at [347, 147] on mat-option "David Clifford" at bounding box center [366, 145] width 165 height 24
type input "David Clifford"
click at [347, 146] on div at bounding box center [366, 142] width 165 height 24
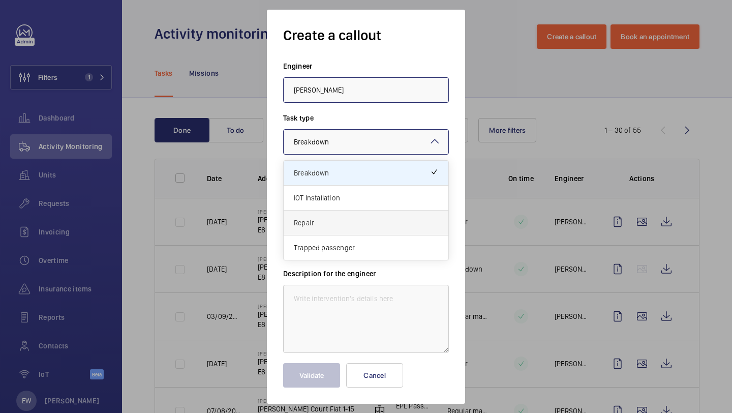
click at [338, 218] on span "Repair" at bounding box center [366, 223] width 144 height 10
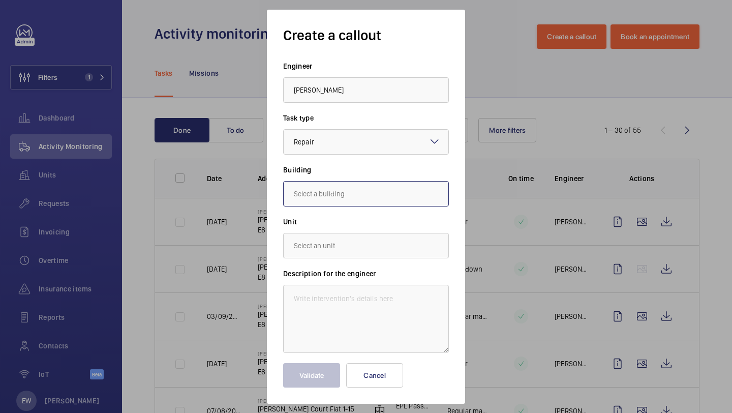
click at [341, 198] on input "text" at bounding box center [366, 193] width 166 height 25
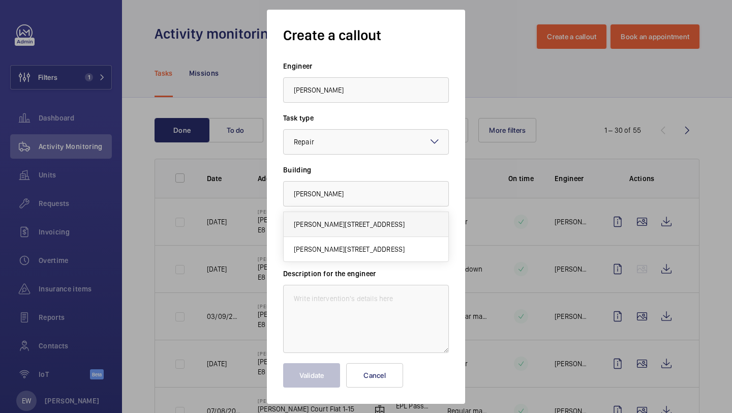
click at [365, 226] on span "Baxter Court Flat 1-15, E8 1FE LONDON" at bounding box center [349, 224] width 111 height 10
type input "Baxter Court Flat 1-15, E8 1FE LONDON"
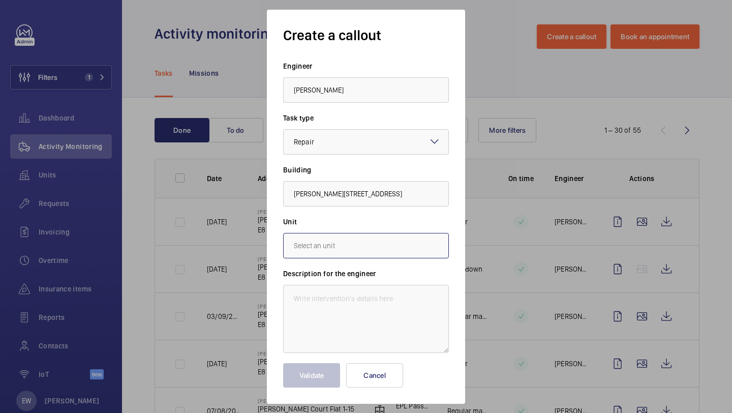
click at [359, 243] on input "text" at bounding box center [366, 245] width 166 height 25
click at [346, 274] on span "M49993 - EPL Passenger Lift" at bounding box center [339, 276] width 91 height 10
type input "M49993 - EPL Passenger Lift"
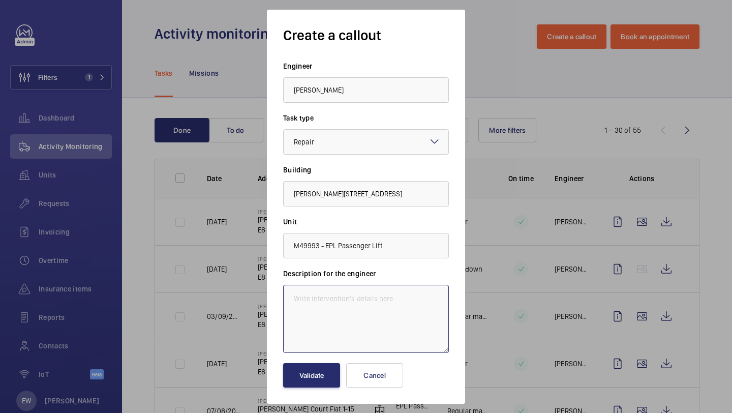
click at [321, 304] on textarea at bounding box center [366, 319] width 166 height 68
paste textarea "Autodialler is not connecting to the maintenance company but alarm sounder is w…"
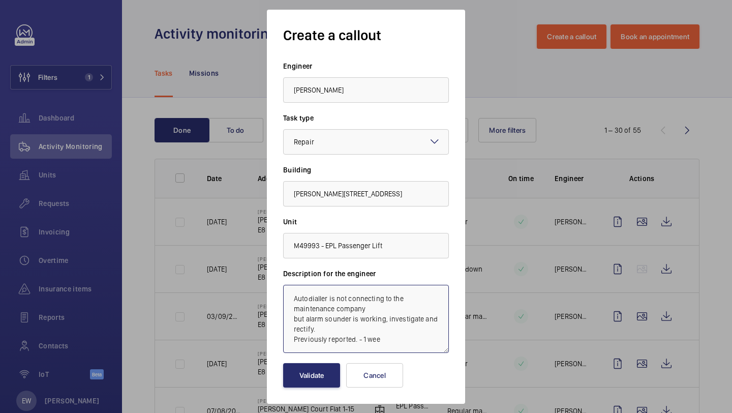
type textarea "Autodialler is not connecting to the maintenance company but alarm sounder is w…"
click at [308, 377] on button "Validate" at bounding box center [311, 375] width 57 height 24
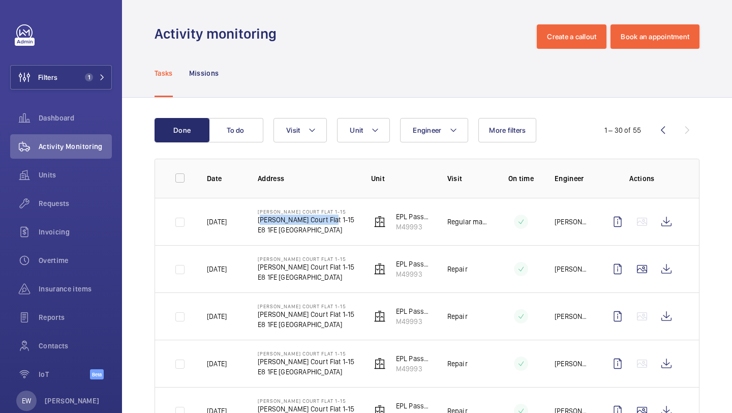
drag, startPoint x: 323, startPoint y: 219, endPoint x: 254, endPoint y: 215, distance: 69.7
click at [254, 215] on td "Baxter Court Flat 1-15 Baxter Court Flat 1-15 E8 1FE LONDON" at bounding box center [297, 221] width 113 height 47
click at [230, 141] on button "To do" at bounding box center [235, 130] width 55 height 24
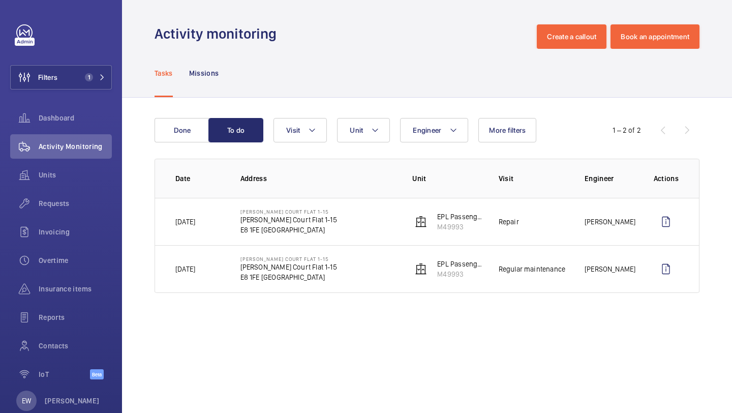
click at [336, 221] on td "Baxter Court Flat 1-15 Baxter Court Flat 1-15 E8 1FE LONDON" at bounding box center [310, 221] width 172 height 47
click at [273, 200] on td "Baxter Court Flat 1-15 Baxter Court Flat 1-15 E8 1FE LONDON" at bounding box center [310, 221] width 172 height 47
click at [270, 221] on p "Baxter Court Flat 1-15" at bounding box center [288, 219] width 97 height 10
click at [188, 223] on p "Tomorrow" at bounding box center [185, 222] width 20 height 10
click at [321, 218] on td "Baxter Court Flat 1-15 Baxter Court Flat 1-15 E8 1FE LONDON" at bounding box center [310, 221] width 172 height 47
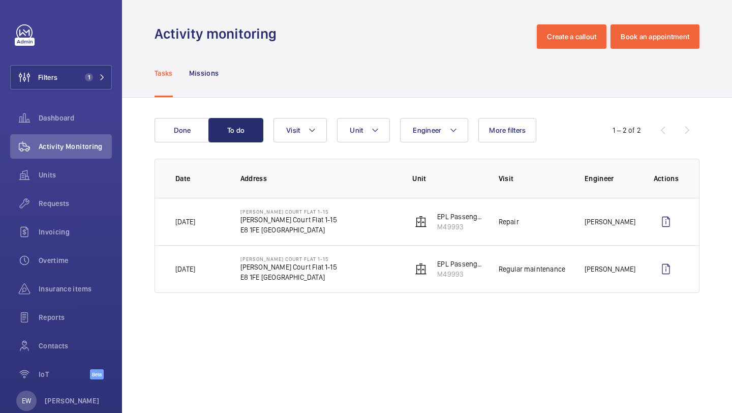
click at [378, 221] on td "Baxter Court Flat 1-15 Baxter Court Flat 1-15 E8 1FE LONDON" at bounding box center [310, 221] width 172 height 47
click at [666, 228] on wm-front-icon-button at bounding box center [666, 221] width 24 height 24
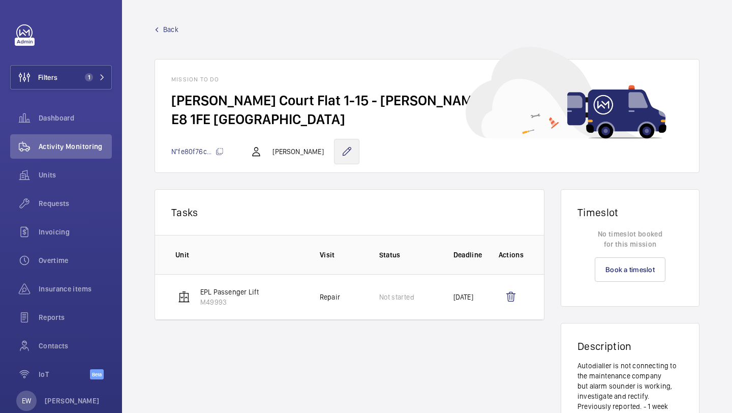
click at [338, 147] on wm-front-icon-button at bounding box center [346, 151] width 25 height 25
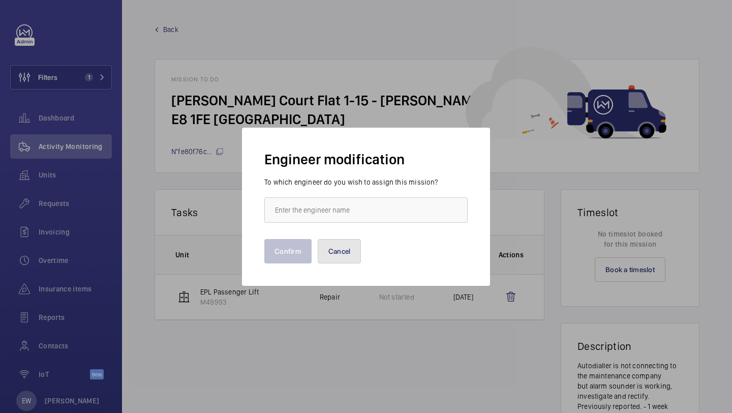
click at [350, 246] on button "Cancel" at bounding box center [340, 251] width 44 height 24
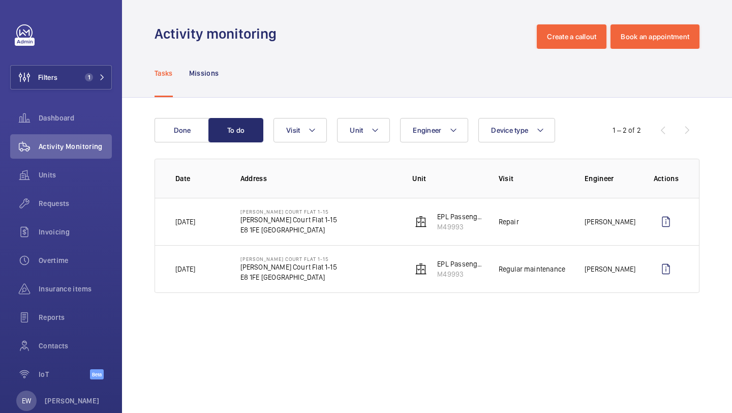
click at [305, 196] on th "Address" at bounding box center [310, 178] width 172 height 39
drag, startPoint x: 188, startPoint y: 208, endPoint x: 537, endPoint y: 239, distance: 350.5
click at [0, 0] on tr "Tomorrow Baxter Court Flat 1-15 Baxter Court Flat 1-15 E8 1FE LONDON EPL Passen…" at bounding box center [0, 0] width 0 height 0
click at [699, 242] on div "Done To do Engineer Unit Device type Visit 1 – 2 of 2 Date Address Unit Visit E…" at bounding box center [427, 208] width 610 height 220
click at [205, 213] on td "Tomorrow" at bounding box center [189, 221] width 69 height 47
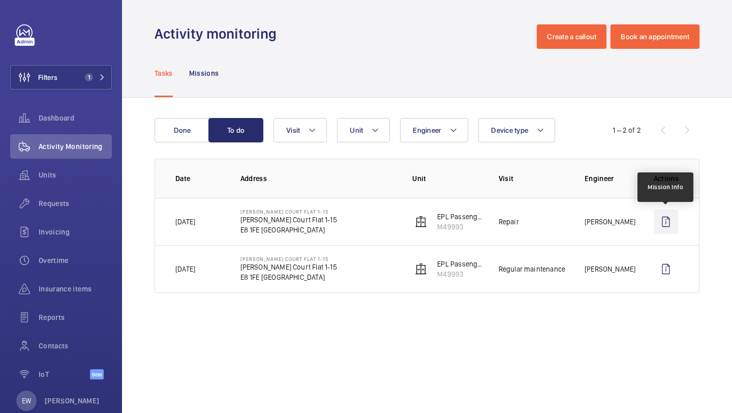
click at [662, 225] on wm-front-icon-button at bounding box center [666, 221] width 24 height 24
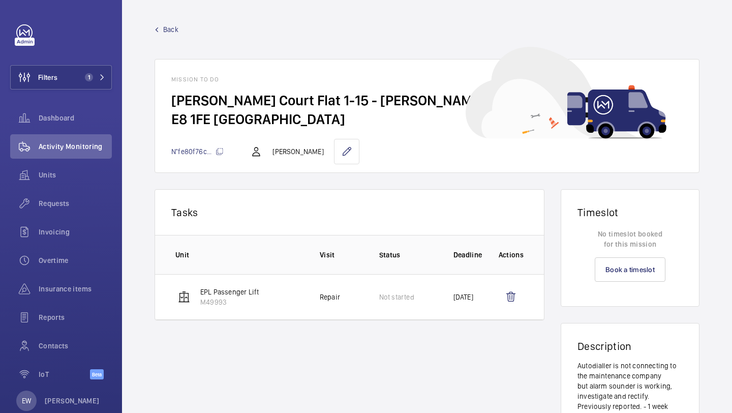
scroll to position [40, 0]
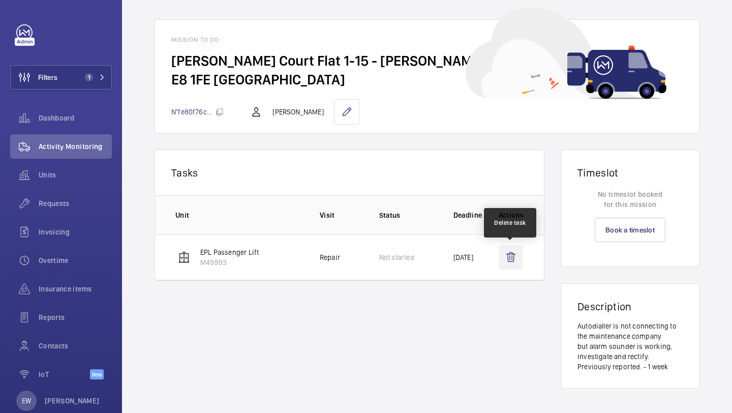
click at [510, 258] on wm-front-icon-button at bounding box center [511, 257] width 24 height 24
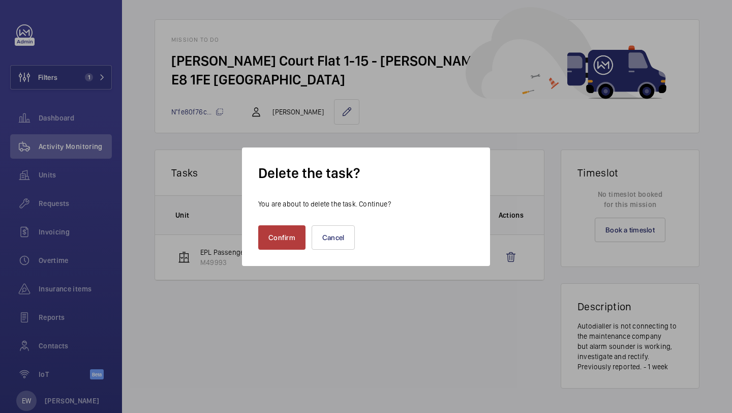
click at [284, 236] on button "Confirm" at bounding box center [281, 237] width 47 height 24
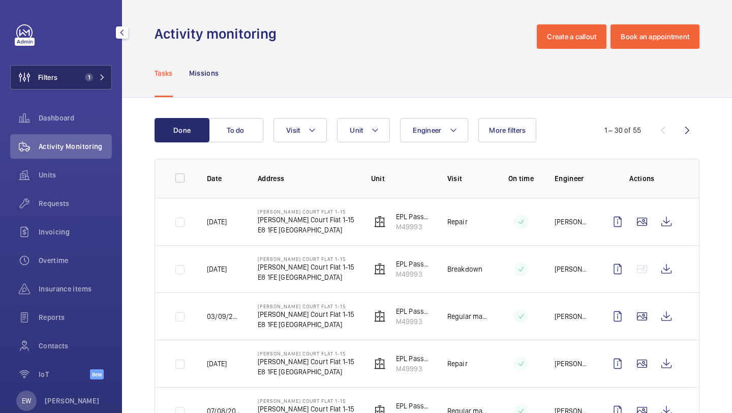
click at [95, 68] on button "Filters 1" at bounding box center [61, 77] width 102 height 24
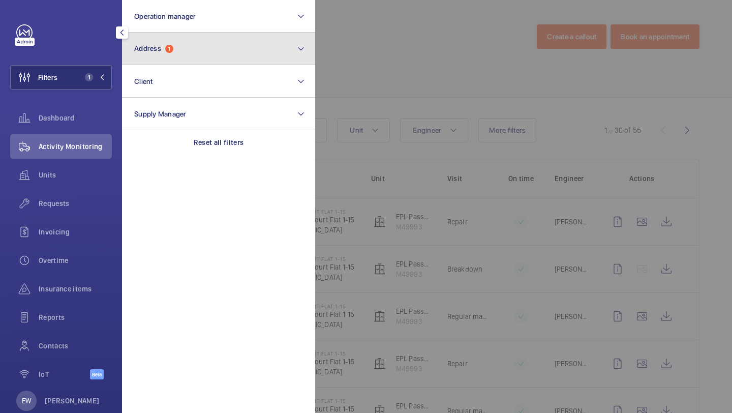
click at [142, 55] on button "Address 1" at bounding box center [218, 49] width 193 height 33
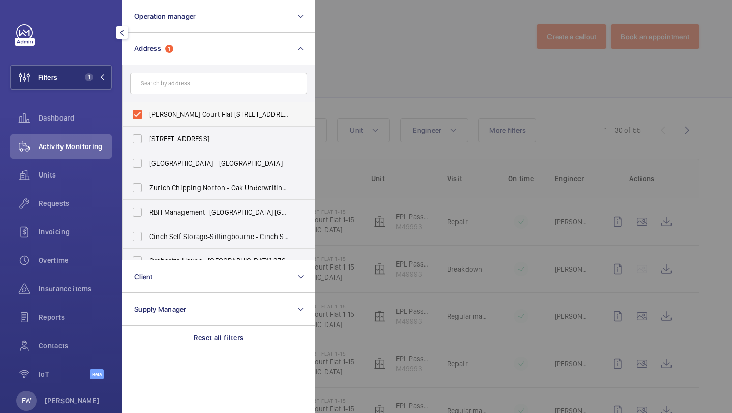
click at [156, 108] on label "Baxter Court Flat 1-15 - Baxter Court Flat 1-15, LONDON E8 1FE" at bounding box center [210, 114] width 177 height 24
click at [147, 108] on input "Baxter Court Flat 1-15 - Baxter Court Flat 1-15, LONDON E8 1FE" at bounding box center [137, 114] width 20 height 20
checkbox input "false"
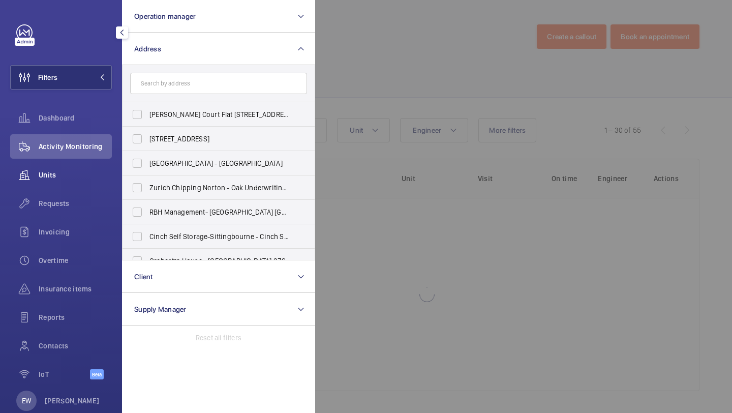
drag, startPoint x: 93, startPoint y: 177, endPoint x: 92, endPoint y: 187, distance: 9.2
click at [93, 177] on span "Units" at bounding box center [75, 175] width 73 height 10
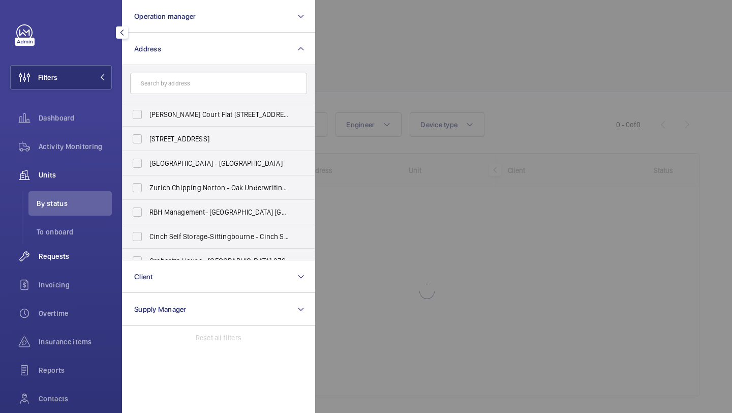
click at [62, 260] on span "Requests" at bounding box center [75, 256] width 73 height 10
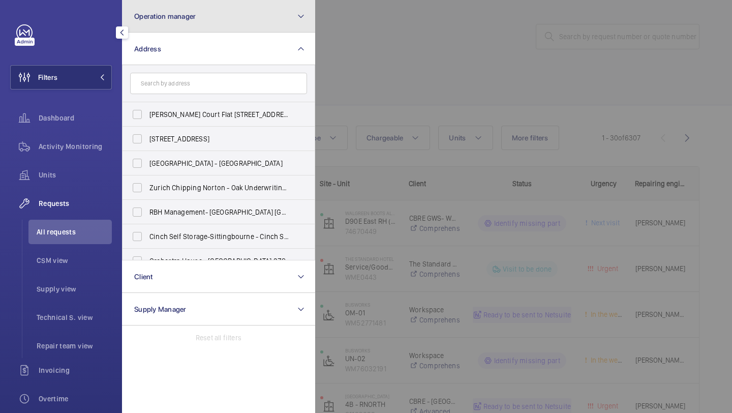
click at [200, 21] on button "Operation manager" at bounding box center [218, 16] width 193 height 33
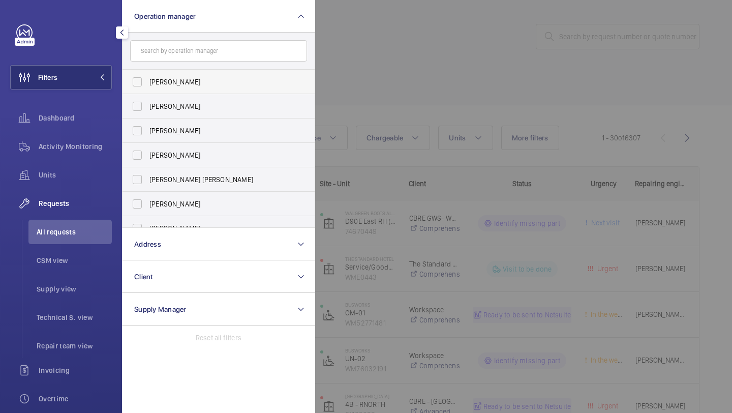
click at [186, 75] on label "Abby Archer" at bounding box center [210, 82] width 177 height 24
click at [147, 75] on input "Abby Archer" at bounding box center [137, 82] width 20 height 20
checkbox input "true"
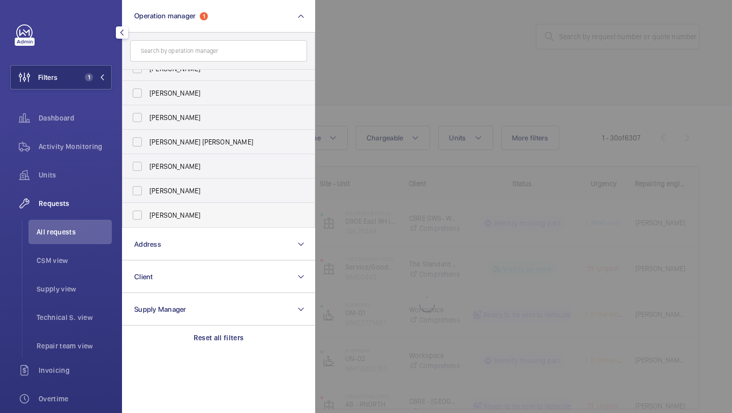
click at [185, 209] on label "Alex Waterman" at bounding box center [210, 215] width 177 height 24
click at [147, 209] on input "Alex Waterman" at bounding box center [137, 215] width 20 height 20
checkbox input "true"
click at [396, 79] on div at bounding box center [681, 206] width 732 height 413
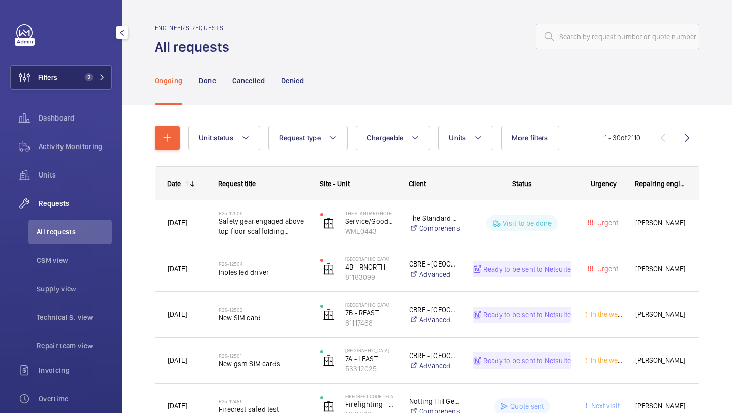
click at [98, 75] on span "2" at bounding box center [93, 77] width 24 height 8
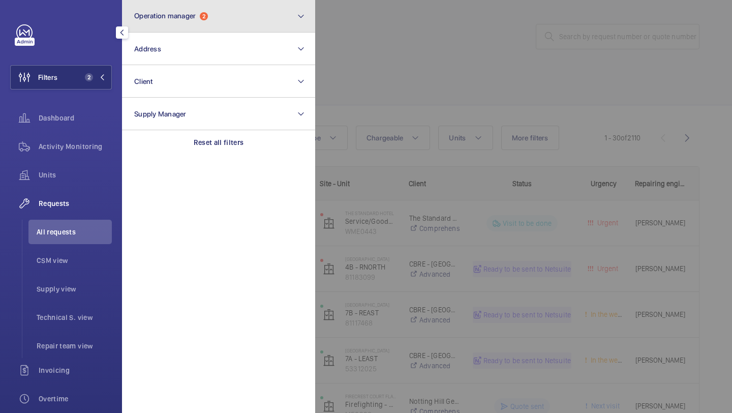
click at [188, 13] on span "Operation manager" at bounding box center [164, 16] width 61 height 8
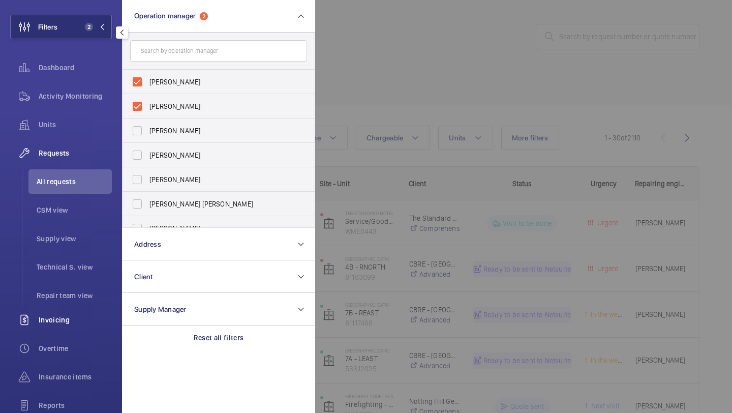
scroll to position [54, 0]
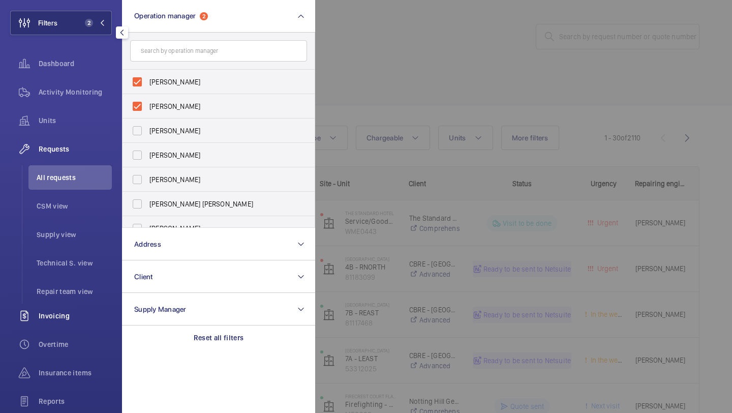
click at [56, 372] on span "Insurance items" at bounding box center [75, 372] width 73 height 10
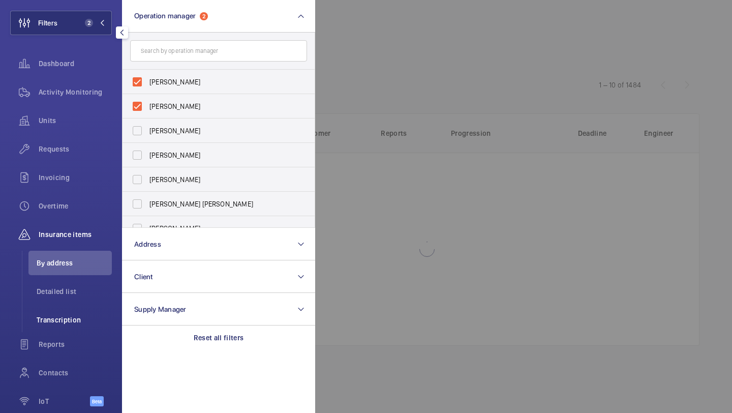
click at [72, 328] on li "Transcription" at bounding box center [69, 319] width 83 height 24
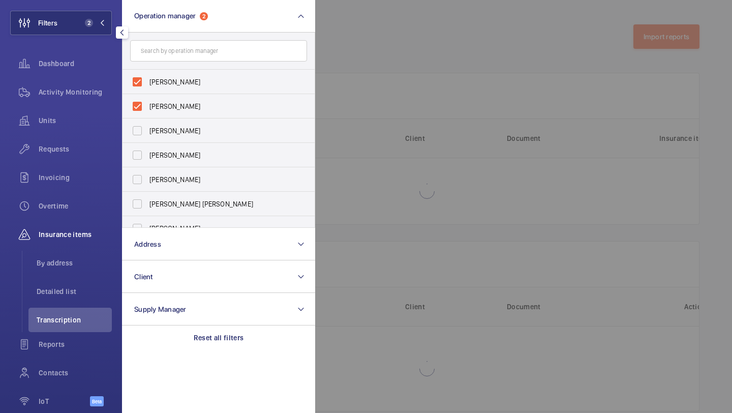
click at [474, 88] on div at bounding box center [681, 206] width 732 height 413
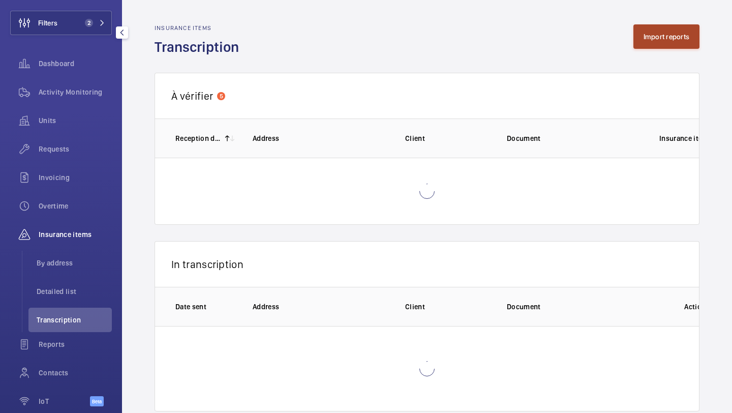
click at [696, 40] on button "Import reports" at bounding box center [666, 36] width 67 height 24
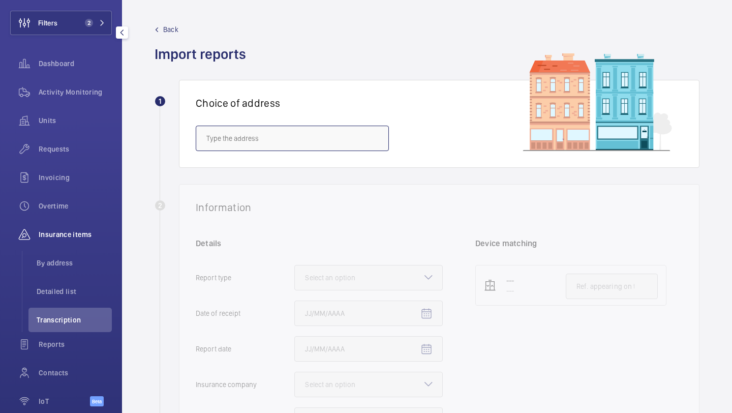
click at [326, 129] on input "text" at bounding box center [292, 138] width 193 height 25
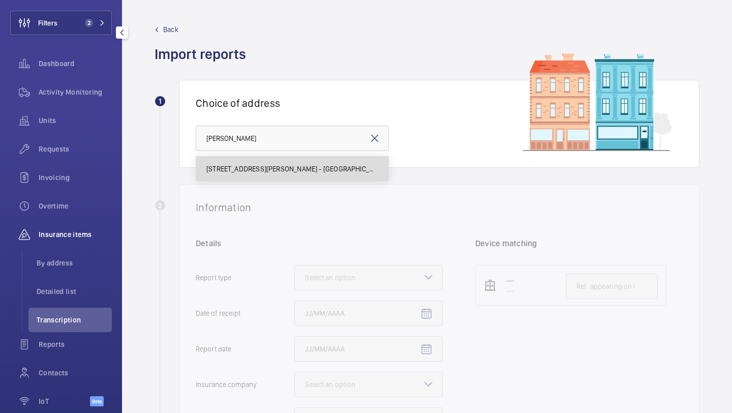
click at [294, 165] on span "86 Kilby Road - High Risk Building - 86 Kilby Road, LONDON SG1 2LU" at bounding box center [292, 169] width 172 height 10
type input "86 Kilby Road - High Risk Building - 86 Kilby Road, LONDON SG1 2LU"
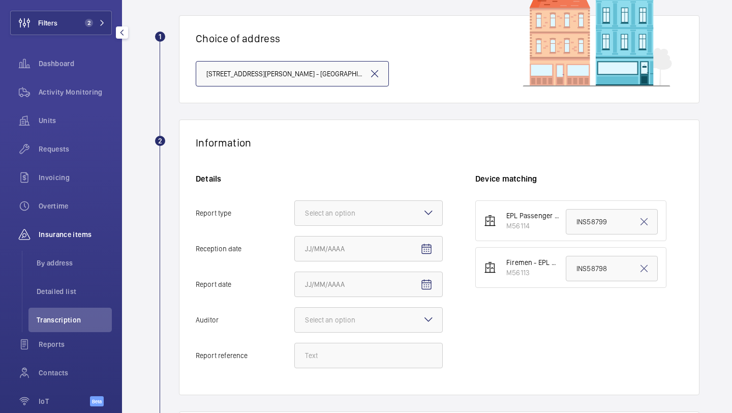
scroll to position [53, 0]
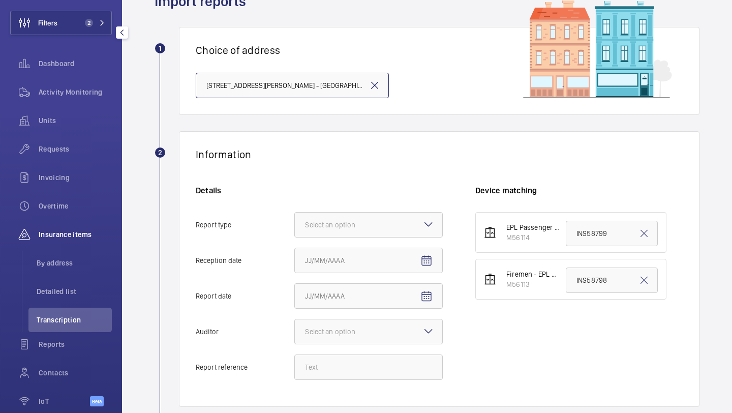
click at [360, 81] on input "86 Kilby Road - High Risk Building - 86 Kilby Road, LONDON SG1 2LU" at bounding box center [292, 85] width 193 height 25
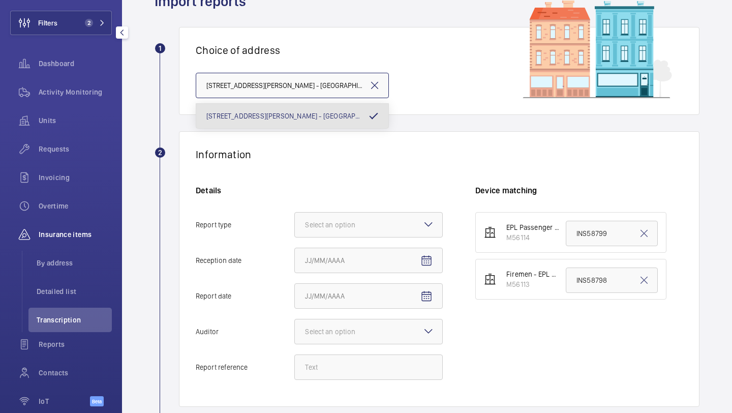
scroll to position [0, 45]
click at [363, 220] on div "Select an option" at bounding box center [343, 225] width 76 height 10
click at [295, 220] on input "Report type Select an option" at bounding box center [295, 224] width 0 height 24
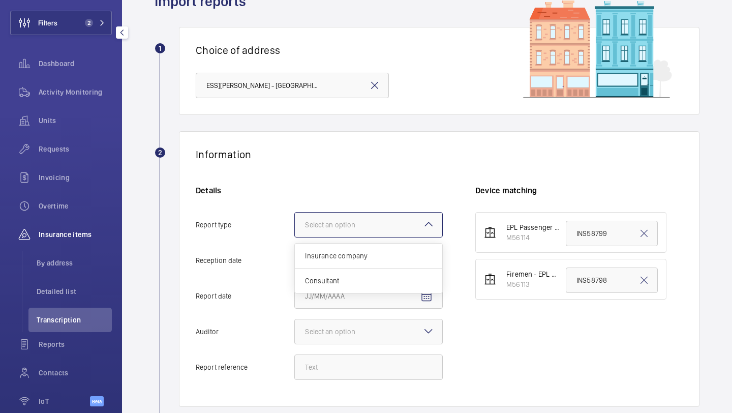
scroll to position [0, 0]
click at [349, 250] on div "Insurance company" at bounding box center [368, 255] width 147 height 25
click at [295, 237] on input "Report type Select an option Insurance company Consultant" at bounding box center [295, 224] width 0 height 24
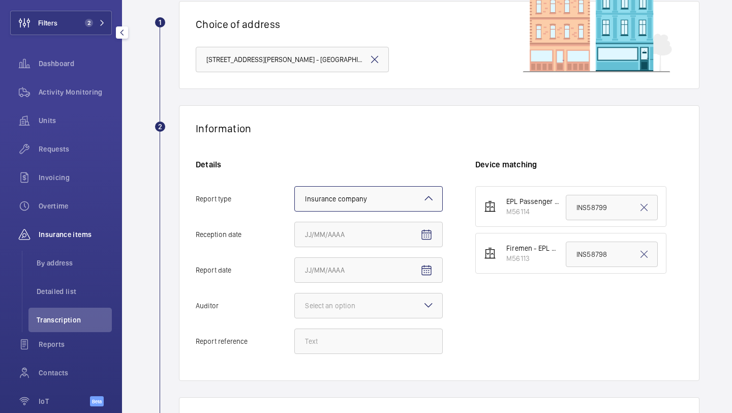
scroll to position [104, 0]
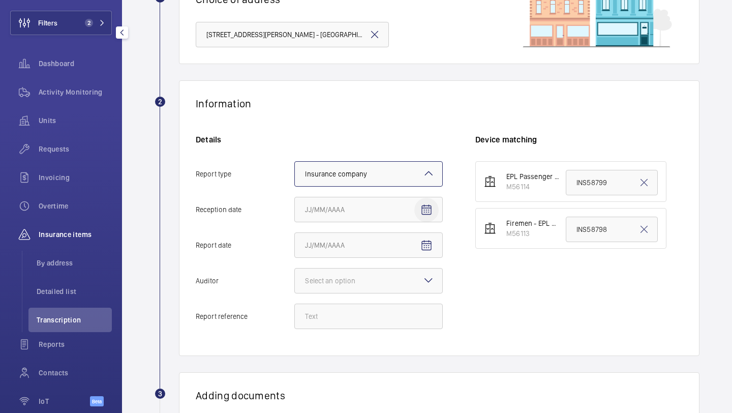
click at [428, 210] on mat-icon "Open calendar" at bounding box center [426, 210] width 12 height 12
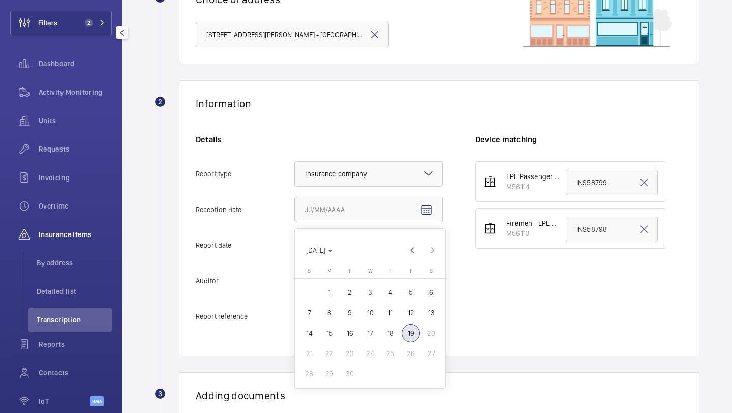
click at [408, 333] on span "19" at bounding box center [411, 333] width 18 height 18
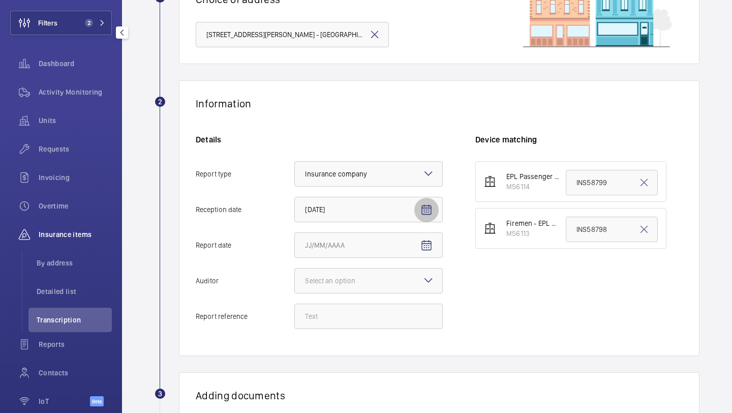
click at [424, 214] on mat-icon "Open calendar" at bounding box center [426, 210] width 12 height 12
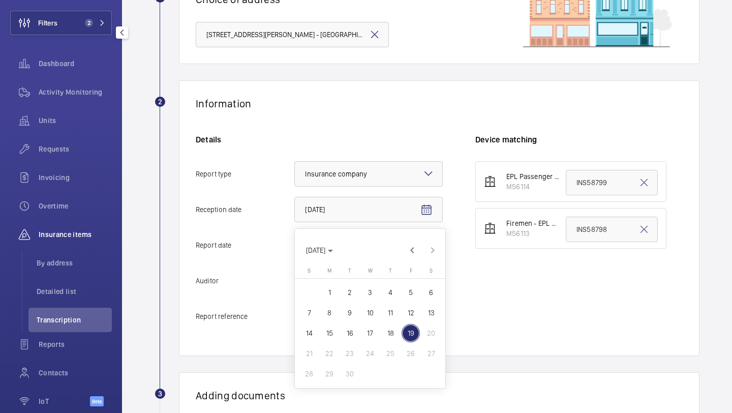
click at [393, 337] on span "18" at bounding box center [390, 333] width 18 height 18
type input "9/18/2025"
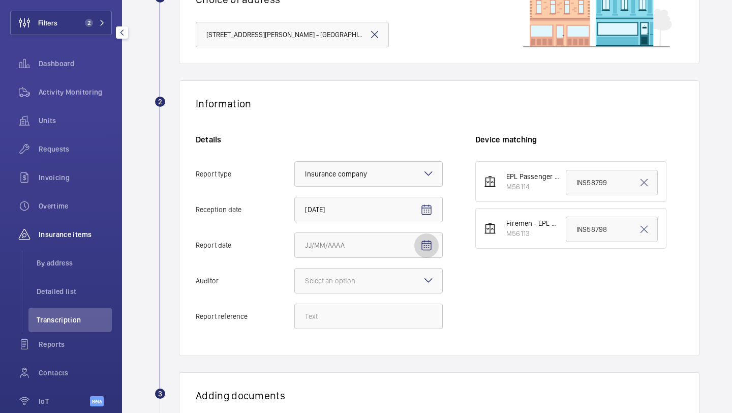
click at [426, 255] on span "Open calendar" at bounding box center [426, 245] width 24 height 24
click at [372, 179] on span "17" at bounding box center [370, 177] width 18 height 18
type input "9/17/2025"
click at [347, 279] on div "Select an option" at bounding box center [343, 280] width 76 height 10
click at [295, 279] on input "Auditor Select an option" at bounding box center [295, 280] width 0 height 24
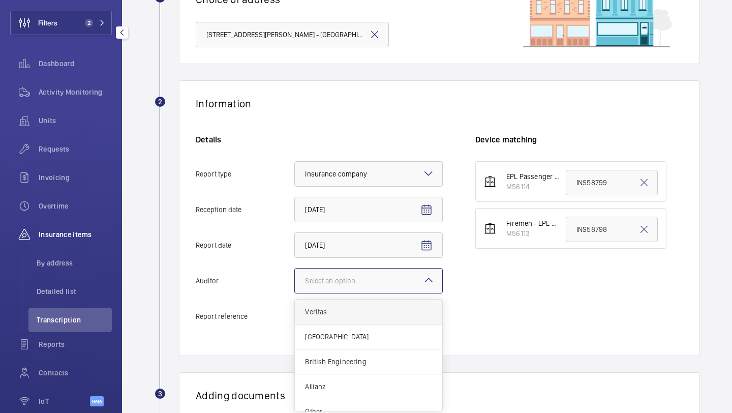
scroll to position [12, 0]
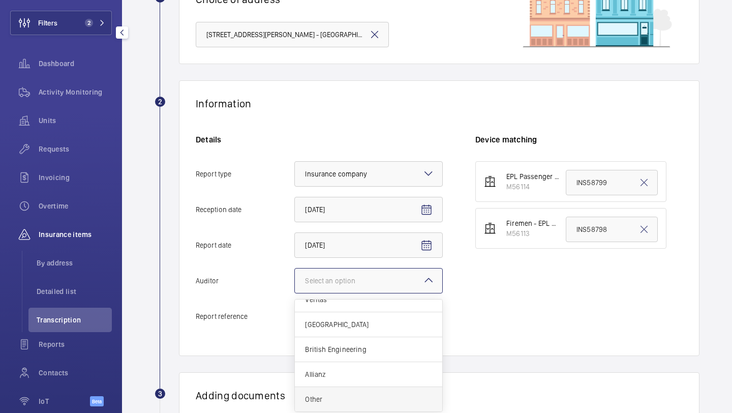
click at [328, 394] on span "Other" at bounding box center [368, 399] width 127 height 10
click at [295, 293] on input "Auditor Select an option Veritas Zurich British Engineering Allianz Other" at bounding box center [295, 280] width 0 height 24
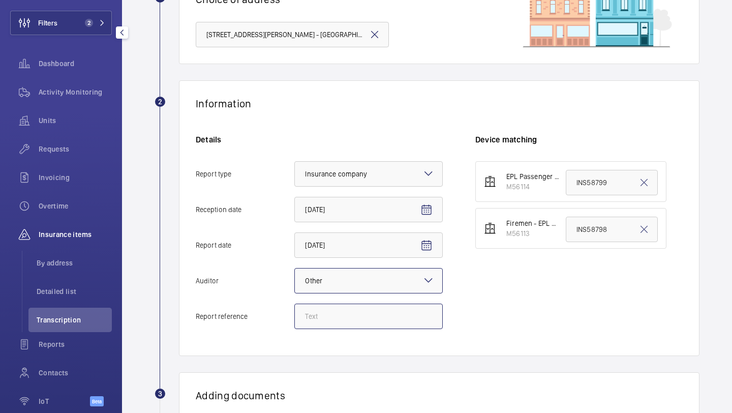
click at [336, 312] on input "Report reference" at bounding box center [368, 315] width 148 height 25
paste input "INS67269"
type input "INS67269"
click at [583, 232] on input "INS58798" at bounding box center [612, 229] width 92 height 25
click at [584, 232] on input "INS58798" at bounding box center [612, 229] width 92 height 25
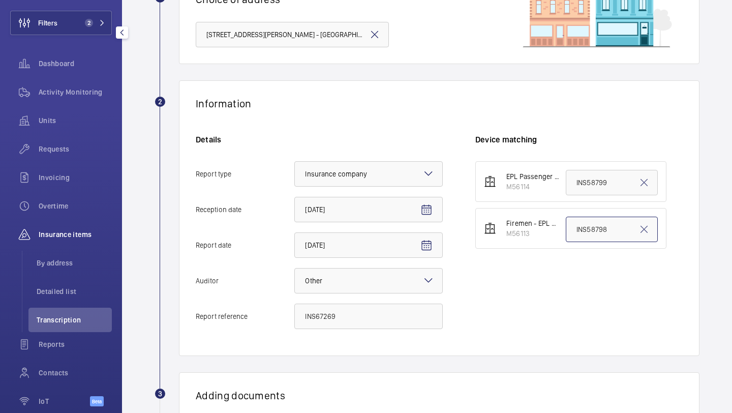
click at [584, 232] on input "INS58798" at bounding box center [612, 229] width 92 height 25
paste input "67269"
type input "INS67269"
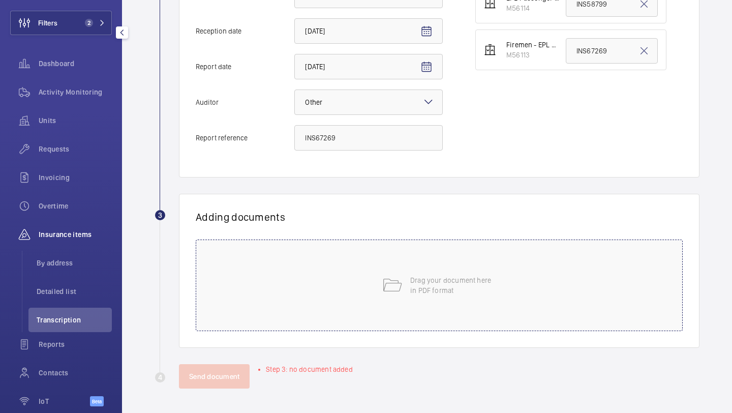
click at [365, 298] on div "Drag your document here in PDF format" at bounding box center [439, 284] width 487 height 91
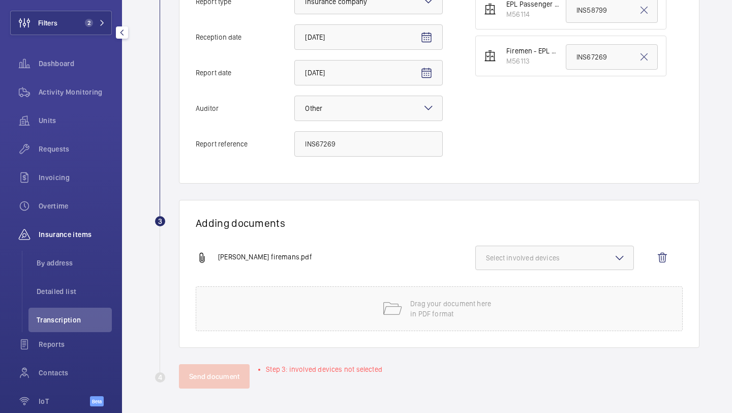
scroll to position [267, 0]
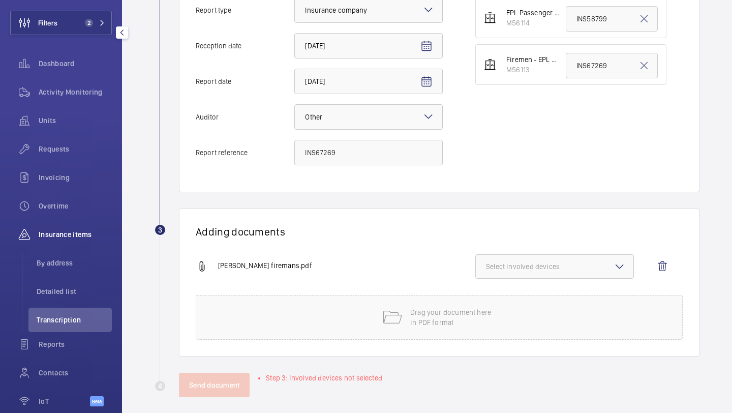
click at [535, 274] on button "Select involved devices" at bounding box center [554, 266] width 159 height 24
click at [521, 319] on span "M56113" at bounding box center [555, 323] width 105 height 10
click at [501, 319] on input "M56113" at bounding box center [490, 323] width 20 height 20
checkbox input "true"
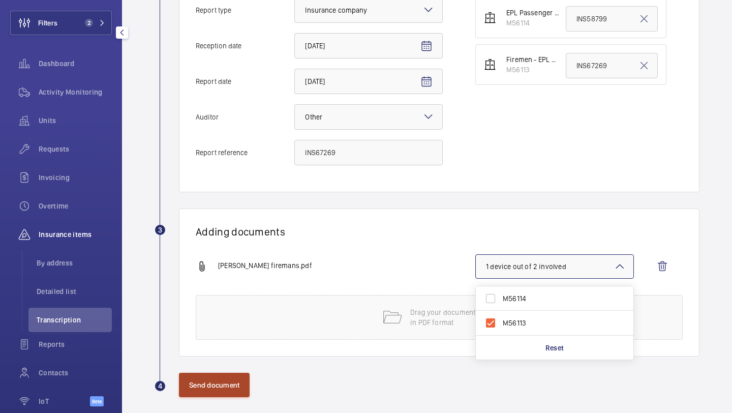
click at [229, 385] on button "Send document" at bounding box center [214, 385] width 71 height 24
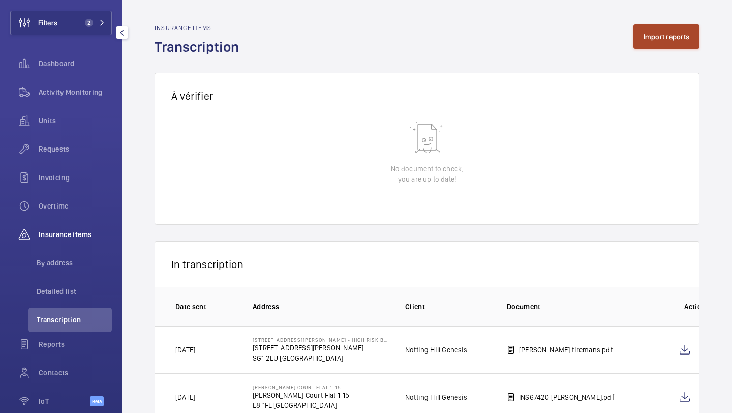
click at [658, 30] on button "Import reports" at bounding box center [666, 36] width 67 height 24
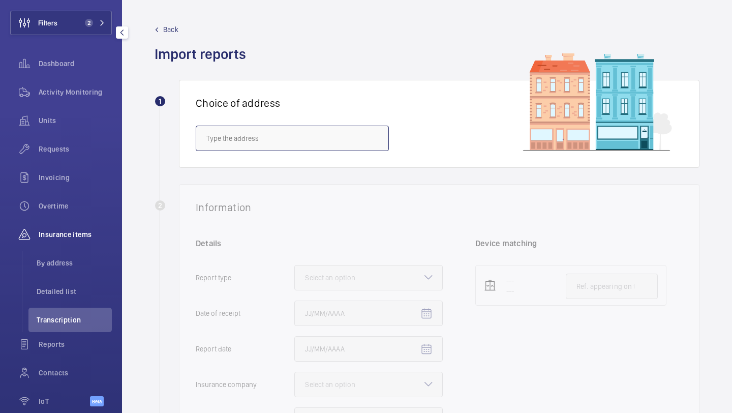
click at [350, 133] on input "text" at bounding box center [292, 138] width 193 height 25
click at [337, 168] on span "86 Kilby Road - High Risk Building - 86 Kilby Road, LONDON SG1 2LU" at bounding box center [292, 169] width 172 height 10
type input "86 Kilby Road - High Risk Building - 86 Kilby Road, LONDON SG1 2LU"
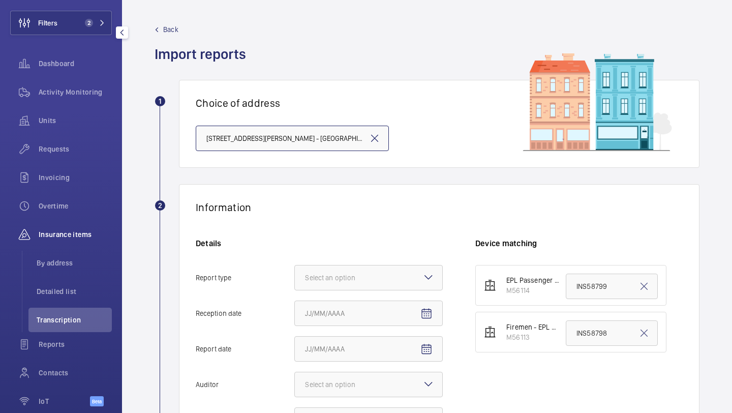
scroll to position [0, 45]
click at [349, 274] on div "Select an option" at bounding box center [343, 277] width 76 height 10
click at [295, 274] on input "Report type Select an option" at bounding box center [295, 277] width 0 height 24
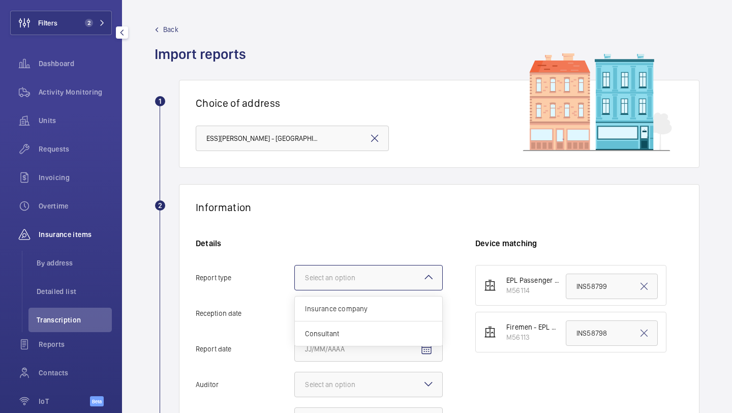
scroll to position [0, 0]
click at [343, 311] on span "Insurance company" at bounding box center [368, 308] width 127 height 10
click at [295, 290] on input "Report type Select an option Insurance company Consultant" at bounding box center [295, 277] width 0 height 24
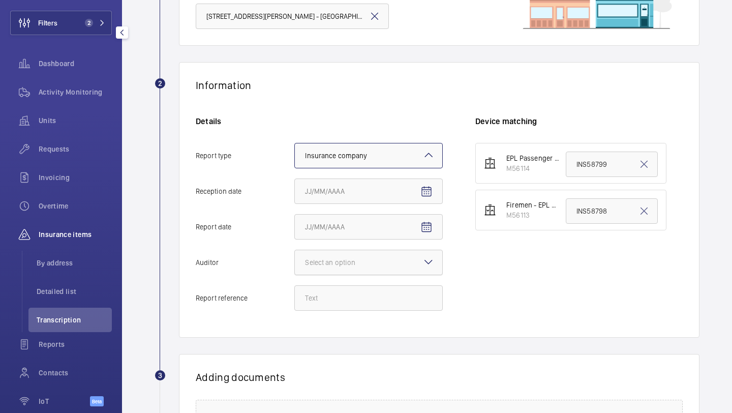
scroll to position [143, 0]
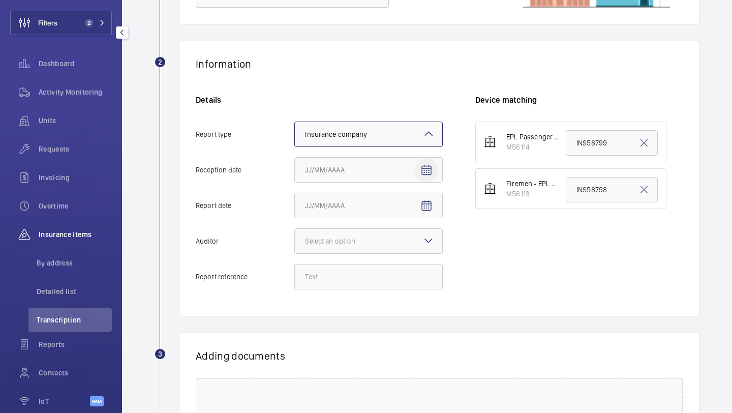
click at [433, 175] on span "Open calendar" at bounding box center [426, 170] width 24 height 24
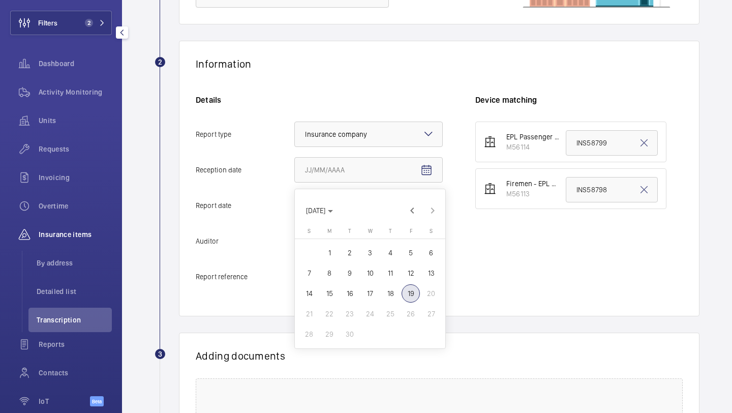
click at [390, 292] on span "18" at bounding box center [390, 293] width 18 height 18
type input "9/18/2025"
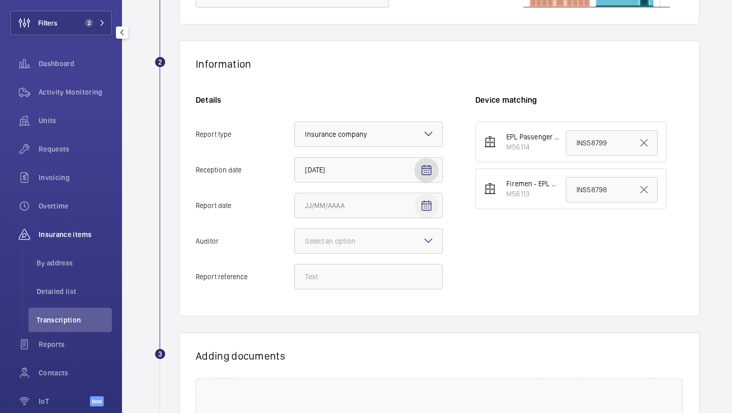
click at [421, 206] on mat-icon "Open calendar" at bounding box center [426, 206] width 12 height 12
click at [375, 325] on span "17" at bounding box center [370, 329] width 18 height 18
type input "9/17/2025"
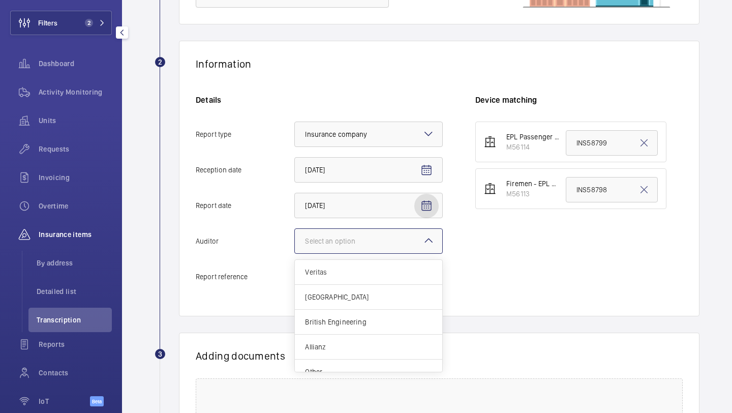
click at [376, 237] on div "Select an option" at bounding box center [343, 241] width 76 height 10
click at [295, 237] on input "Auditor Select an option Veritas Zurich British Engineering Allianz Other" at bounding box center [295, 241] width 0 height 24
click at [345, 356] on span "Other" at bounding box center [368, 359] width 127 height 10
click at [295, 253] on input "Auditor Select an option Veritas Zurich British Engineering Allianz Other" at bounding box center [295, 241] width 0 height 24
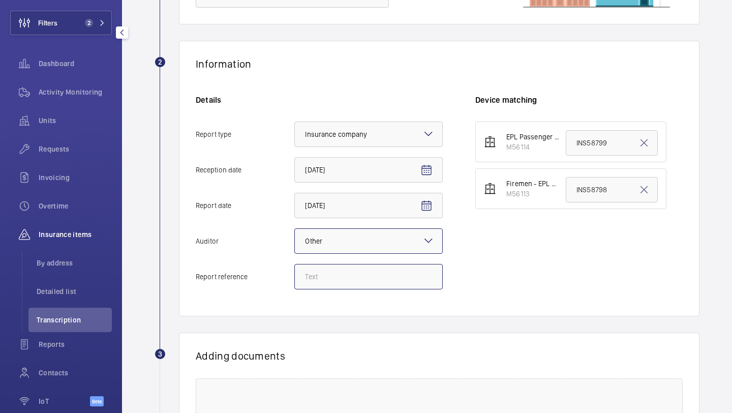
click at [337, 277] on input "Report reference" at bounding box center [368, 276] width 148 height 25
paste input "INS67270"
type input "INS67270"
click at [606, 140] on input "INS58799" at bounding box center [612, 142] width 92 height 25
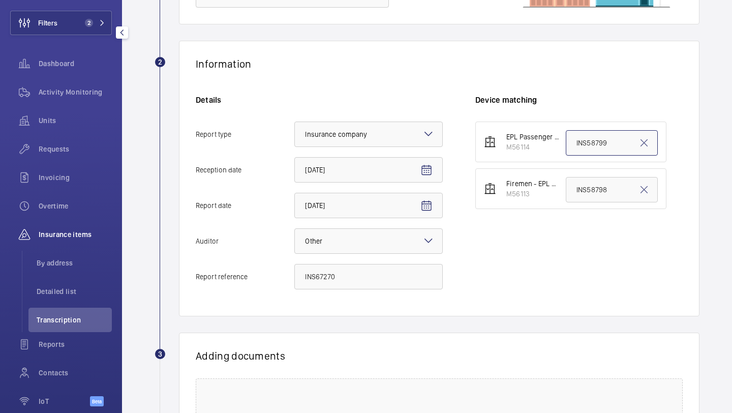
paste input "67270"
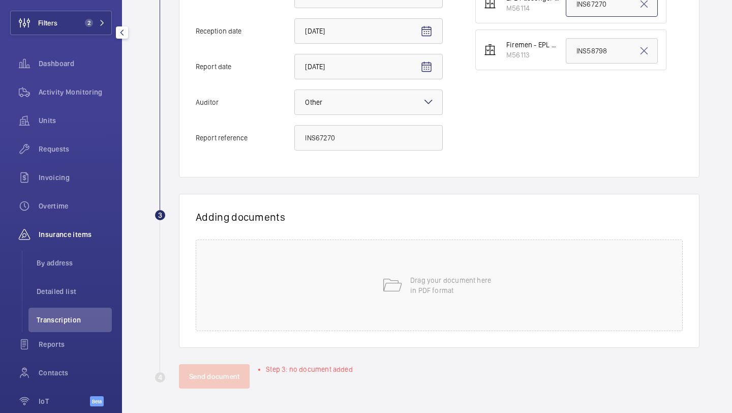
type input "INS67270"
click at [396, 303] on div "Drag your document here in PDF format" at bounding box center [439, 284] width 487 height 91
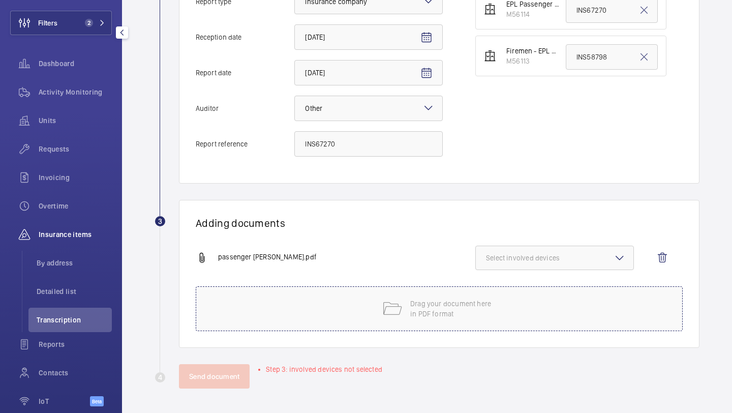
scroll to position [276, 0]
click at [520, 258] on span "Select involved devices" at bounding box center [554, 258] width 137 height 10
click at [521, 295] on label "M56114" at bounding box center [547, 290] width 142 height 24
click at [501, 295] on input "M56114" at bounding box center [490, 290] width 20 height 20
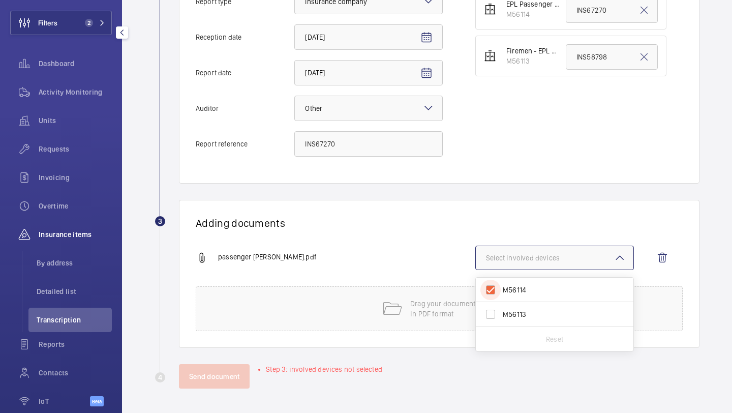
checkbox input "true"
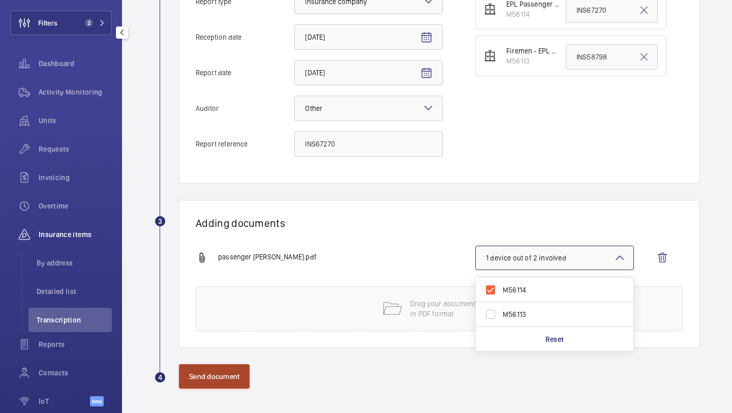
click at [188, 384] on button "Send document" at bounding box center [214, 376] width 71 height 24
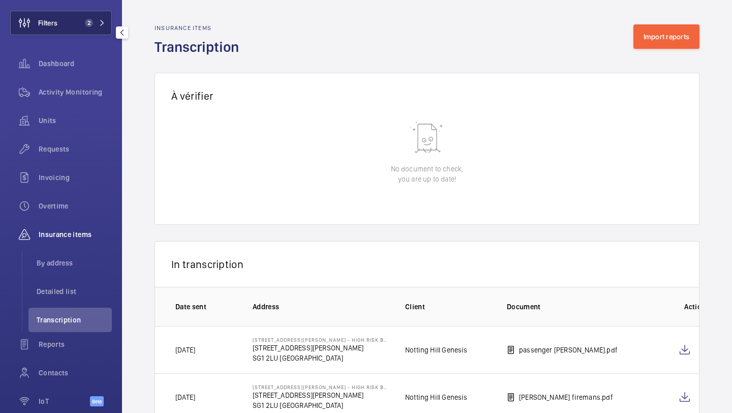
click at [69, 21] on button "Filters 2" at bounding box center [61, 23] width 102 height 24
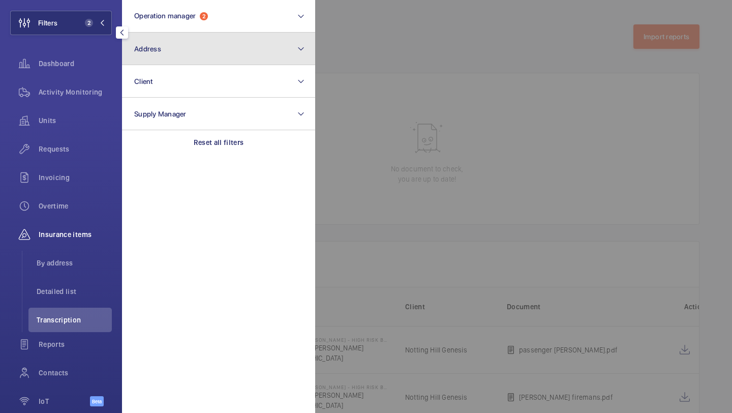
click at [171, 50] on button "Address" at bounding box center [218, 49] width 193 height 33
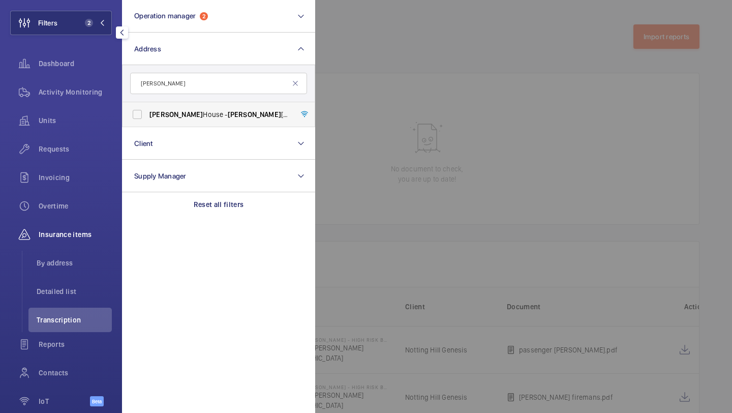
type input "beasley"
click at [173, 113] on span "Beasley" at bounding box center [175, 114] width 53 height 8
click at [147, 113] on input "Beasley House - Beasley House, LONDON SE15 2FD" at bounding box center [137, 114] width 20 height 20
checkbox input "true"
click at [91, 152] on span "Requests" at bounding box center [75, 149] width 73 height 10
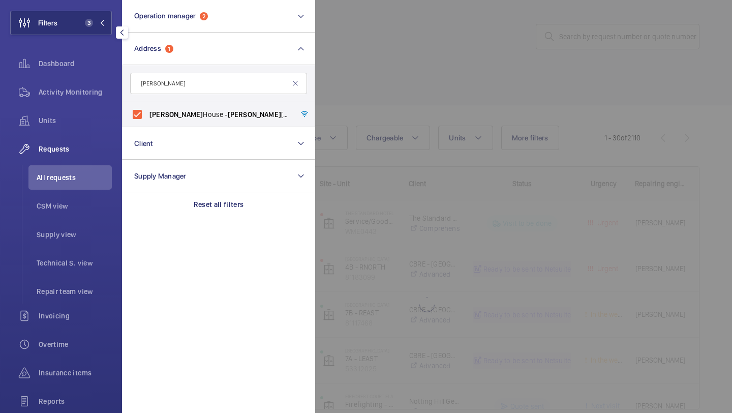
click at [383, 70] on div at bounding box center [681, 206] width 732 height 413
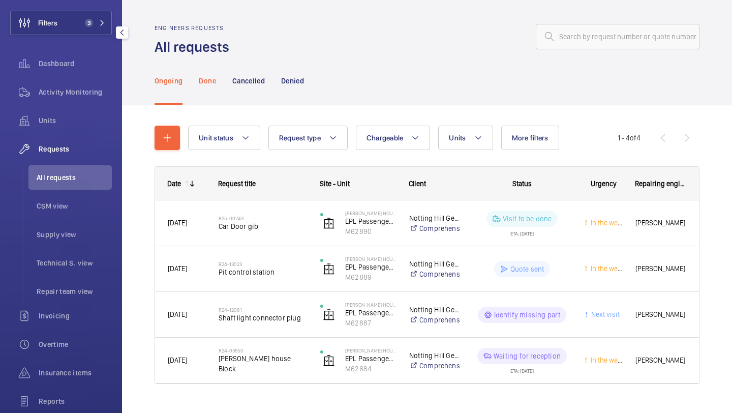
click at [205, 87] on div "Done" at bounding box center [207, 80] width 17 height 48
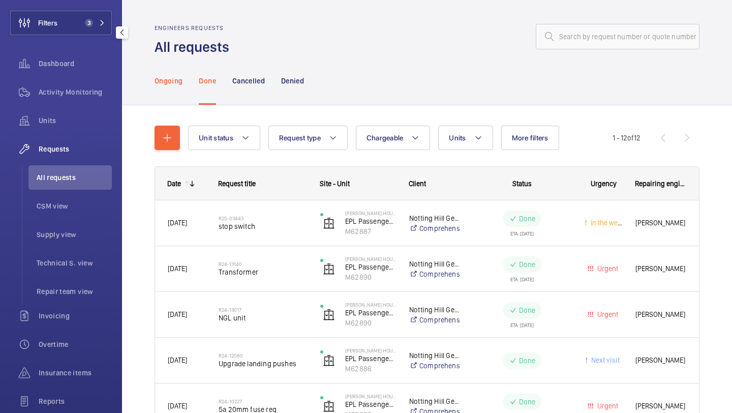
click at [172, 76] on p "Ongoing" at bounding box center [169, 81] width 28 height 10
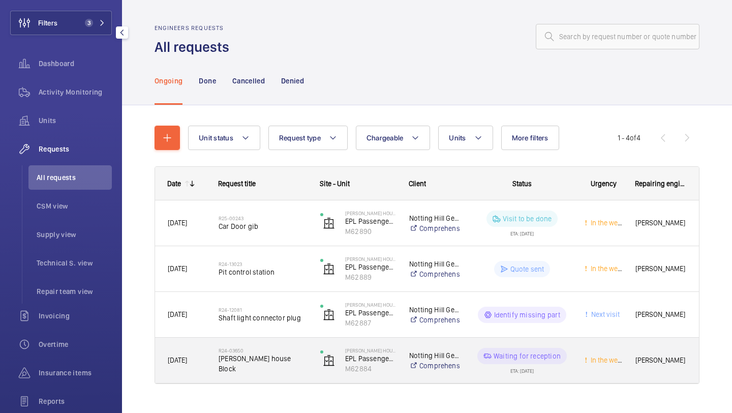
click at [275, 353] on h2 "R24-03650" at bounding box center [263, 350] width 88 height 6
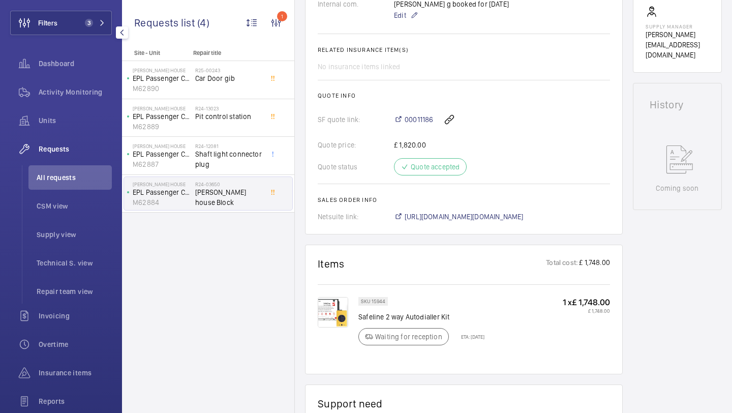
scroll to position [424, 0]
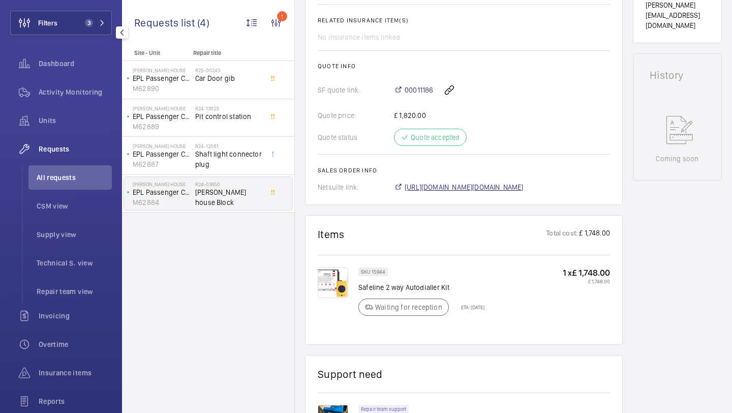
click at [452, 189] on span "https://6461500.app.netsuite.com/app/accounting/transactions/salesord.nl?id=295…" at bounding box center [464, 187] width 119 height 10
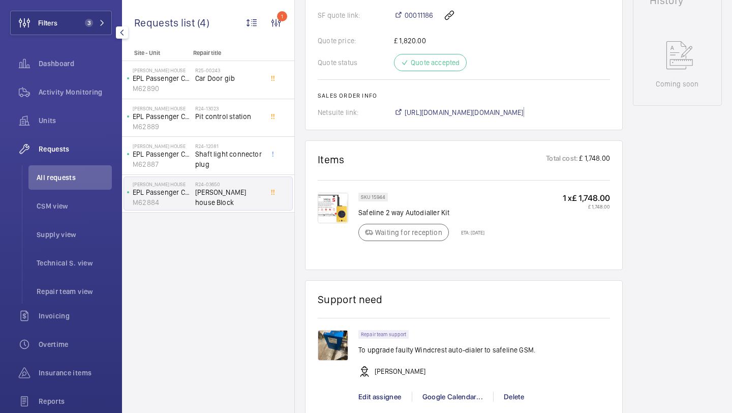
scroll to position [500, 0]
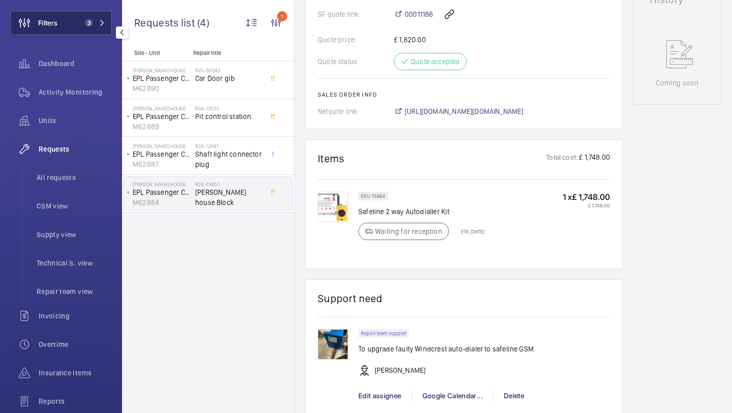
click at [84, 24] on span "3" at bounding box center [87, 23] width 12 height 8
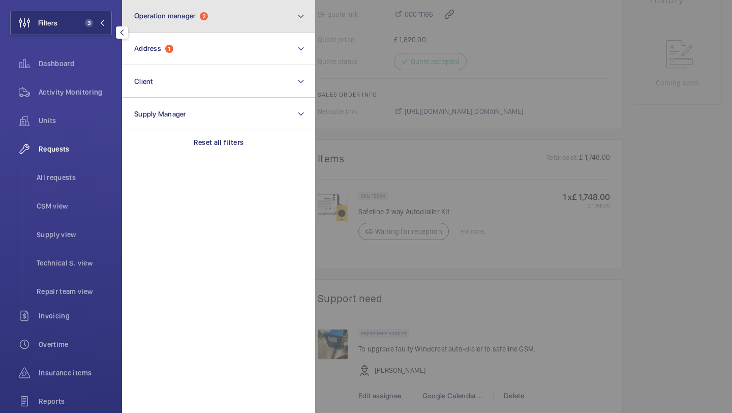
click at [167, 27] on button "Operation manager 2" at bounding box center [218, 16] width 193 height 33
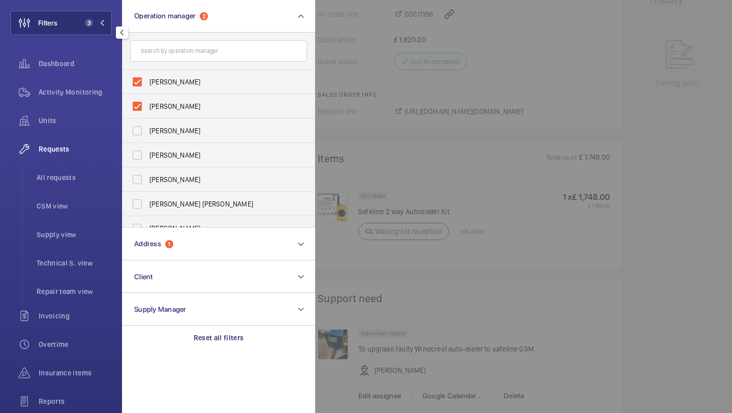
click at [165, 36] on form at bounding box center [218, 51] width 192 height 37
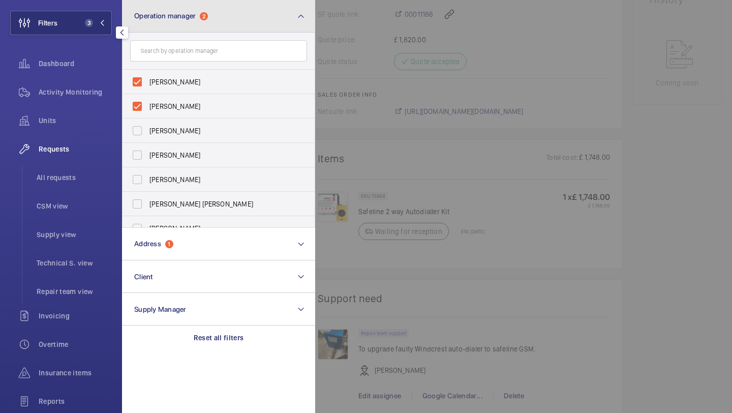
click at [165, 30] on button "Operation manager 2" at bounding box center [218, 16] width 193 height 33
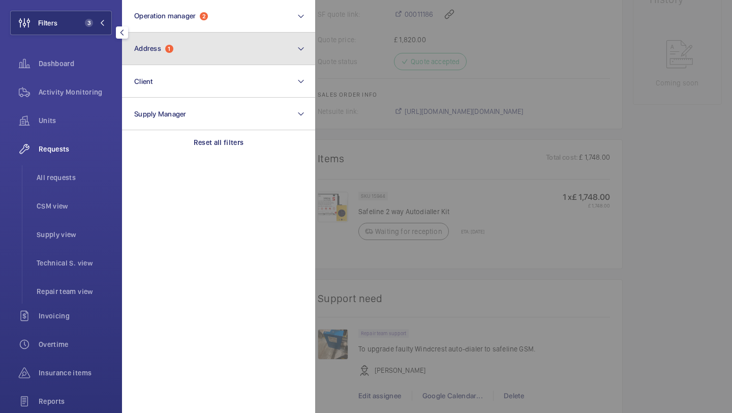
click at [165, 52] on span "Address 1" at bounding box center [153, 48] width 39 height 9
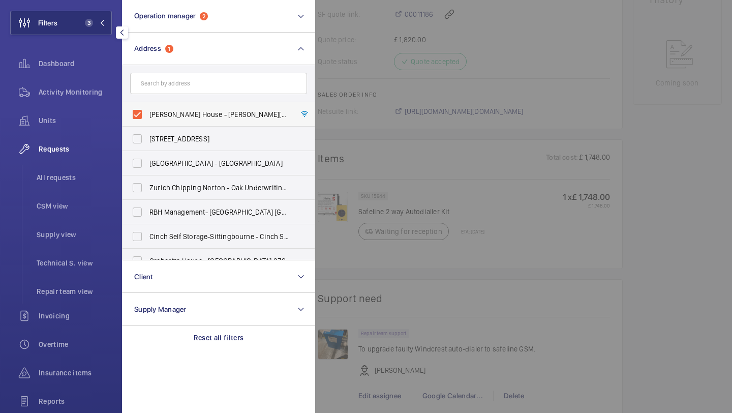
click at [164, 106] on label "Beasley House - Beasley House, LONDON SE15 2FD" at bounding box center [210, 114] width 177 height 24
click at [147, 106] on input "Beasley House - Beasley House, LONDON SE15 2FD" at bounding box center [137, 114] width 20 height 20
checkbox input "false"
click at [164, 90] on input "text" at bounding box center [218, 83] width 177 height 21
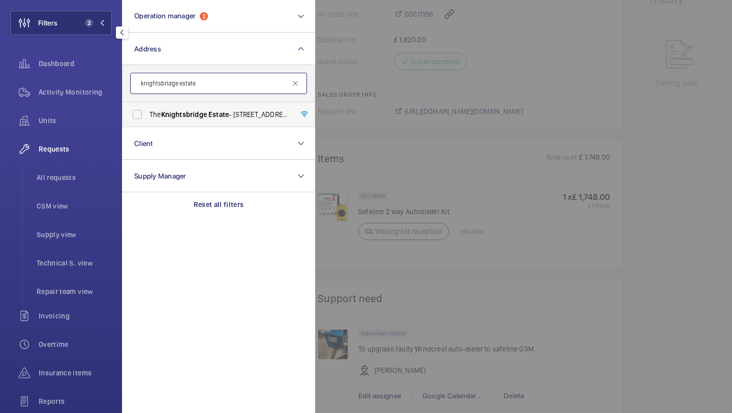
type input "knightsbridge estate"
click at [195, 122] on label "The Knightsbridge Estate - 55-57 Brompton Road, LONDON SW3 1DP" at bounding box center [210, 114] width 177 height 24
click at [147, 122] on input "The Knightsbridge Estate - 55-57 Brompton Road, LONDON SW3 1DP" at bounding box center [137, 114] width 20 height 20
checkbox input "true"
click at [90, 182] on span "All requests" at bounding box center [74, 177] width 75 height 10
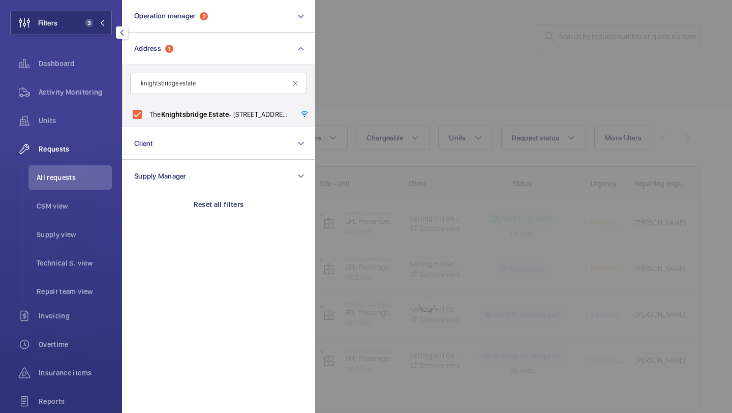
click at [396, 122] on div at bounding box center [681, 206] width 732 height 413
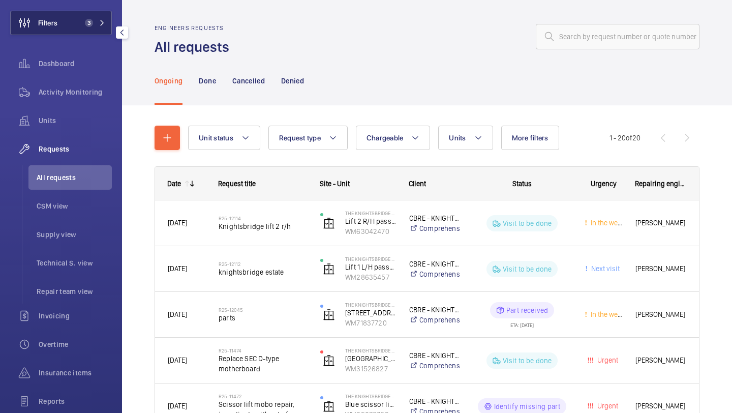
click at [95, 28] on button "Filters 3" at bounding box center [61, 23] width 102 height 24
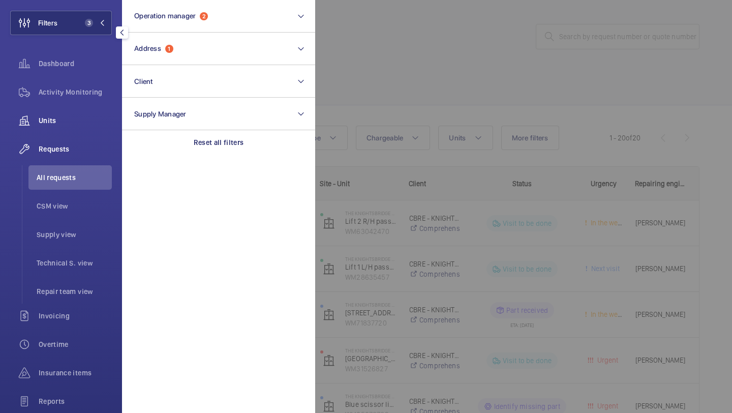
click at [65, 126] on div "Units" at bounding box center [61, 120] width 102 height 24
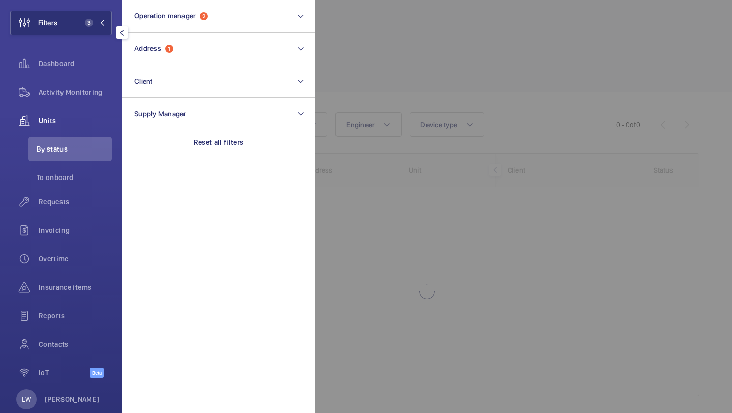
click at [377, 44] on div at bounding box center [681, 206] width 732 height 413
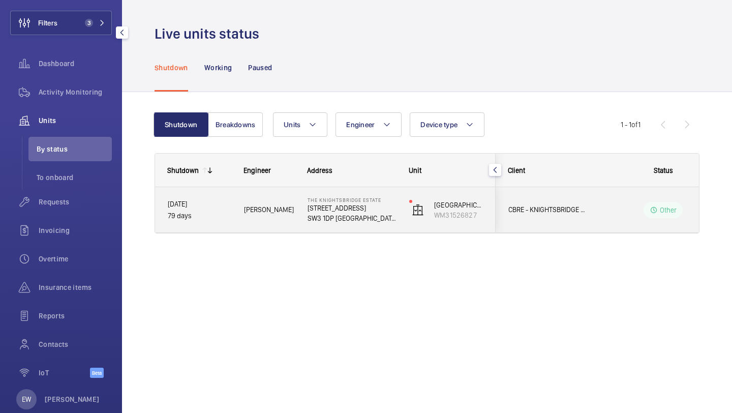
click at [523, 216] on div "CBRE - KNIGHTSBRIDGE ESTATE" at bounding box center [541, 210] width 90 height 32
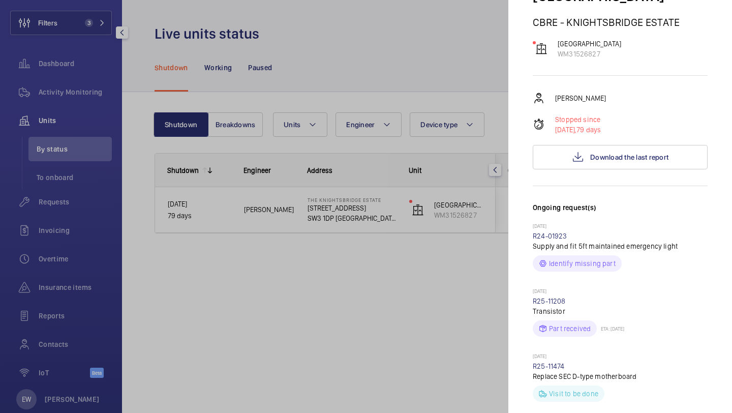
scroll to position [313, 0]
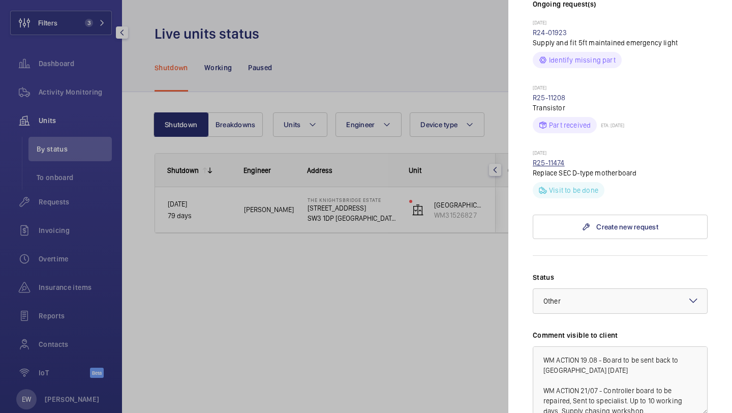
click at [551, 159] on link "R25-11474" at bounding box center [549, 163] width 32 height 8
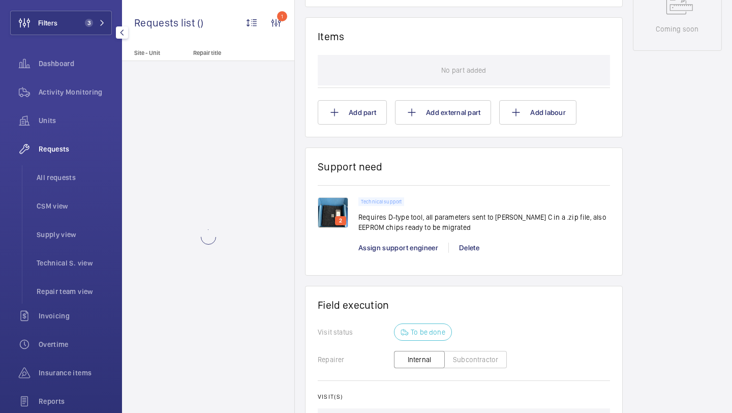
scroll to position [607, 0]
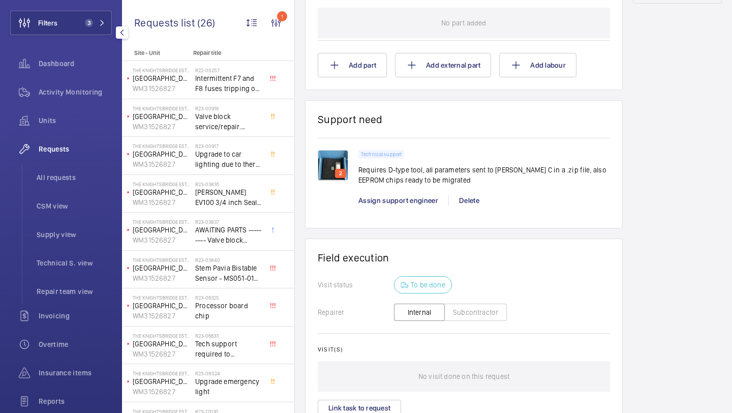
click at [338, 159] on img at bounding box center [333, 165] width 30 height 30
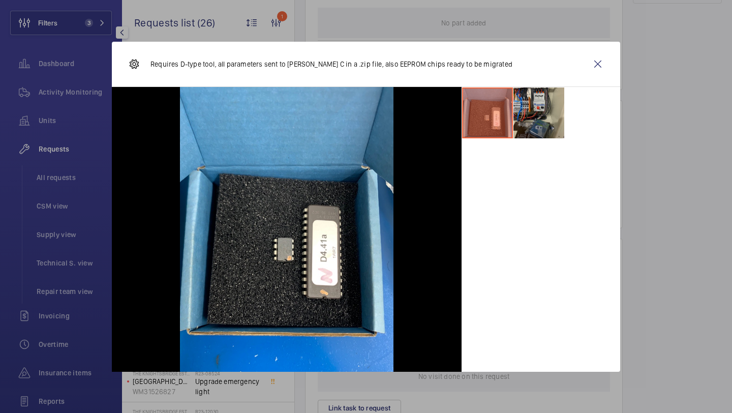
click at [549, 116] on li at bounding box center [538, 112] width 51 height 51
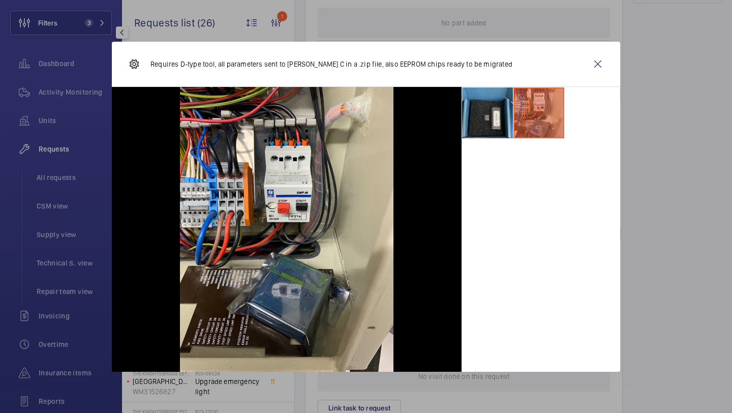
click at [486, 122] on li at bounding box center [487, 112] width 51 height 51
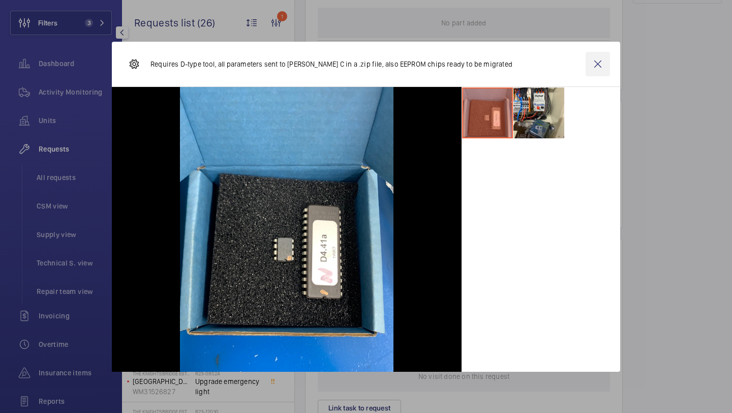
click at [597, 65] on wm-front-icon-button at bounding box center [598, 64] width 24 height 24
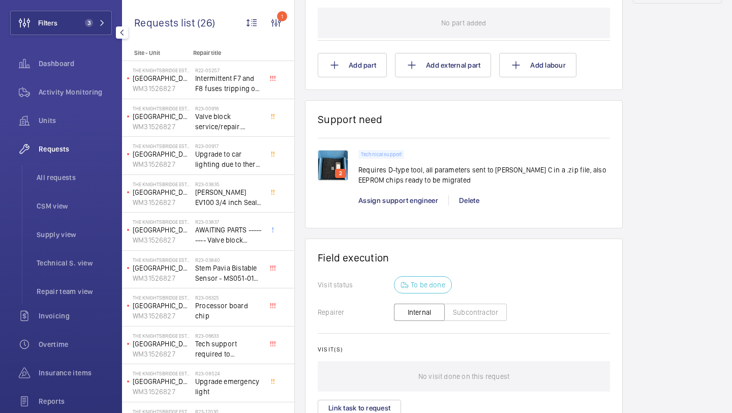
scroll to position [94, 0]
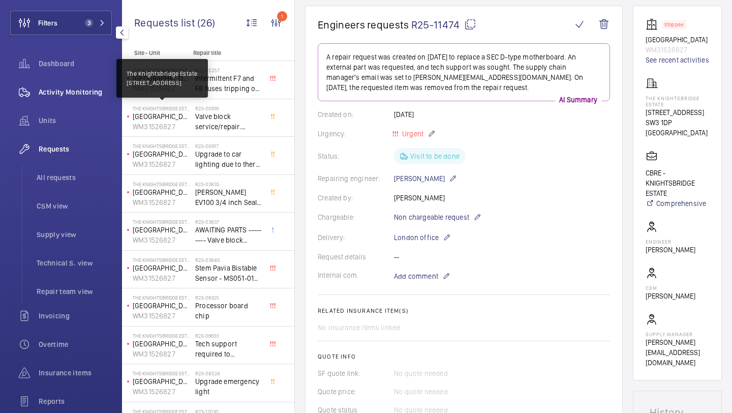
click at [91, 99] on div "Activity Monitoring" at bounding box center [61, 92] width 102 height 24
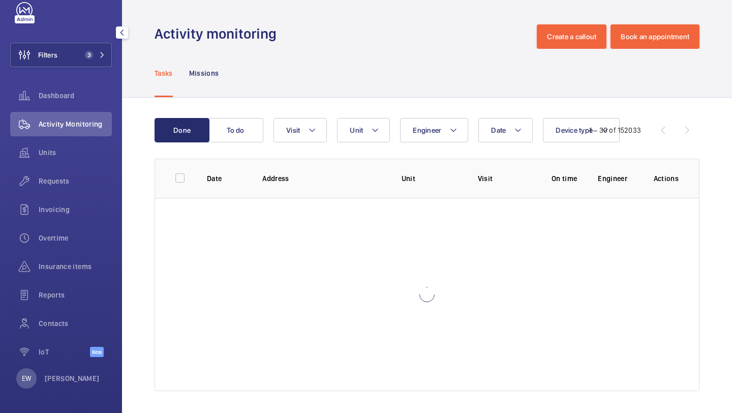
click at [91, 112] on div "Activity Monitoring" at bounding box center [61, 124] width 102 height 24
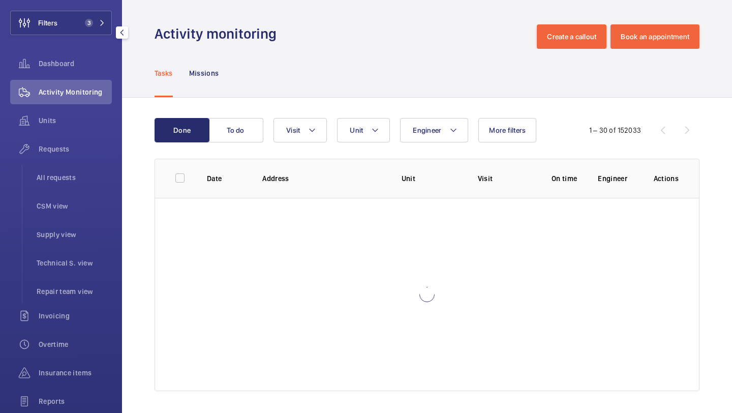
scroll to position [22, 0]
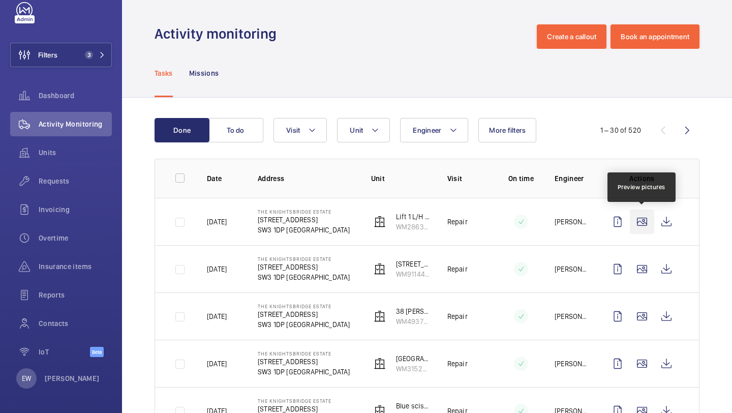
click at [641, 224] on wm-front-icon-button at bounding box center [642, 221] width 24 height 24
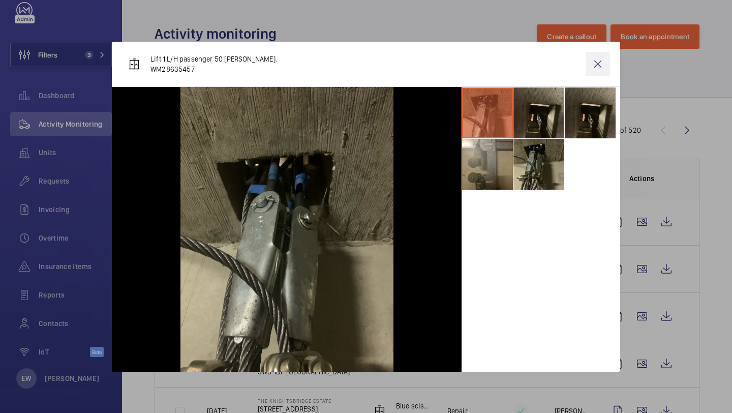
click at [599, 70] on wm-front-icon-button at bounding box center [598, 64] width 24 height 24
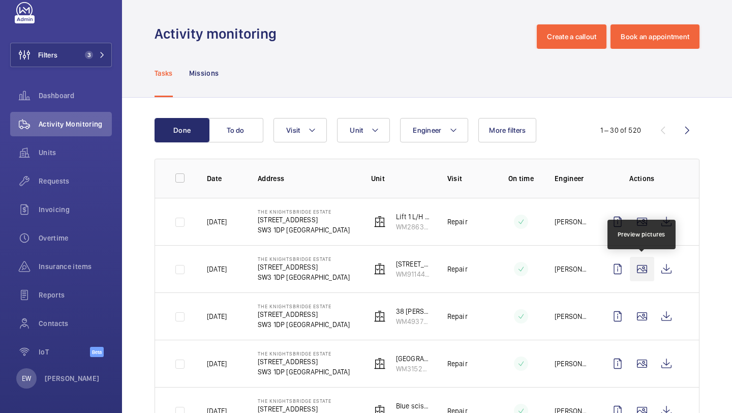
click at [641, 270] on wm-front-icon-button at bounding box center [642, 269] width 24 height 24
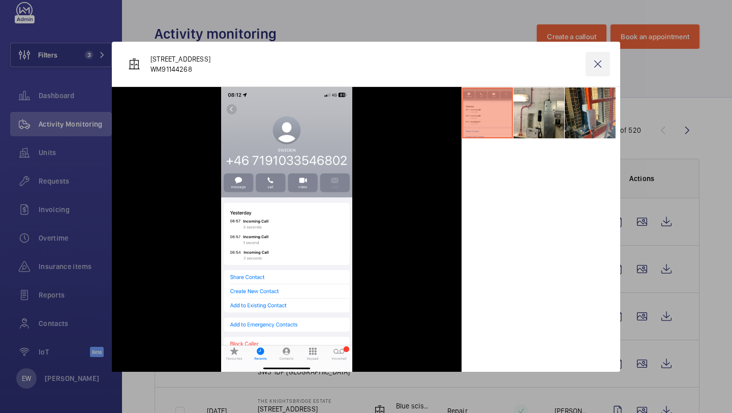
click at [604, 57] on wm-front-icon-button at bounding box center [598, 64] width 24 height 24
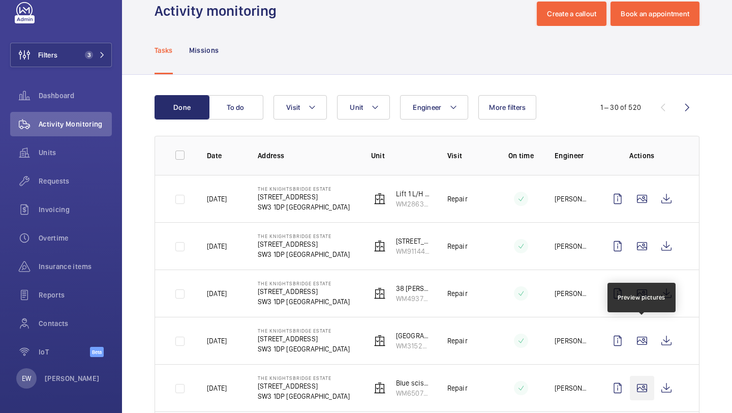
scroll to position [79, 0]
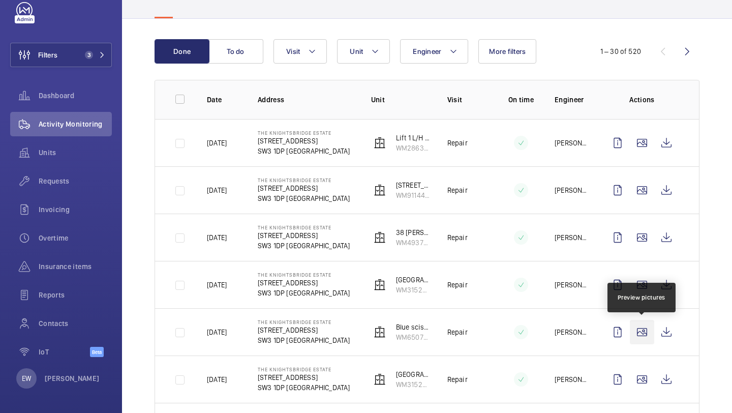
click at [640, 328] on wm-front-icon-button at bounding box center [642, 332] width 24 height 24
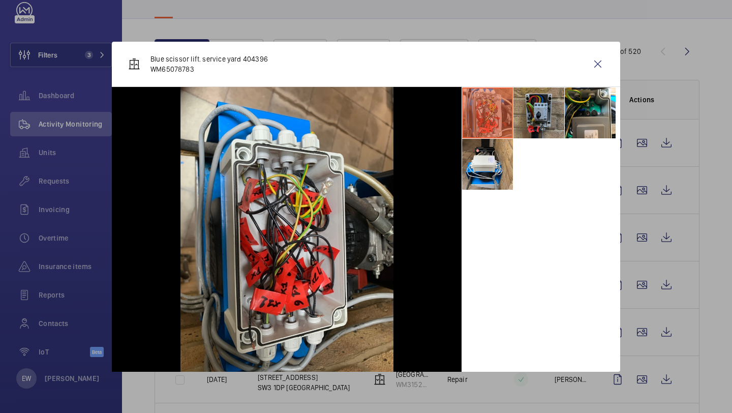
click at [556, 119] on li at bounding box center [538, 112] width 51 height 51
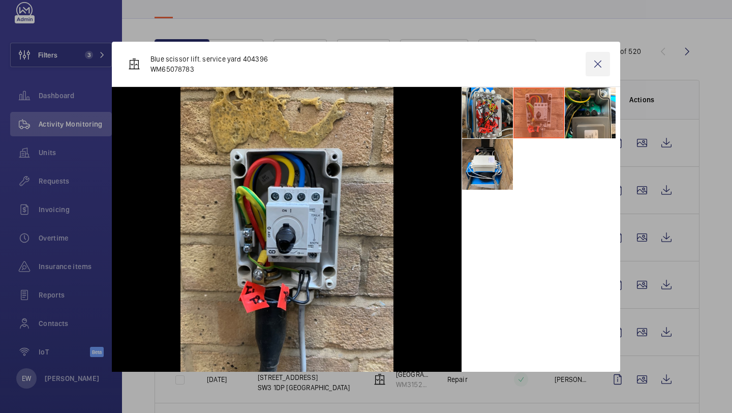
click at [596, 62] on wm-front-icon-button at bounding box center [598, 64] width 24 height 24
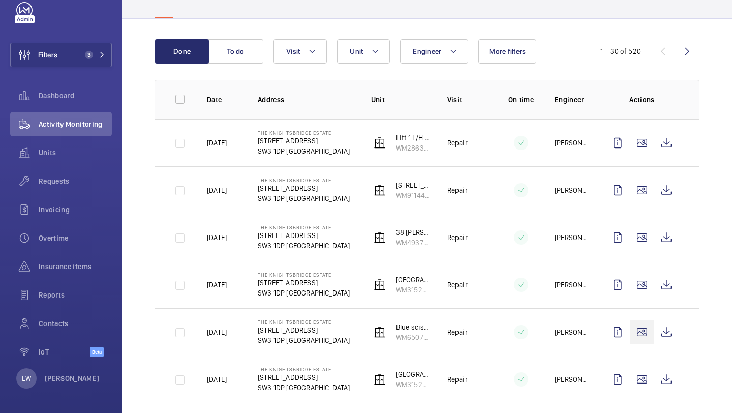
click at [640, 328] on wm-front-icon-button at bounding box center [642, 332] width 24 height 24
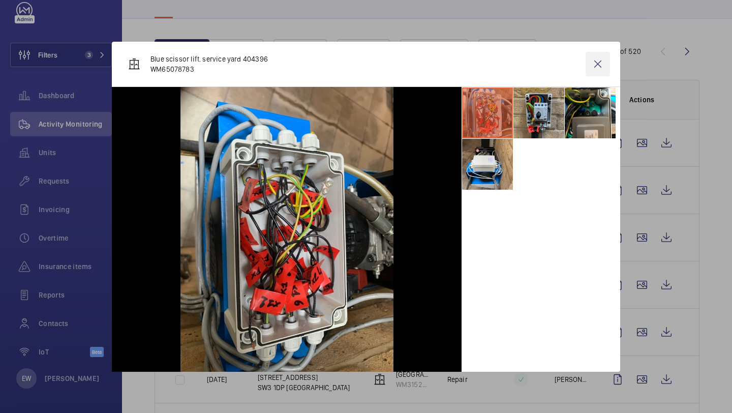
click at [597, 56] on wm-front-icon-button at bounding box center [598, 64] width 24 height 24
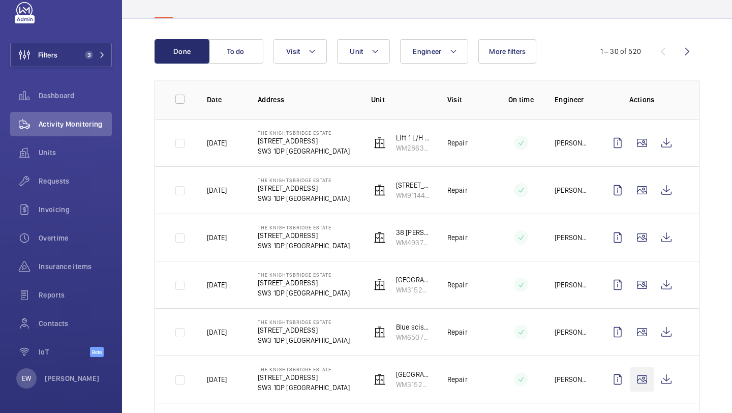
click at [645, 367] on wm-front-icon-button at bounding box center [642, 379] width 24 height 24
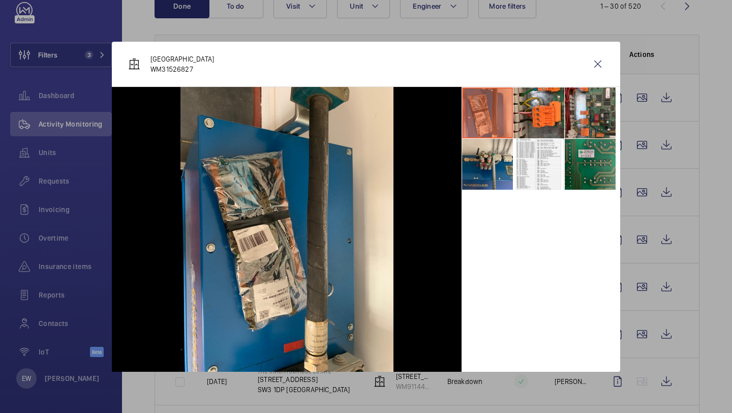
click at [599, 180] on li at bounding box center [590, 164] width 51 height 51
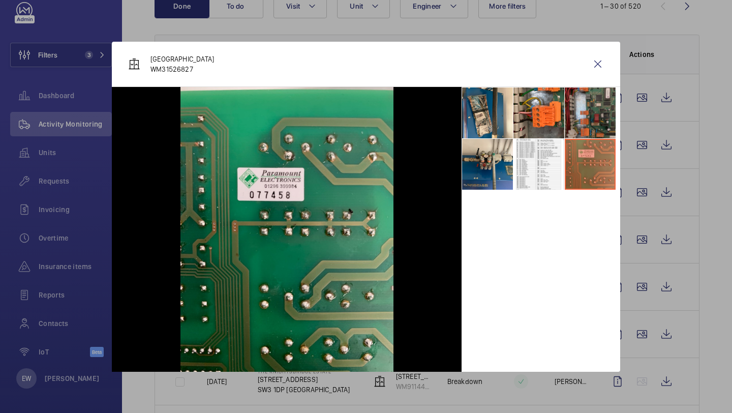
click at [576, 129] on li at bounding box center [590, 112] width 51 height 51
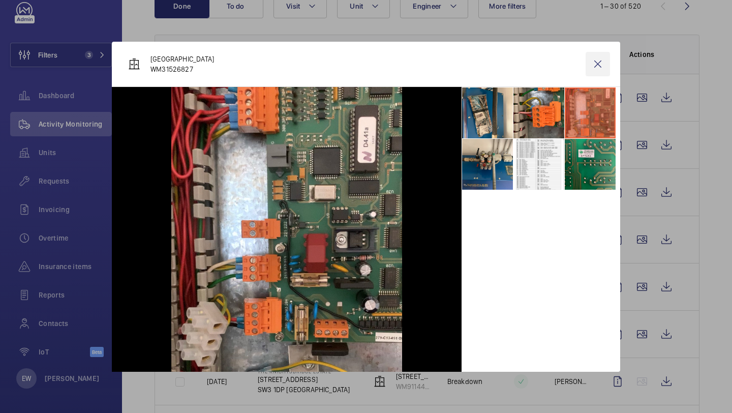
click at [595, 58] on wm-front-icon-button at bounding box center [598, 64] width 24 height 24
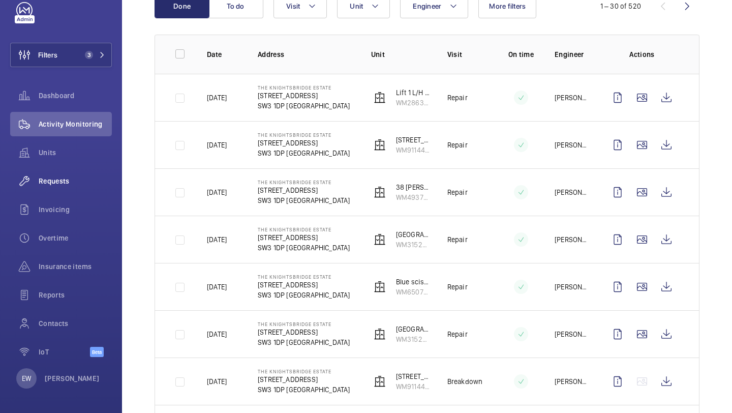
click at [94, 186] on div "Requests" at bounding box center [61, 181] width 102 height 24
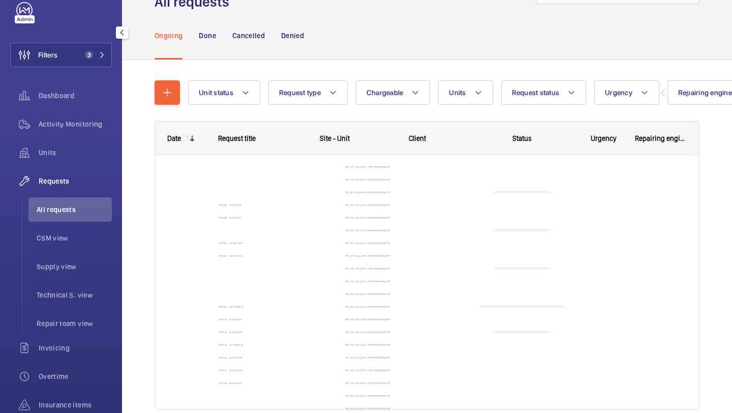
scroll to position [54, 0]
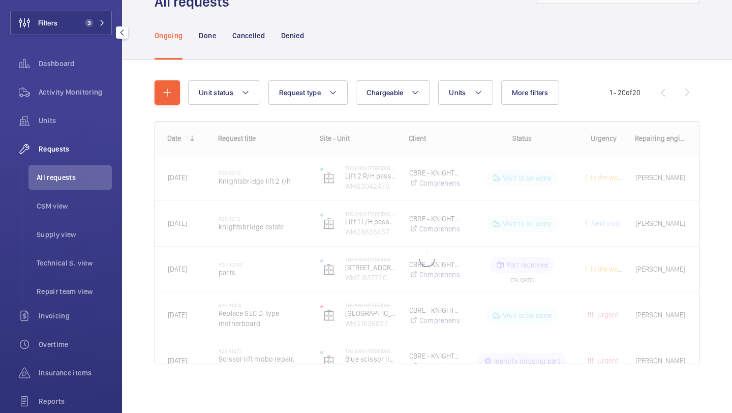
click at [163, 106] on wm-front-shared-table-view-engine "Unit status Request type Chargeable Units More filters Request status Urgency R…" at bounding box center [427, 234] width 545 height 308
click at [163, 102] on button "button" at bounding box center [167, 92] width 25 height 24
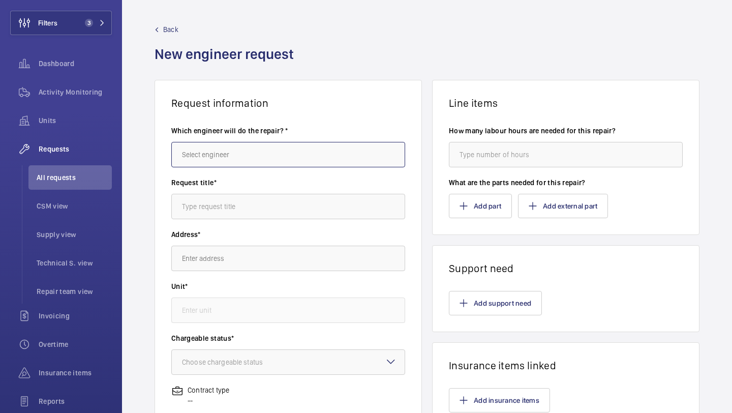
click at [203, 147] on input "text" at bounding box center [288, 154] width 234 height 25
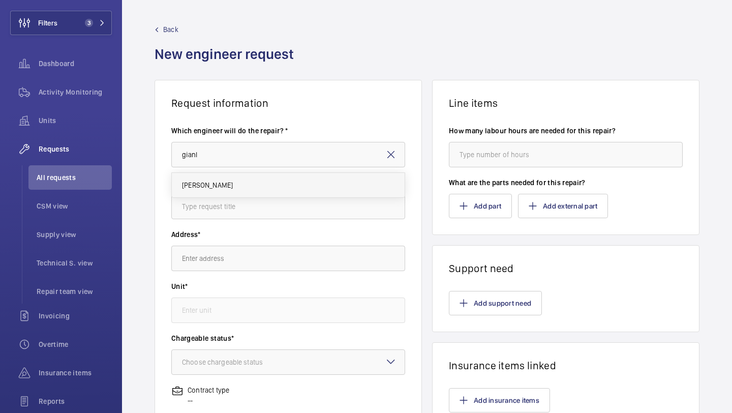
click at [225, 188] on span "Gianluca Storti" at bounding box center [207, 185] width 51 height 10
type input "Gianluca Storti"
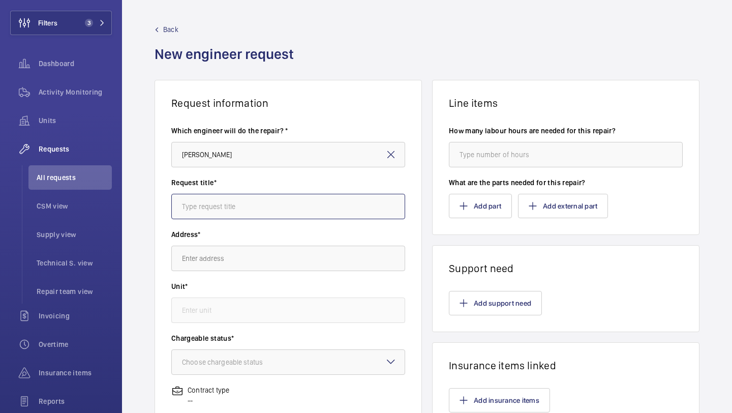
click at [224, 200] on input "text" at bounding box center [288, 206] width 234 height 25
paste input "SEC D-type Main Board"
type input "SEC D-type Main Board"
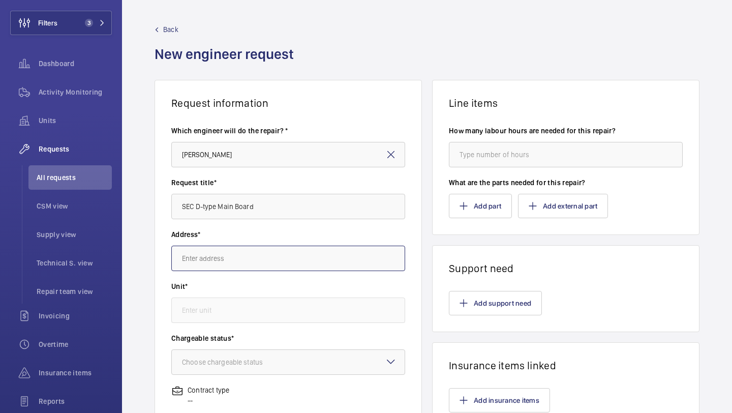
click at [240, 266] on input "text" at bounding box center [288, 257] width 234 height 25
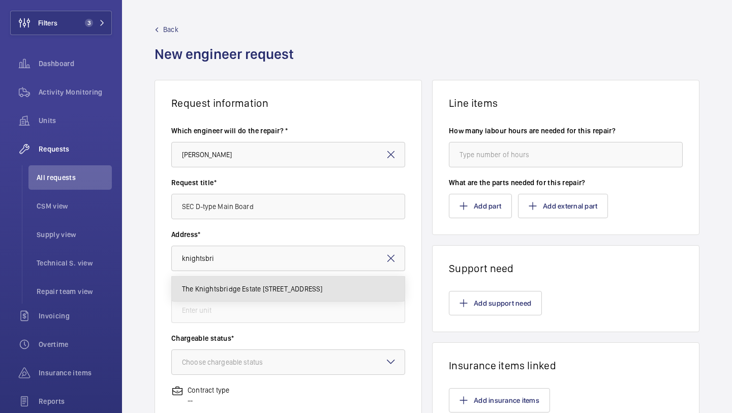
click at [238, 285] on span "The Knightsbridge Estate 55-57 Brompton Road, SW3 1DP LONDON" at bounding box center [252, 289] width 140 height 10
type input "The Knightsbridge Estate 55-57 Brompton Road, SW3 1DP LONDON"
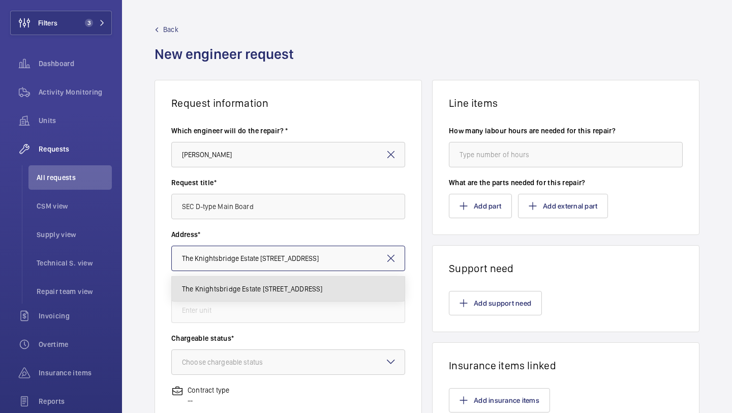
scroll to position [0, 2]
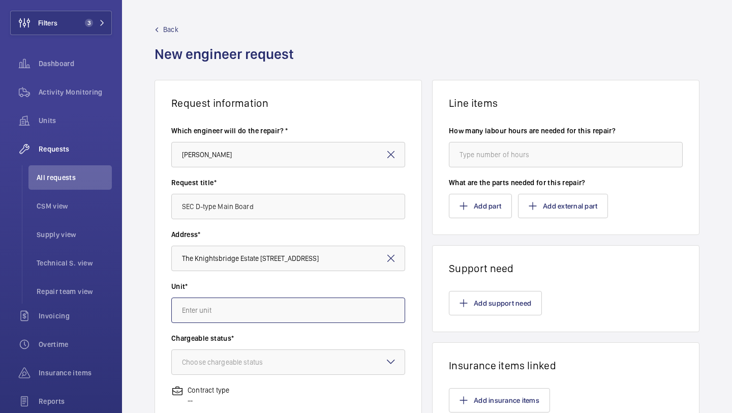
click at [238, 314] on input "text" at bounding box center [288, 309] width 234 height 25
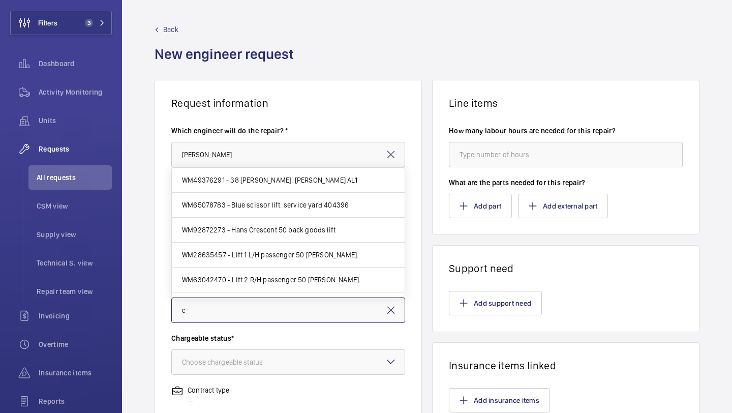
click at [286, 304] on input "c" at bounding box center [288, 309] width 234 height 25
click at [276, 309] on input "c" at bounding box center [288, 309] width 234 height 25
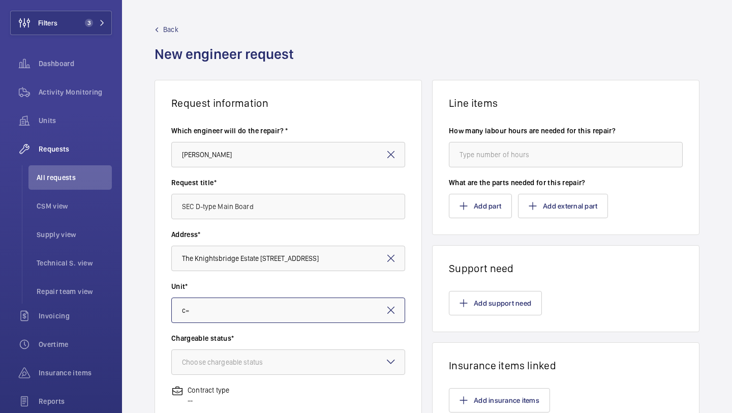
type input "c"
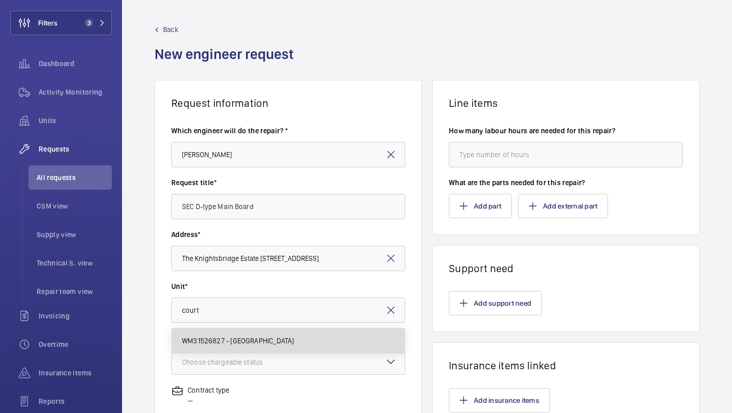
click at [268, 342] on span "WM31526827 - Court House" at bounding box center [238, 340] width 112 height 10
type input "WM31526827 - Court House"
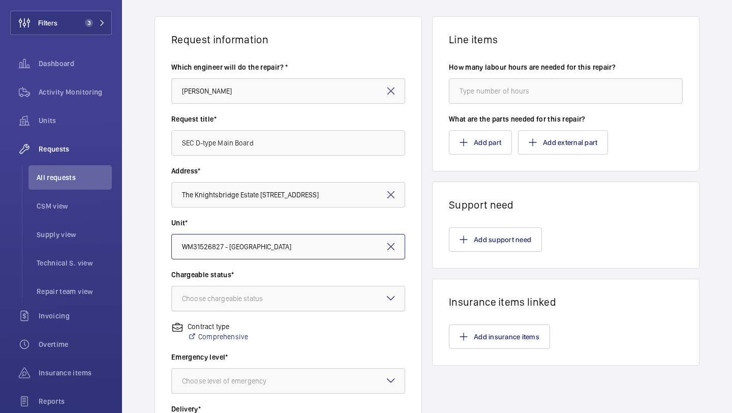
scroll to position [72, 0]
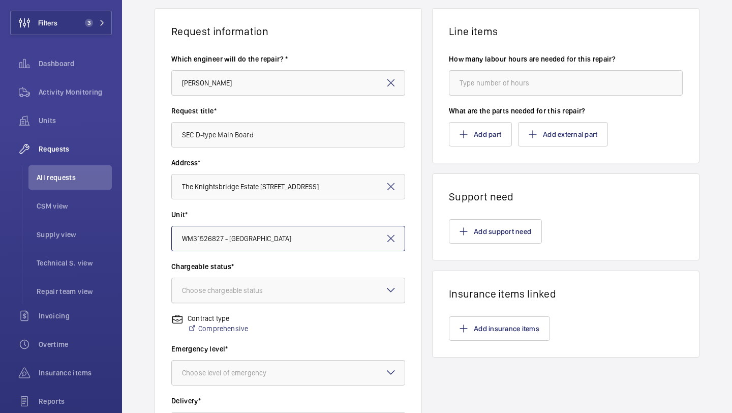
click at [279, 299] on div at bounding box center [288, 290] width 233 height 24
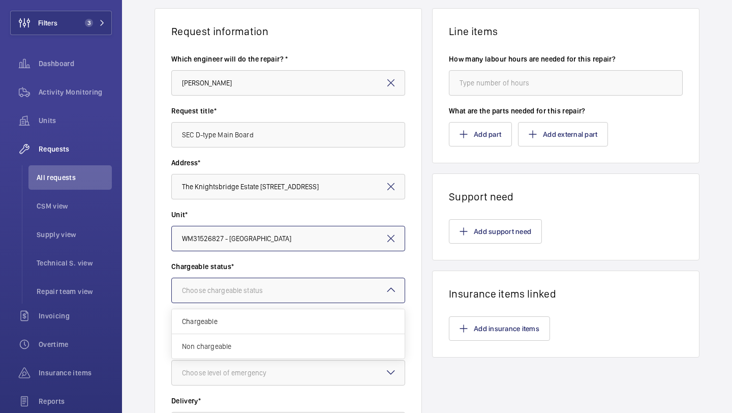
click at [264, 339] on div "Non chargeable" at bounding box center [288, 346] width 233 height 24
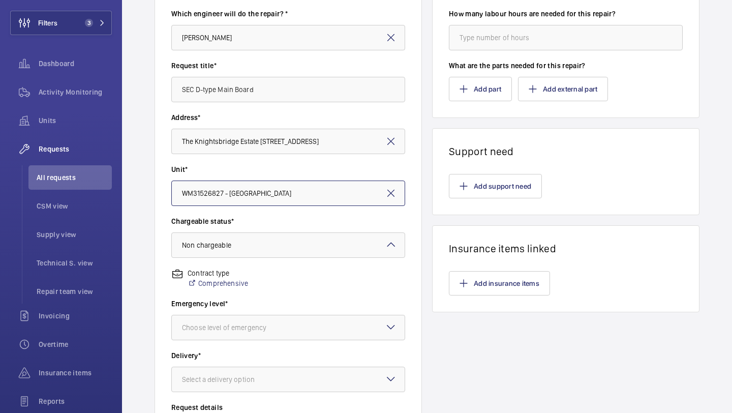
scroll to position [160, 0]
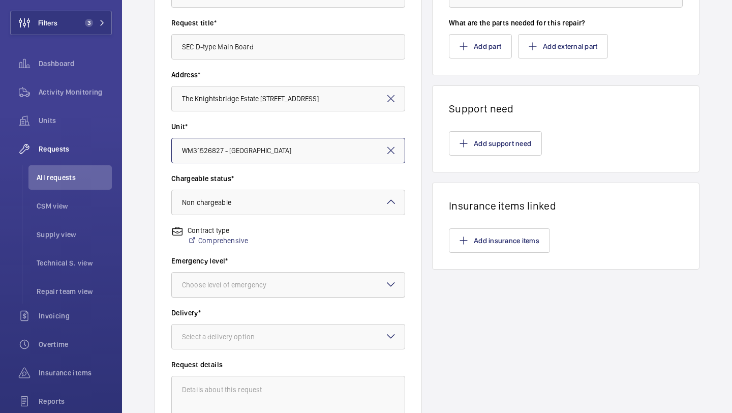
click at [273, 295] on div at bounding box center [288, 284] width 233 height 24
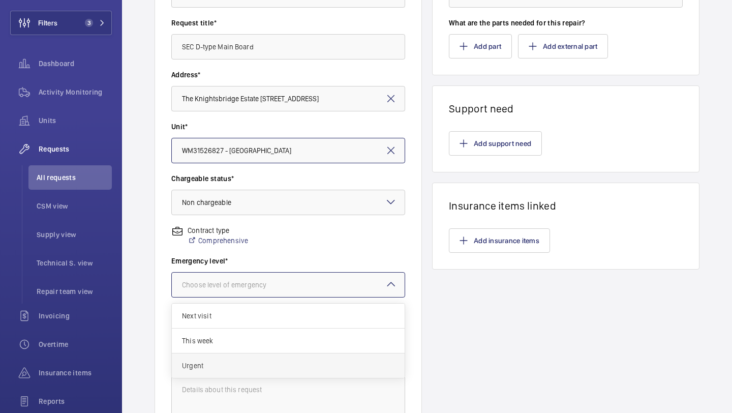
click at [245, 362] on span "Urgent" at bounding box center [288, 365] width 212 height 10
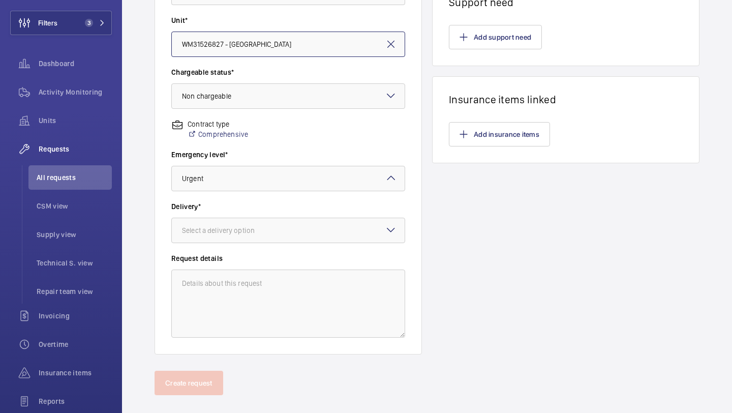
scroll to position [281, 0]
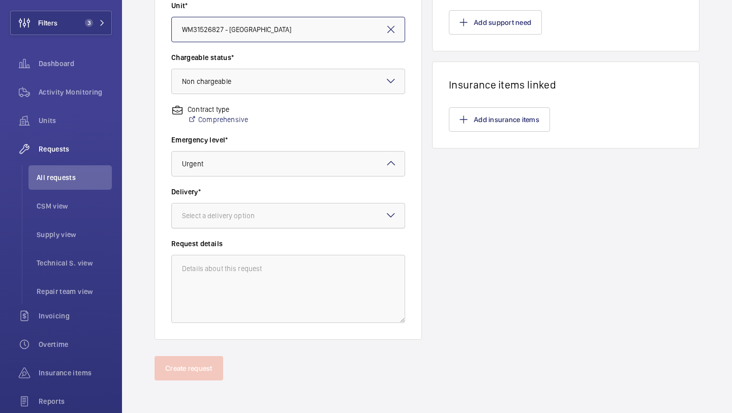
click at [264, 225] on div at bounding box center [288, 215] width 233 height 24
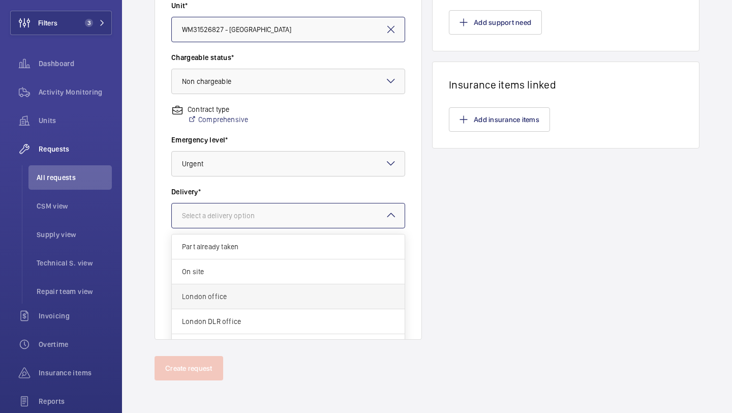
click at [255, 295] on span "London office" at bounding box center [288, 296] width 212 height 10
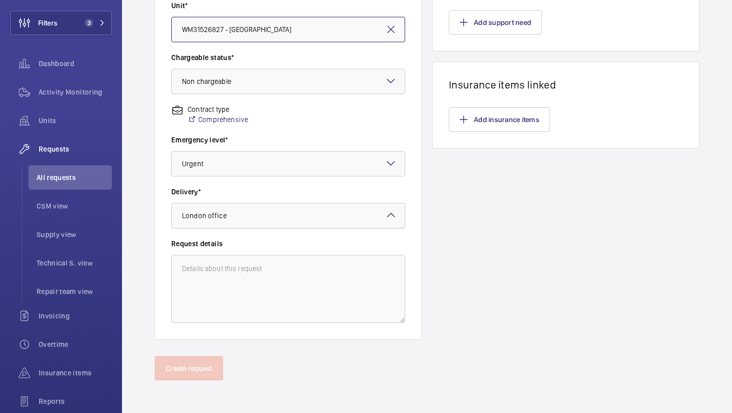
scroll to position [0, 0]
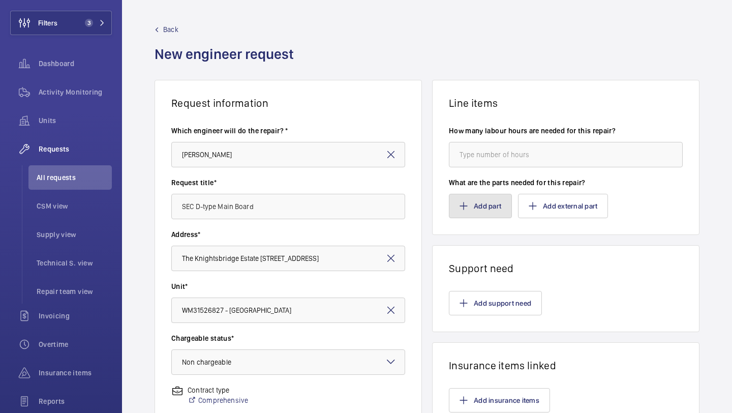
click at [470, 200] on button "Add part" at bounding box center [480, 206] width 63 height 24
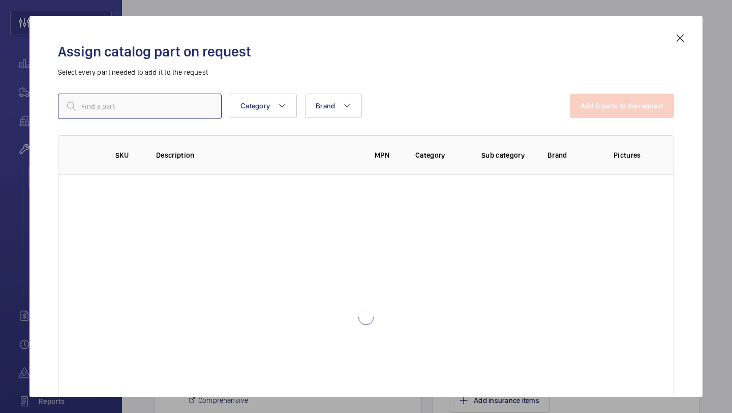
click at [164, 95] on input "text" at bounding box center [140, 106] width 164 height 25
paste input "SEC D-type Main Board"
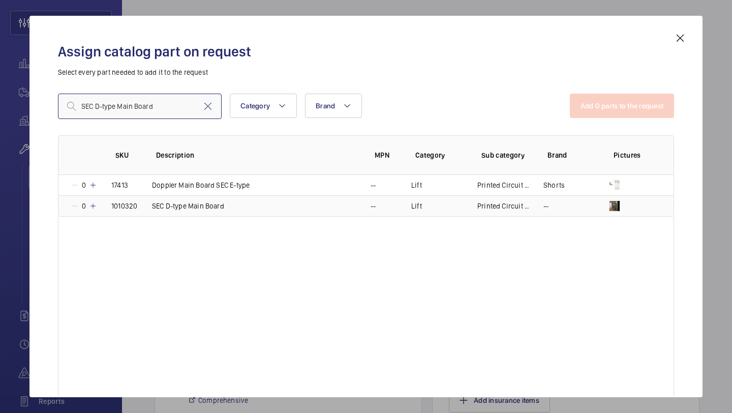
type input "SEC D-type Main Board"
click at [95, 204] on mat-icon at bounding box center [93, 206] width 8 height 8
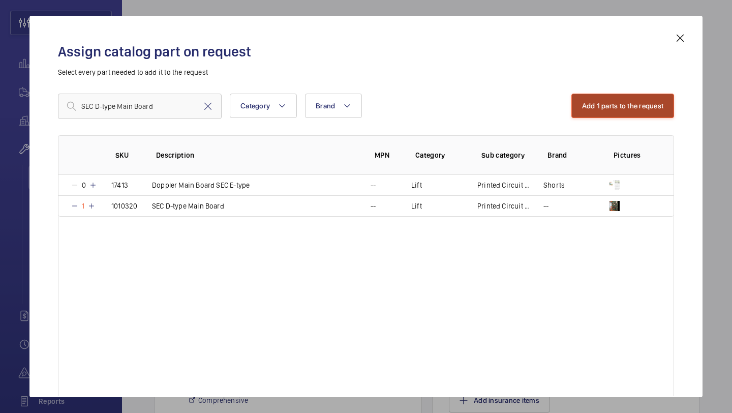
click at [600, 101] on button "Add 1 parts to the request" at bounding box center [622, 106] width 103 height 24
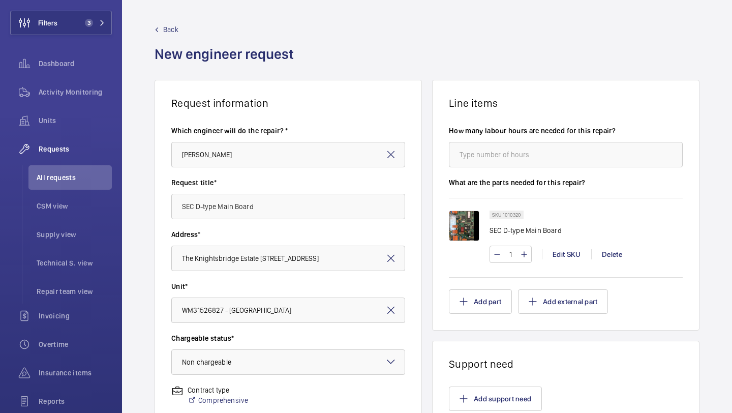
scroll to position [281, 0]
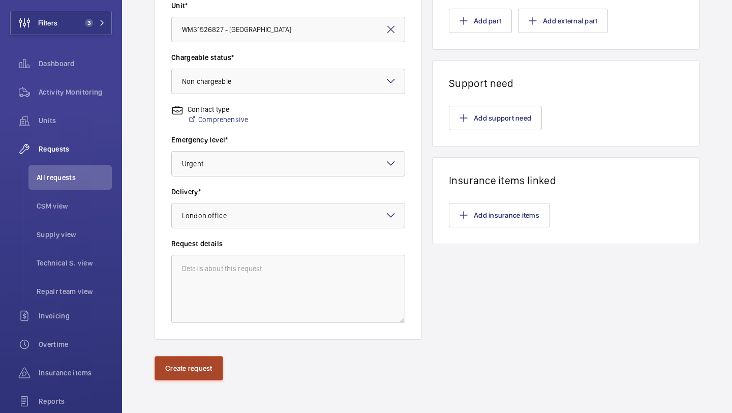
click at [193, 372] on button "Create request" at bounding box center [189, 368] width 69 height 24
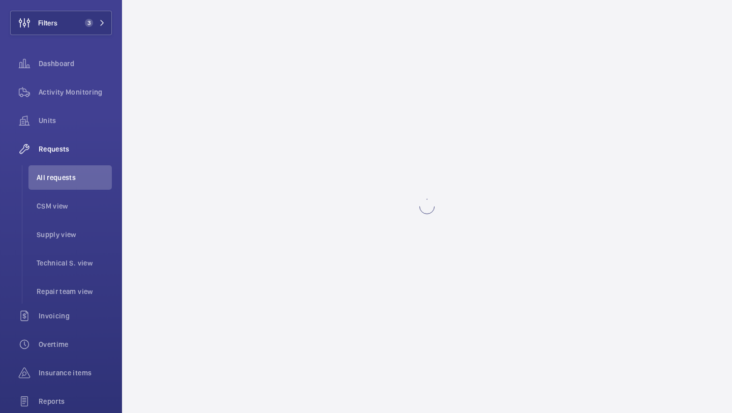
scroll to position [0, 0]
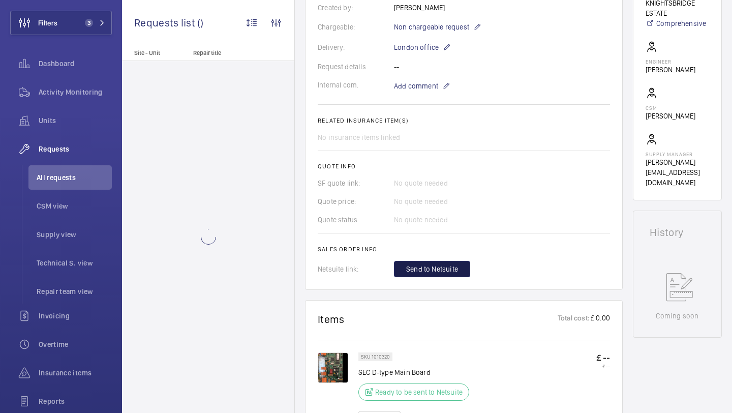
click at [425, 266] on span "Send to Netsuite" at bounding box center [432, 269] width 52 height 10
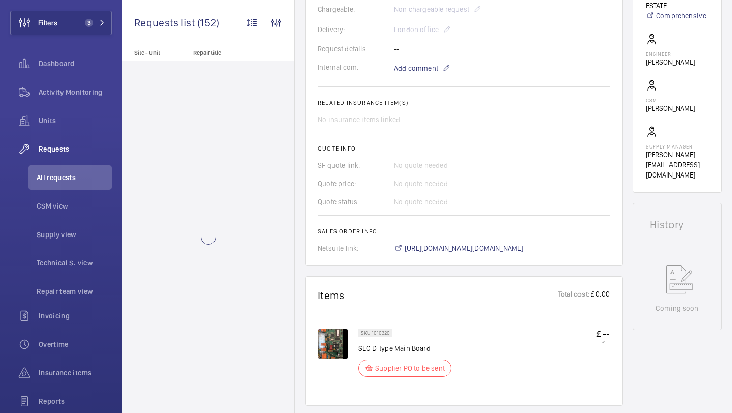
scroll to position [301, 0]
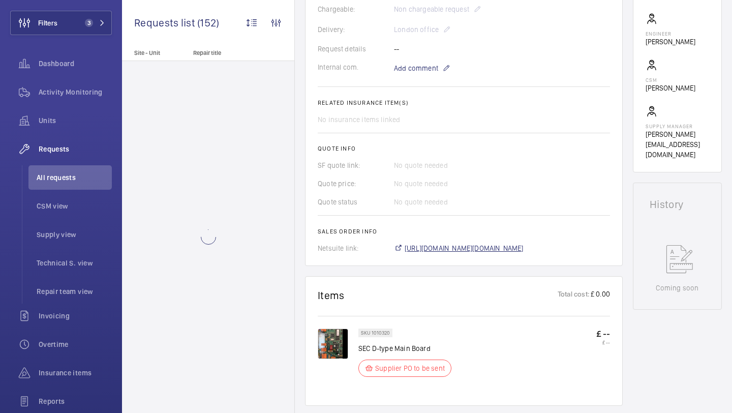
click at [449, 248] on span "https://6461500.app.netsuite.com/app/accounting/transactions/salesord.nl?id=302…" at bounding box center [464, 248] width 119 height 10
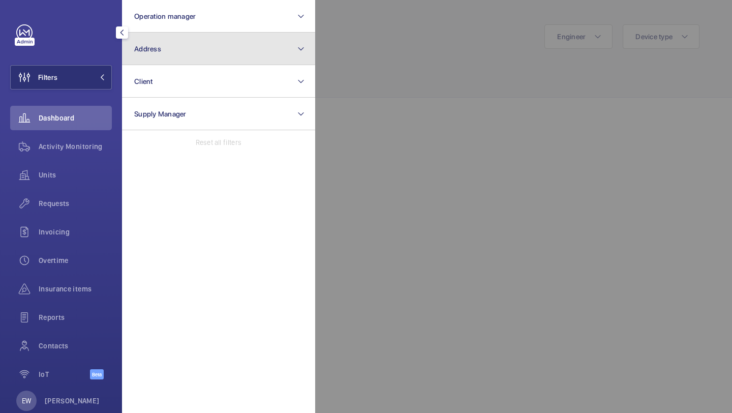
click at [147, 47] on span "Address" at bounding box center [147, 49] width 27 height 8
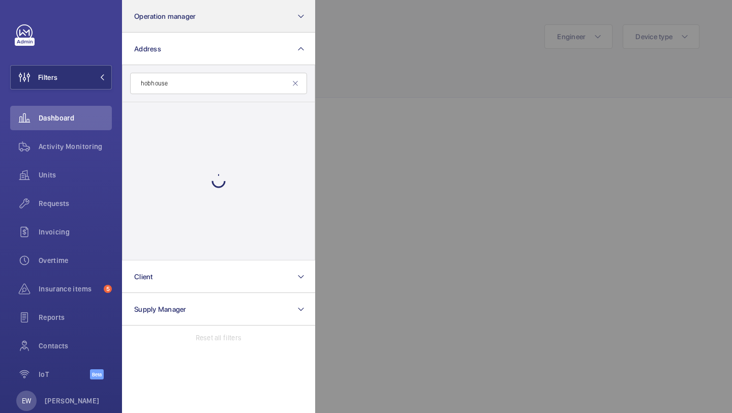
type input "hobhouse"
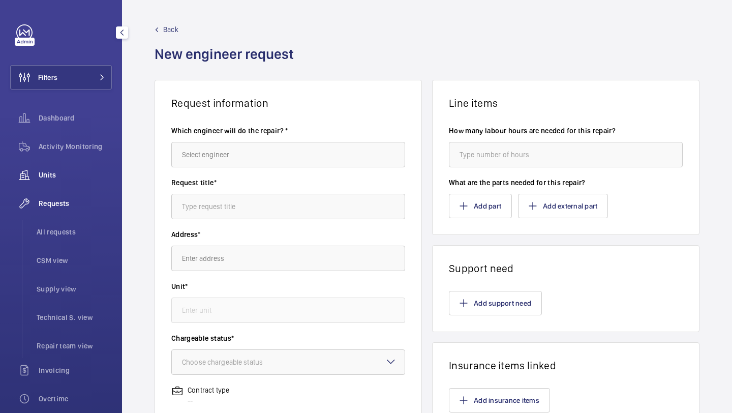
click at [65, 174] on span "Units" at bounding box center [75, 175] width 73 height 10
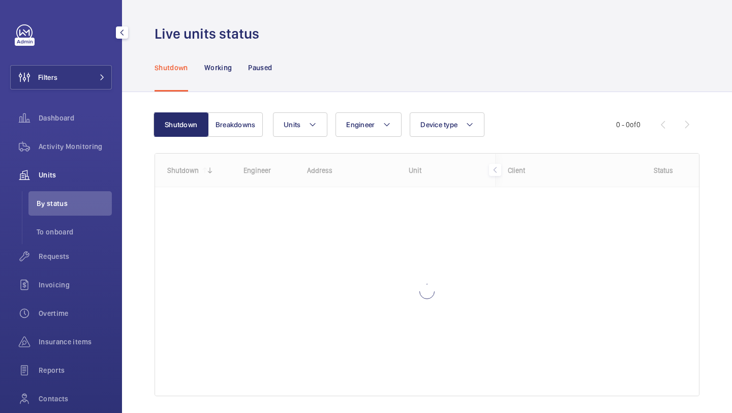
click at [76, 63] on div "Filters Dashboard Activity Monitoring Units By status To onboard Requests Invoi…" at bounding box center [61, 233] width 102 height 419
click at [81, 92] on div "Filters Dashboard Activity Monitoring Units By status To onboard Requests Invoi…" at bounding box center [61, 233] width 102 height 419
drag, startPoint x: 84, startPoint y: 74, endPoint x: 99, endPoint y: 73, distance: 14.8
click at [84, 74] on button "Filters" at bounding box center [61, 77] width 102 height 24
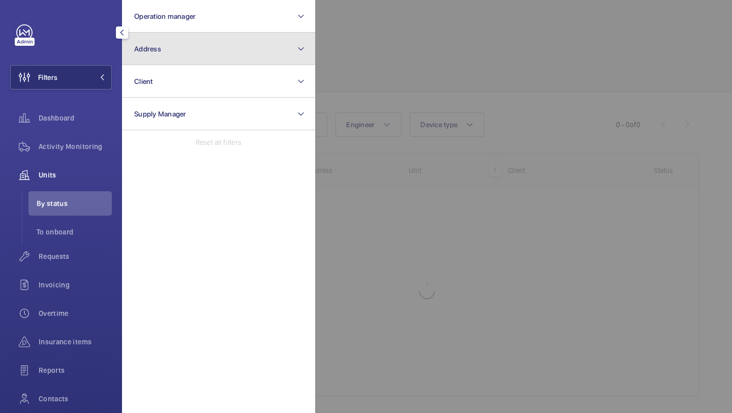
click at [150, 60] on button "Address" at bounding box center [218, 49] width 193 height 33
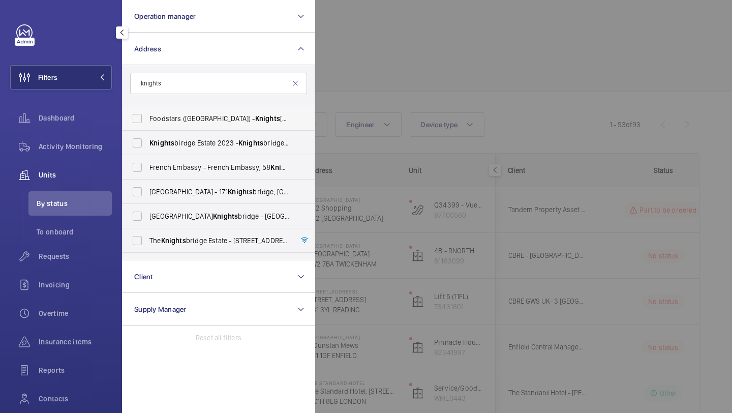
scroll to position [111, 0]
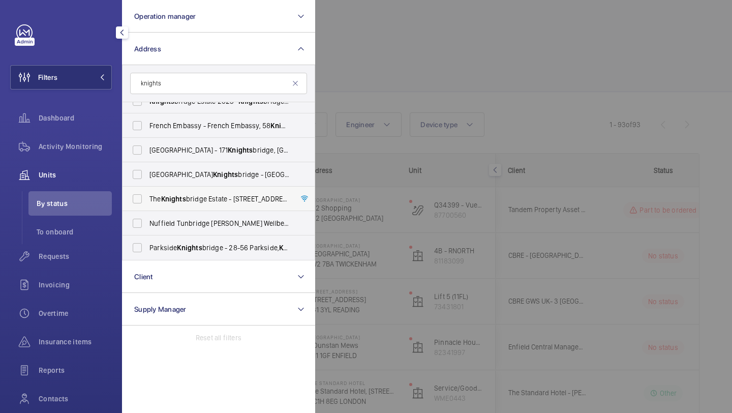
type input "knights"
click at [209, 195] on span "The Knights bridge Estate - 55-57 Brompton Road, LONDON SW3 1DP" at bounding box center [219, 199] width 140 height 10
click at [147, 195] on input "The Knights bridge Estate - 55-57 Brompton Road, LONDON SW3 1DP" at bounding box center [137, 199] width 20 height 20
checkbox input "true"
click at [375, 82] on div at bounding box center [681, 206] width 732 height 413
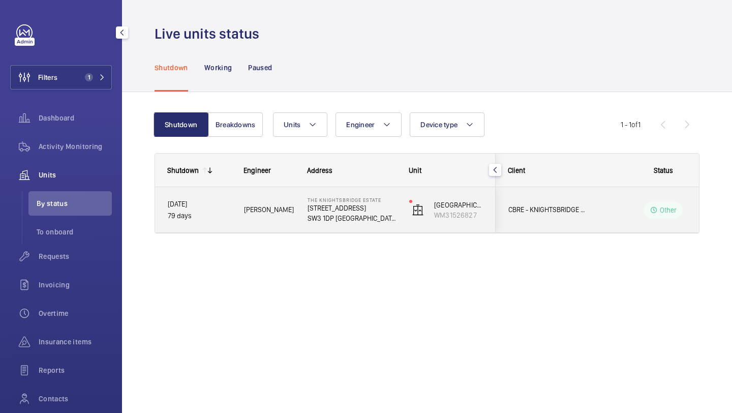
click at [568, 207] on span "CBRE - KNIGHTSBRIDGE ESTATE" at bounding box center [547, 210] width 78 height 12
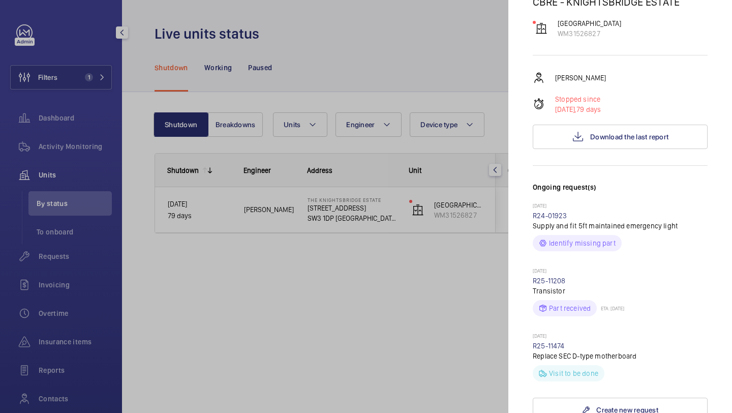
scroll to position [119, 0]
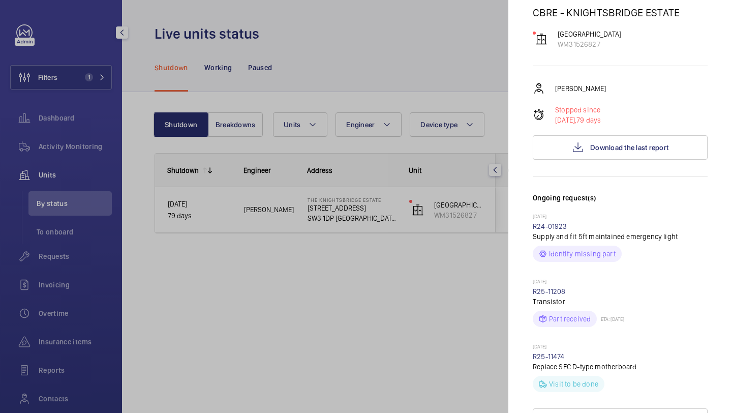
click at [161, 57] on div at bounding box center [366, 206] width 732 height 413
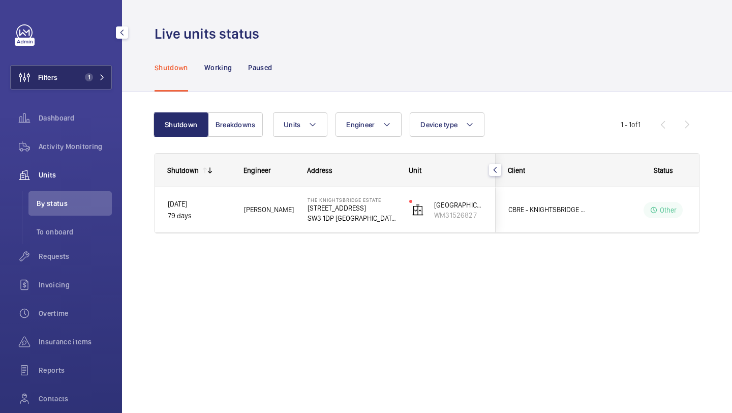
click at [70, 85] on button "Filters 1" at bounding box center [61, 77] width 102 height 24
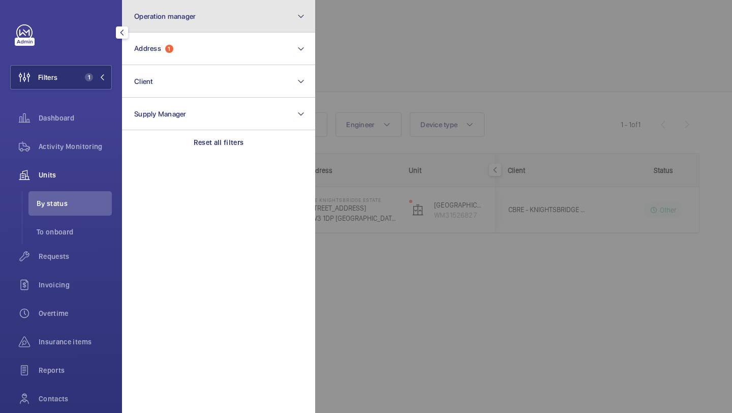
click at [167, 23] on button "Operation manager" at bounding box center [218, 16] width 193 height 33
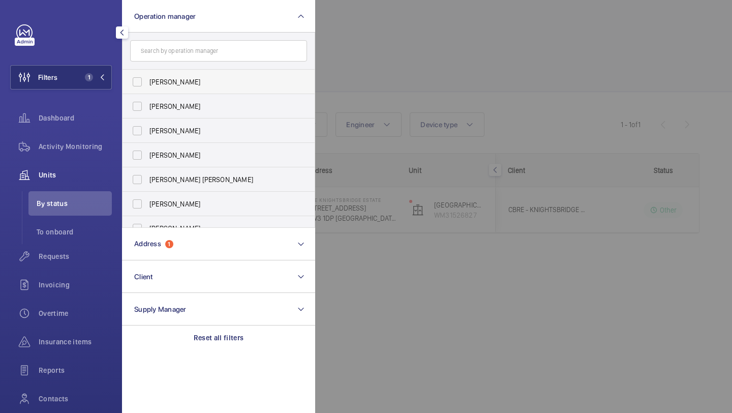
click at [167, 73] on label "Abby Archer" at bounding box center [210, 82] width 177 height 24
click at [147, 73] on input "Abby Archer" at bounding box center [137, 82] width 20 height 20
checkbox input "true"
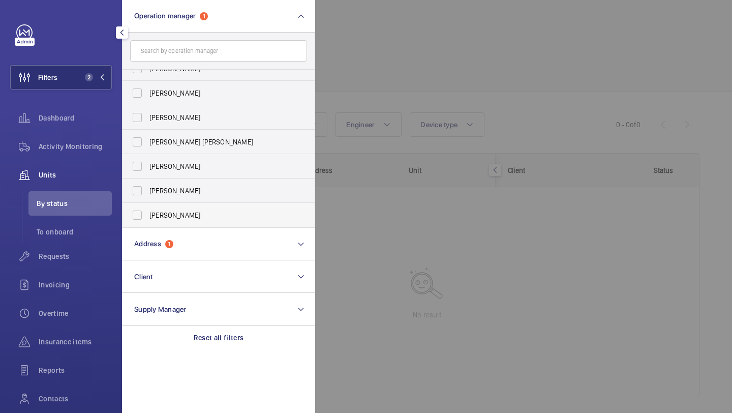
click at [178, 217] on span "[PERSON_NAME]" at bounding box center [219, 215] width 140 height 10
click at [147, 217] on input "[PERSON_NAME]" at bounding box center [137, 215] width 20 height 20
checkbox input "true"
click at [83, 86] on button "Filters 3" at bounding box center [61, 77] width 102 height 24
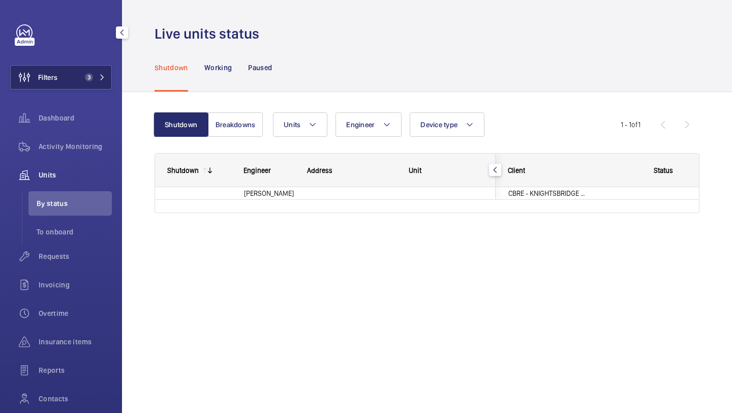
click at [83, 86] on button "Filters 3" at bounding box center [61, 77] width 102 height 24
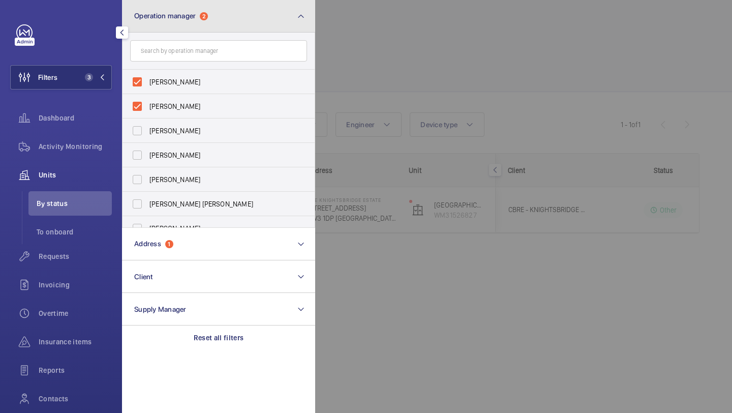
click at [187, 25] on button "Operation manager 2" at bounding box center [218, 16] width 193 height 33
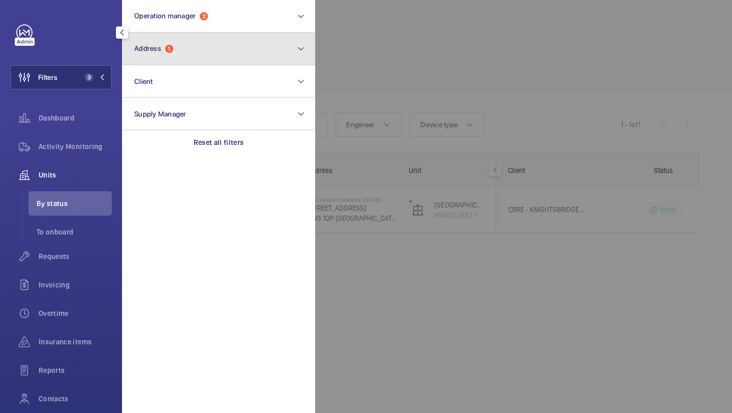
click at [187, 47] on button "Address 1" at bounding box center [218, 49] width 193 height 33
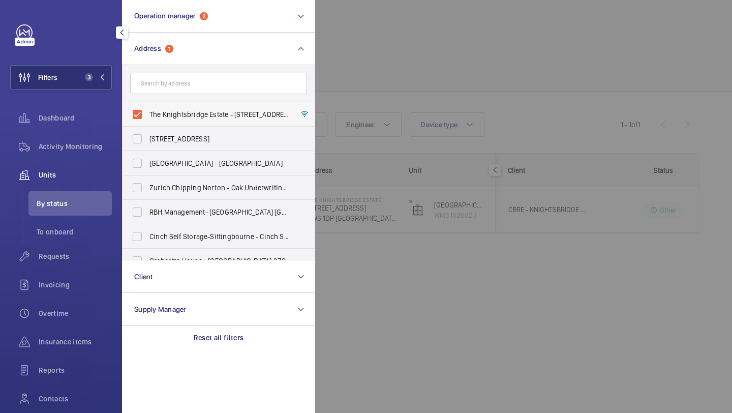
click at [187, 114] on span "The Knightsbridge Estate - 55-57 Brompton Road, LONDON SW3 1DP" at bounding box center [219, 114] width 140 height 10
click at [147, 114] on input "The Knightsbridge Estate - 55-57 Brompton Road, LONDON SW3 1DP" at bounding box center [137, 114] width 20 height 20
checkbox input "false"
click at [369, 61] on div at bounding box center [681, 206] width 732 height 413
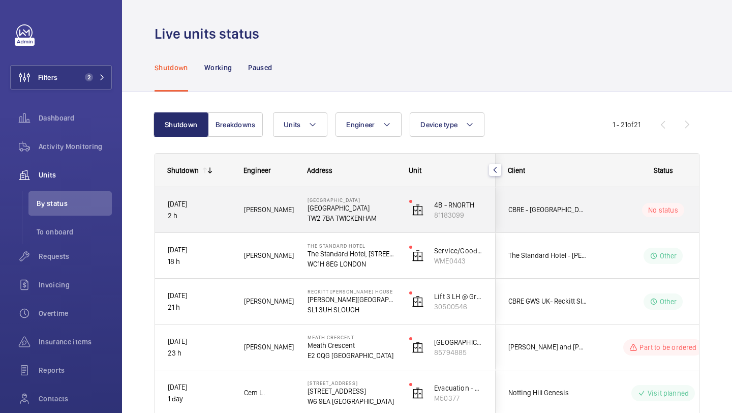
click at [548, 193] on div "CBRE - Twickenham" at bounding box center [541, 209] width 91 height 45
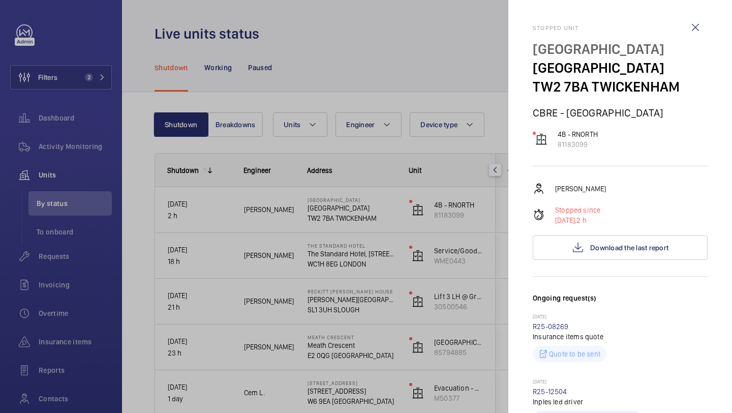
scroll to position [162, 0]
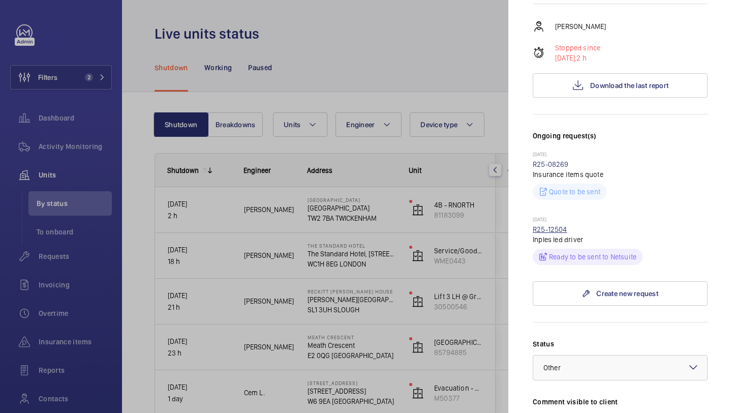
click at [562, 228] on link "R25-12504" at bounding box center [550, 229] width 35 height 8
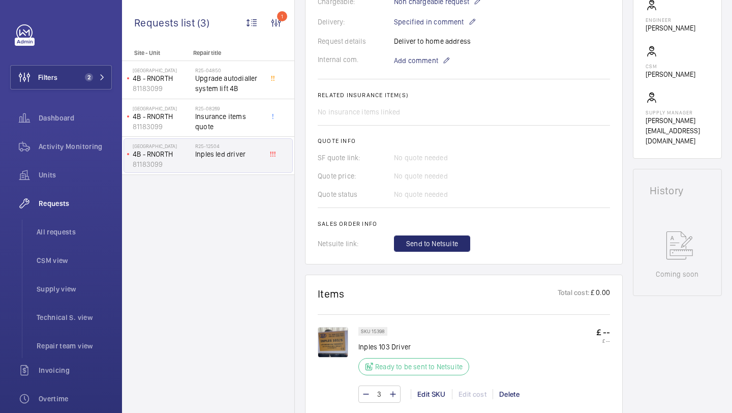
scroll to position [309, 0]
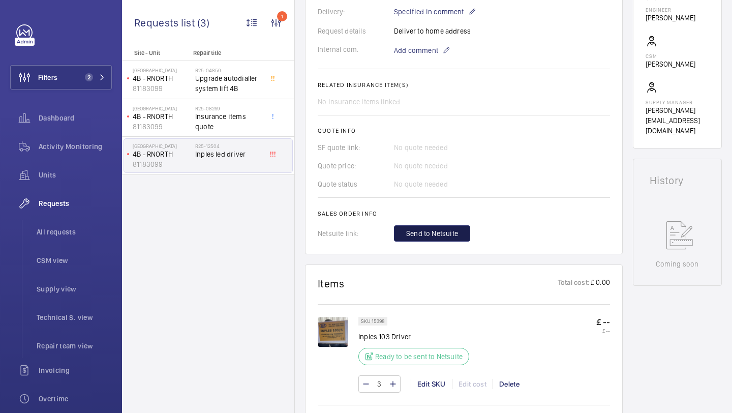
click at [442, 236] on span "Send to Netsuite" at bounding box center [432, 233] width 52 height 10
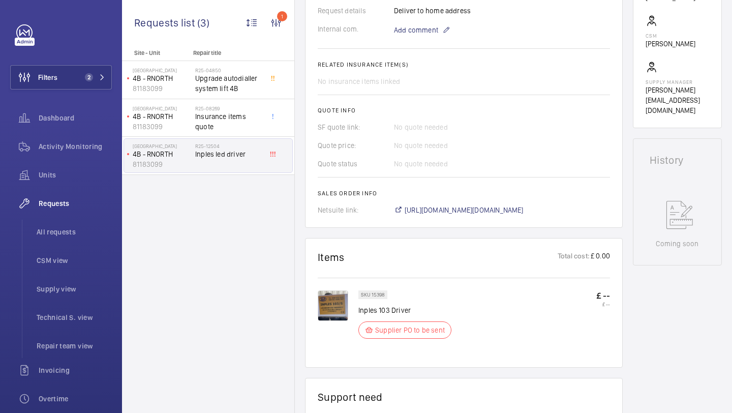
scroll to position [340, 0]
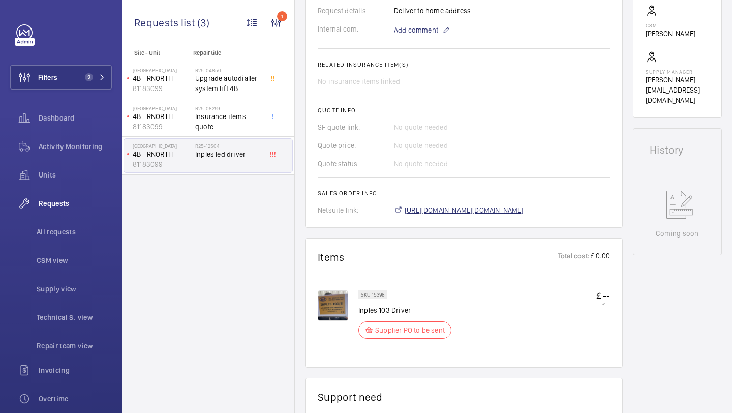
click at [461, 212] on span "https://6461500.app.netsuite.com/app/accounting/transactions/salesord.nl?id=302…" at bounding box center [464, 210] width 119 height 10
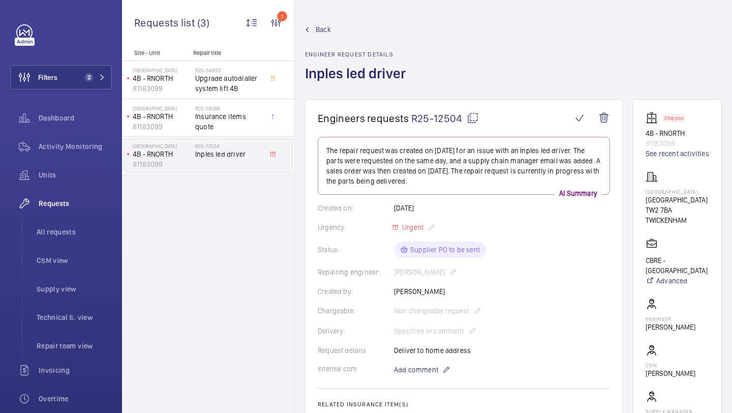
drag, startPoint x: 672, startPoint y: 219, endPoint x: 645, endPoint y: 214, distance: 27.4
click at [645, 214] on wm-front-card "Stopped 4B - RNORTH 81183099 See recent activities Twickenham Stadium Twickenha…" at bounding box center [677, 278] width 89 height 358
copy p "Twickenham Stadium"
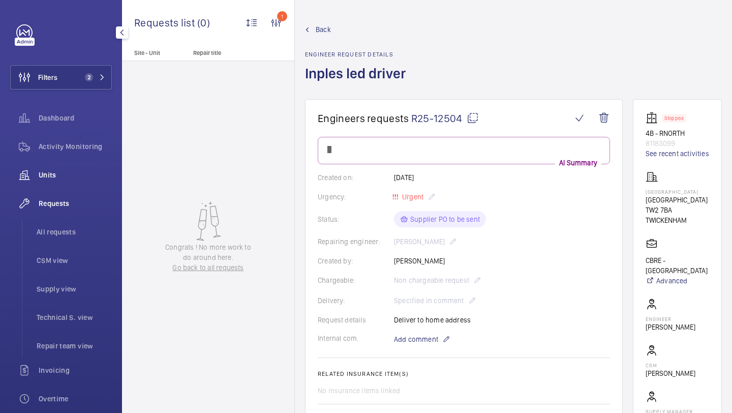
click at [47, 171] on span "Units" at bounding box center [75, 175] width 73 height 10
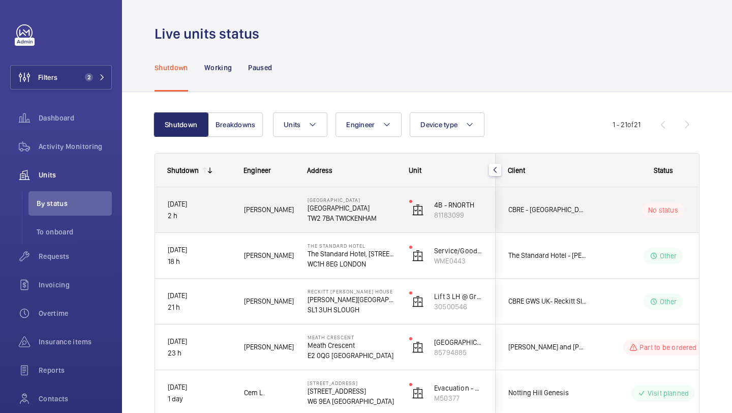
click at [548, 219] on div "CBRE - [GEOGRAPHIC_DATA]" at bounding box center [541, 210] width 90 height 32
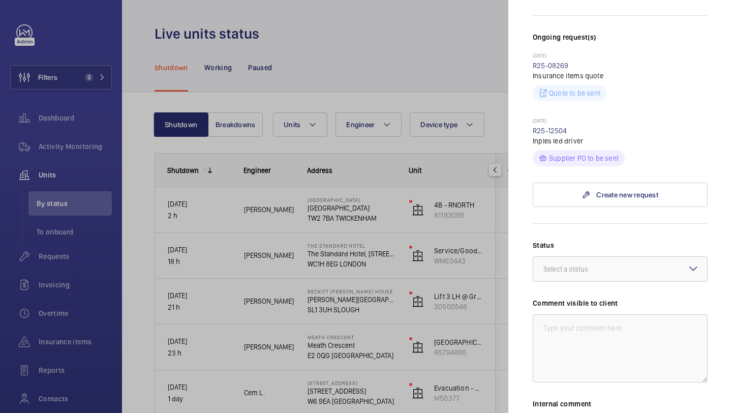
scroll to position [278, 0]
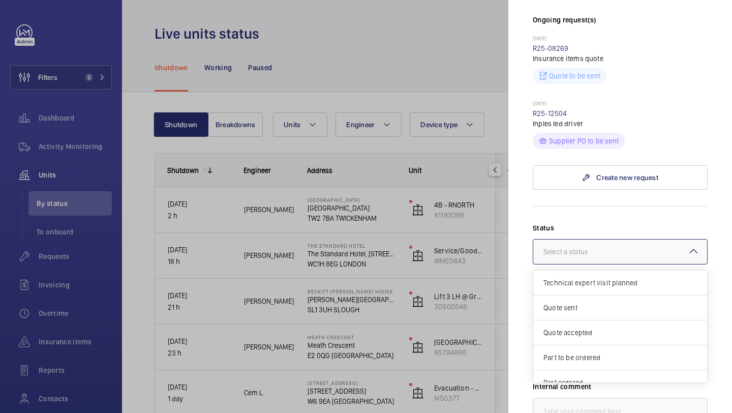
click at [559, 239] on div "Select a status" at bounding box center [620, 251] width 175 height 25
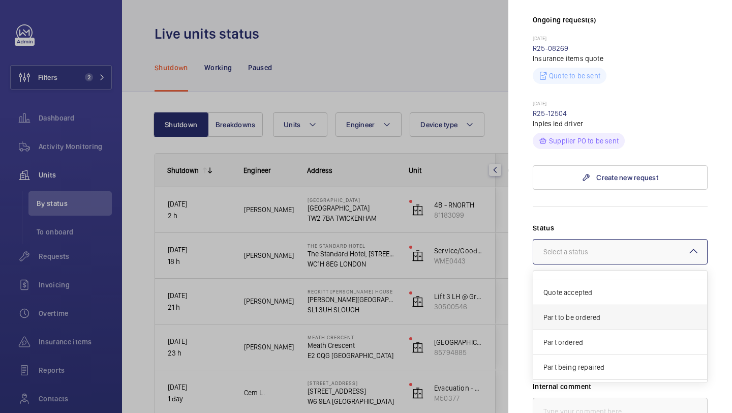
scroll to position [43, 0]
click at [574, 315] on span "Part to be ordered" at bounding box center [619, 315] width 153 height 10
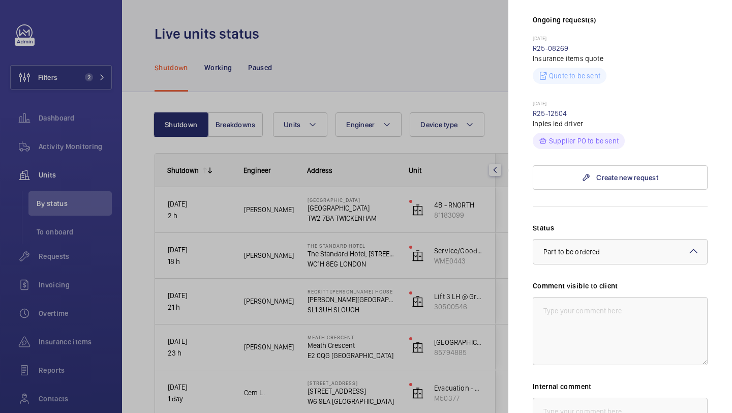
click at [582, 265] on div "Status Select a status × Part to be ordered × Comment visible to client Interna…" at bounding box center [620, 365] width 175 height 284
click at [597, 266] on div "Status Select a status × Part to be ordered × Comment visible to client Interna…" at bounding box center [620, 365] width 175 height 284
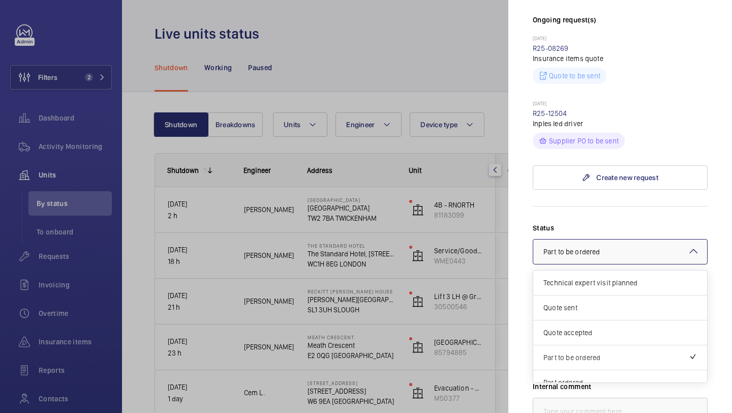
click at [610, 254] on div "× Part to be ordered" at bounding box center [584, 251] width 82 height 10
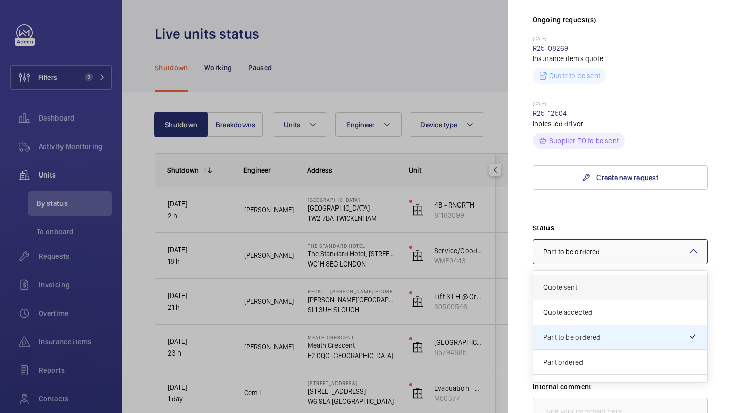
scroll to position [39, 0]
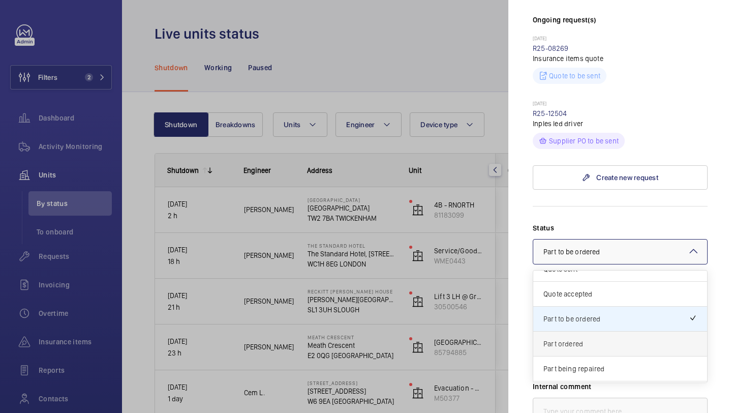
click at [597, 343] on span "Part ordered" at bounding box center [619, 343] width 153 height 10
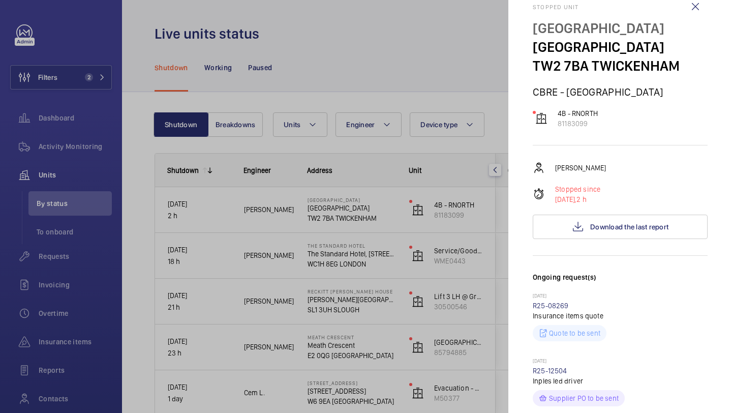
scroll to position [0, 0]
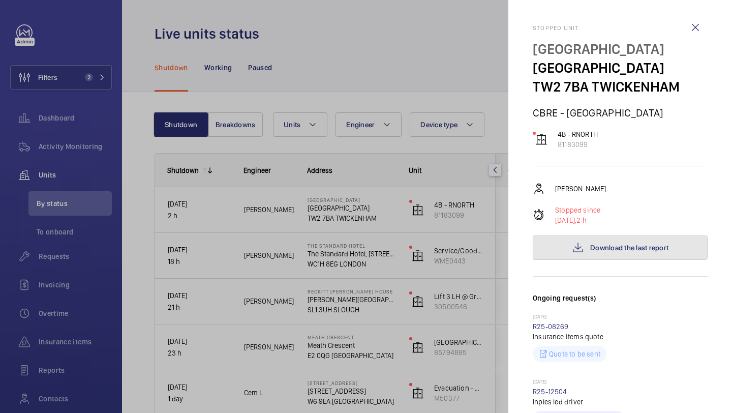
click at [610, 238] on button "Download the last report" at bounding box center [620, 247] width 175 height 24
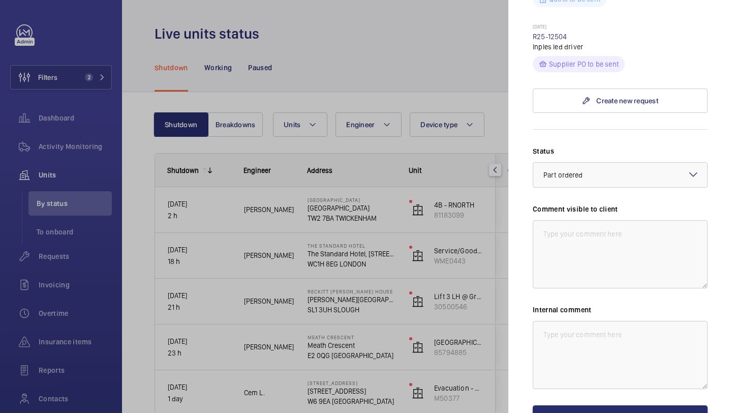
scroll to position [386, 0]
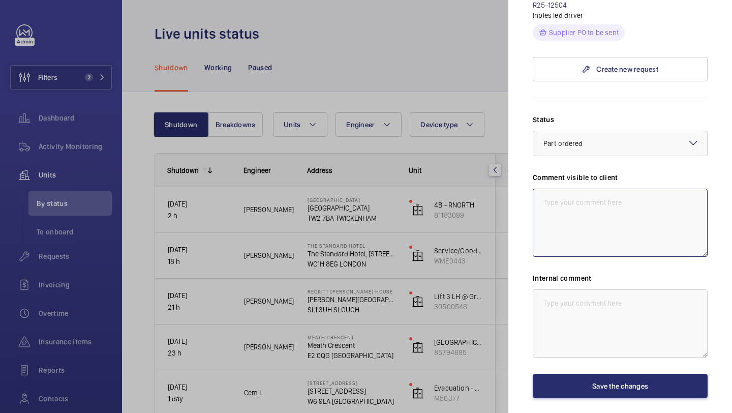
click at [594, 256] on textarea at bounding box center [620, 223] width 175 height 68
drag, startPoint x: 589, startPoint y: 218, endPoint x: 539, endPoint y: 195, distance: 54.3
click at [539, 195] on textarea "WM ACTION 19.09 - Parts required, ETA [DATE]" at bounding box center [620, 223] width 175 height 68
type textarea "WM ACTION 19.09 - Parts required, ETA [DATE]"
click at [567, 332] on textarea at bounding box center [620, 323] width 175 height 68
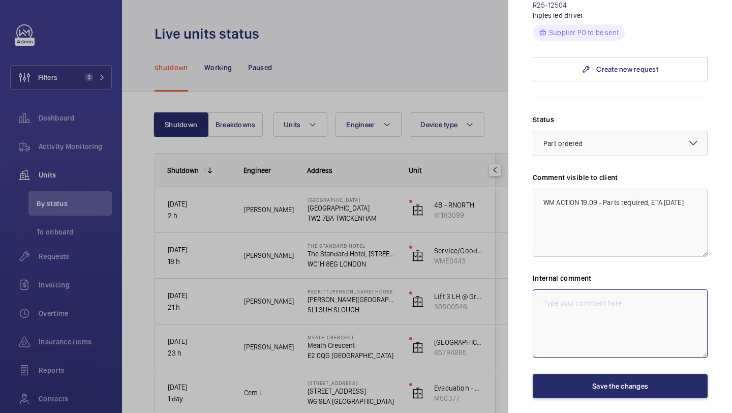
paste textarea "WM ACTION 19.09 - Parts required, ETA [DATE]"
click at [629, 312] on textarea "WM ACTION 19.09 - Parts required, ETA [DATE] to solomons home address." at bounding box center [620, 323] width 175 height 68
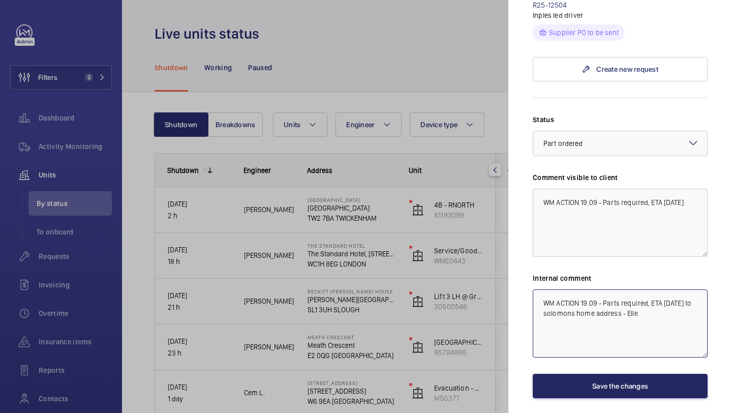
type textarea "WM ACTION 19.09 - Parts required, ETA [DATE] to solomons home address - Elle"
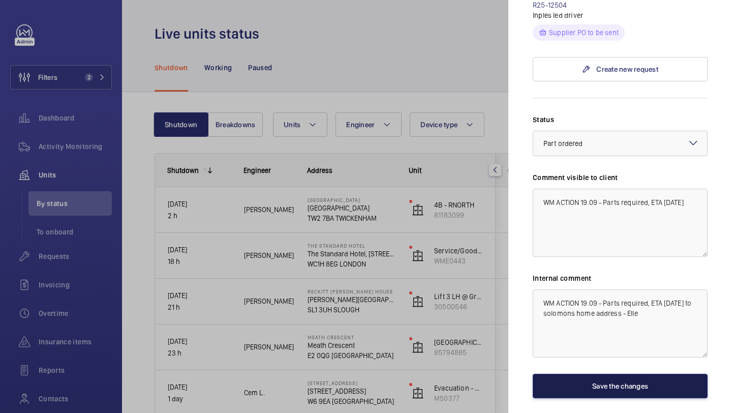
click at [620, 387] on button "Save the changes" at bounding box center [620, 386] width 175 height 24
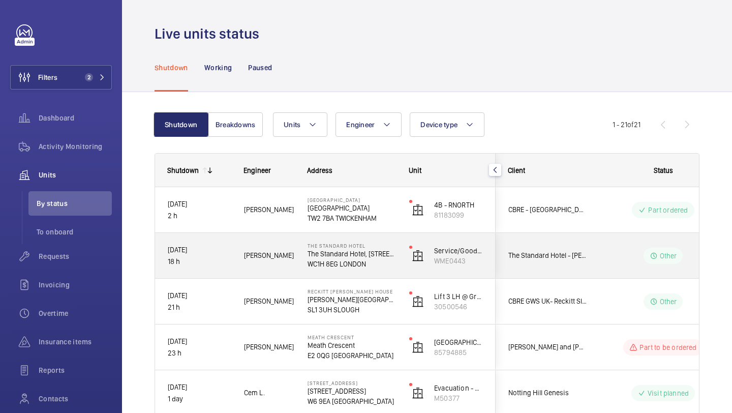
click at [515, 259] on span "The Standard Hotel - [PERSON_NAME]" at bounding box center [547, 256] width 78 height 12
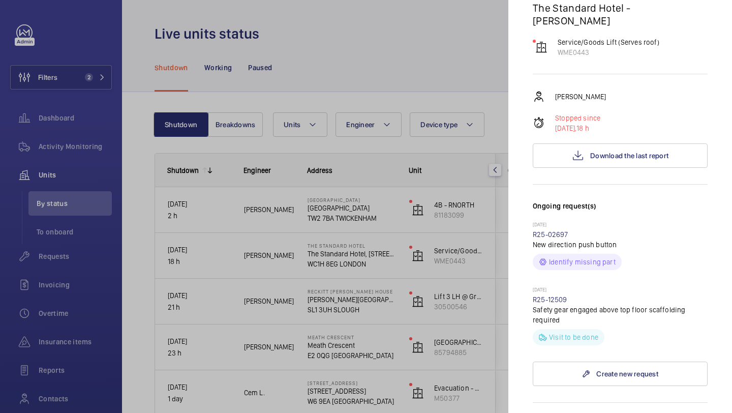
scroll to position [123, 0]
drag, startPoint x: 570, startPoint y: 288, endPoint x: 528, endPoint y: 289, distance: 42.2
click at [528, 289] on mat-sidenav "Stopped unit The Standard Hotel [GEOGRAPHIC_DATA], [STREET_ADDRESS] The Standar…" at bounding box center [620, 206] width 224 height 413
copy link "R25-12509"
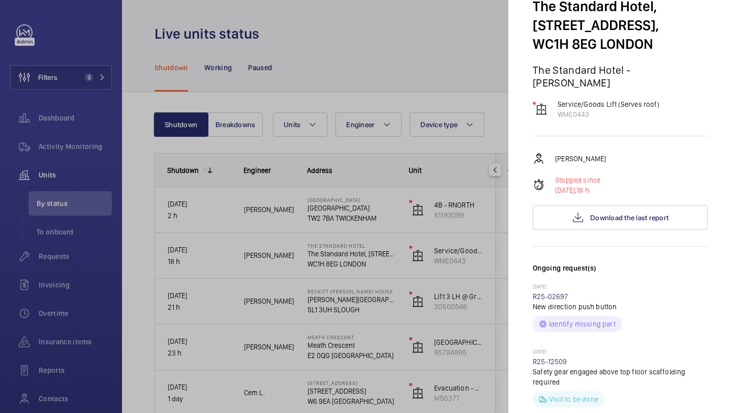
scroll to position [115, 0]
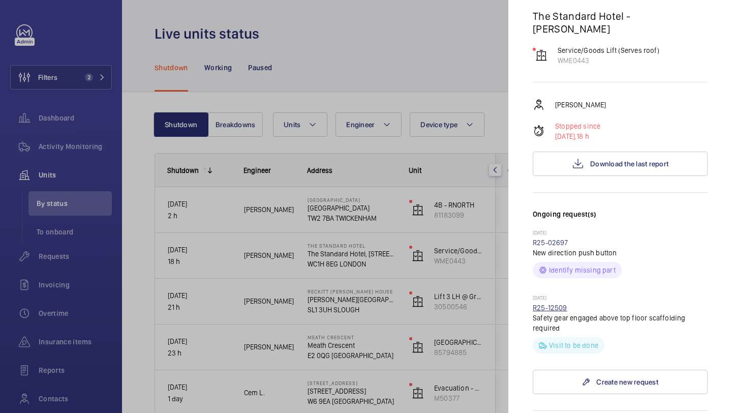
click at [551, 303] on link "R25-12509" at bounding box center [550, 307] width 35 height 8
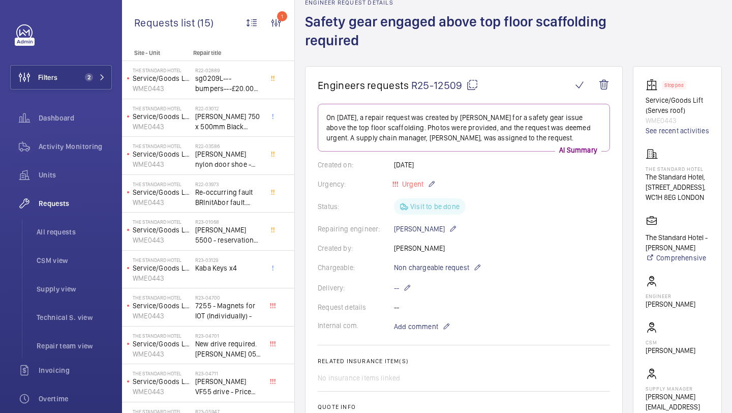
scroll to position [53, 0]
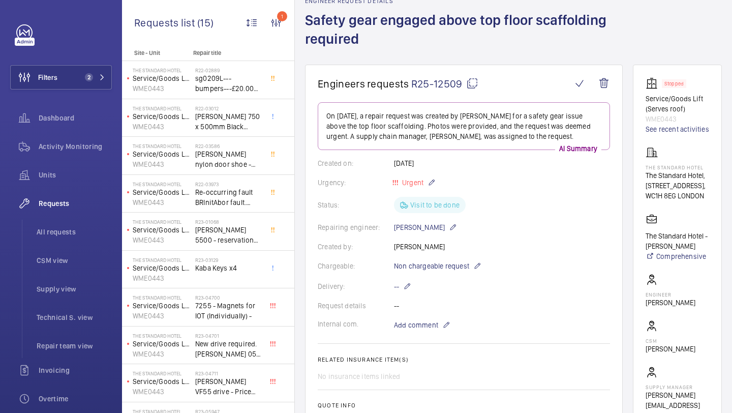
drag, startPoint x: 462, startPoint y: 87, endPoint x: 411, endPoint y: 85, distance: 50.9
click at [411, 85] on span "R25-12509" at bounding box center [444, 83] width 67 height 13
copy span "R25-12509"
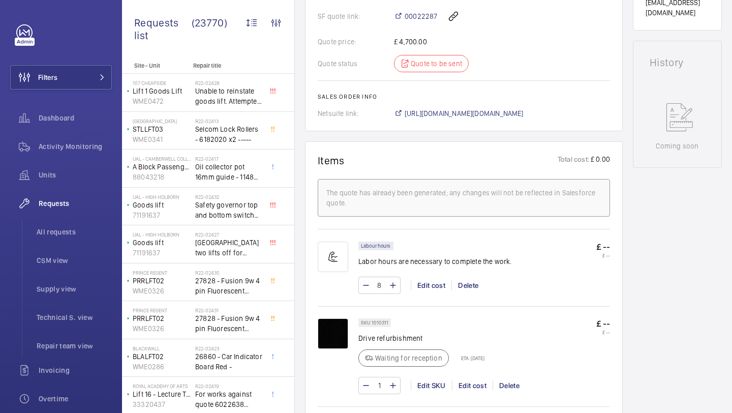
scroll to position [274, 0]
